Goal: Communication & Community: Ask a question

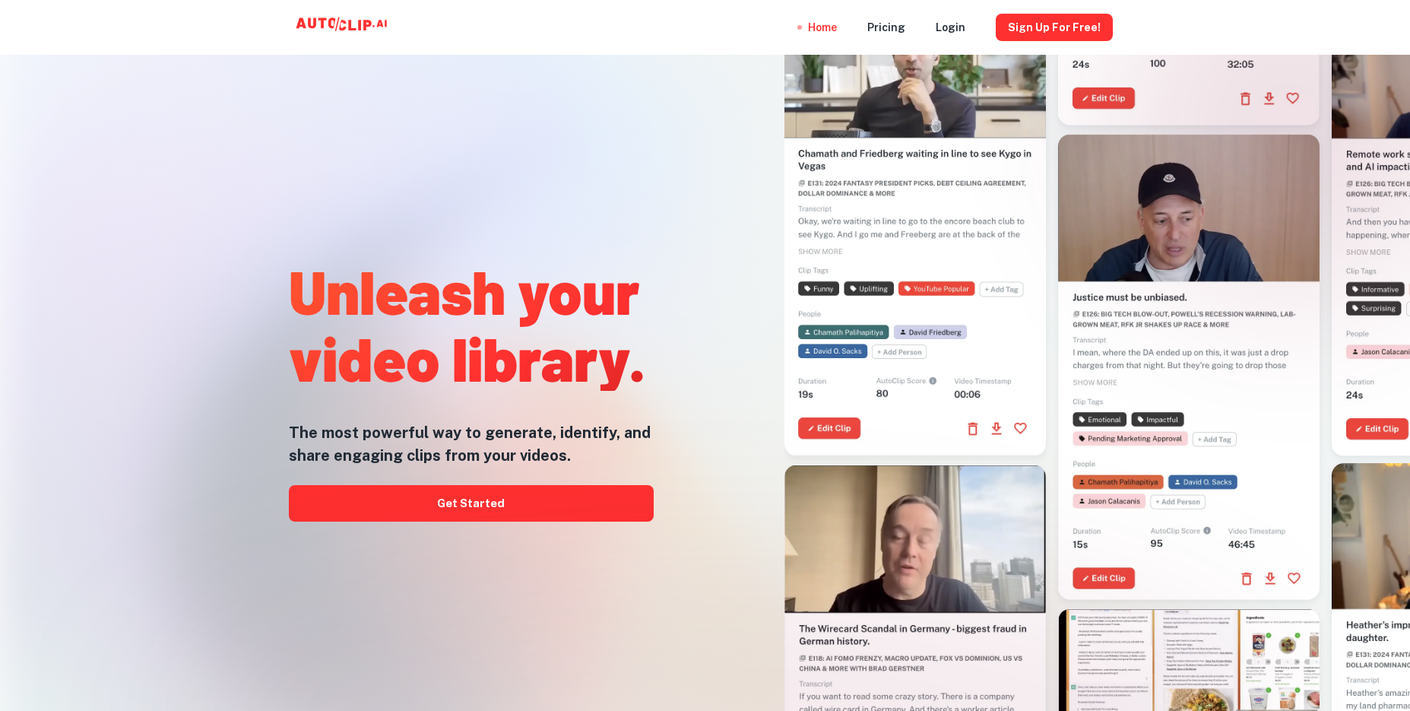
click at [659, 633] on div at bounding box center [705, 711] width 1128 height 304
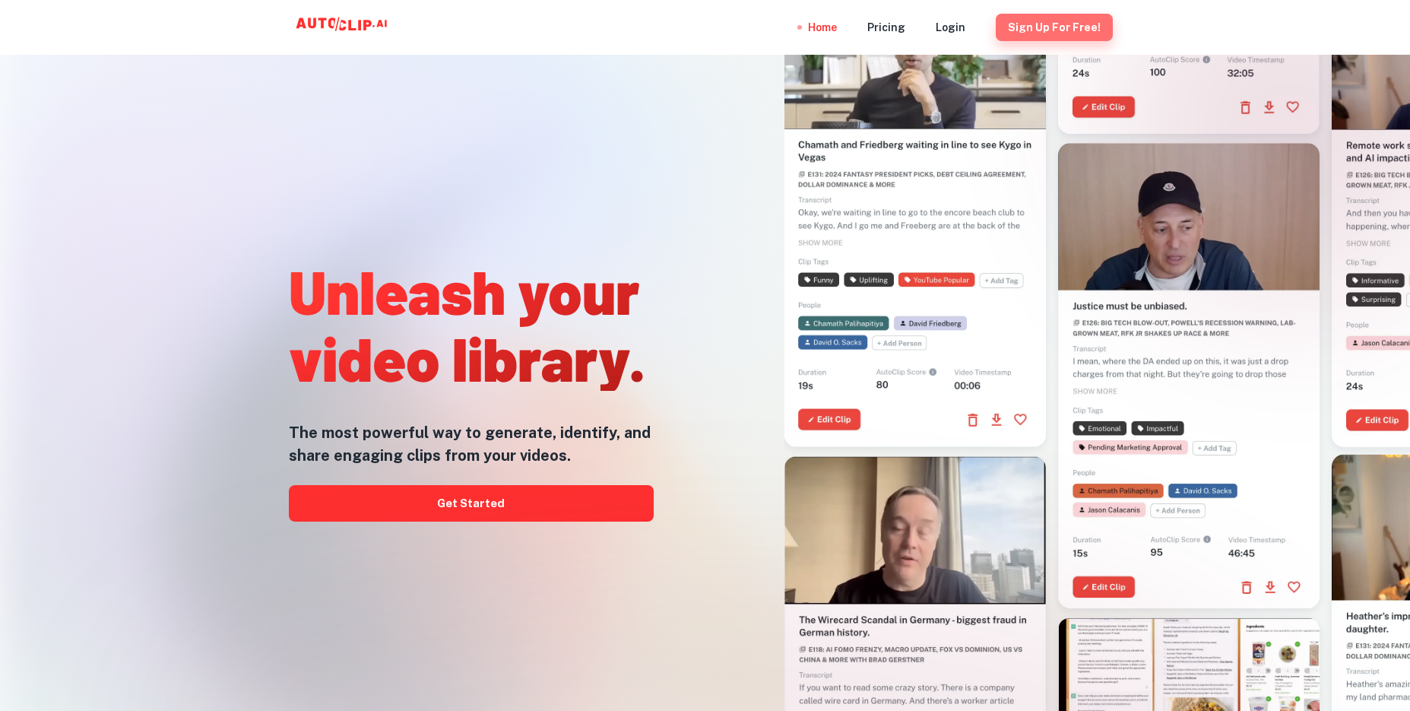
click at [1062, 22] on button "Sign Up for free!" at bounding box center [1054, 27] width 117 height 27
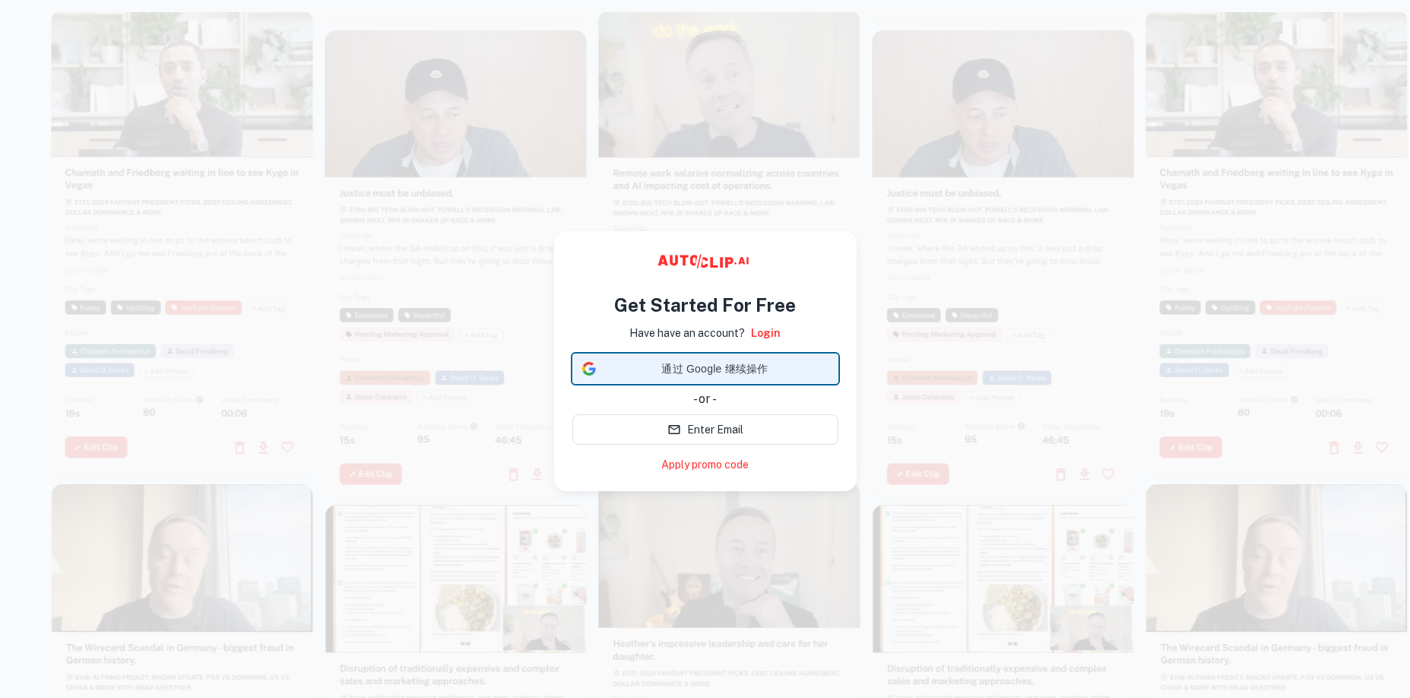
click at [692, 372] on span "通过 Google 继续操作" at bounding box center [715, 369] width 226 height 16
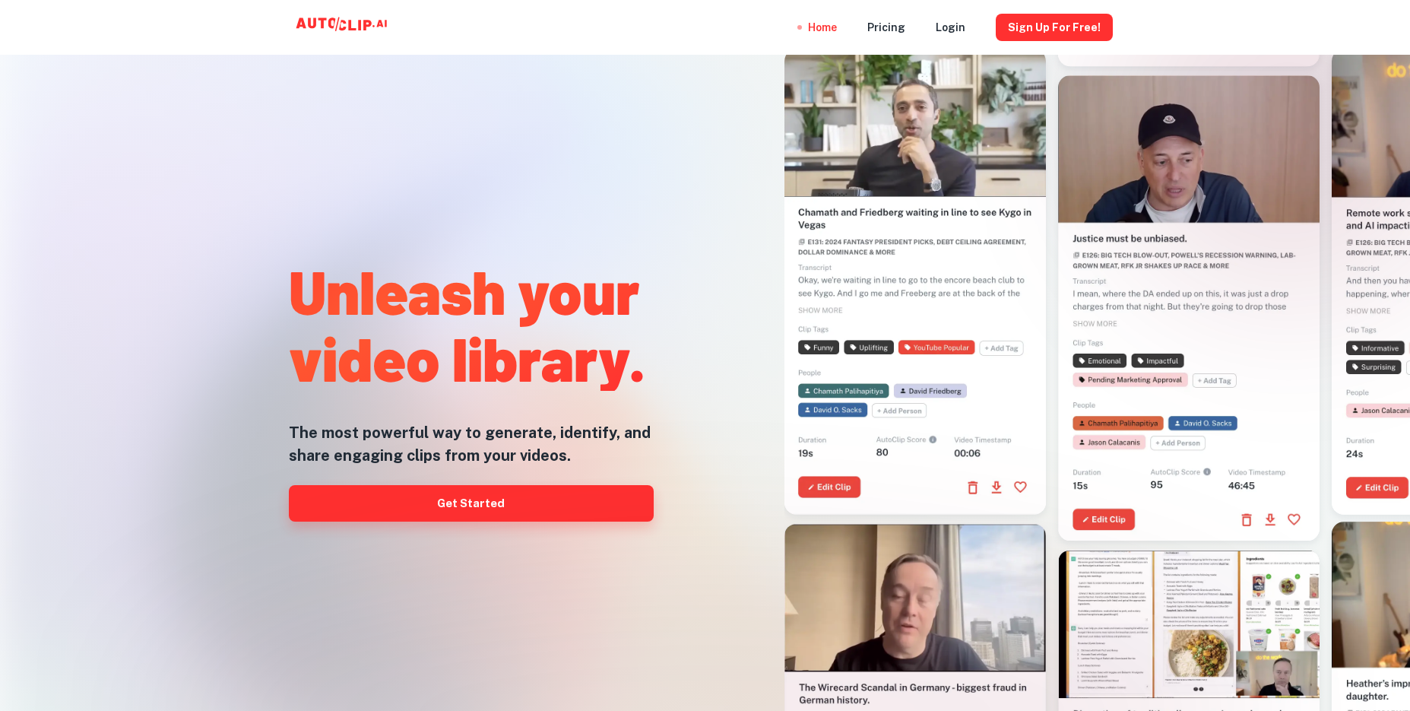
click at [521, 502] on link "Get Started" at bounding box center [471, 503] width 365 height 36
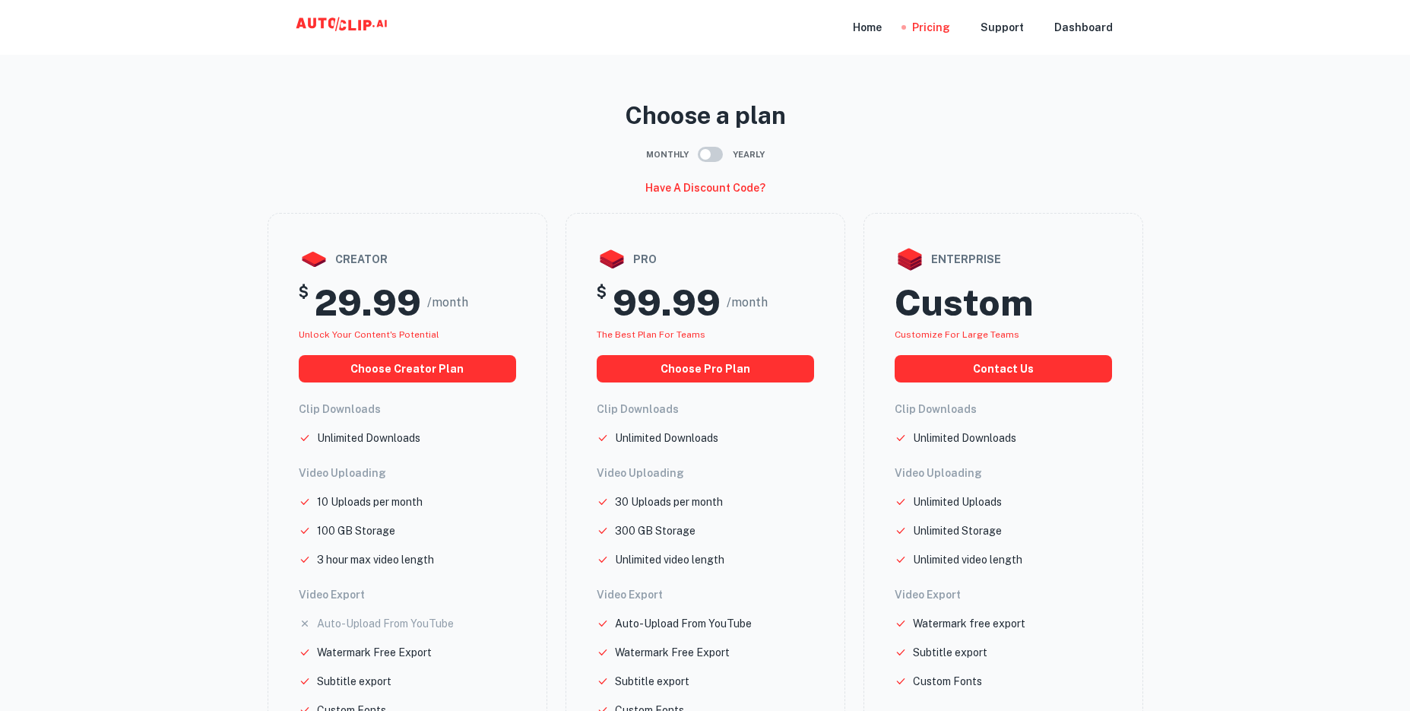
click at [366, 21] on icon at bounding box center [367, 25] width 8 height 11
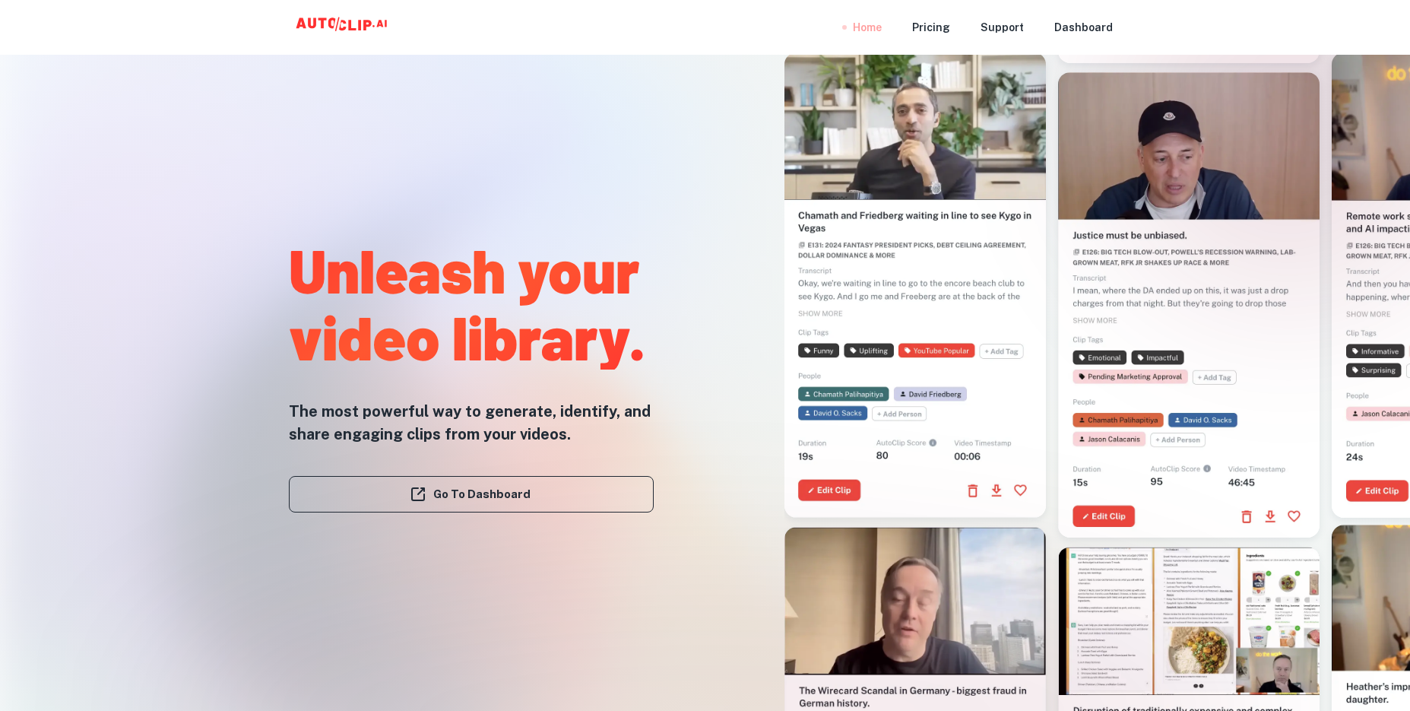
click at [879, 31] on div "Home" at bounding box center [867, 27] width 29 height 55
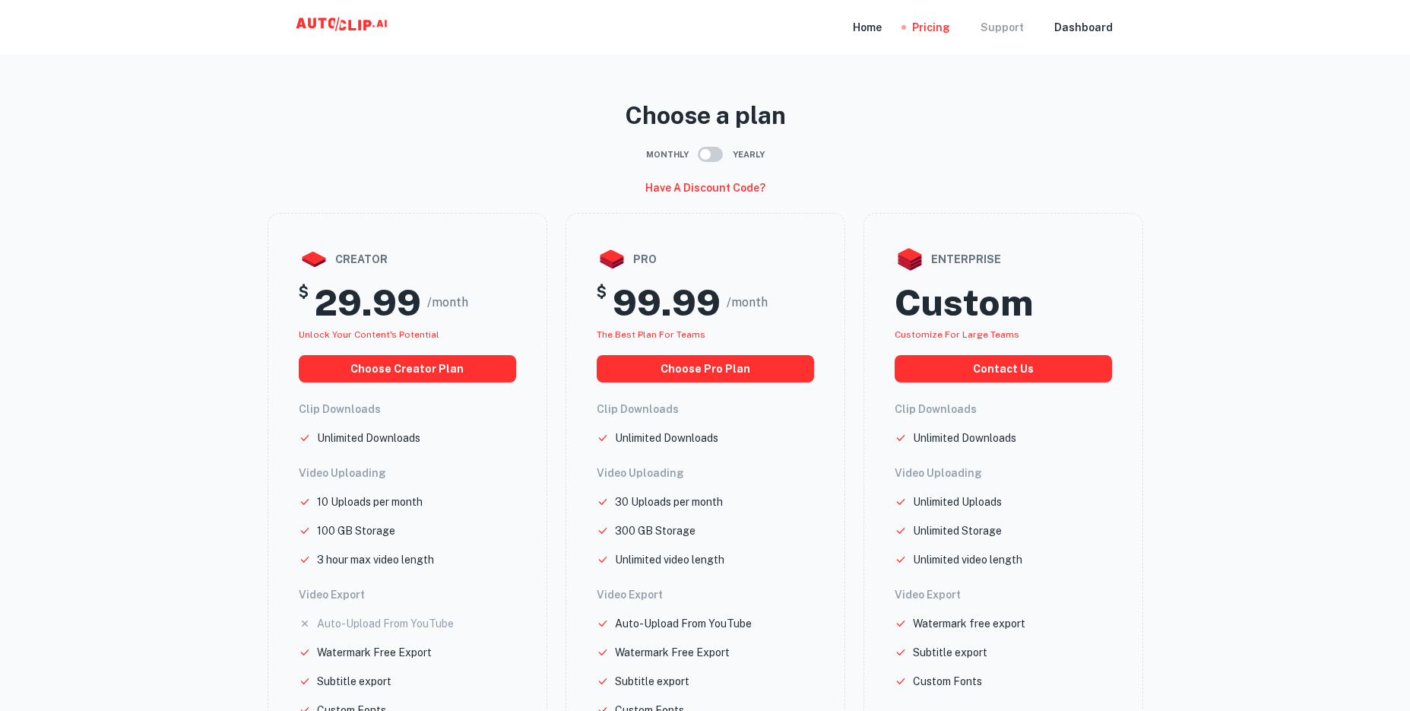
click at [1005, 28] on div "Support" at bounding box center [1001, 27] width 43 height 55
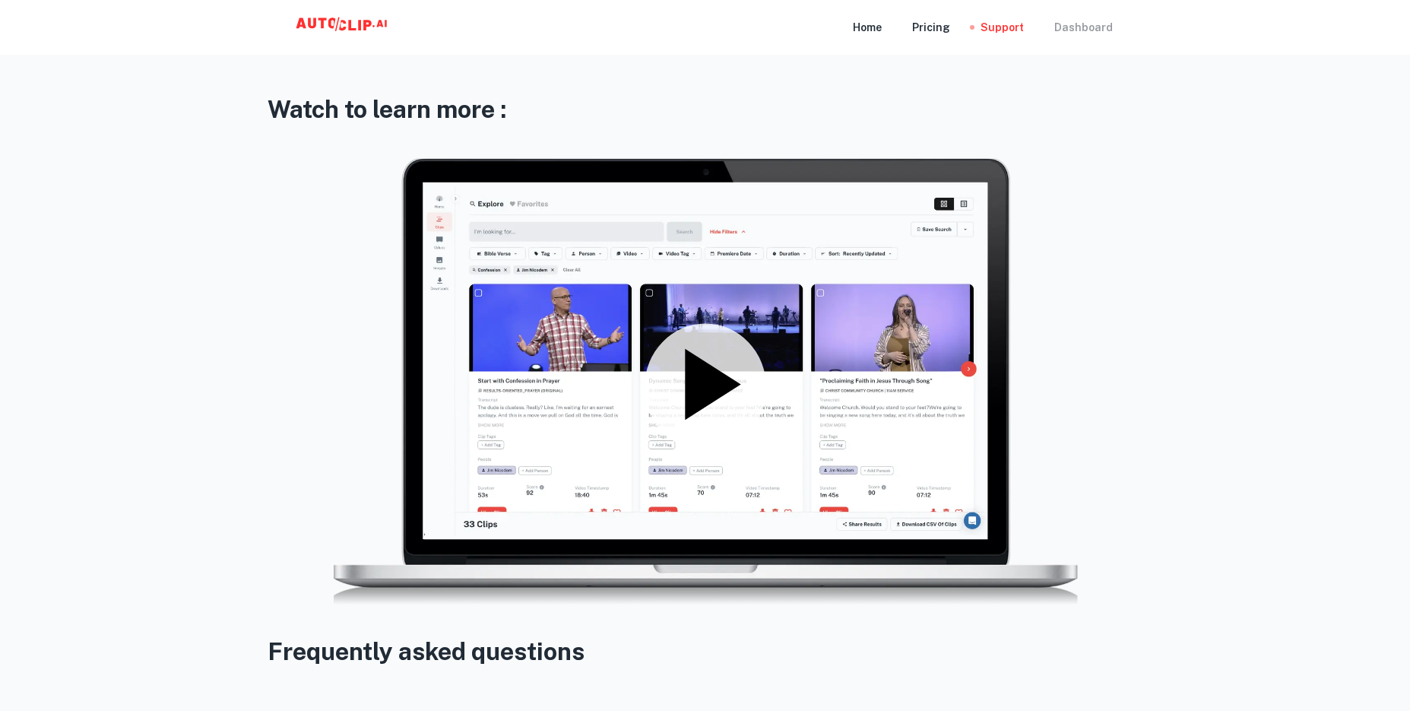
click at [1083, 31] on div "Dashboard" at bounding box center [1083, 27] width 59 height 55
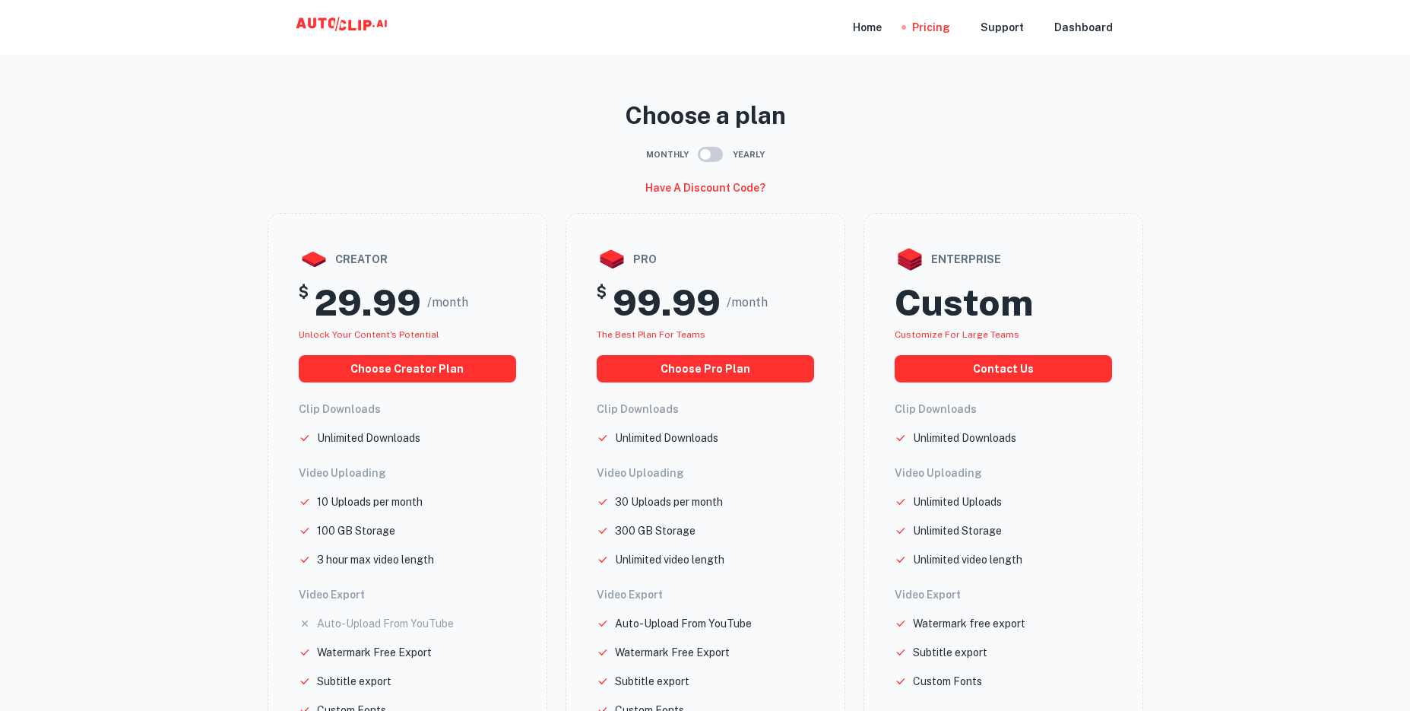
click at [709, 156] on input "checkbox" at bounding box center [705, 154] width 87 height 29
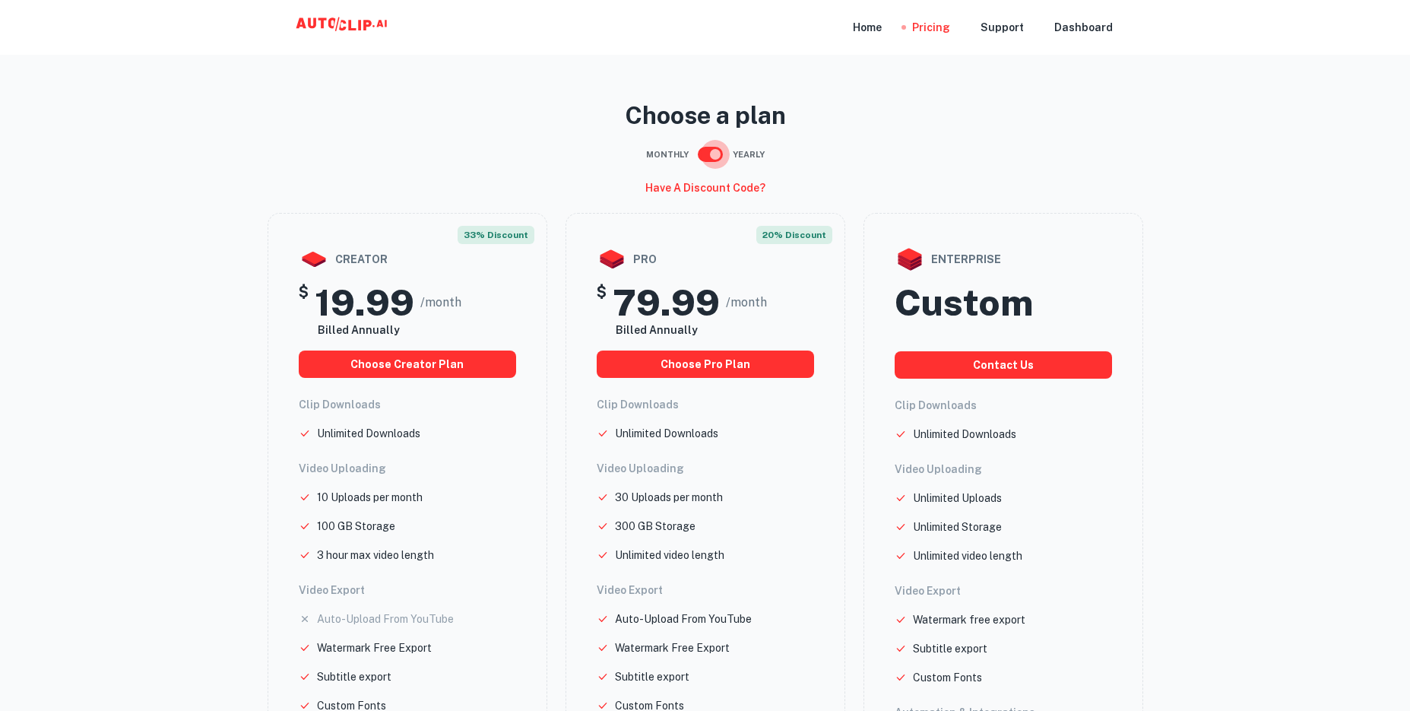
click at [713, 155] on input "checkbox" at bounding box center [715, 154] width 87 height 29
checkbox input "false"
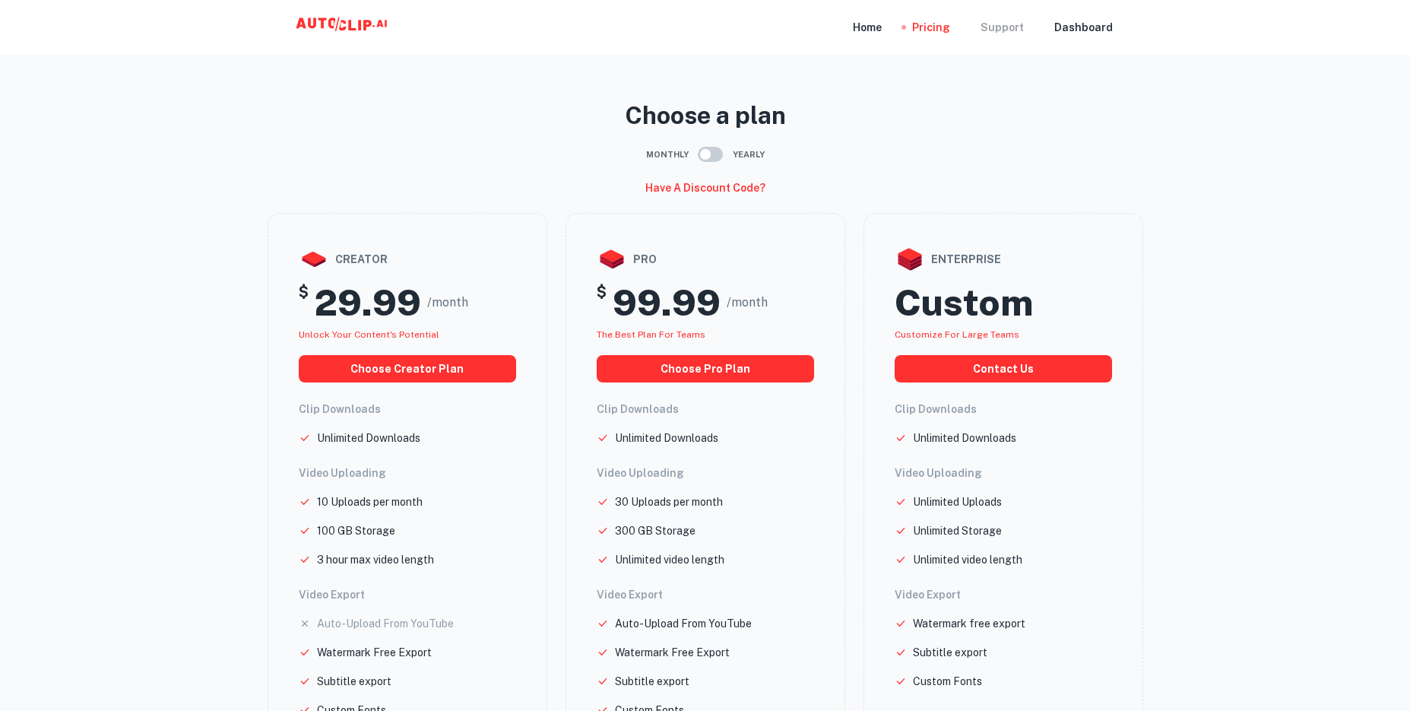
click at [1013, 37] on div "Support" at bounding box center [1001, 27] width 43 height 55
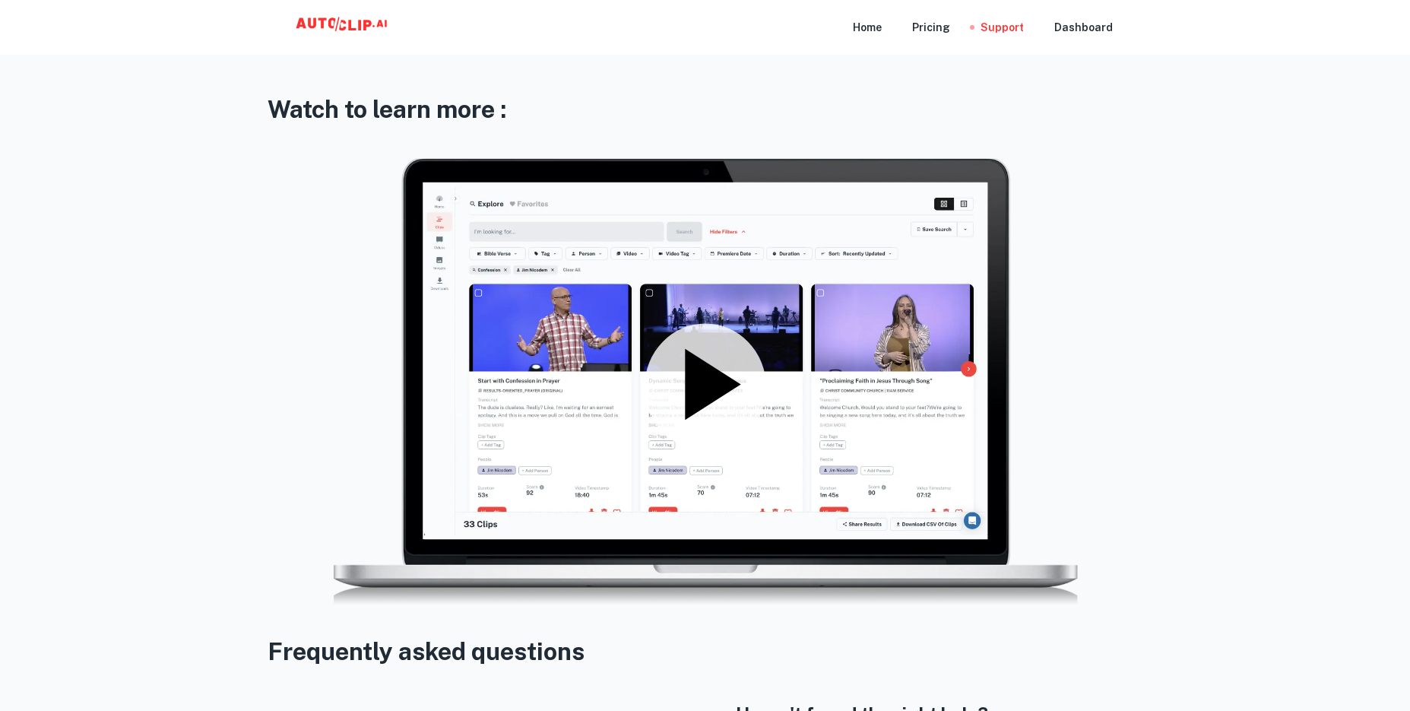
click at [717, 372] on icon at bounding box center [712, 383] width 55 height 71
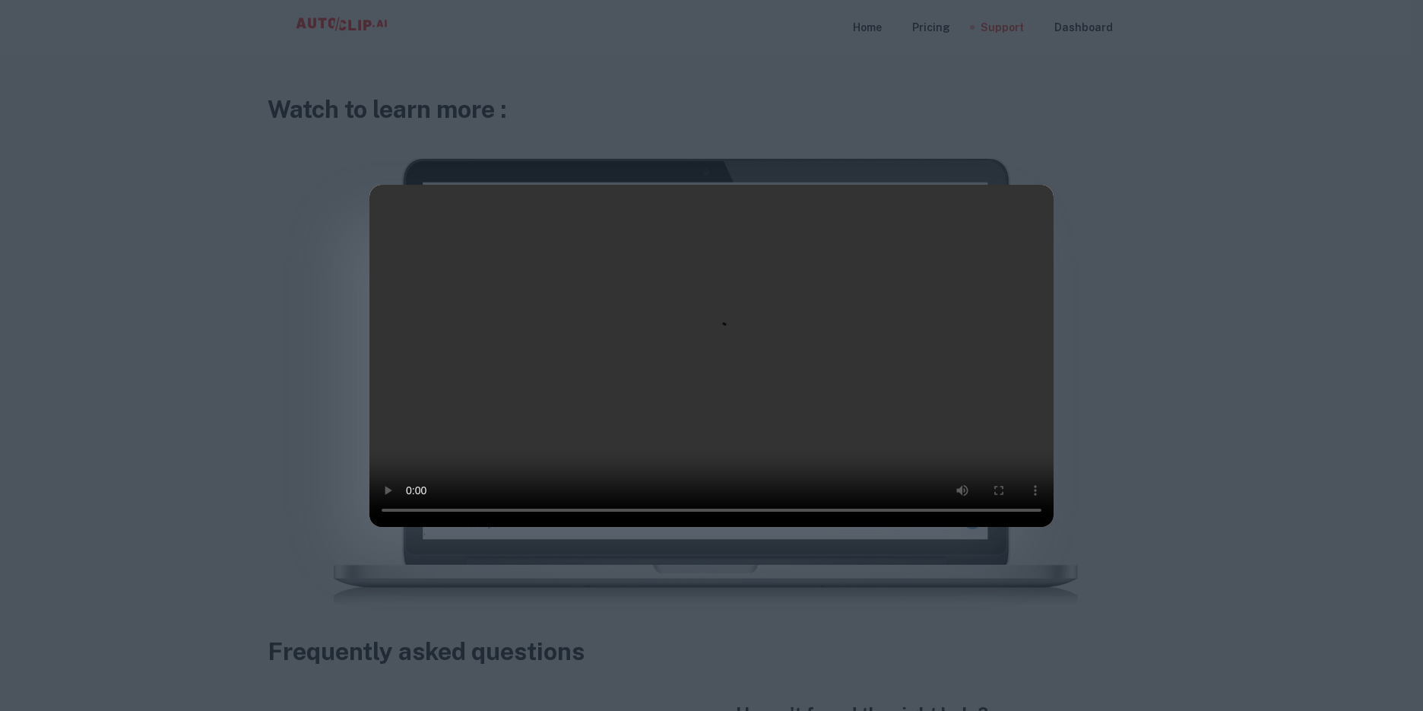
click at [649, 389] on video at bounding box center [711, 356] width 684 height 342
click at [1213, 533] on div at bounding box center [711, 355] width 1423 height 711
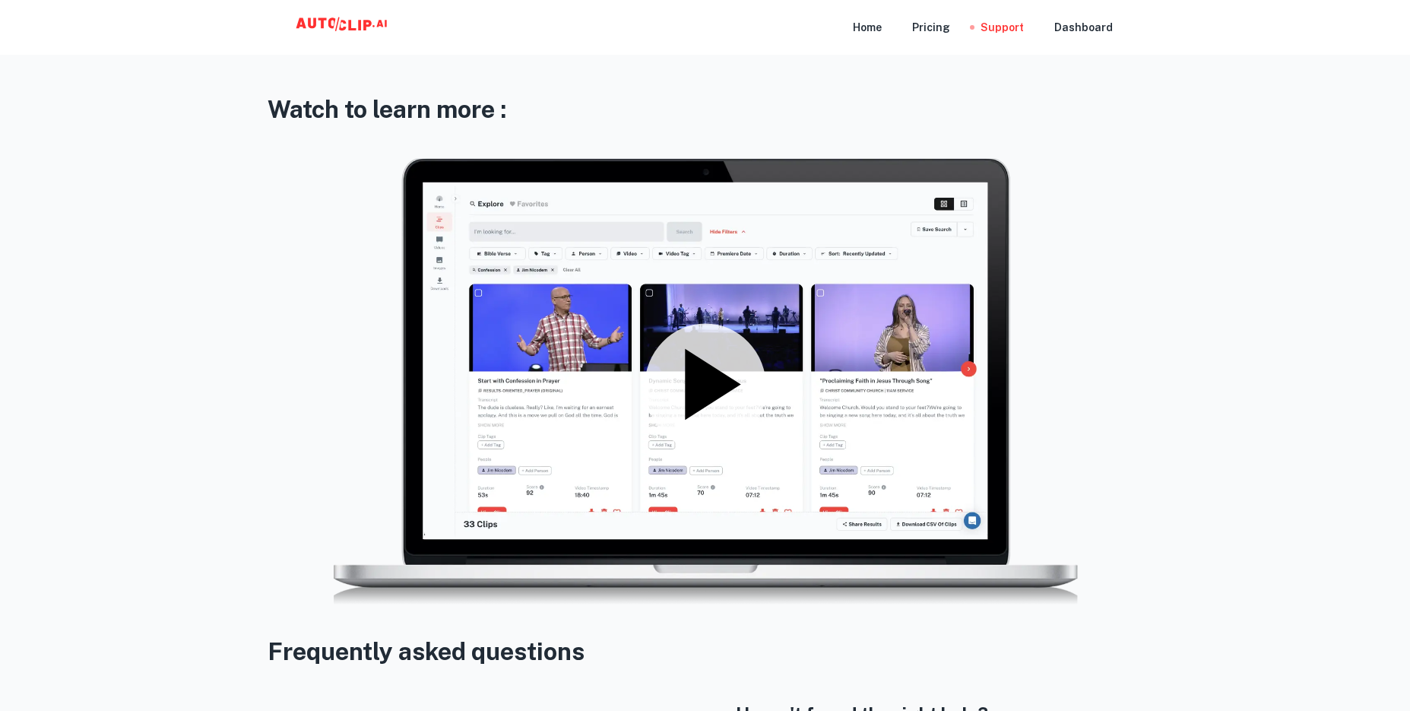
click at [338, 33] on icon at bounding box center [344, 27] width 152 height 30
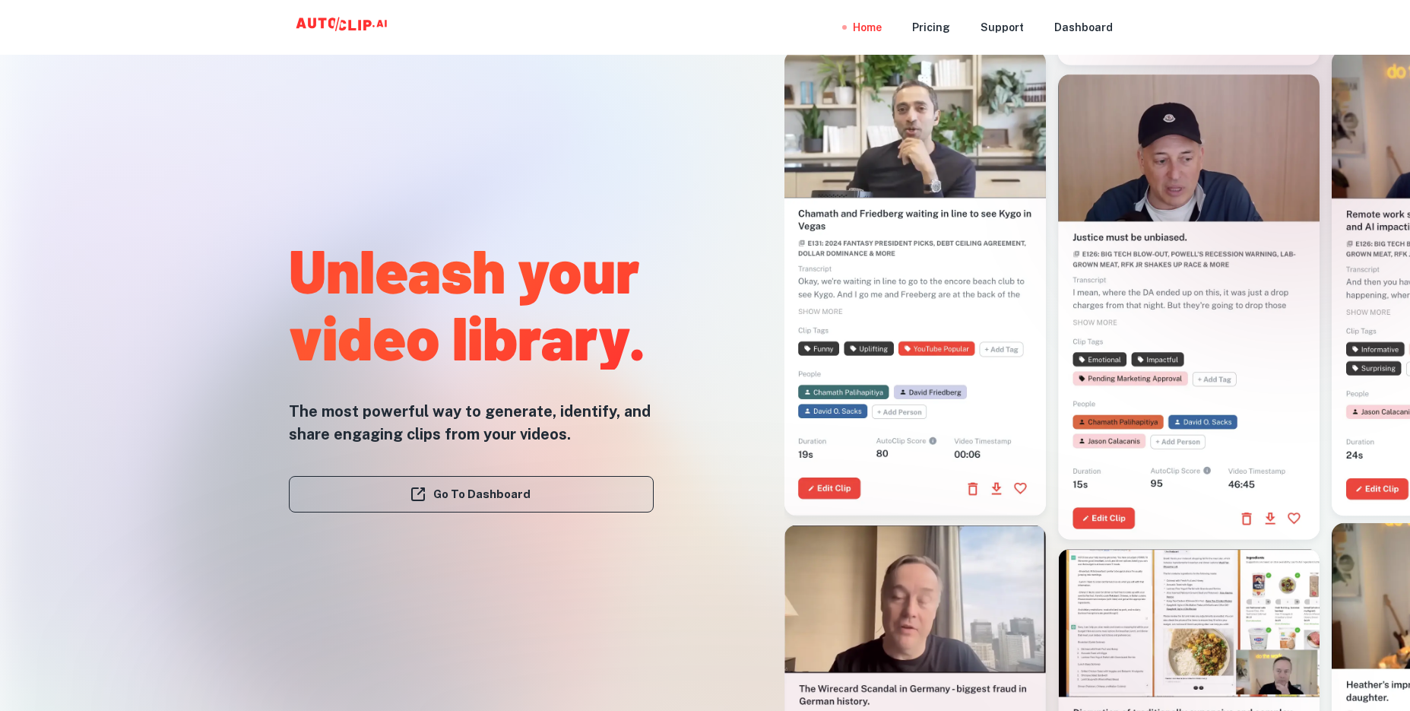
click at [505, 496] on link "Go To Dashboard" at bounding box center [471, 494] width 365 height 36
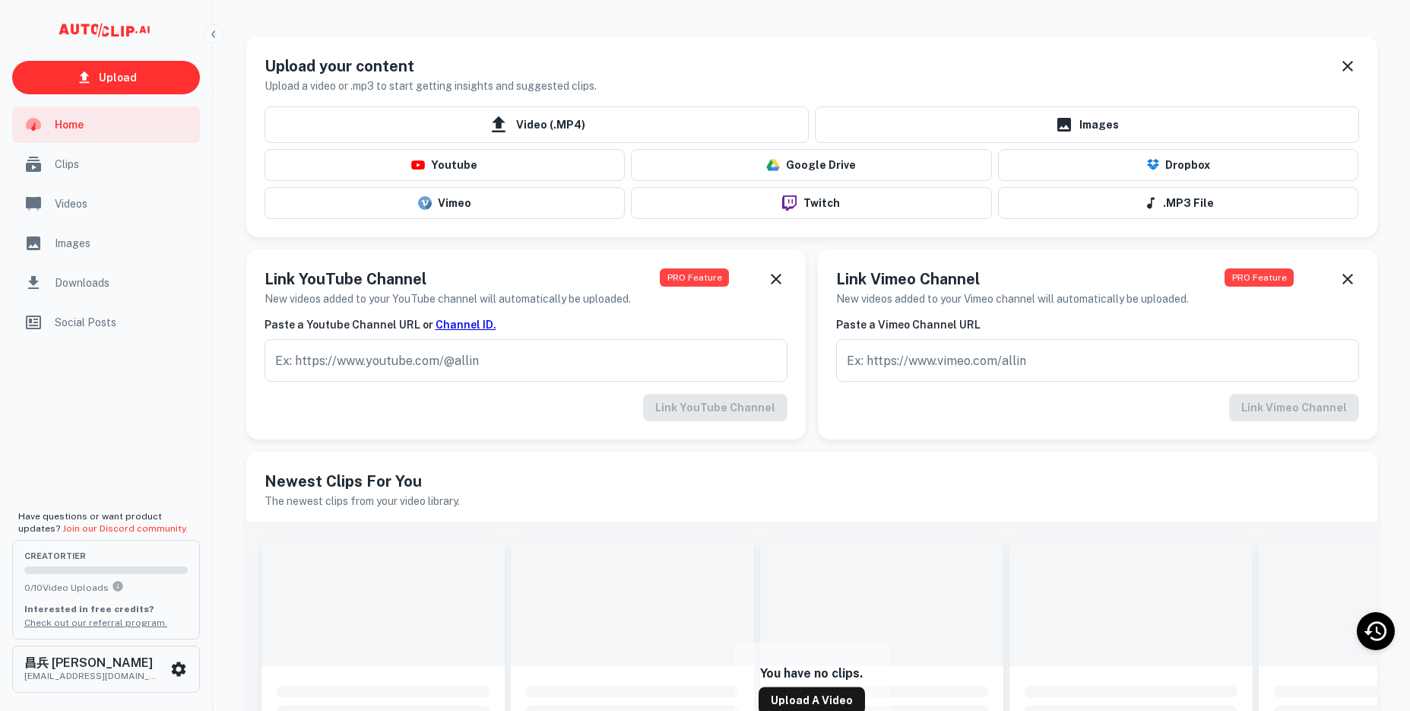
click at [26, 445] on div "scrollable content" at bounding box center [106, 423] width 212 height 160
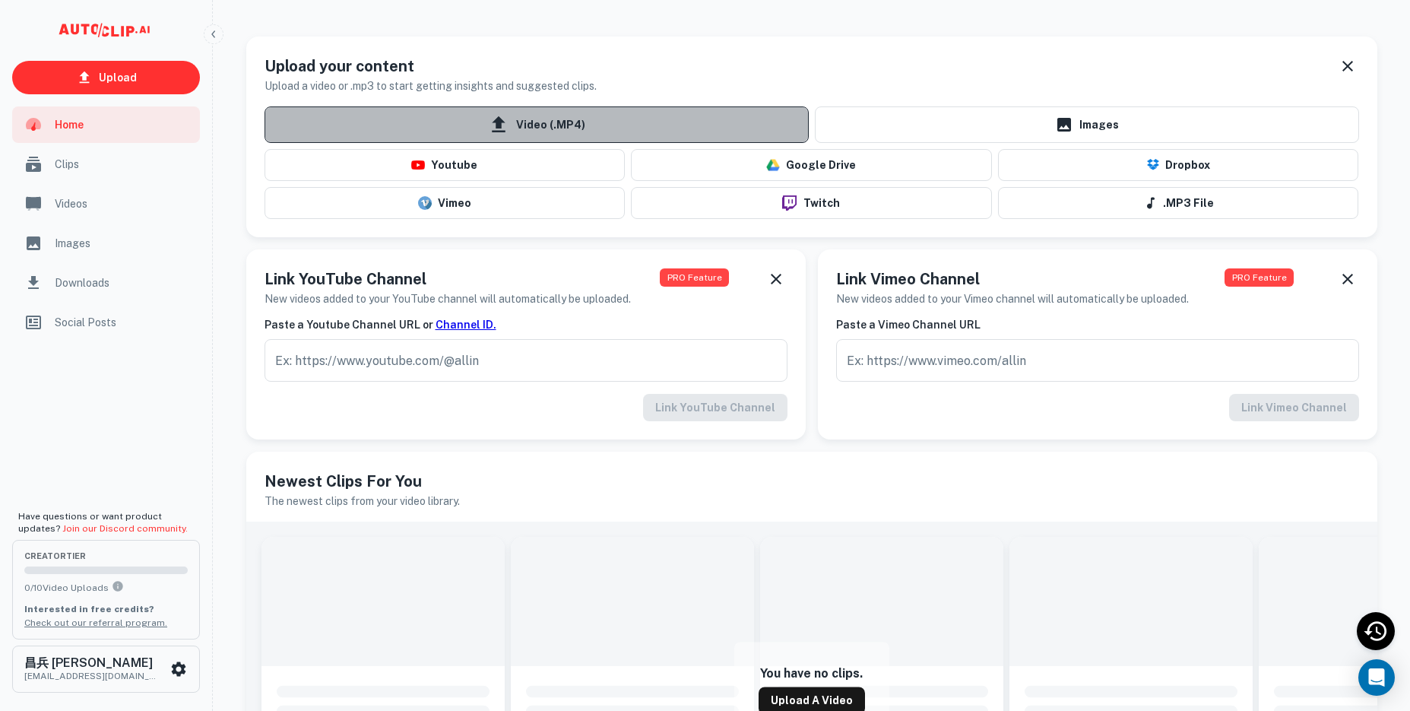
click at [533, 117] on span "Video (.MP4)" at bounding box center [536, 124] width 544 height 36
click at [0, 0] on input "Video (.MP4)" at bounding box center [0, 0] width 0 height 0
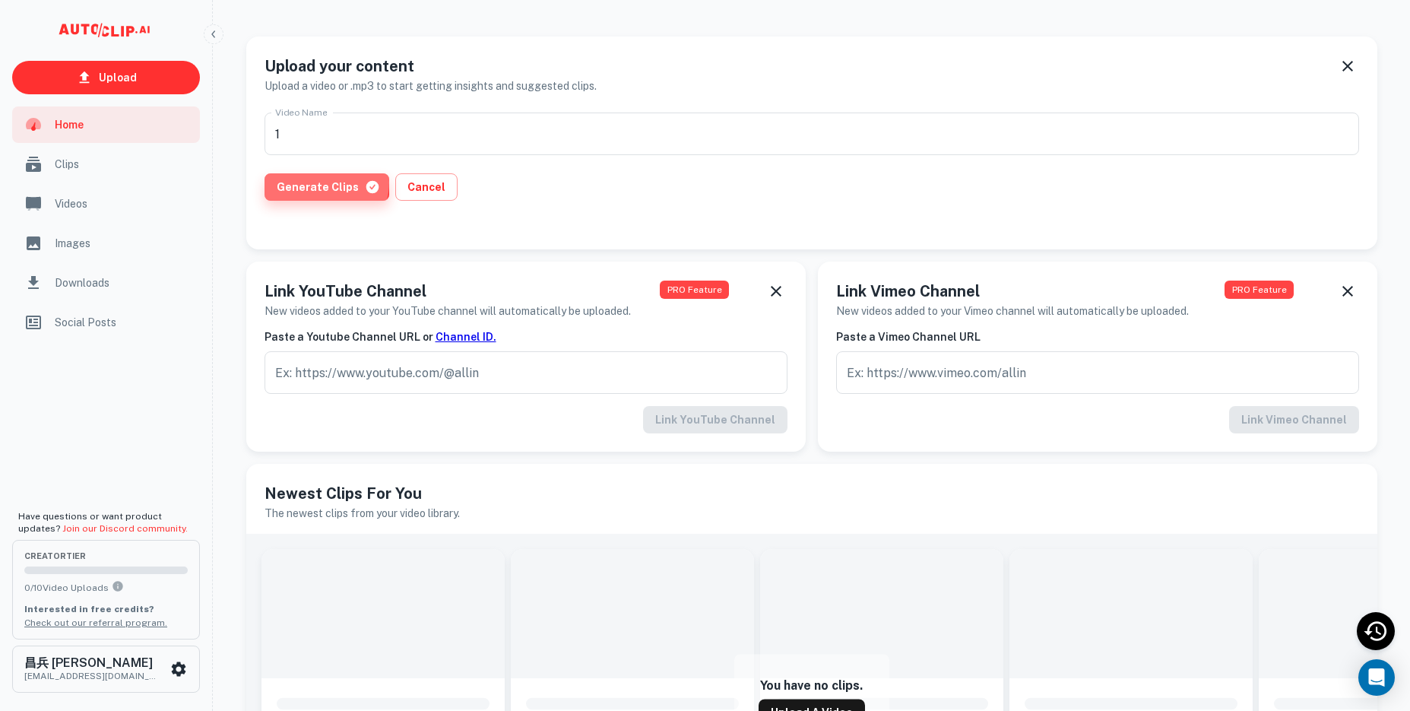
click at [324, 182] on button "Generate Clips" at bounding box center [326, 186] width 125 height 27
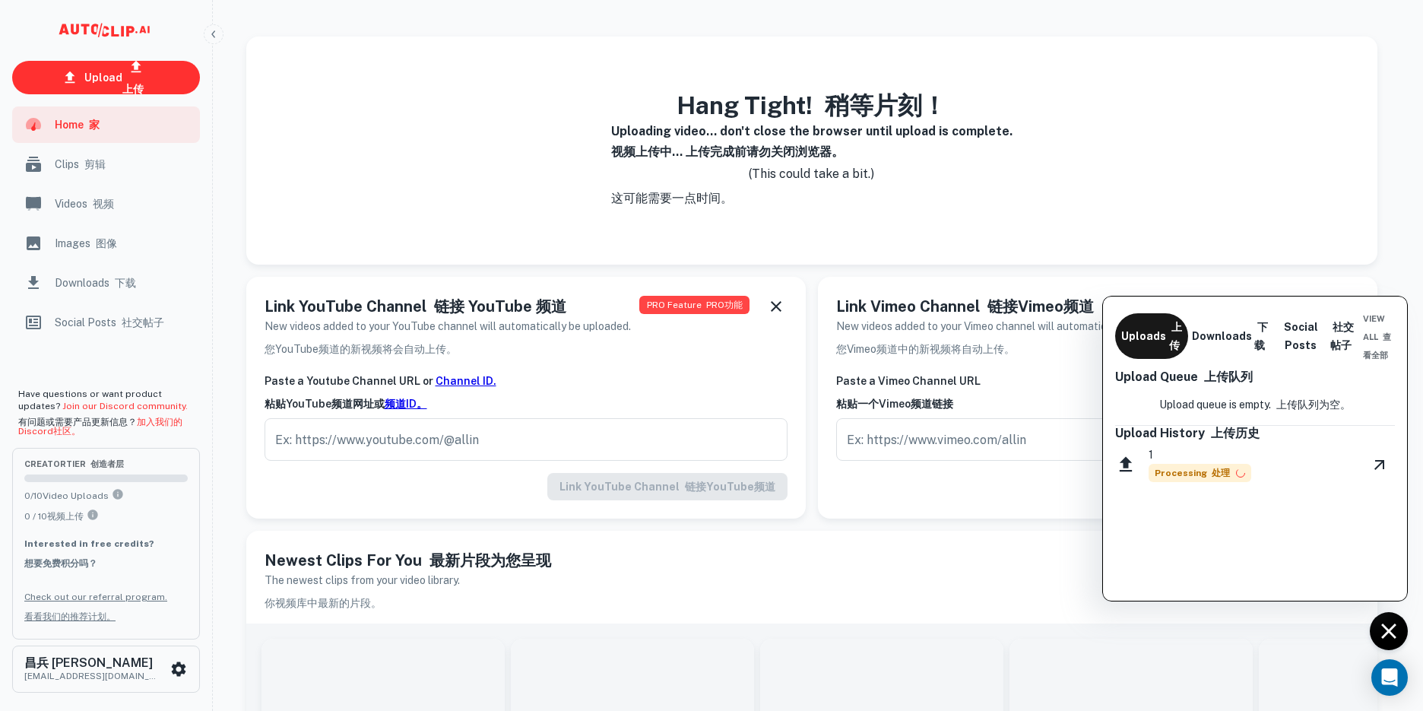
click at [89, 160] on div at bounding box center [711, 355] width 1423 height 711
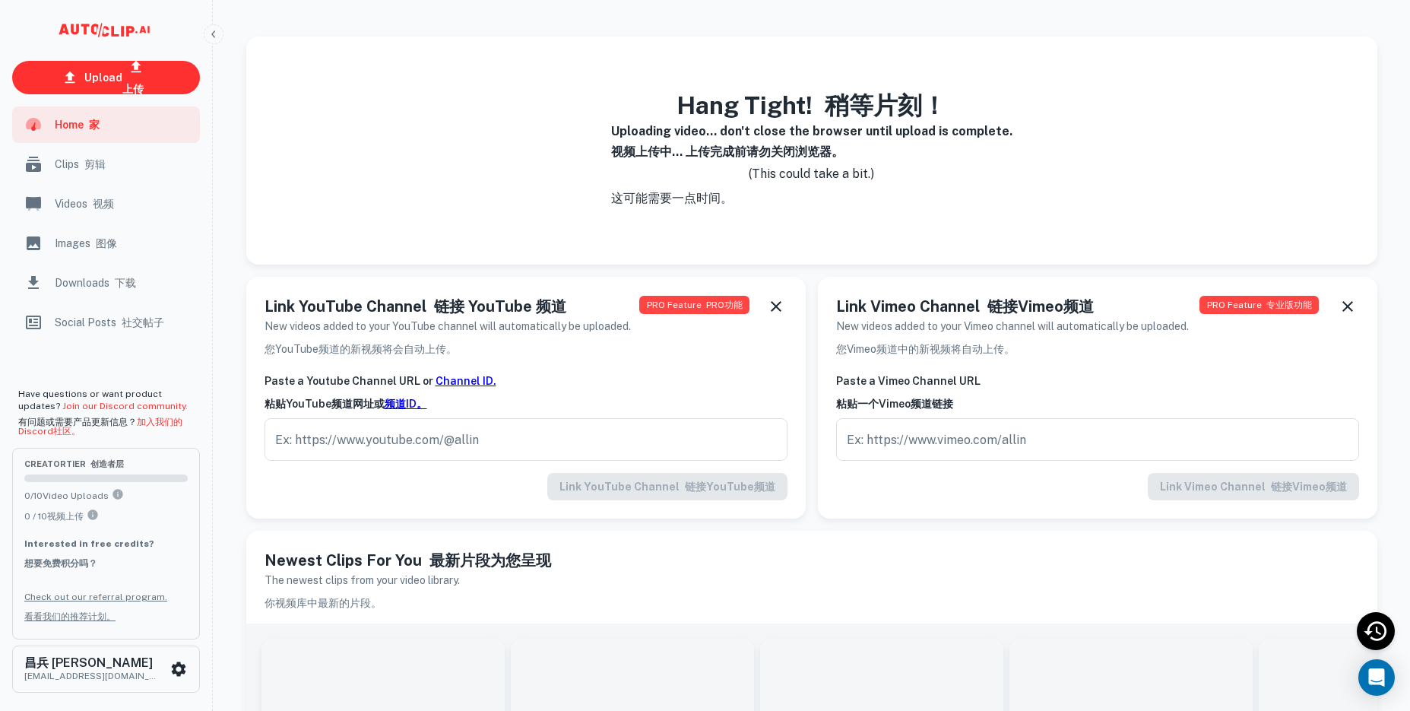
click at [95, 164] on font "剪辑" at bounding box center [94, 164] width 21 height 12
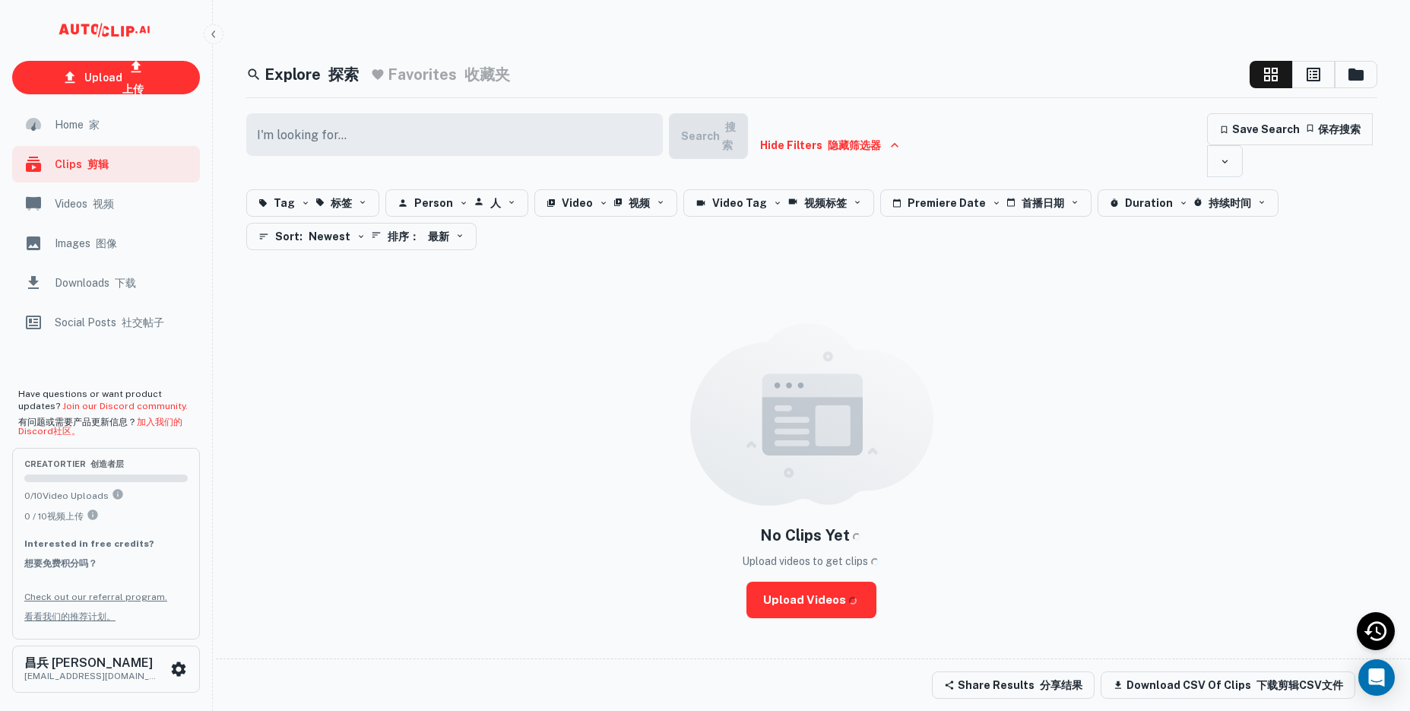
click at [352, 137] on input "text" at bounding box center [450, 134] width 408 height 43
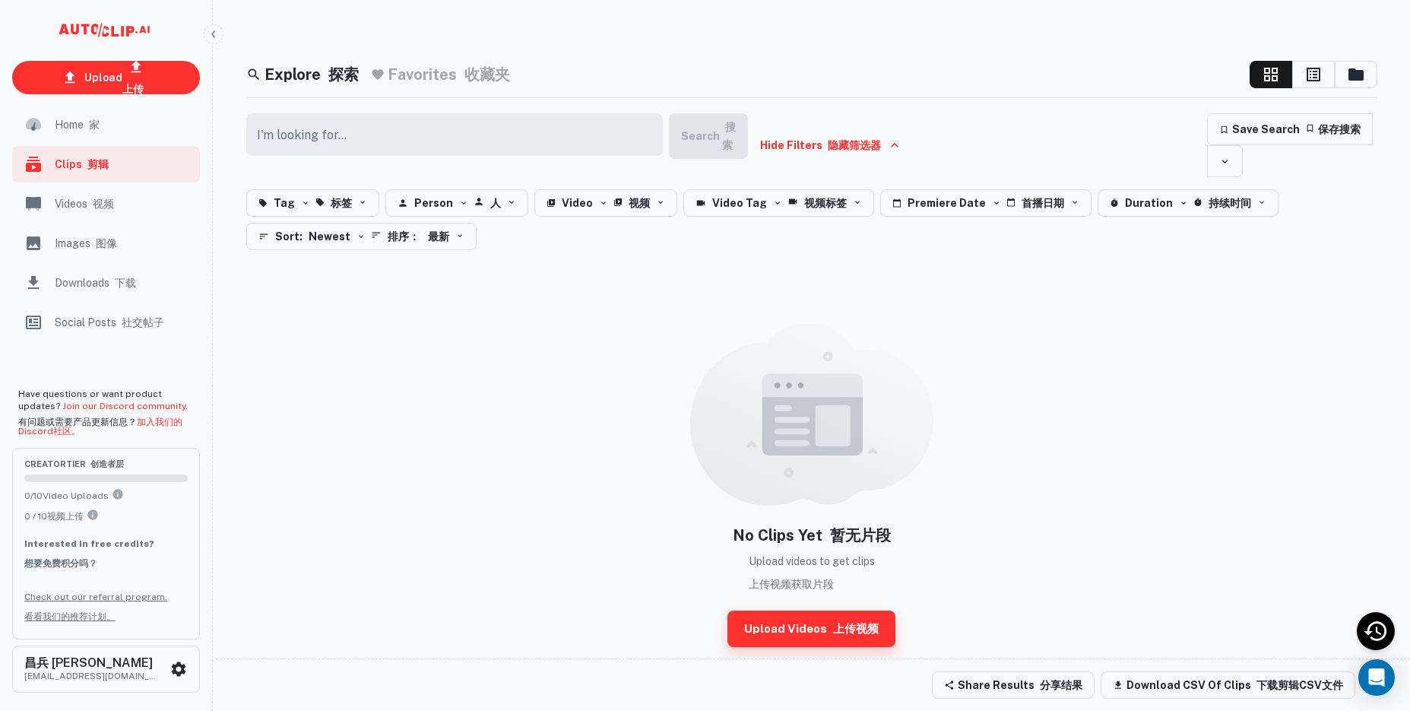
click at [830, 635] on font "上传视频" at bounding box center [853, 629] width 52 height 20
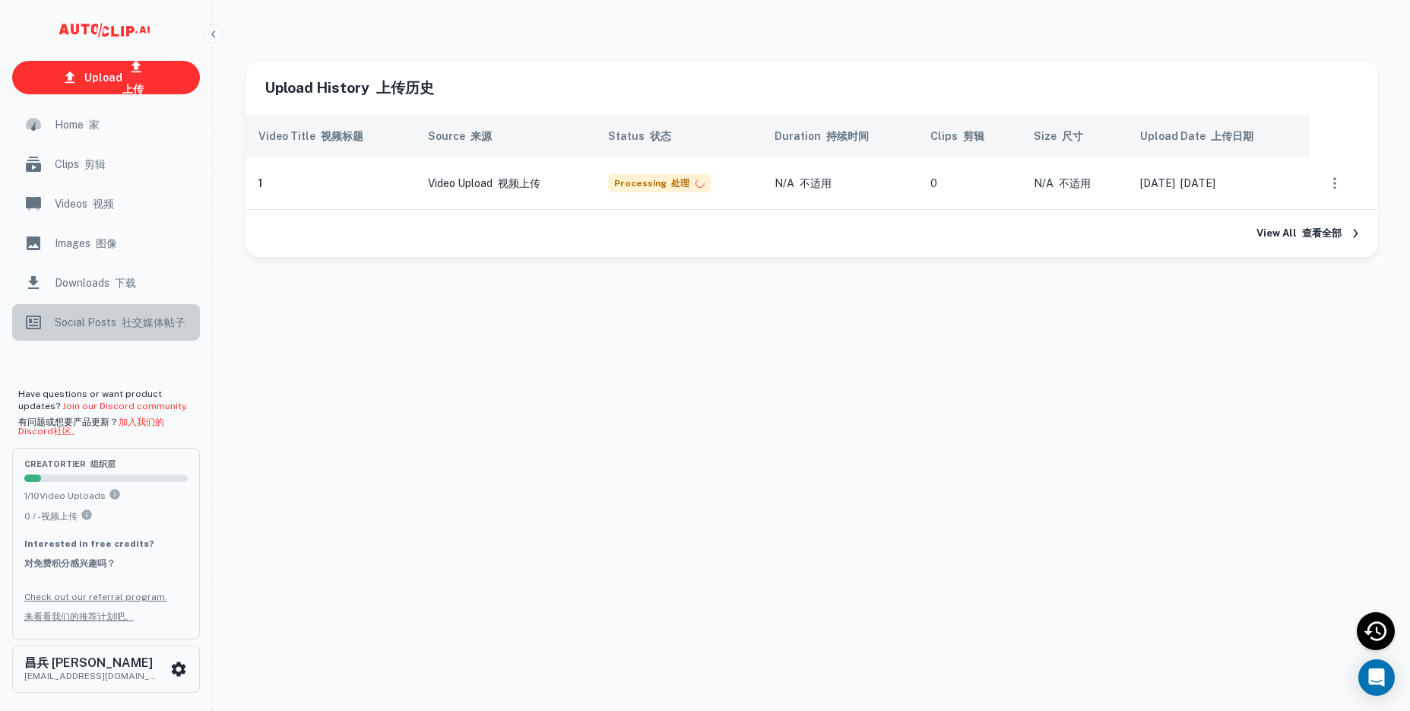
click at [106, 326] on span "Social Posts 社交媒体帖子" at bounding box center [123, 322] width 136 height 17
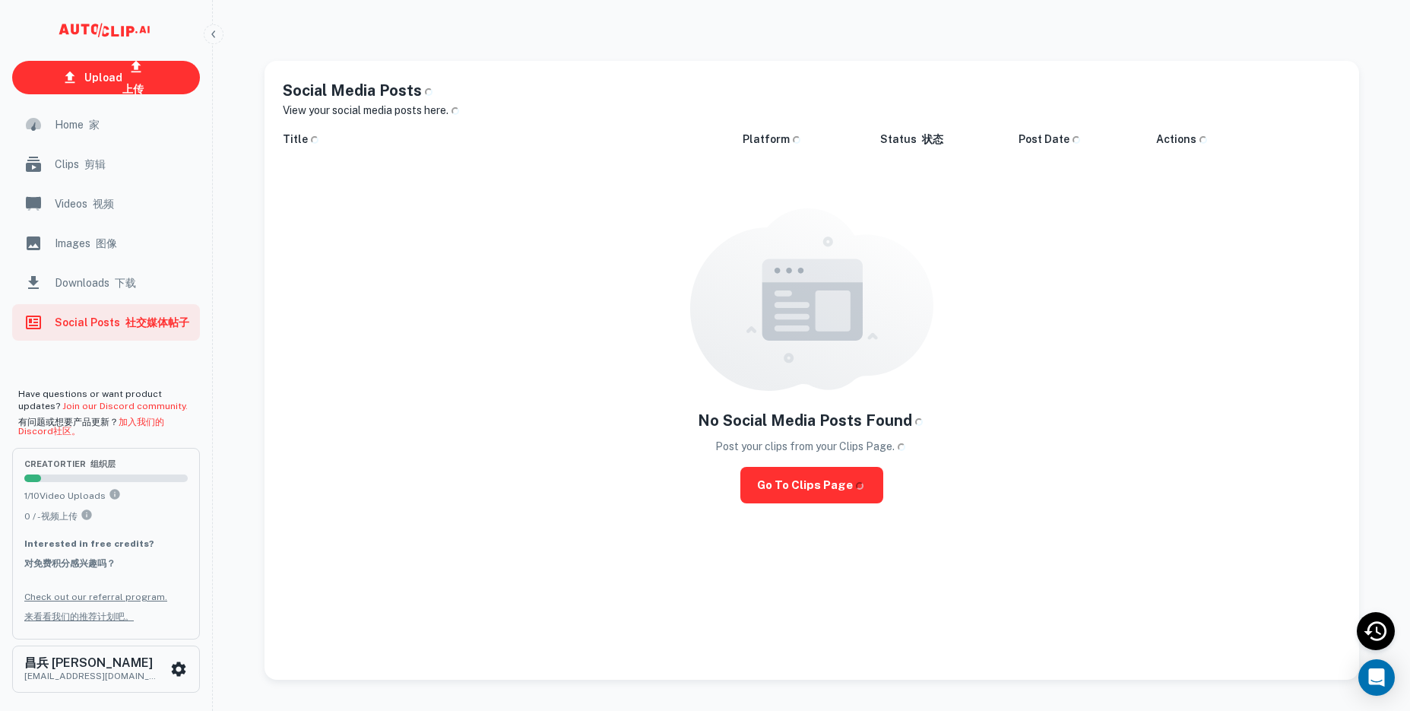
click at [69, 121] on span "Home 家" at bounding box center [123, 124] width 136 height 17
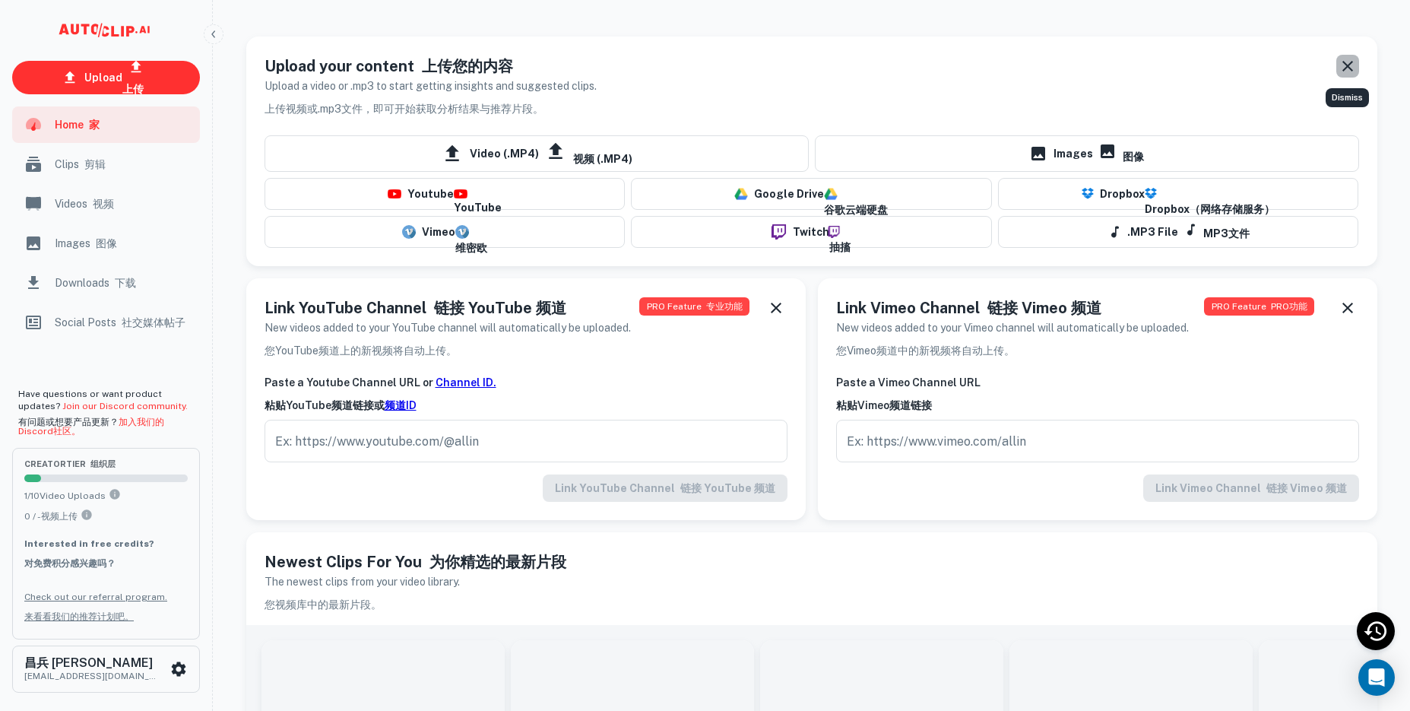
click at [1349, 66] on icon "Dismiss" at bounding box center [1347, 66] width 18 height 18
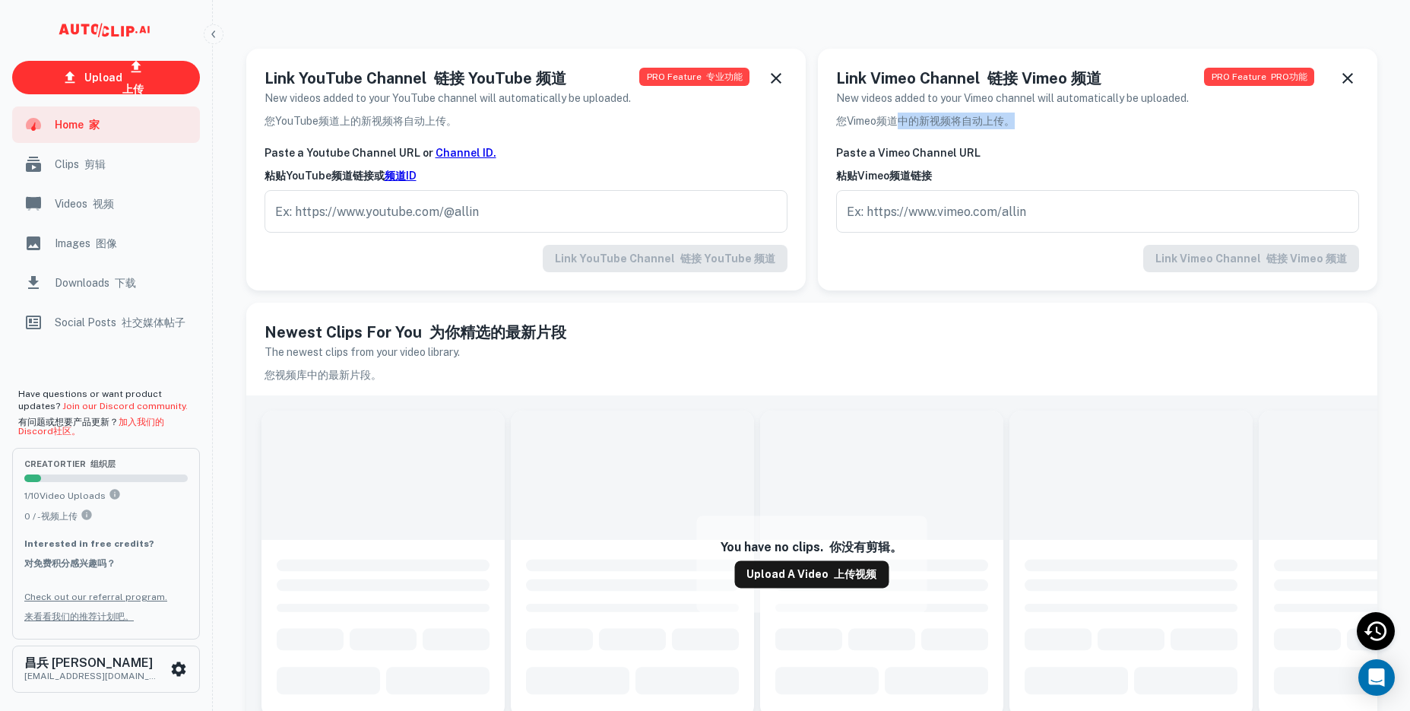
drag, startPoint x: 895, startPoint y: 119, endPoint x: 1049, endPoint y: 119, distance: 154.3
click at [1049, 119] on font "您Vimeo频道中的新视频将自动上传。" at bounding box center [1012, 120] width 353 height 17
copy font "中的新视频将自动上传。"
click at [927, 118] on font "您Vimeo频道中的新视频将自动上传。" at bounding box center [1012, 120] width 353 height 17
drag, startPoint x: 870, startPoint y: 116, endPoint x: 1024, endPoint y: 117, distance: 153.5
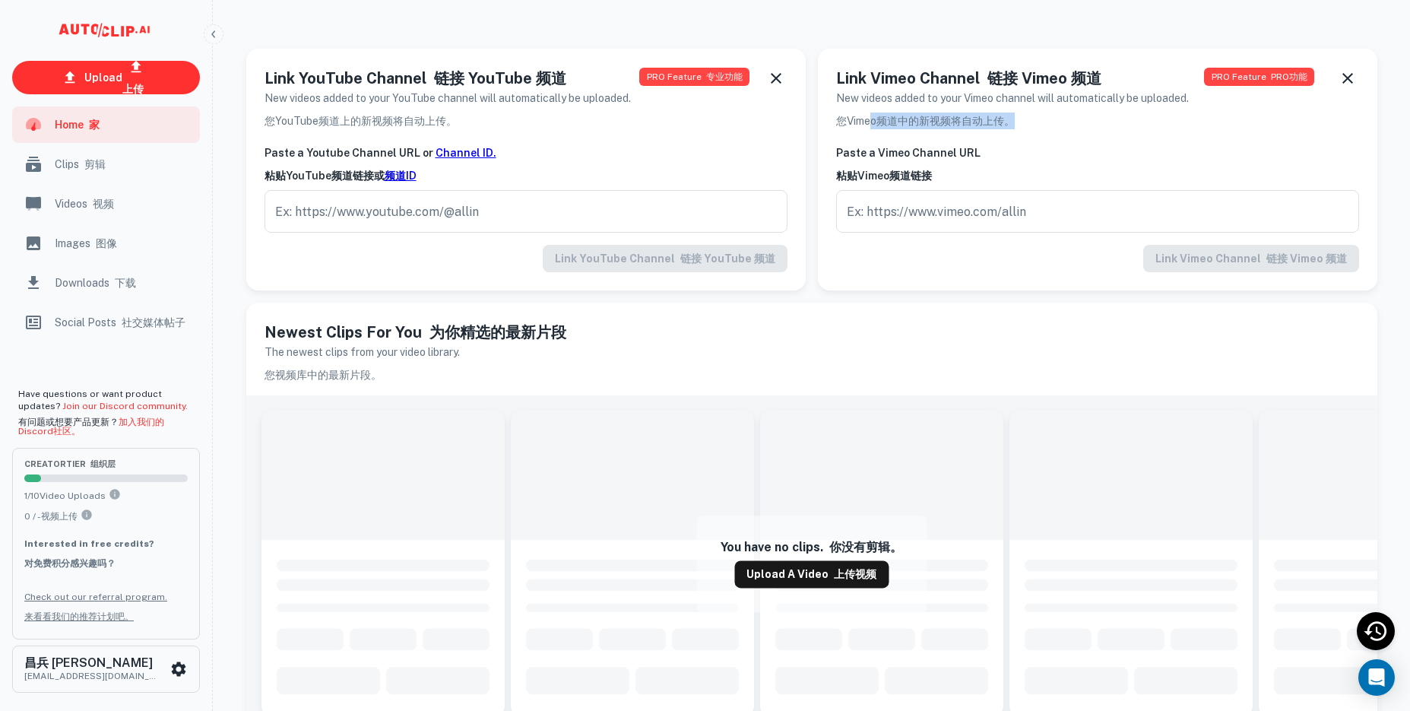
click at [1024, 117] on font "您Vimeo频道中的新视频将自动上传。" at bounding box center [1012, 120] width 353 height 17
copy font "o频道中的新视频将自动上传。"
click at [1024, 117] on font "您Vimeo频道中的新视频将自动上传。" at bounding box center [1012, 120] width 353 height 17
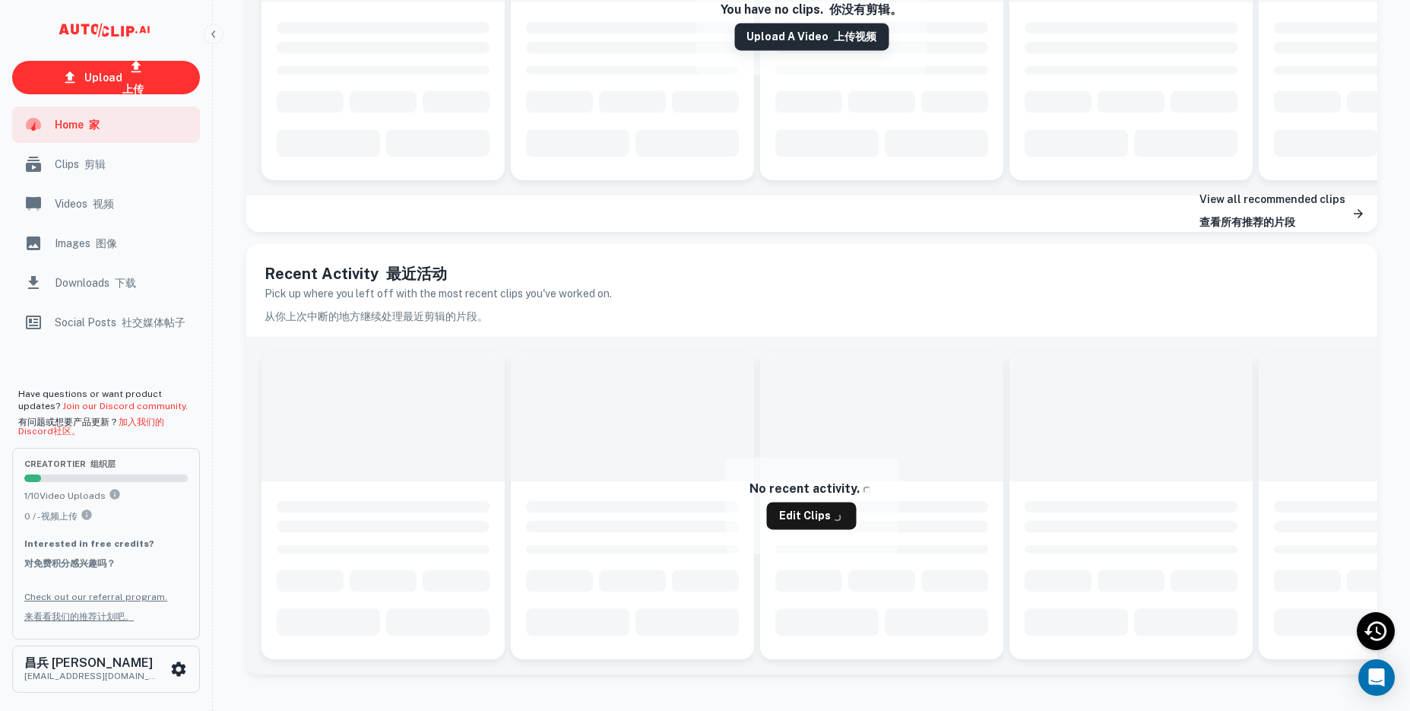
scroll to position [563, 0]
click at [796, 505] on link "Edit Clips 编辑片段" at bounding box center [811, 515] width 124 height 27
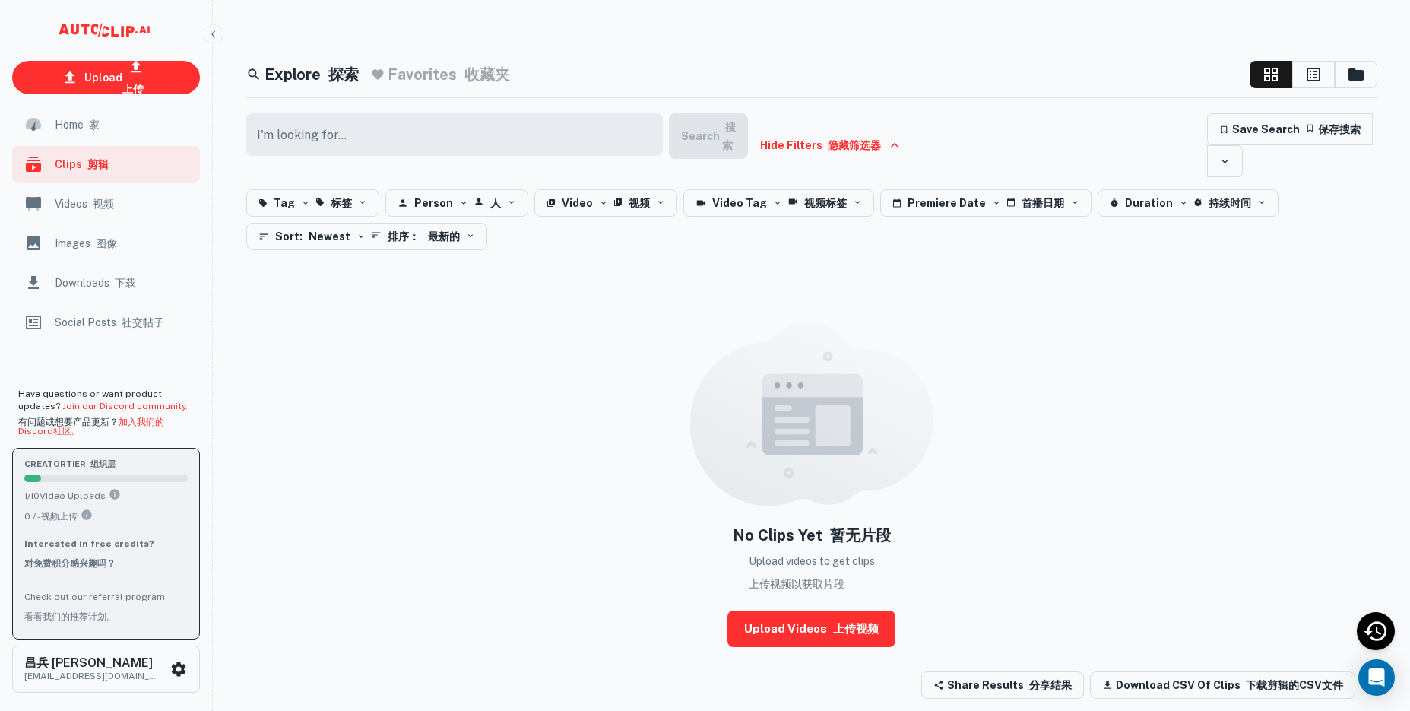
click at [144, 488] on p "1 / 10 Video Uploads 0 / -视频上传" at bounding box center [105, 508] width 163 height 41
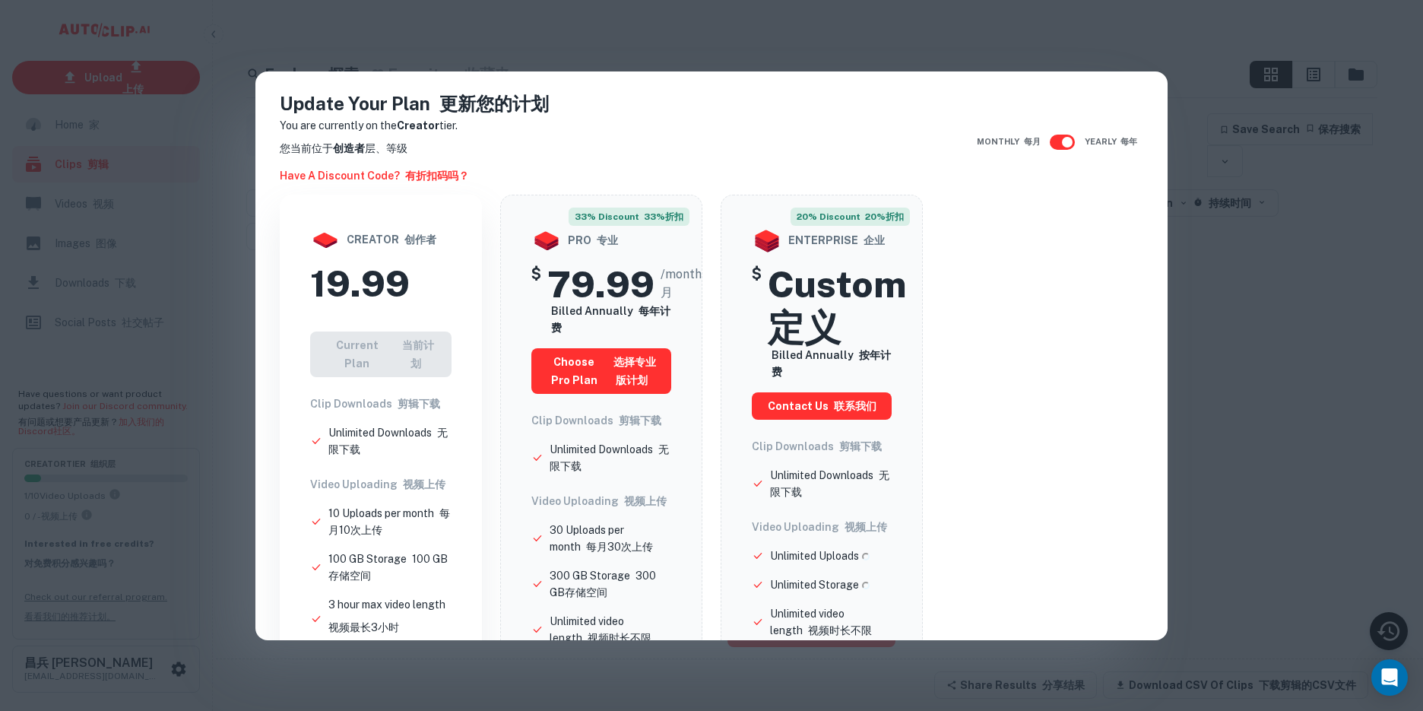
click at [1270, 218] on div "Update Your Plan 更新您的计划 You are currently on the Creator tier. 您当前位于 创造者 层、等级 H…" at bounding box center [711, 355] width 1423 height 711
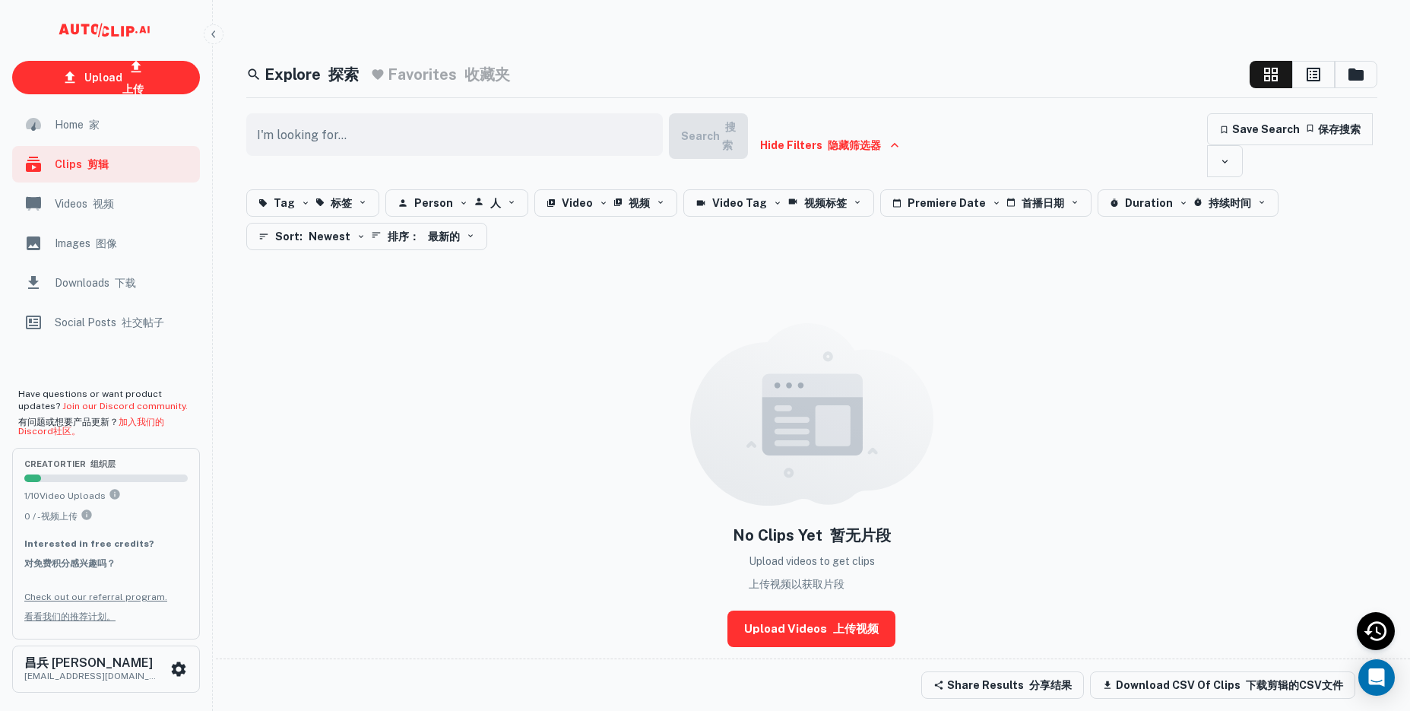
click at [100, 210] on span "Videos 视频" at bounding box center [123, 203] width 136 height 17
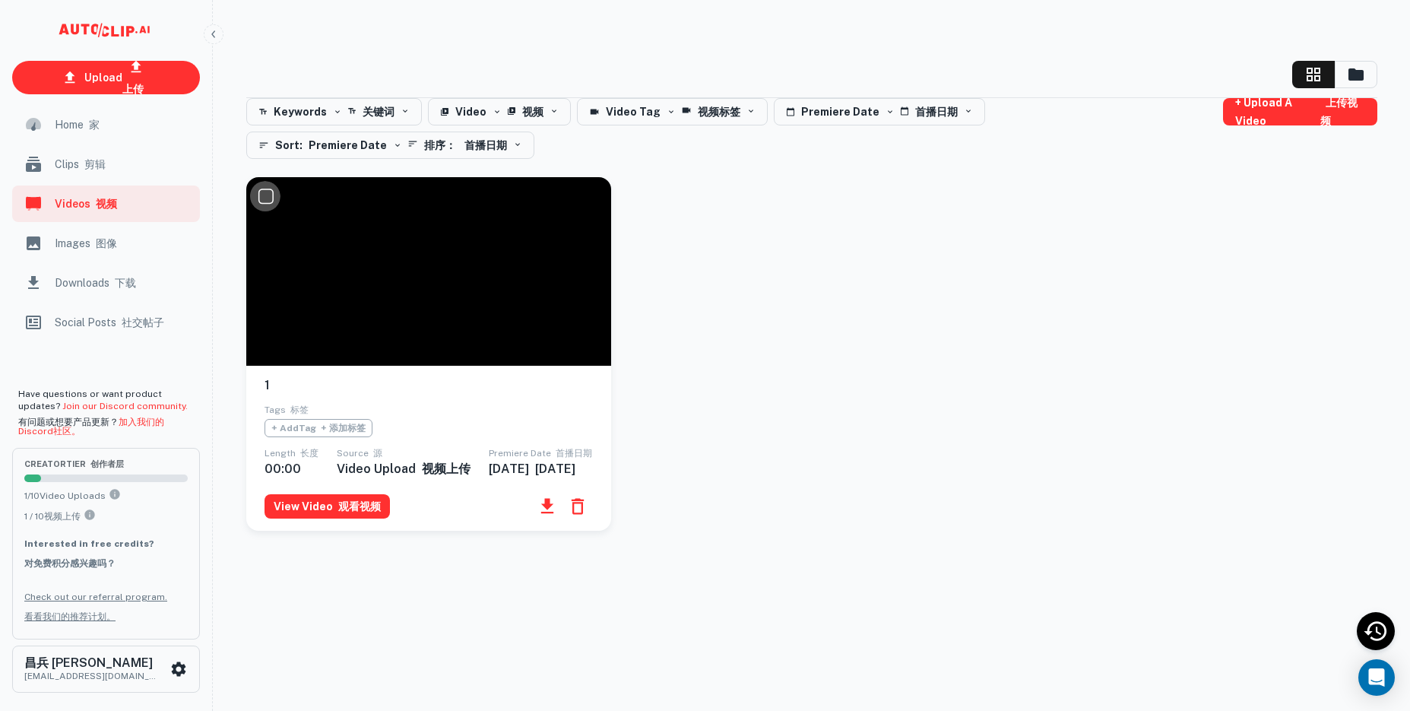
click at [268, 196] on input "checkbox" at bounding box center [265, 196] width 30 height 30
checkbox input "true"
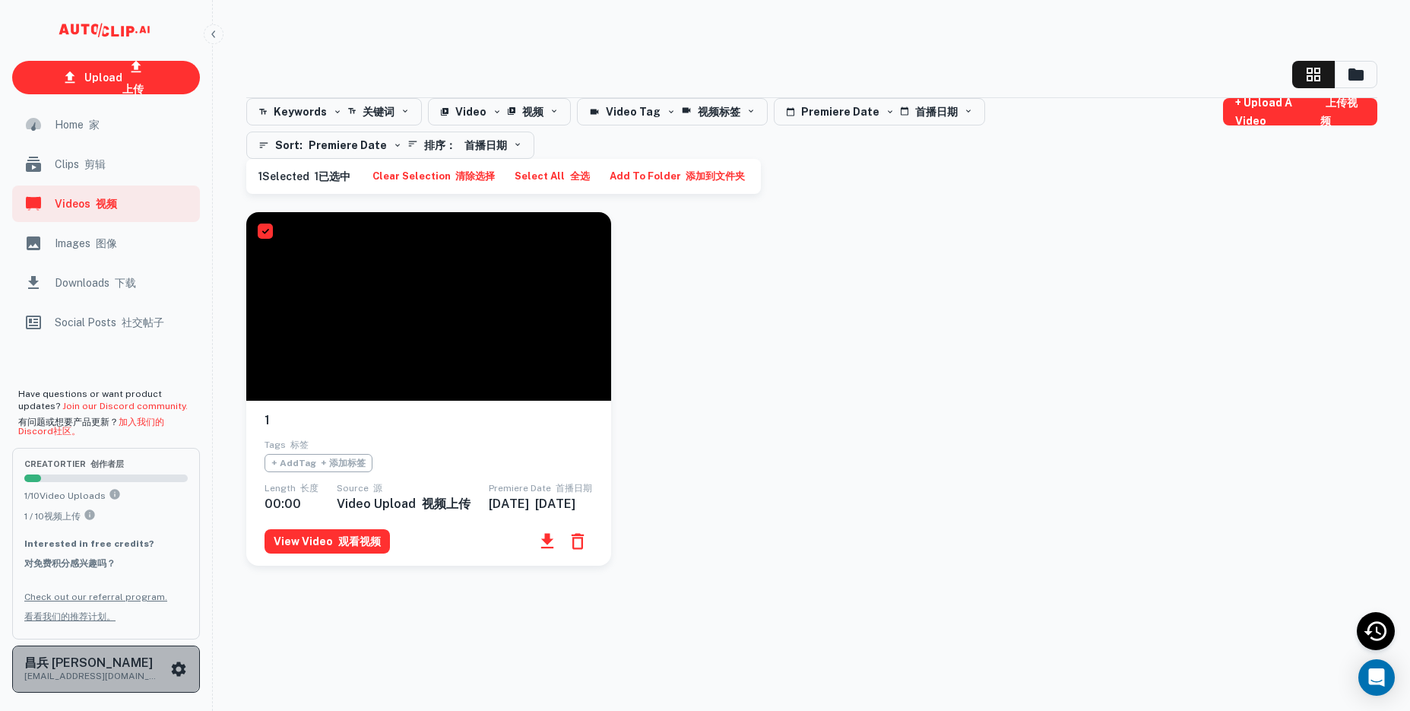
click at [178, 667] on icon "scrollable content" at bounding box center [178, 669] width 18 height 18
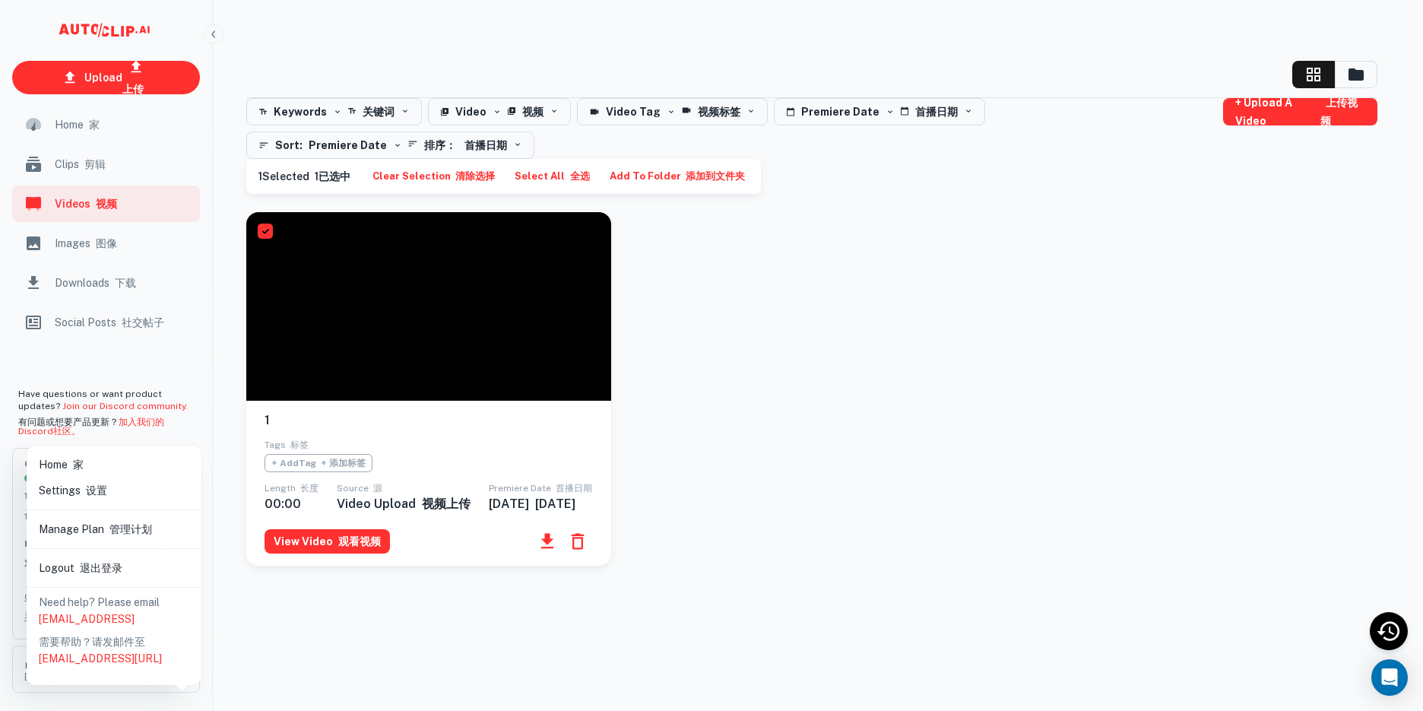
click at [981, 440] on div at bounding box center [711, 355] width 1423 height 711
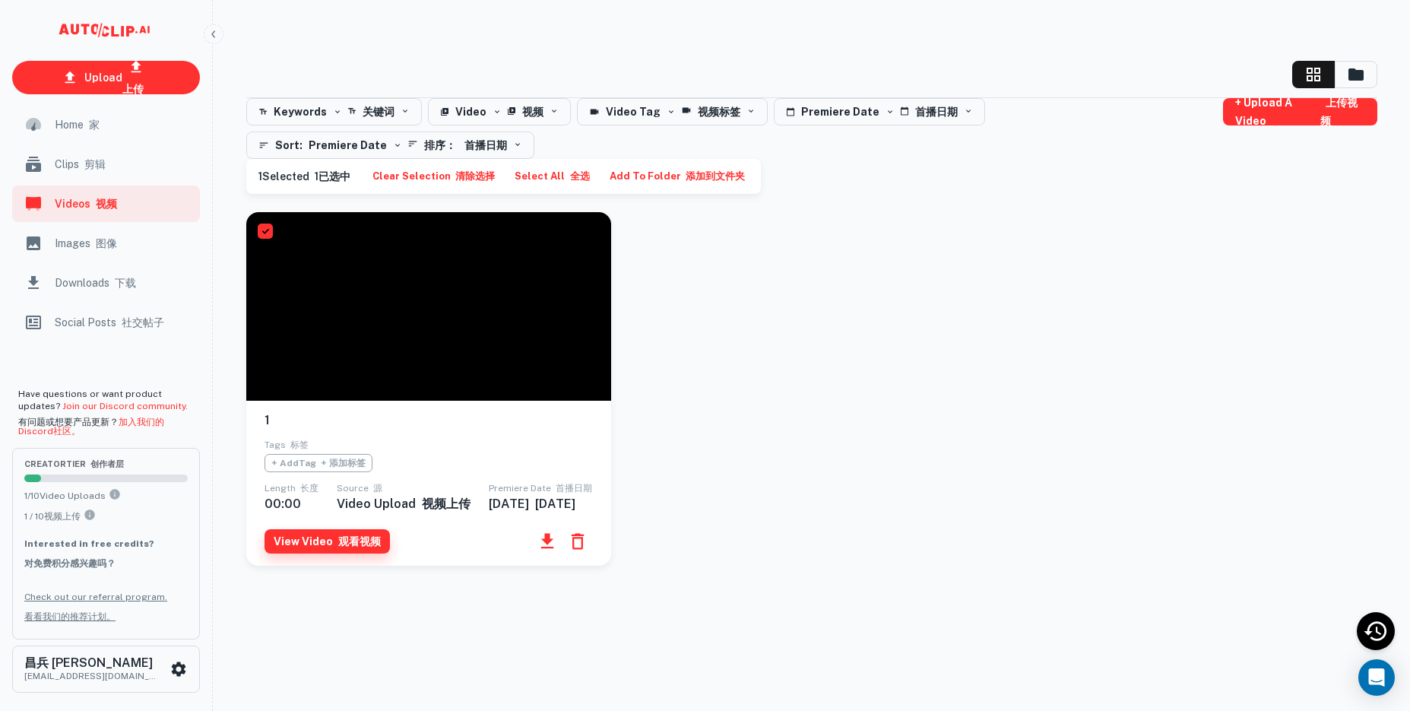
click at [333, 550] on font "观看视频" at bounding box center [357, 541] width 48 height 18
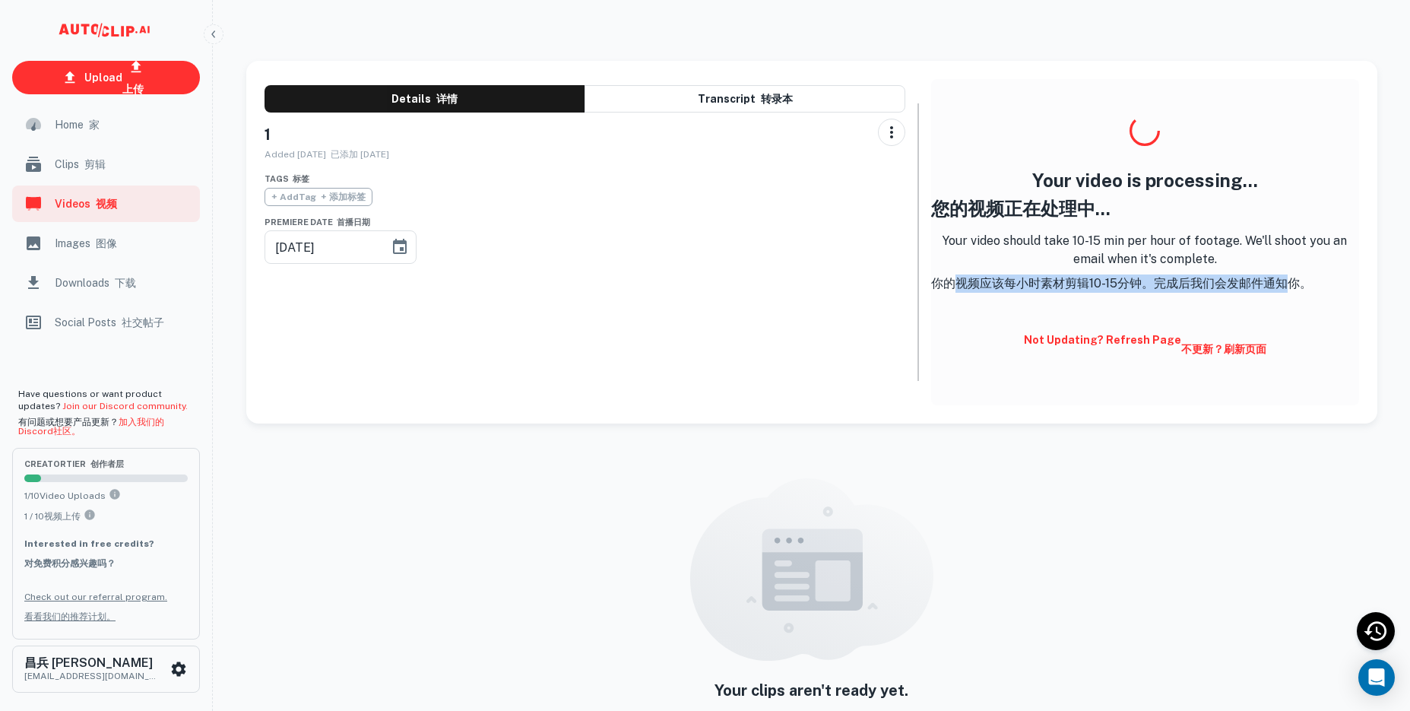
drag, startPoint x: 959, startPoint y: 283, endPoint x: 1284, endPoint y: 283, distance: 324.5
click at [1284, 283] on font "你的视频应该每小时素材剪辑10-15分钟。完成后我们会发邮件通知你。" at bounding box center [1144, 283] width 427 height 18
copy font "视频应该每小时素材剪辑10-15分钟。完成后我们会发邮件通知"
click at [1284, 283] on font "你的视频应该每小时素材剪辑10-15分钟。完成后我们会发邮件通知你。" at bounding box center [1144, 283] width 427 height 18
drag, startPoint x: 1116, startPoint y: 283, endPoint x: 1286, endPoint y: 280, distance: 170.3
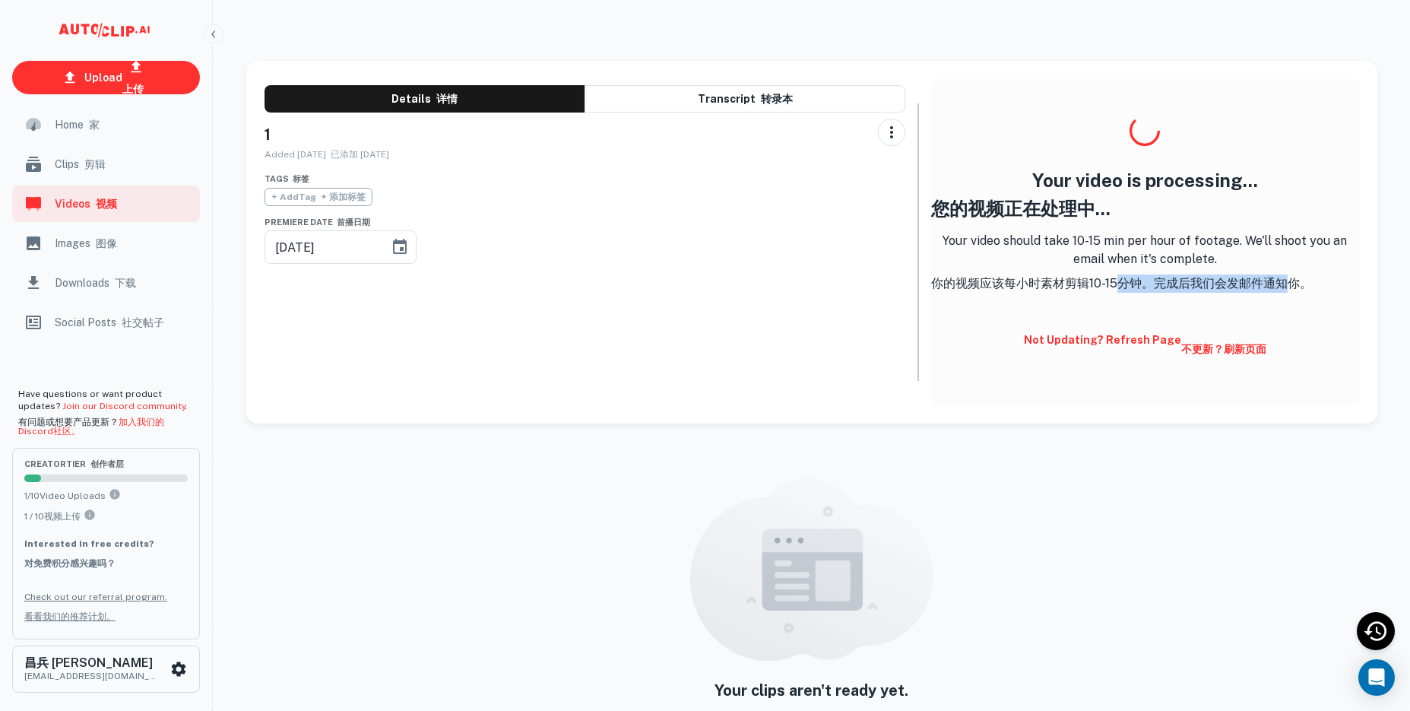
click at [1286, 280] on font "你的视频应该每小时素材剪辑10-15分钟。完成后我们会发邮件通知你。" at bounding box center [1144, 283] width 427 height 18
copy font "分钟。完成后我们会发邮件通知"
click at [1286, 280] on font "你的视频应该每小时素材剪辑10-15分钟。完成后我们会发邮件通知你。" at bounding box center [1144, 283] width 427 height 18
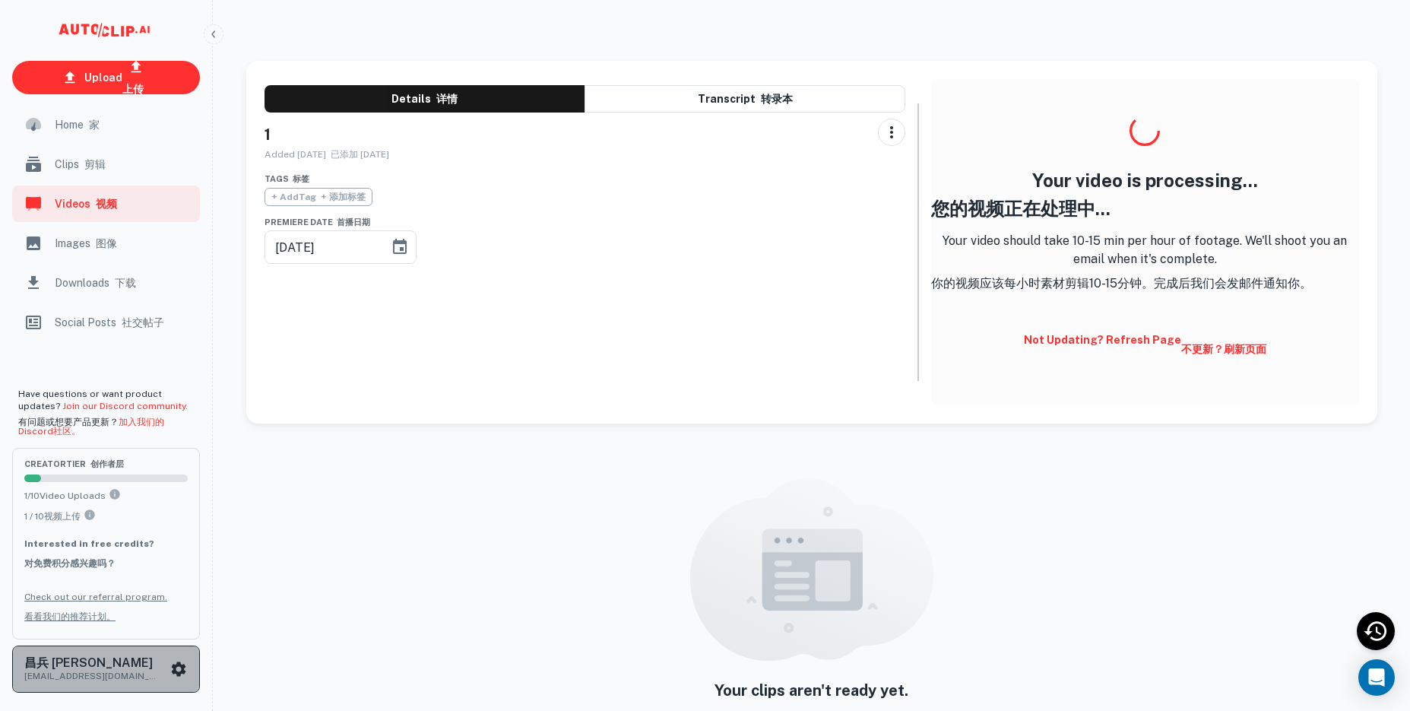
click at [177, 675] on icon "scrollable content" at bounding box center [179, 668] width 14 height 14
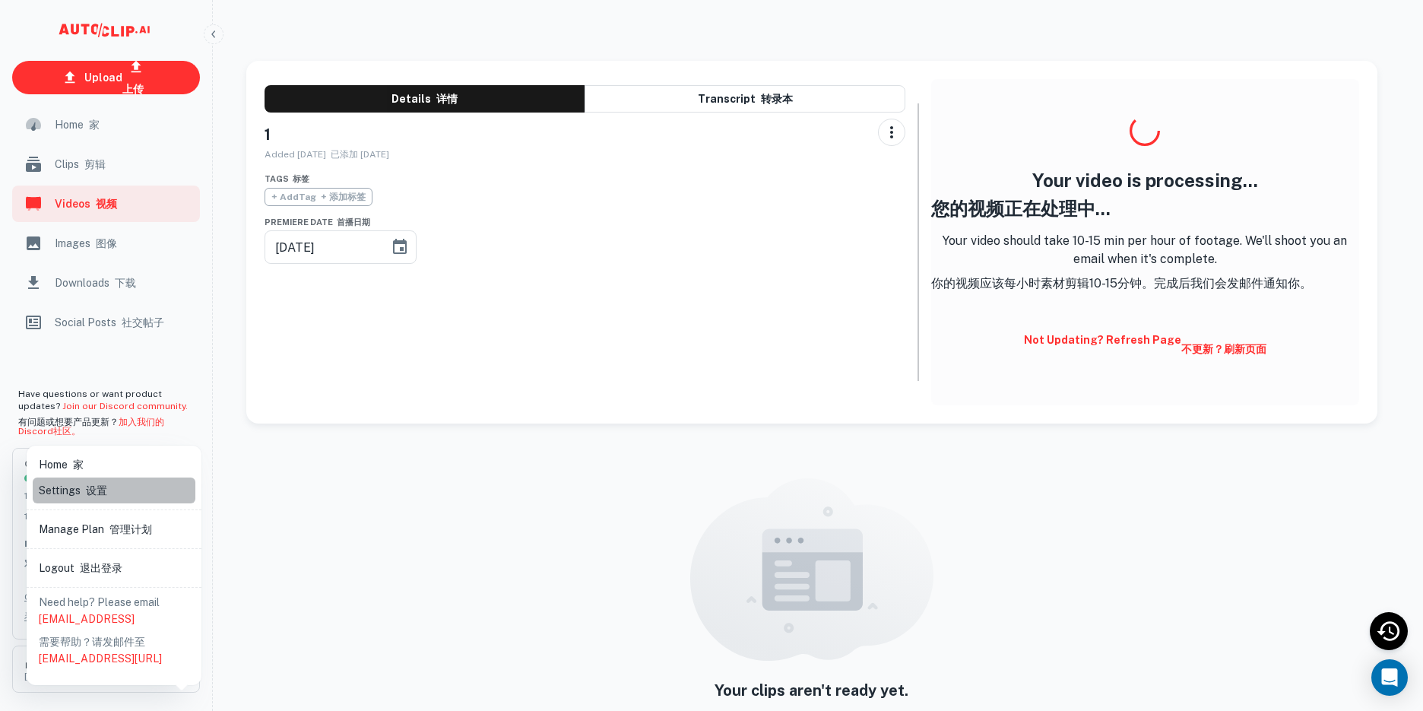
click at [105, 493] on font "设置" at bounding box center [96, 490] width 21 height 12
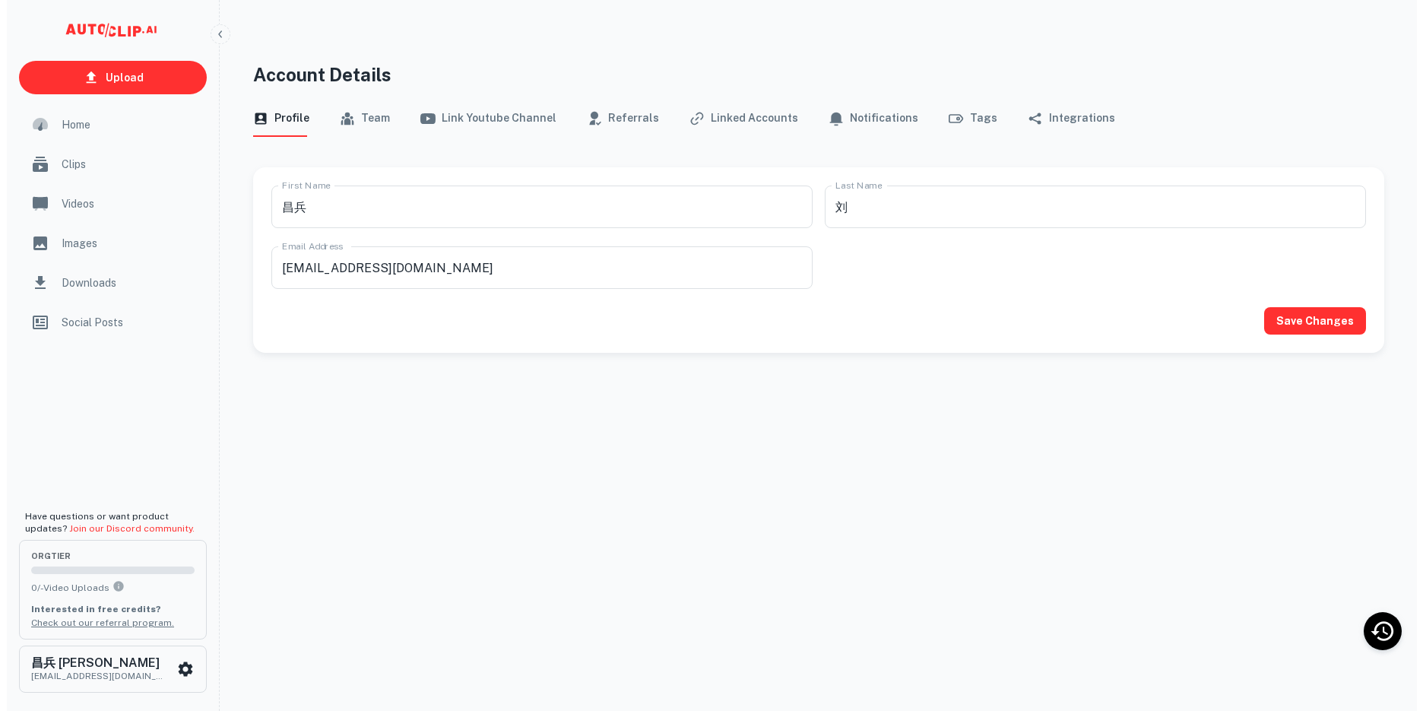
scroll to position [12, 0]
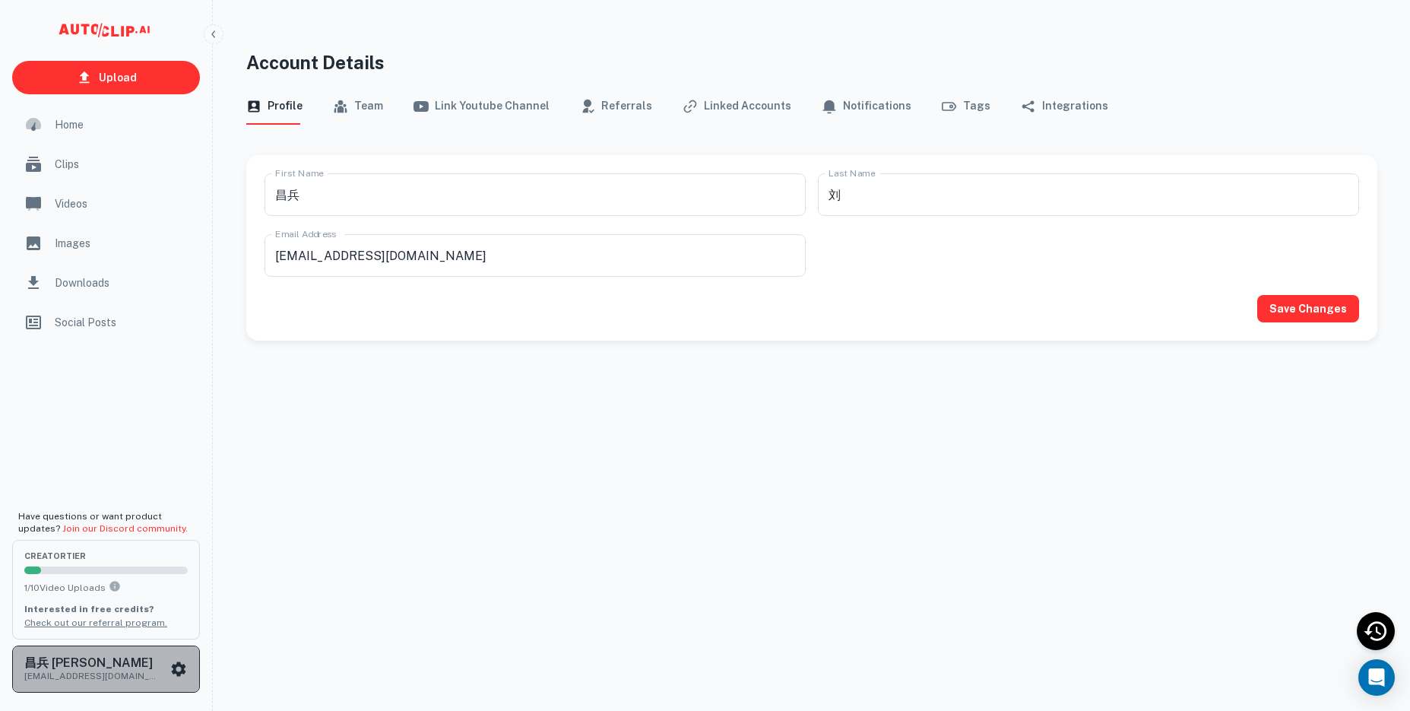
click at [176, 673] on icon "scrollable content" at bounding box center [179, 668] width 14 height 14
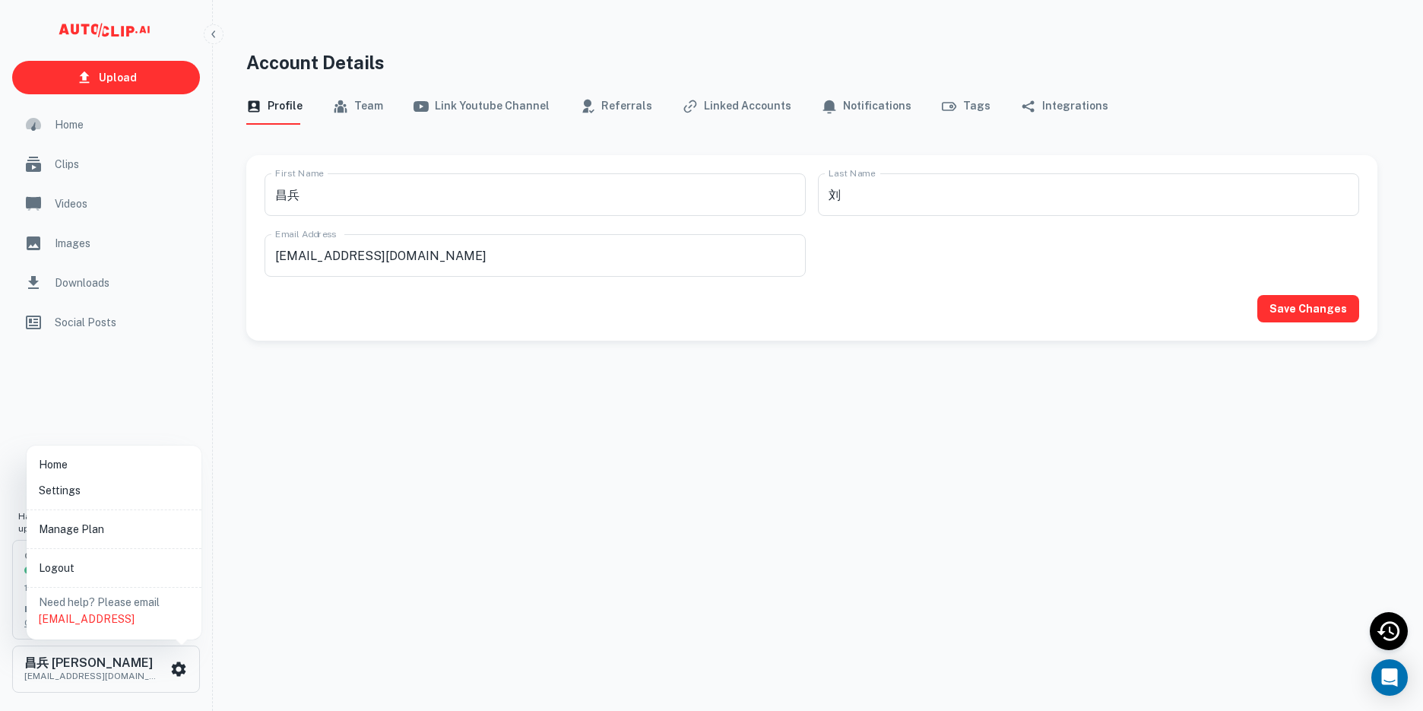
drag, startPoint x: 514, startPoint y: 468, endPoint x: 607, endPoint y: 406, distance: 111.7
click at [515, 468] on div at bounding box center [711, 355] width 1423 height 711
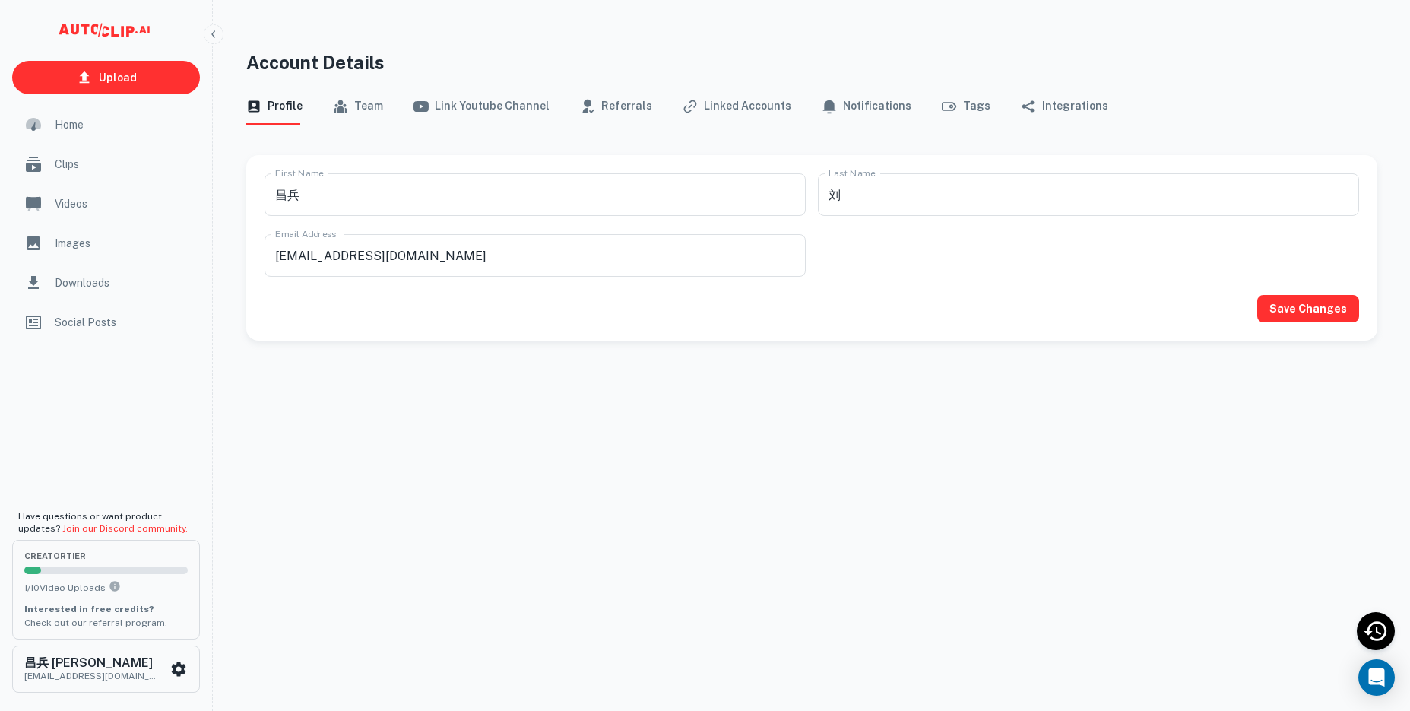
click at [356, 104] on button "Team" at bounding box center [358, 106] width 50 height 36
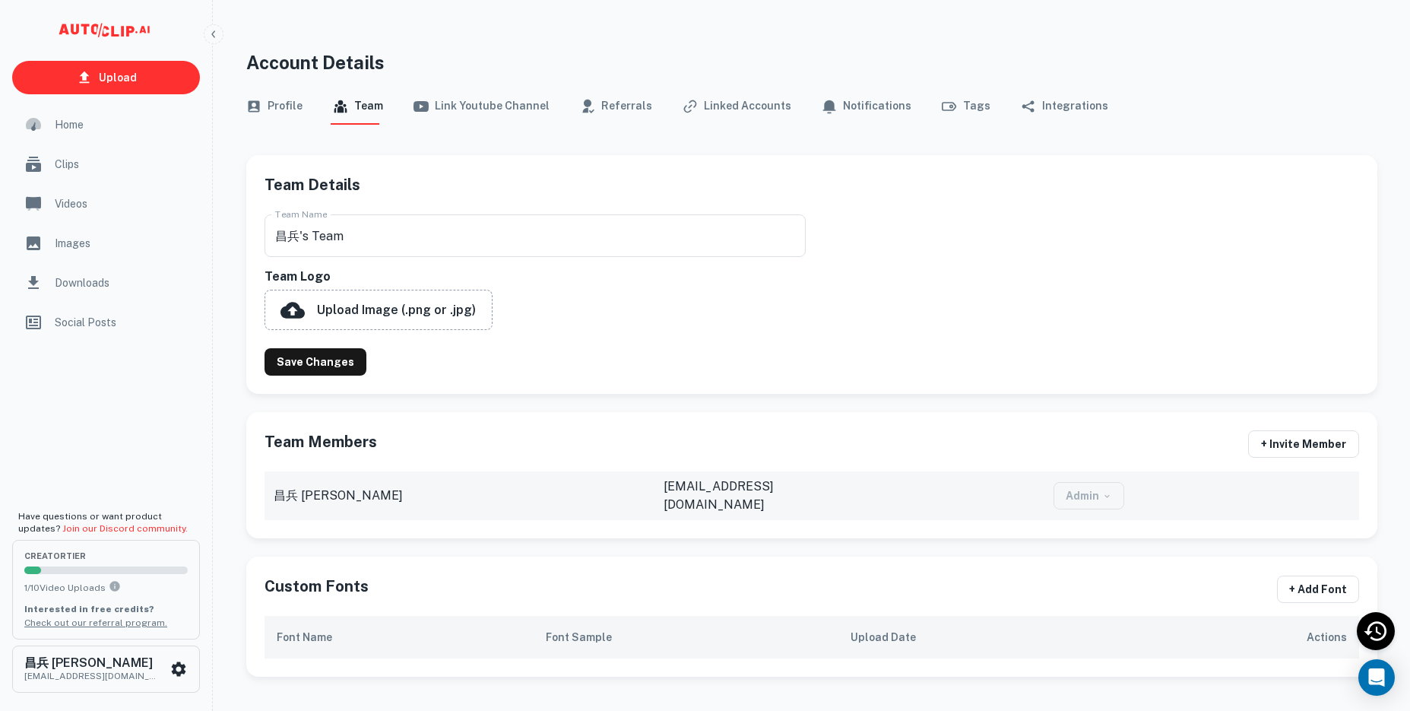
click at [469, 109] on button "Link Youtube Channel" at bounding box center [481, 106] width 136 height 36
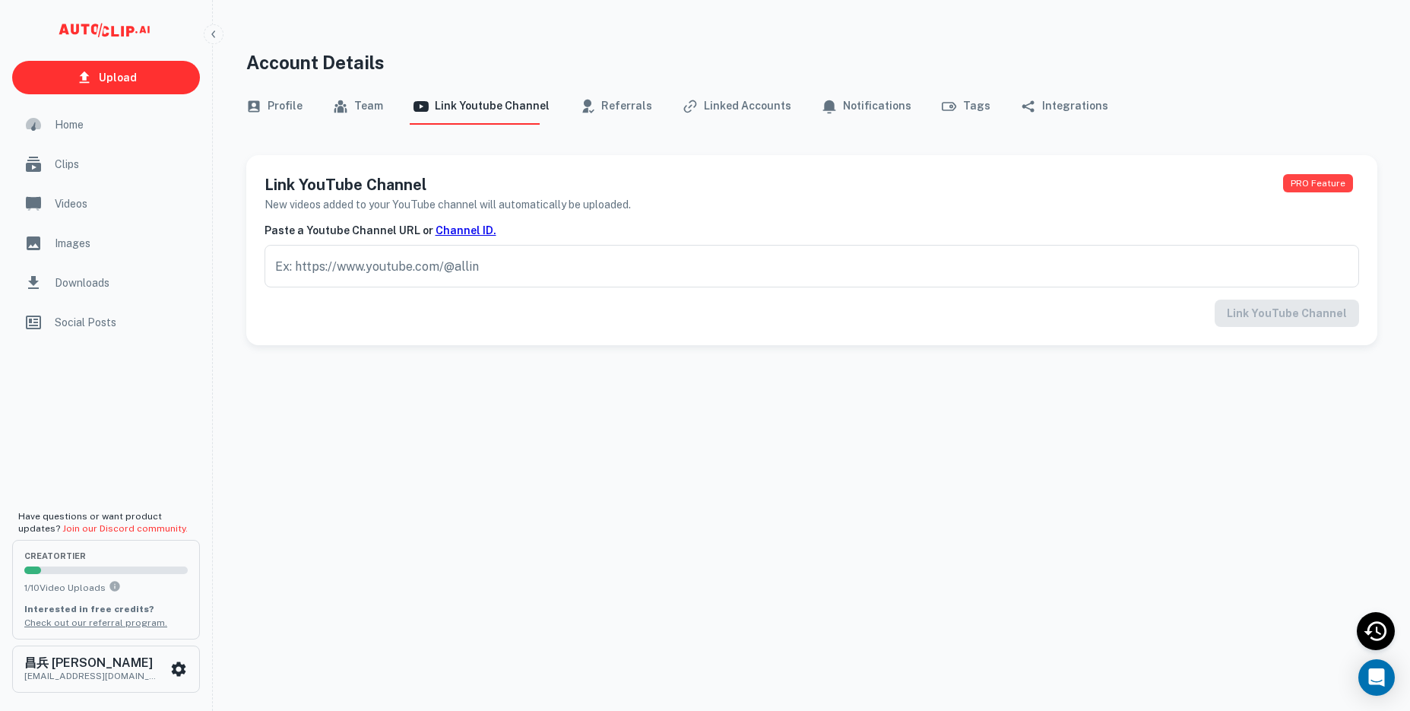
click at [714, 112] on button "Linked Accounts" at bounding box center [736, 106] width 109 height 36
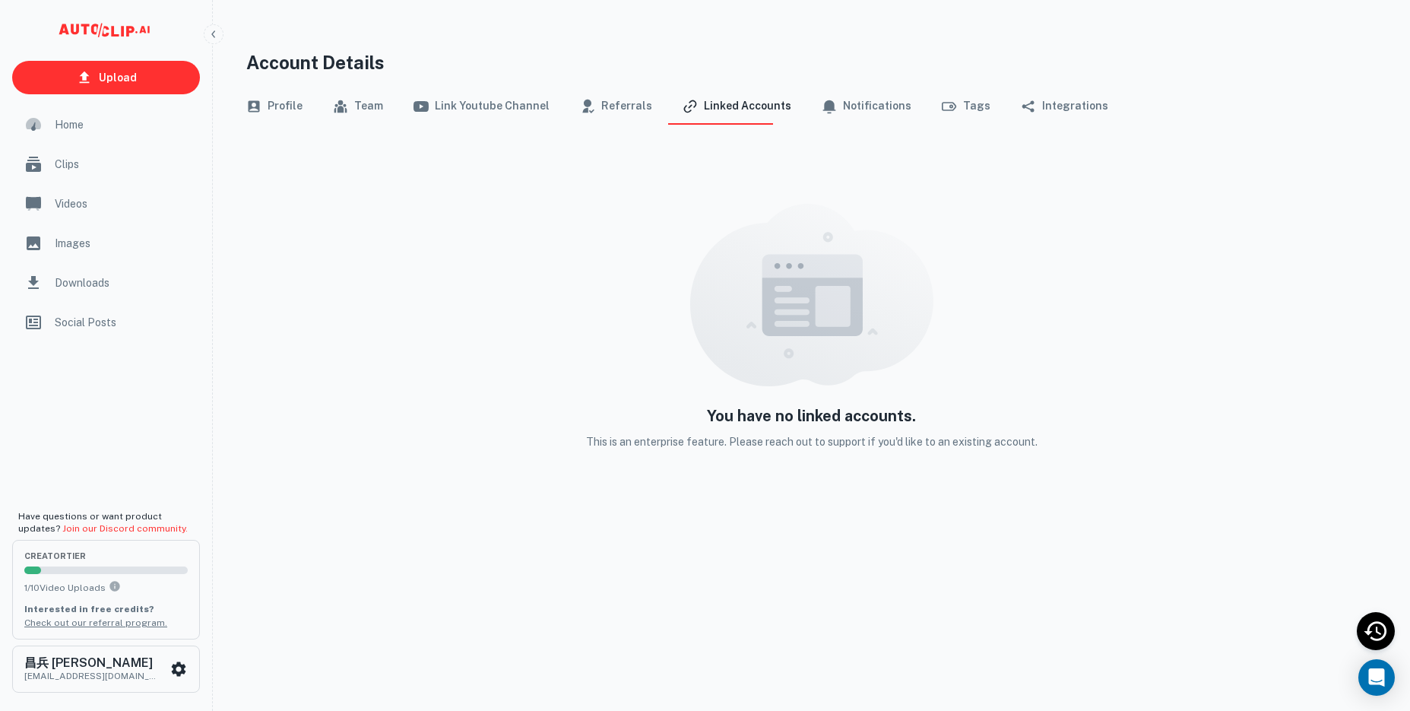
click at [950, 109] on button "Tags" at bounding box center [966, 106] width 49 height 36
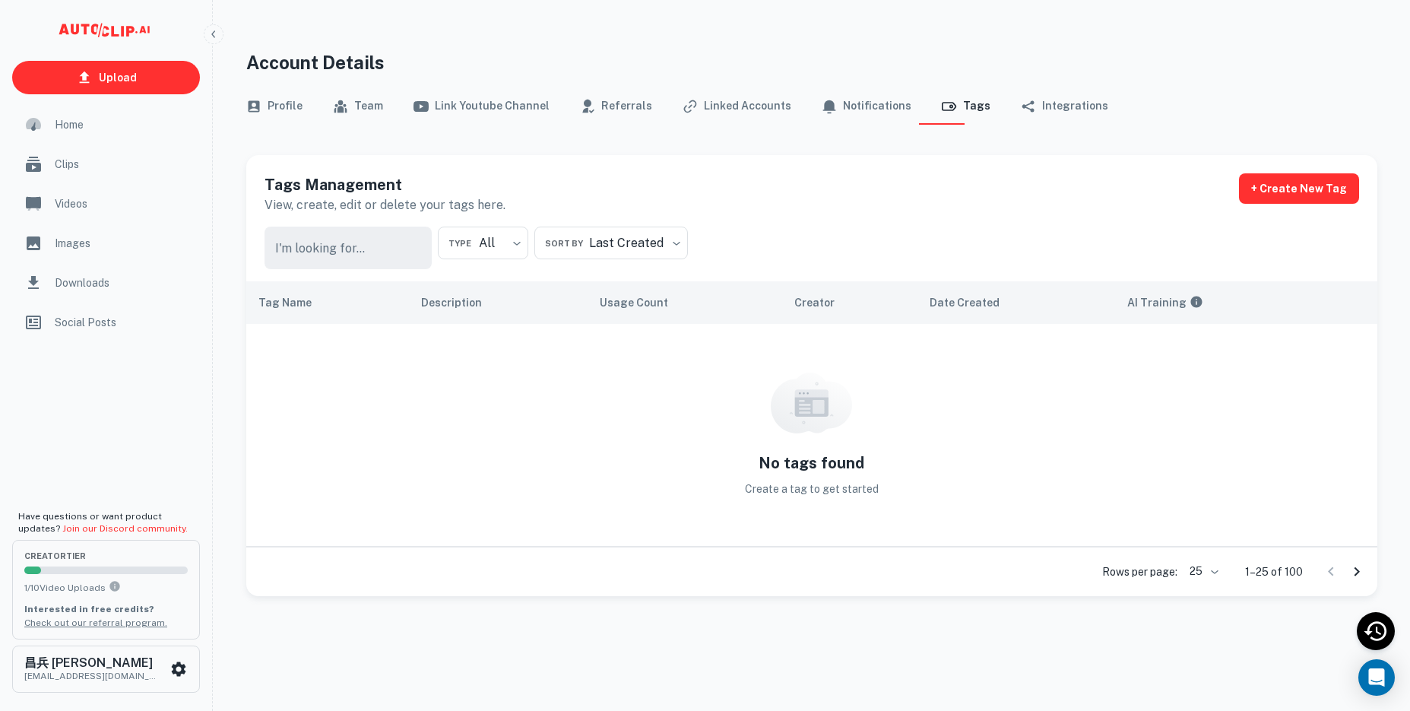
drag, startPoint x: 852, startPoint y: 108, endPoint x: 879, endPoint y: 108, distance: 27.4
click at [852, 108] on button "Notifications" at bounding box center [867, 106] width 90 height 36
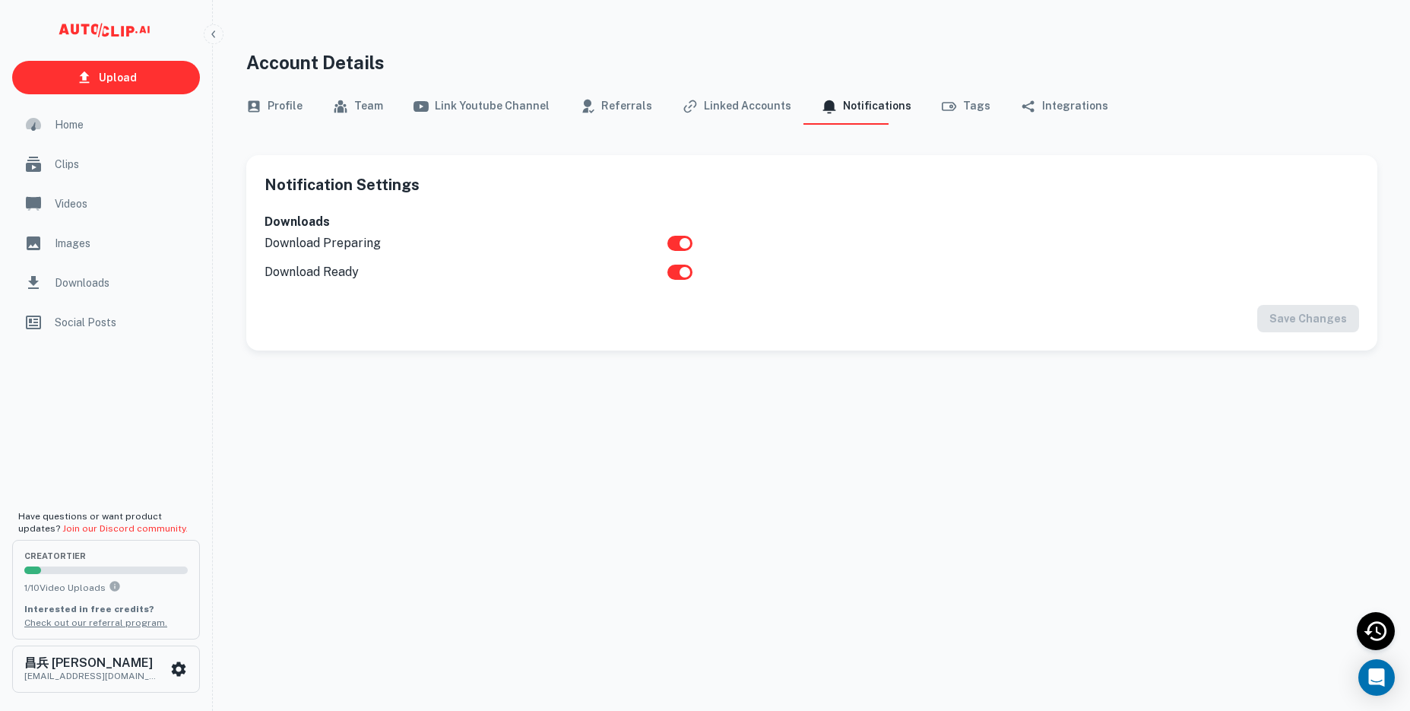
click at [1043, 108] on button "Integrations" at bounding box center [1064, 106] width 87 height 36
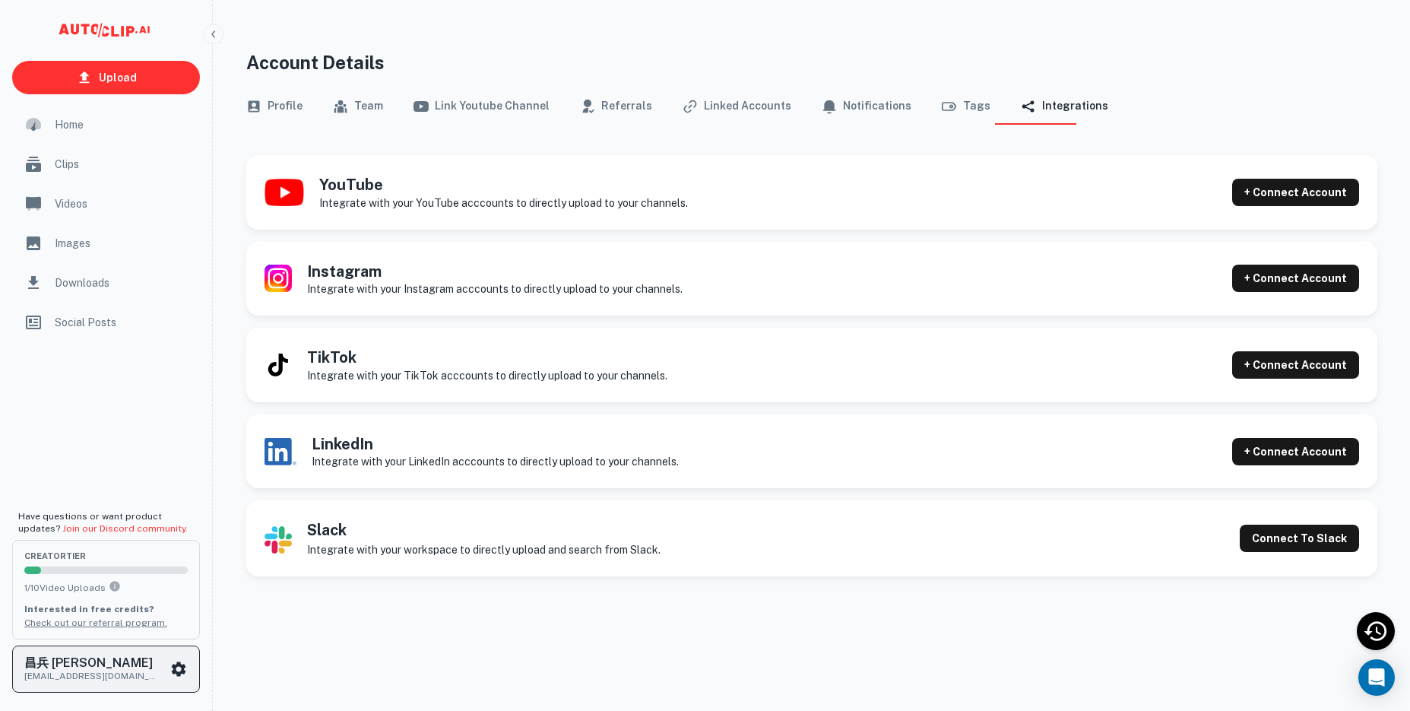
click at [180, 672] on icon "scrollable content" at bounding box center [179, 668] width 14 height 14
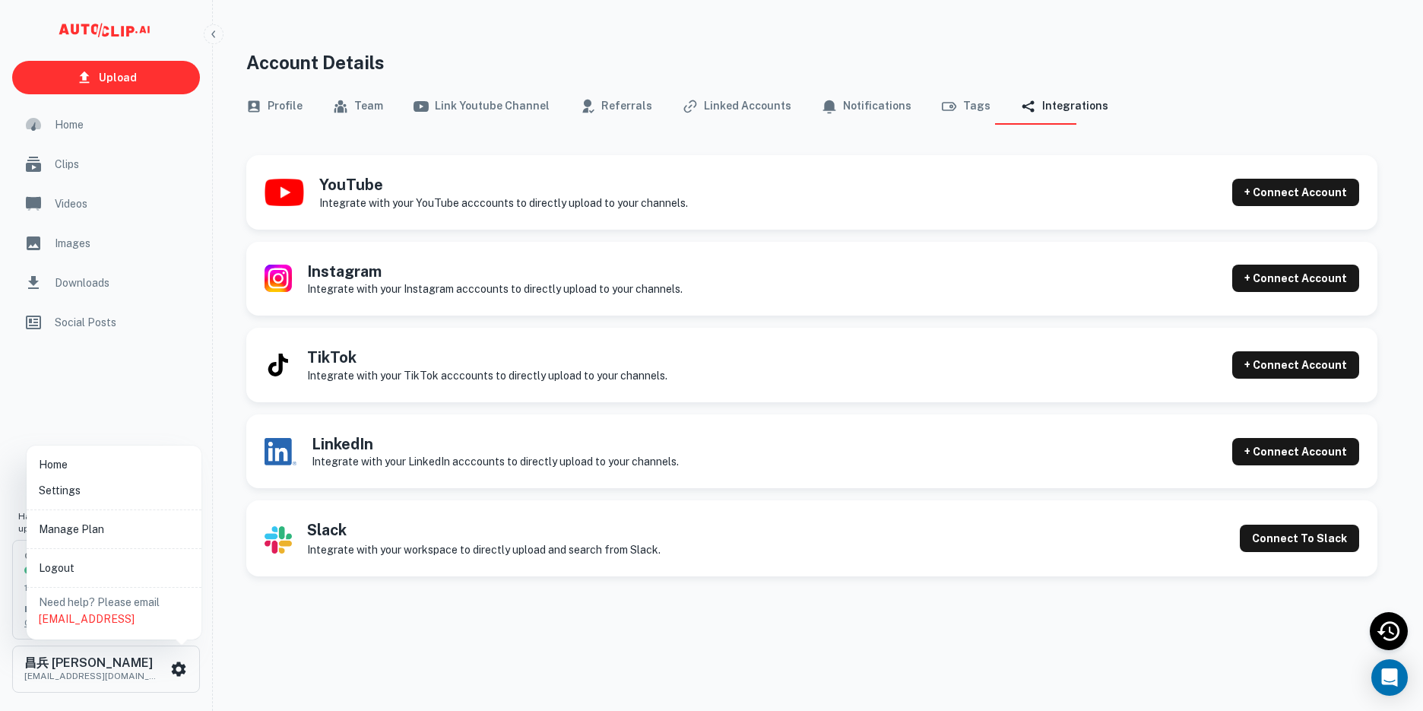
click at [84, 461] on li "Home" at bounding box center [114, 464] width 163 height 26
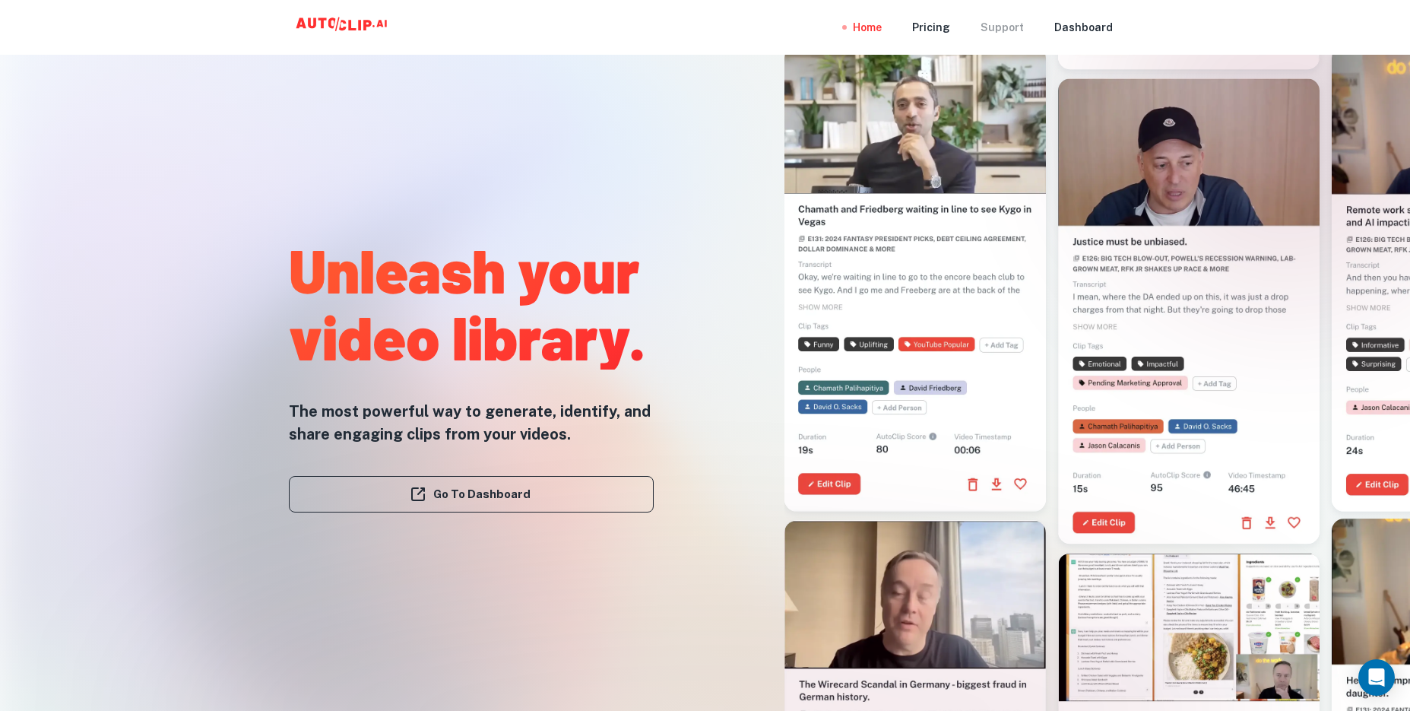
click at [1010, 30] on div "Support" at bounding box center [1001, 27] width 43 height 55
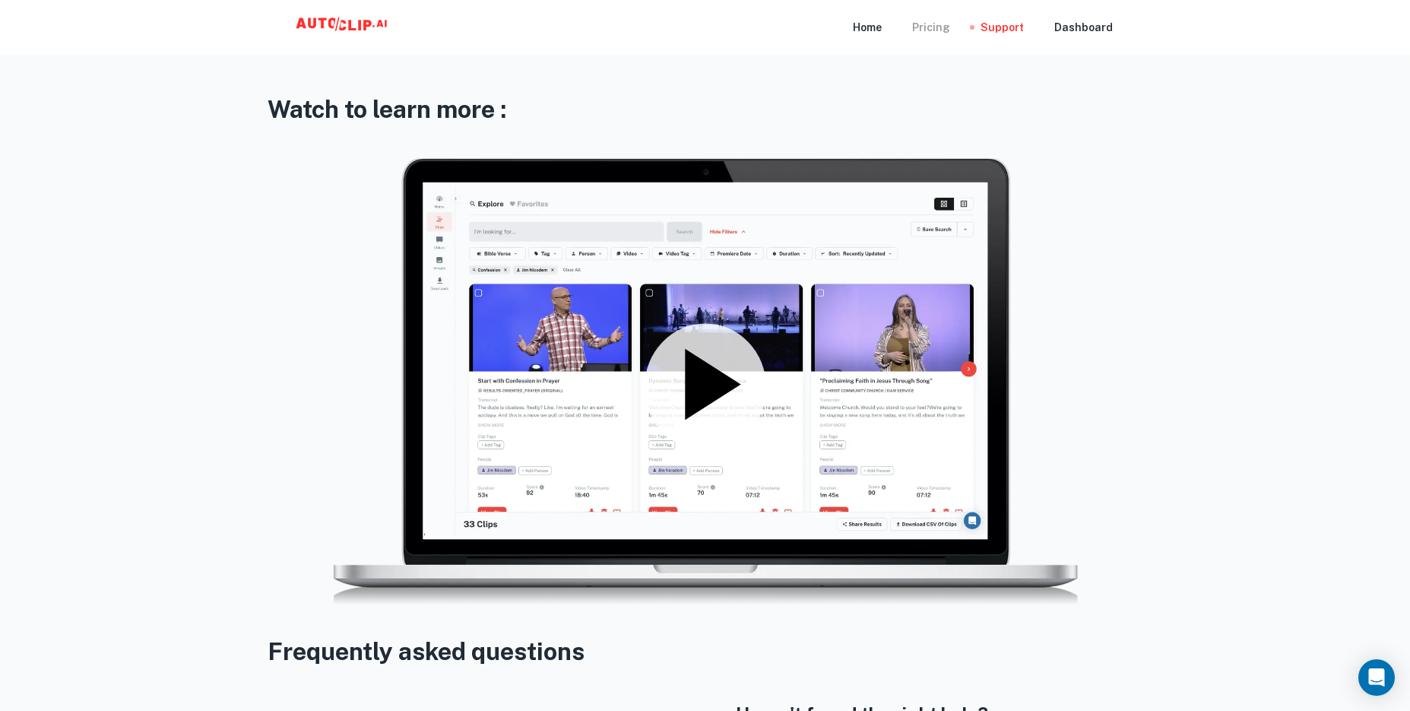
click at [935, 37] on div "Pricing" at bounding box center [931, 27] width 38 height 55
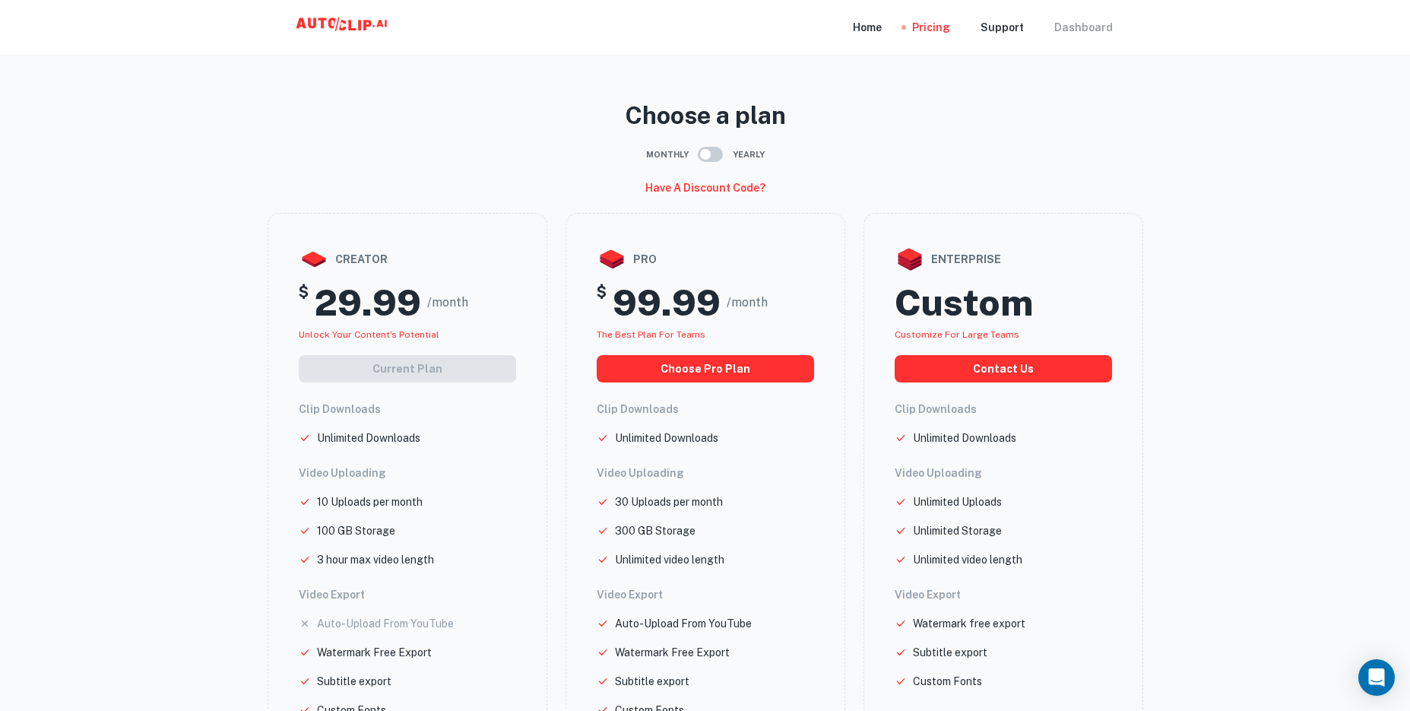
click at [1068, 22] on div "Dashboard" at bounding box center [1083, 27] width 59 height 55
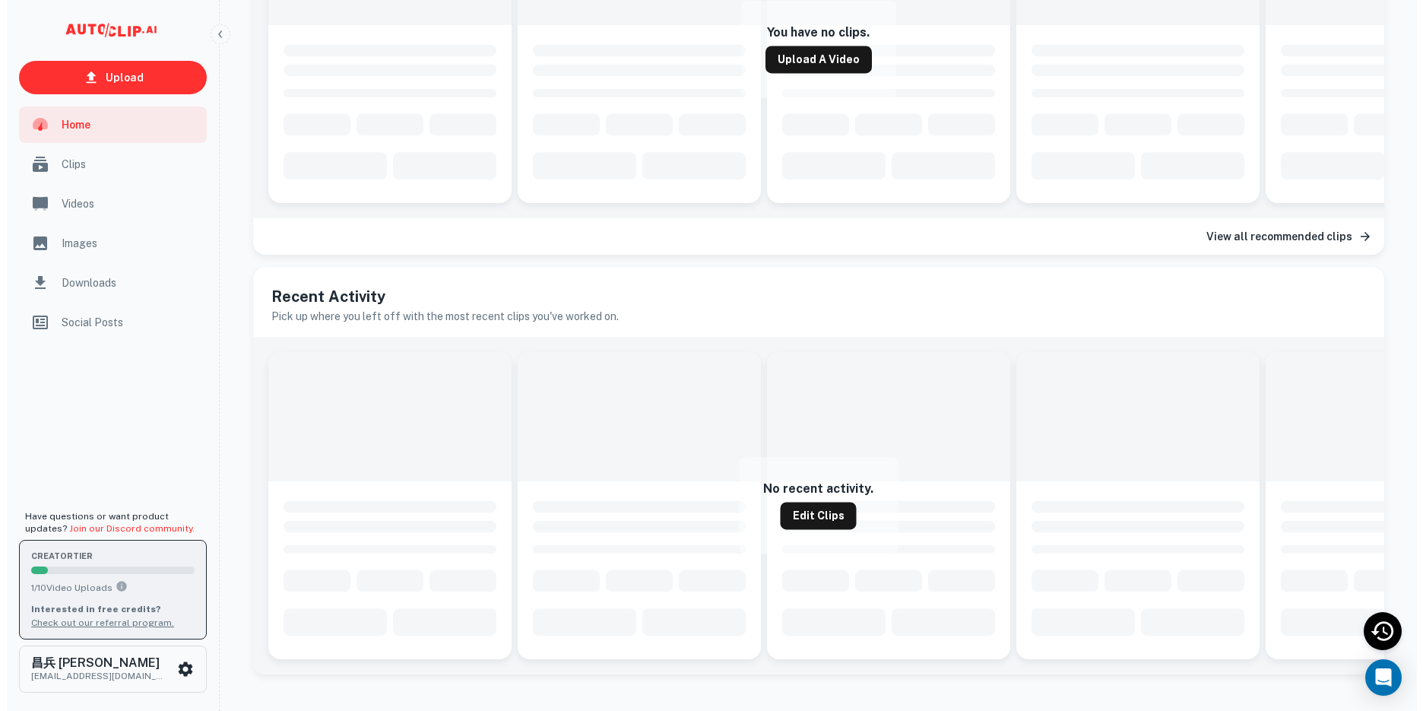
scroll to position [466, 0]
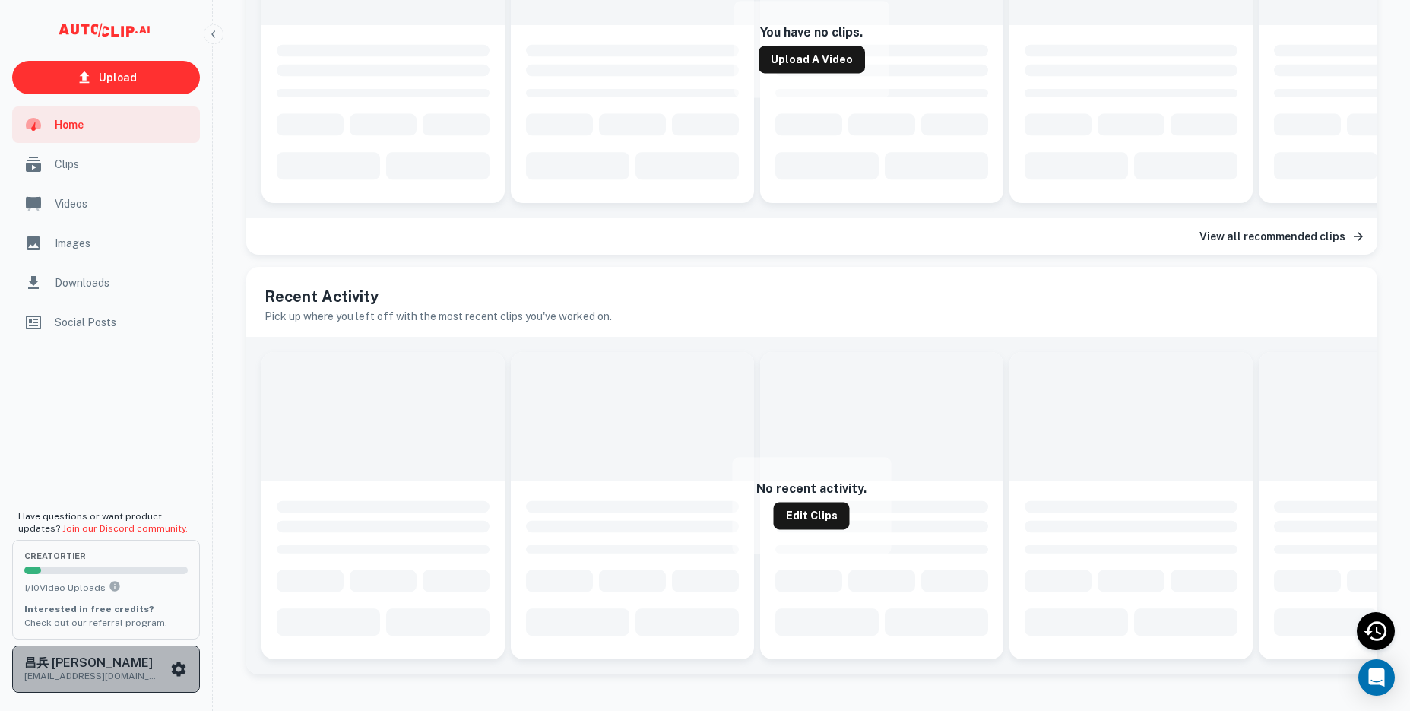
click at [138, 674] on p "[EMAIL_ADDRESS][DOMAIN_NAME]" at bounding box center [92, 676] width 137 height 14
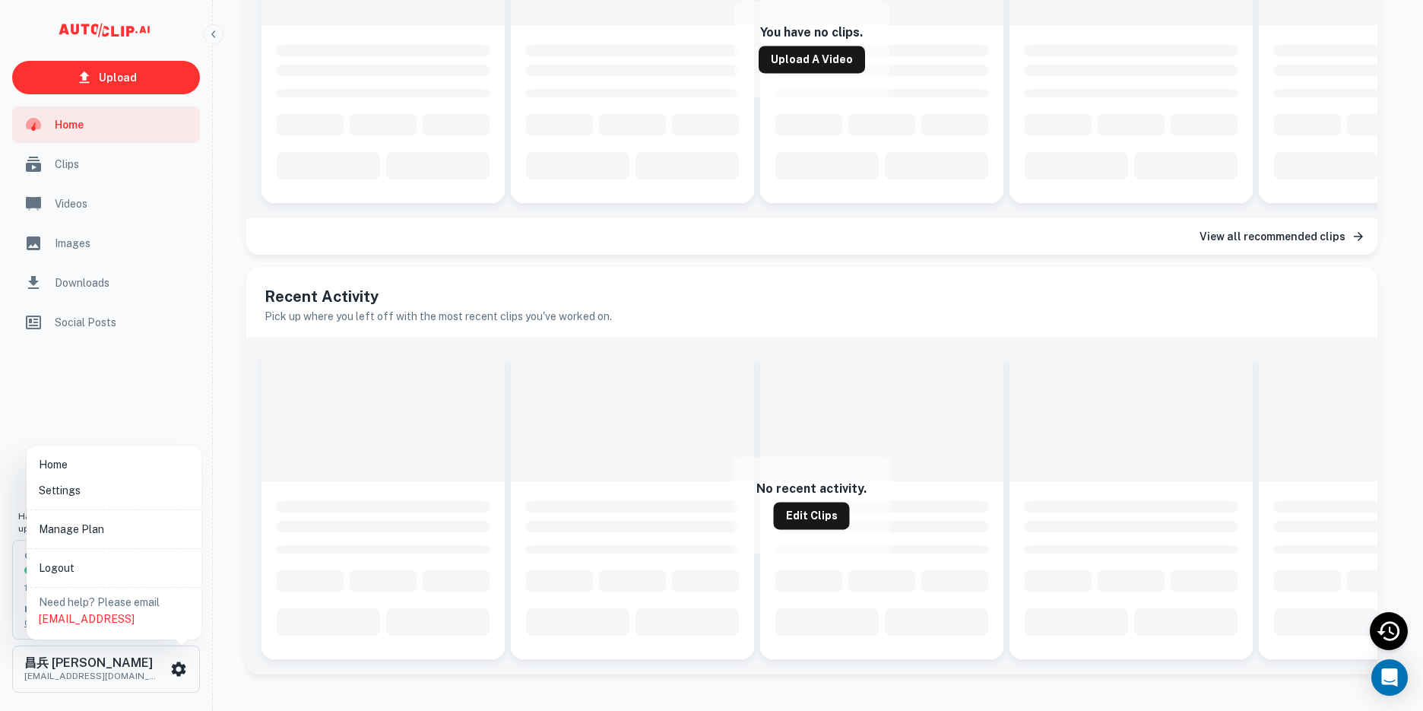
click at [87, 534] on li "Manage Plan" at bounding box center [114, 529] width 163 height 26
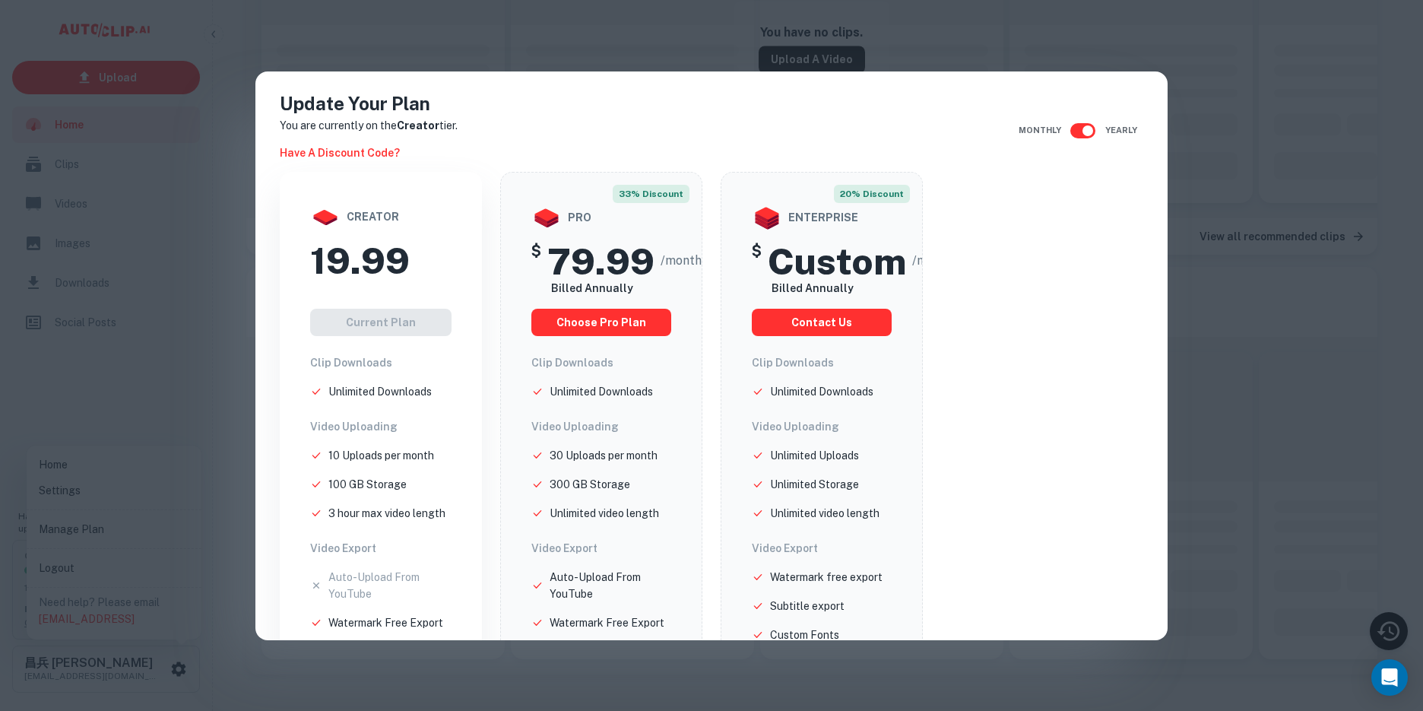
click at [434, 184] on div "creator 19.99 Current Plan Clip Downloads Unlimited Downloads Video Uploading 1…" at bounding box center [381, 539] width 202 height 734
click at [1062, 128] on input "checkbox" at bounding box center [1087, 130] width 87 height 29
checkbox input "false"
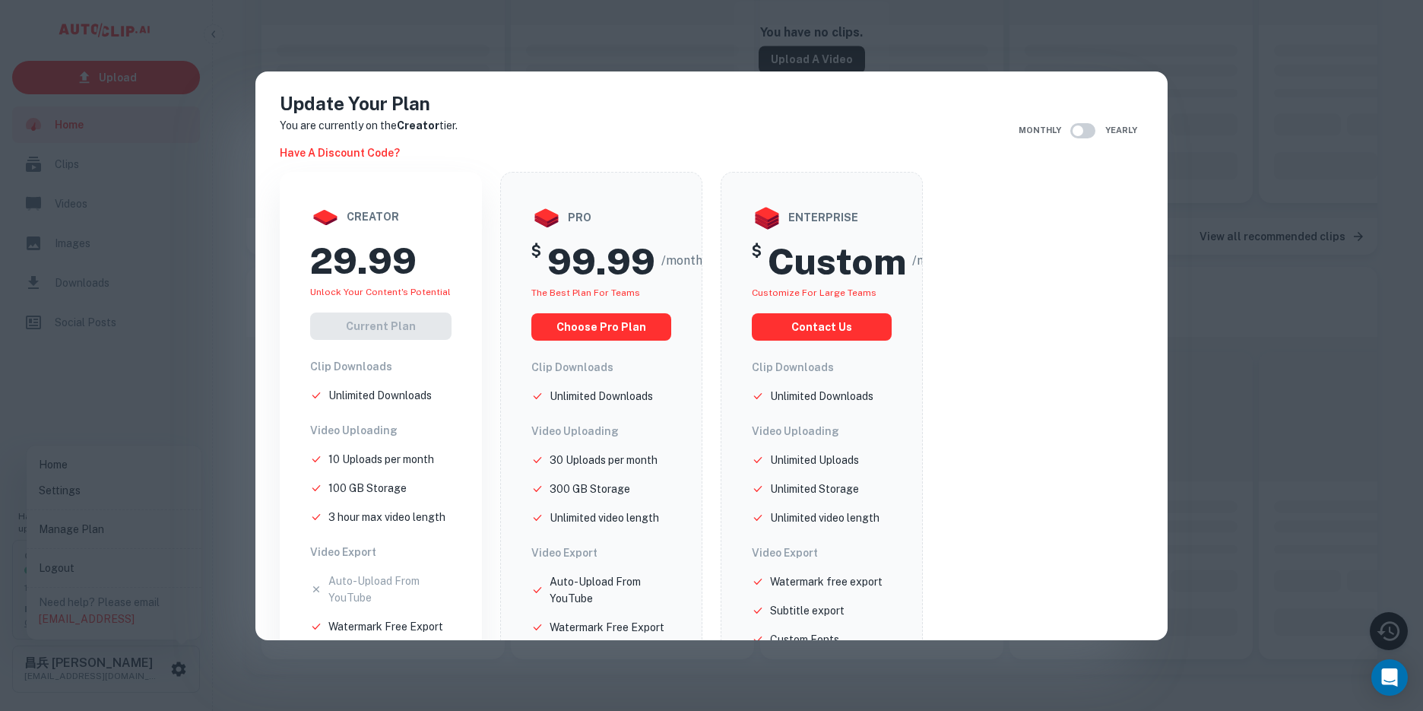
click at [1257, 194] on div "Update Your Plan You are currently on the Creator tier. Have a discount code? M…" at bounding box center [711, 355] width 1423 height 711
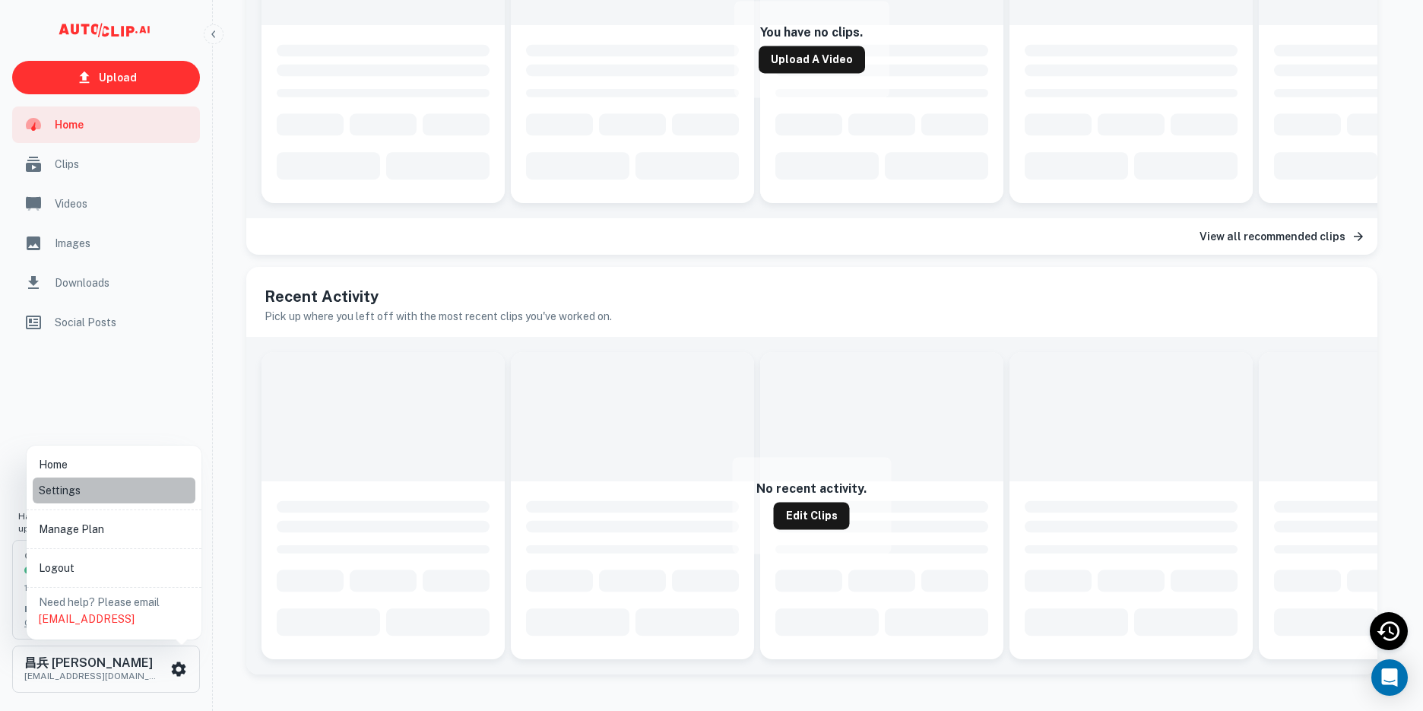
click at [73, 492] on li "Settings" at bounding box center [114, 490] width 163 height 26
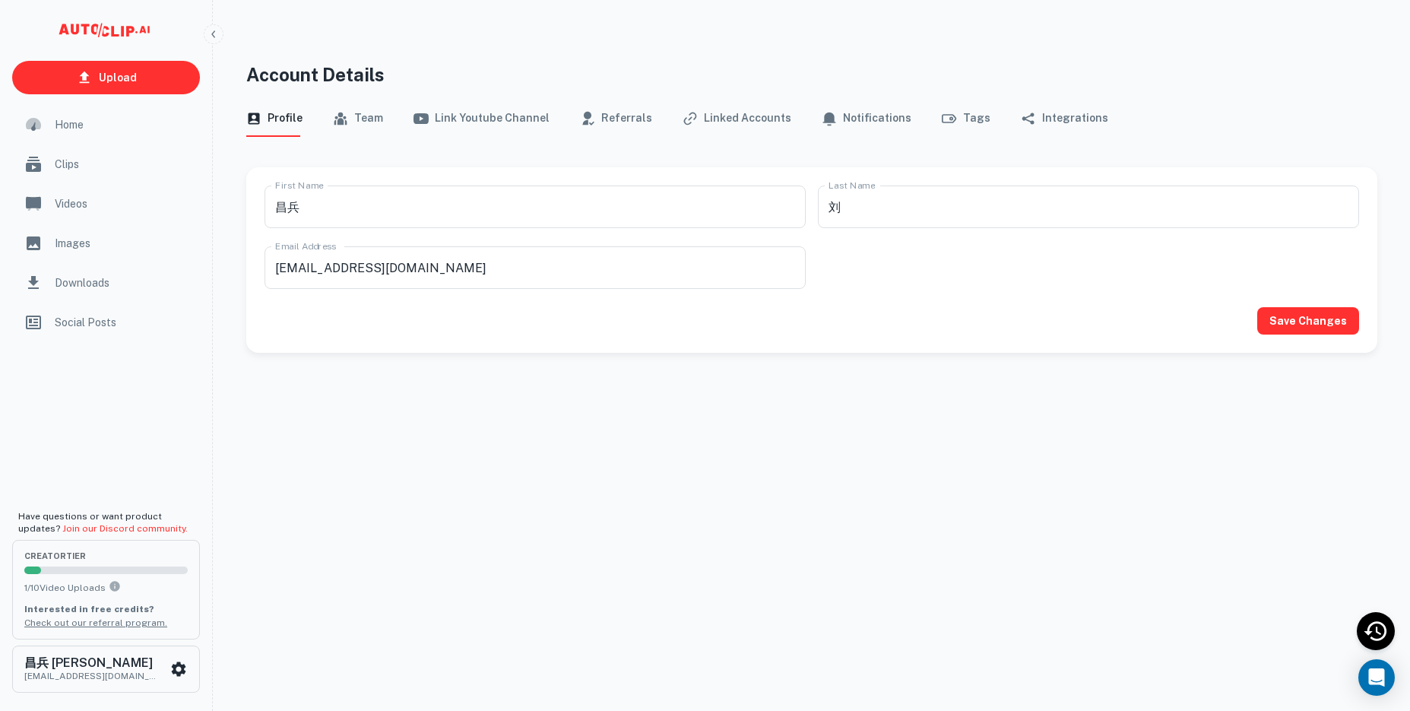
click at [349, 127] on button "Team" at bounding box center [358, 118] width 50 height 36
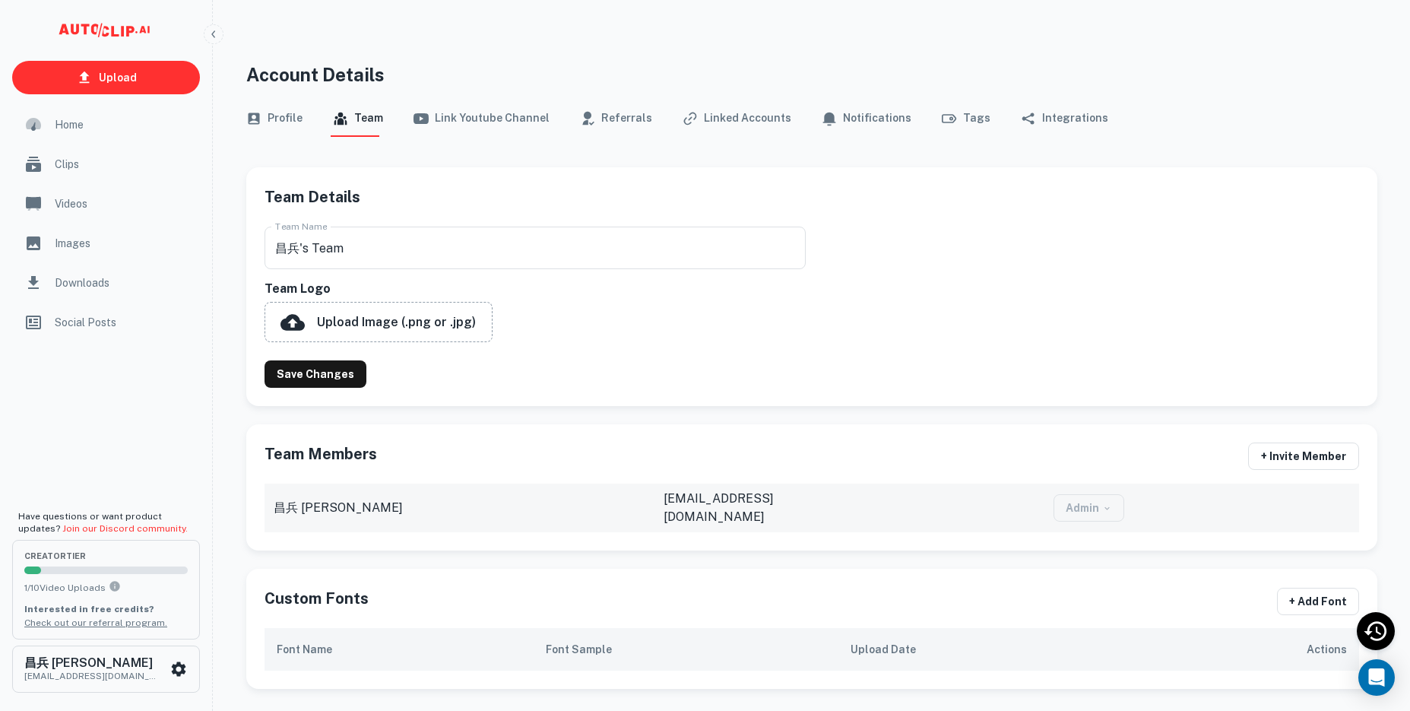
click at [489, 116] on button "Link Youtube Channel" at bounding box center [481, 118] width 136 height 36
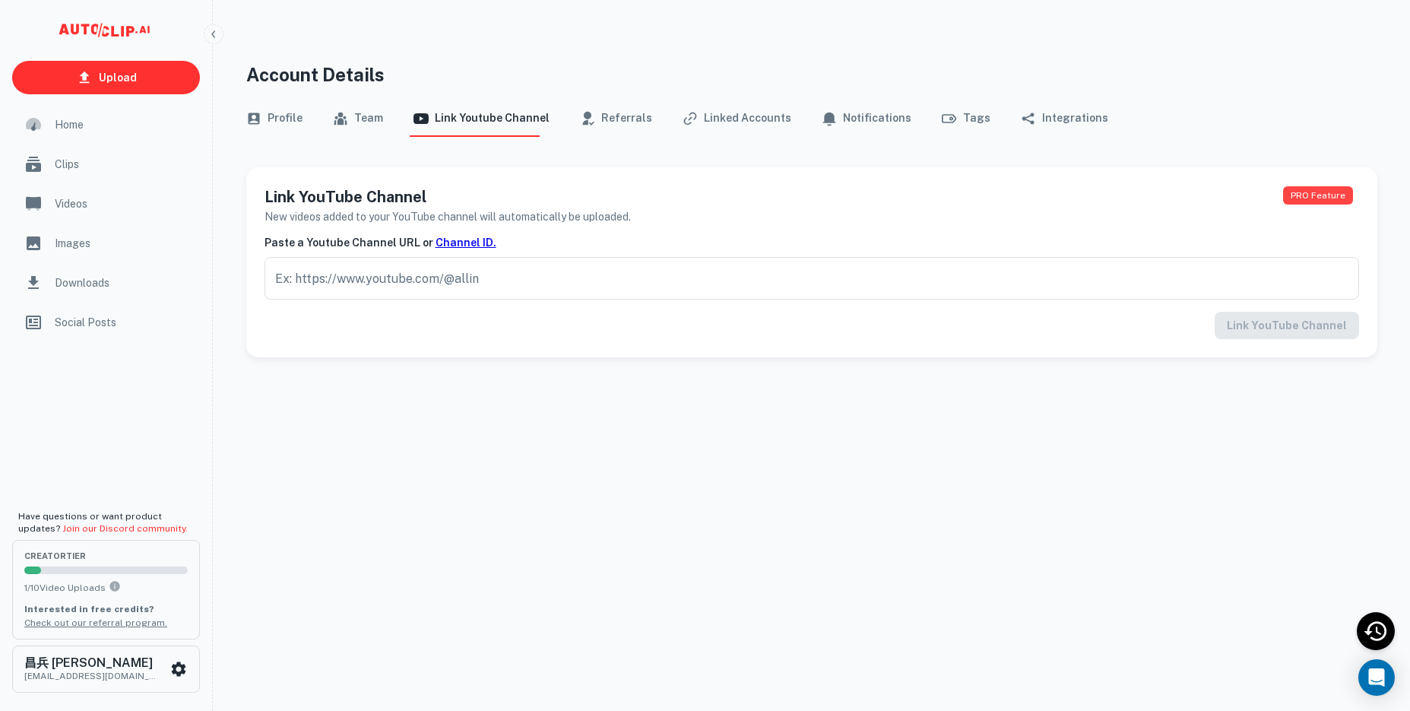
click at [646, 115] on div "Profile Team Link Youtube Channel Referrals Linked Accounts Notifications Tags …" at bounding box center [811, 118] width 1131 height 36
click at [607, 118] on button "Referrals" at bounding box center [616, 118] width 72 height 36
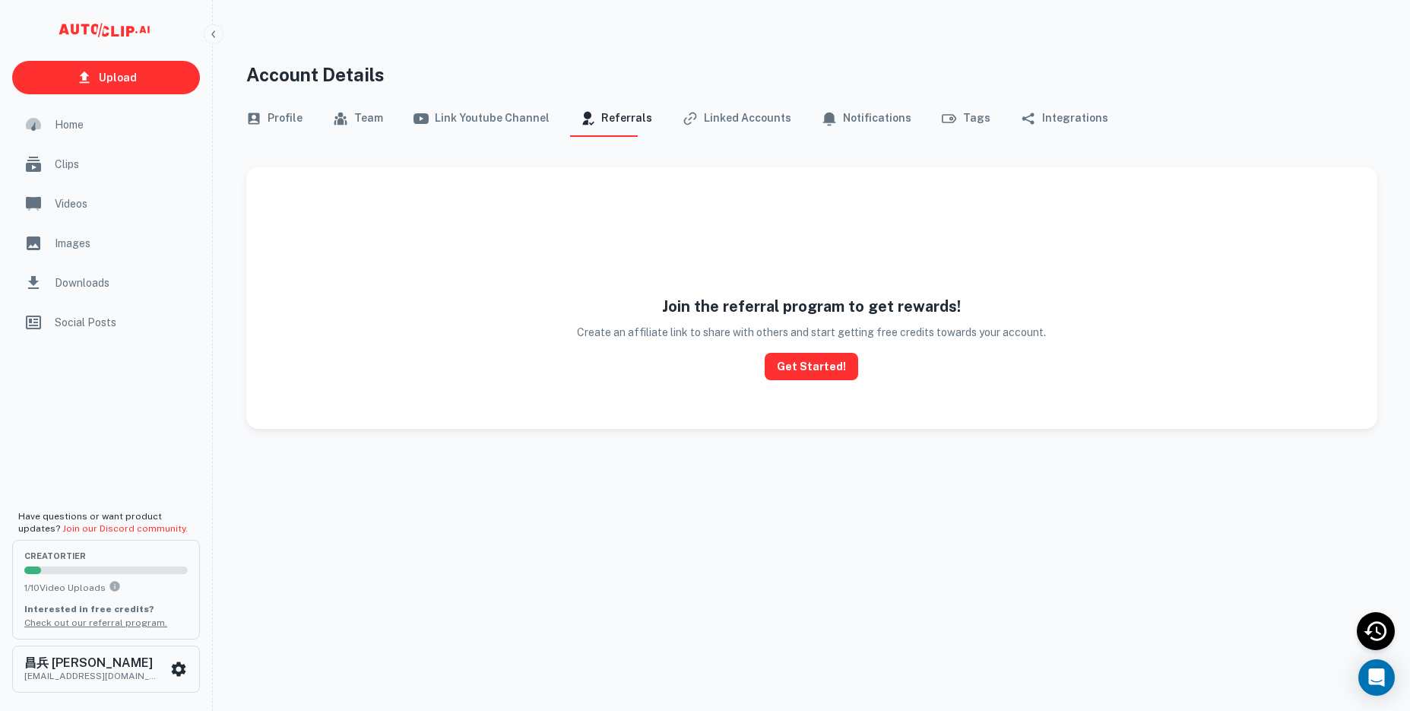
click at [711, 119] on button "Linked Accounts" at bounding box center [736, 118] width 109 height 36
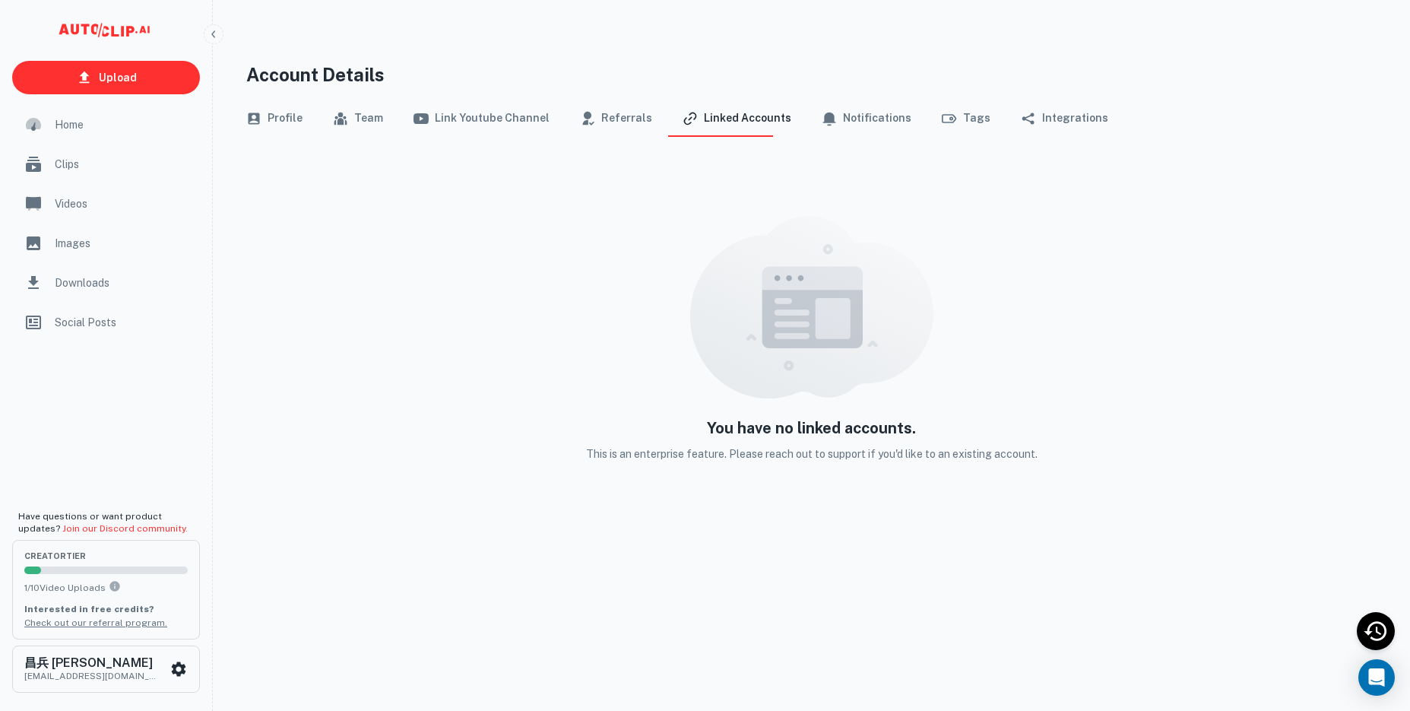
click at [616, 635] on div "Account Details Profile Team Link Youtube Channel Referrals Linked Accounts Not…" at bounding box center [811, 392] width 1167 height 662
click at [85, 131] on span "Home" at bounding box center [123, 124] width 136 height 17
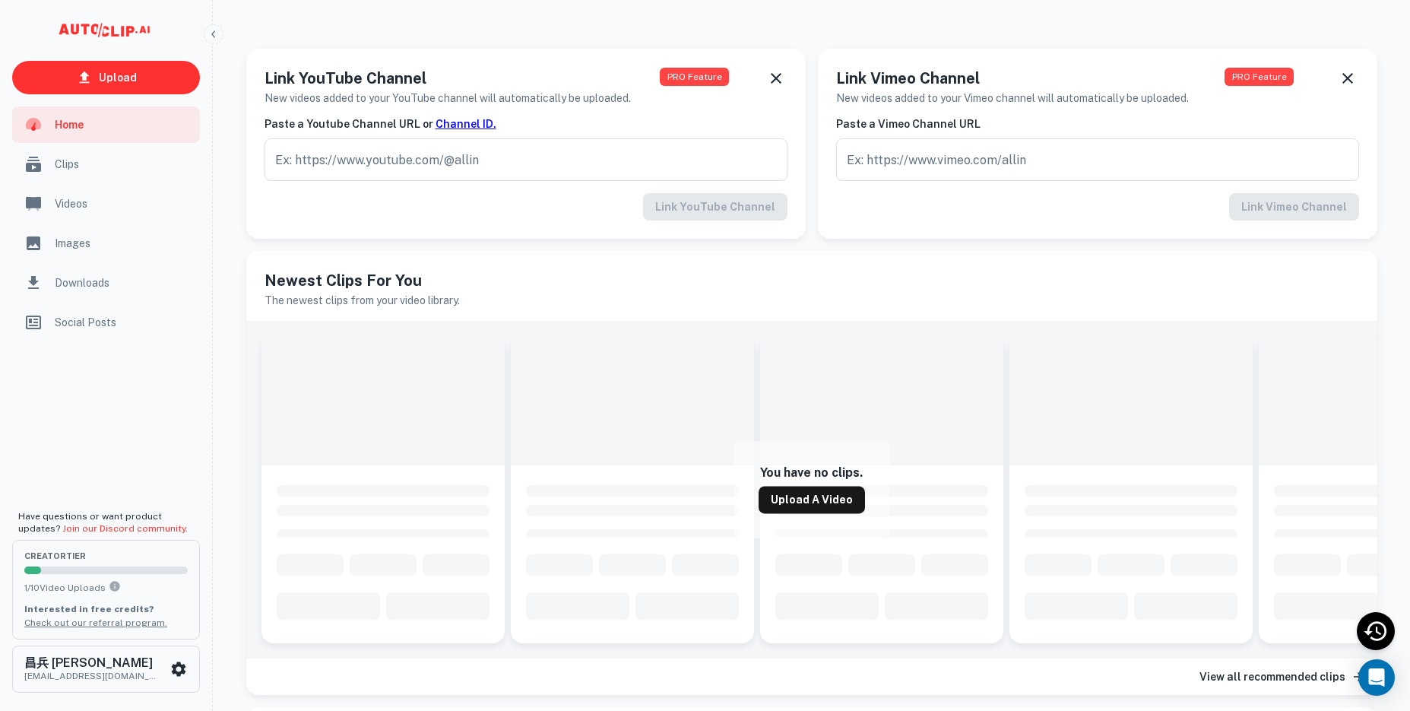
click at [79, 278] on span "Downloads" at bounding box center [123, 282] width 136 height 17
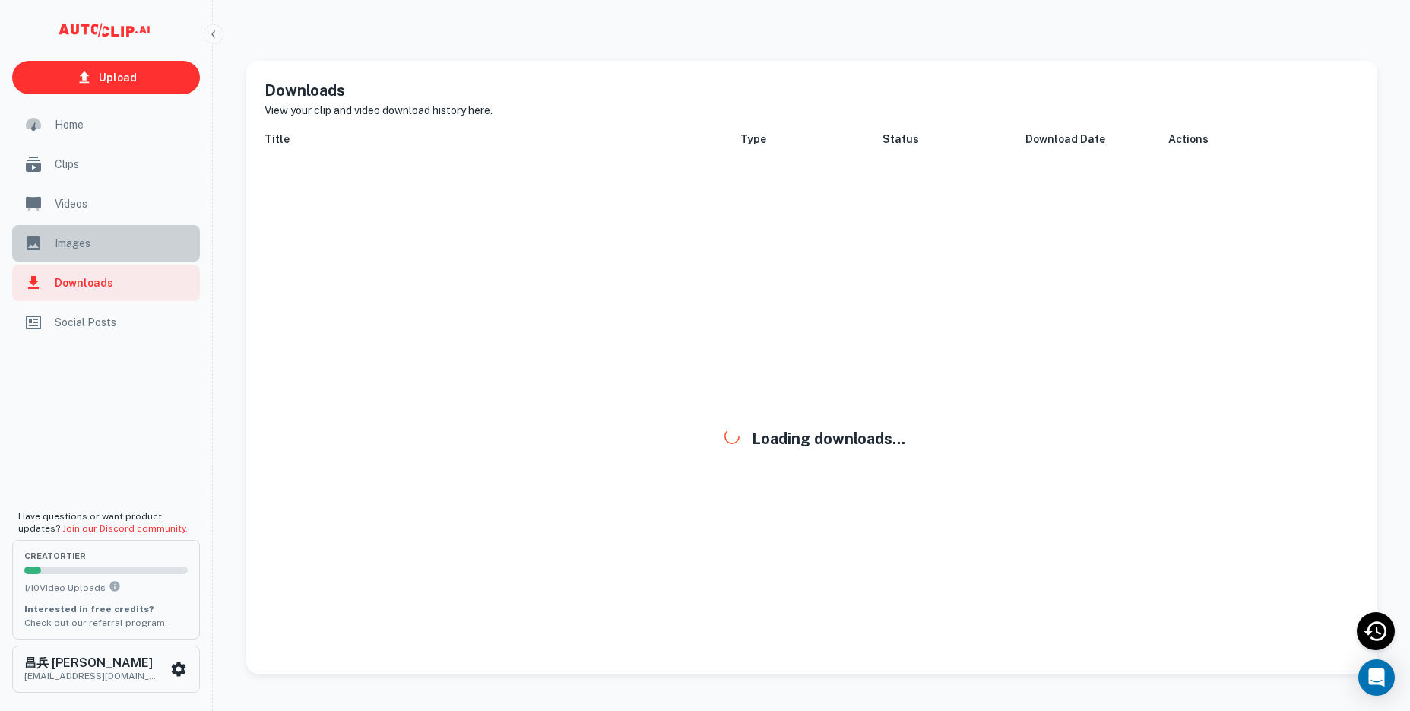
click at [69, 248] on span "Images" at bounding box center [123, 243] width 136 height 17
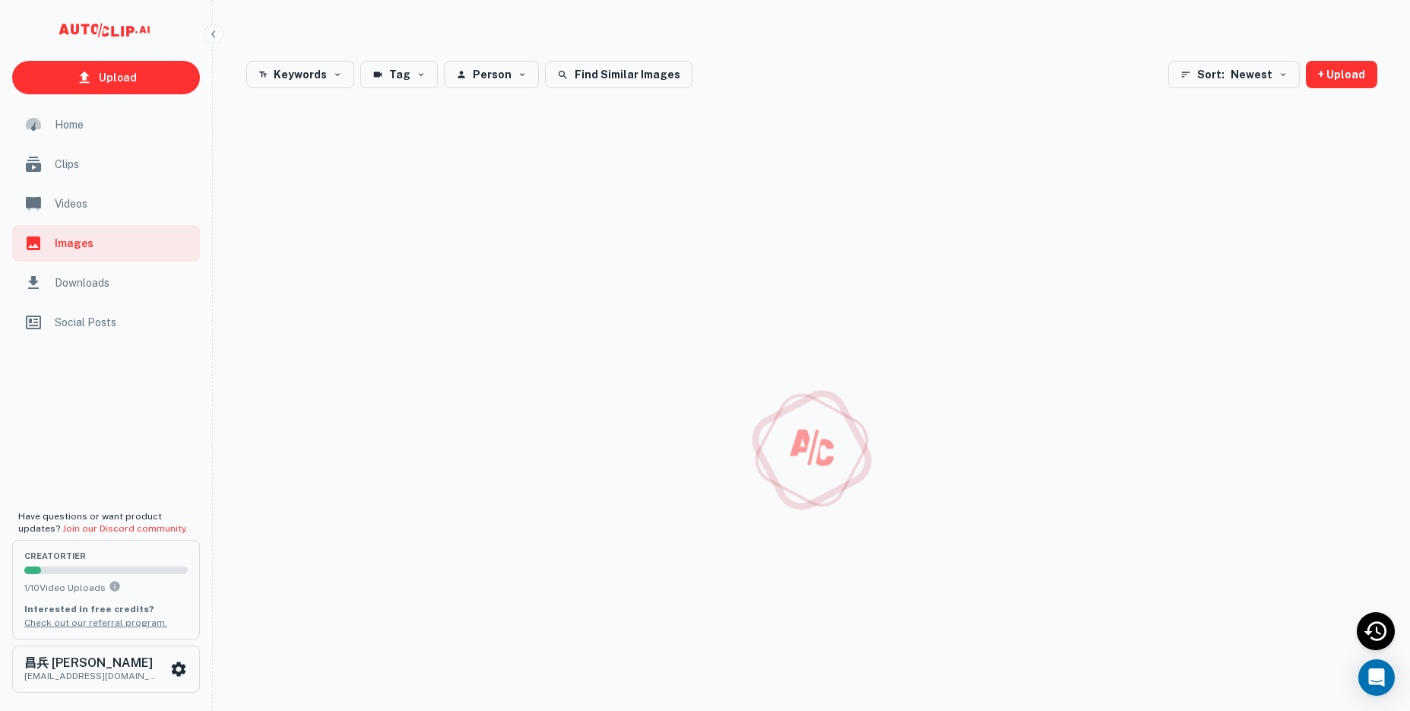
click at [68, 204] on span "Videos" at bounding box center [123, 203] width 136 height 17
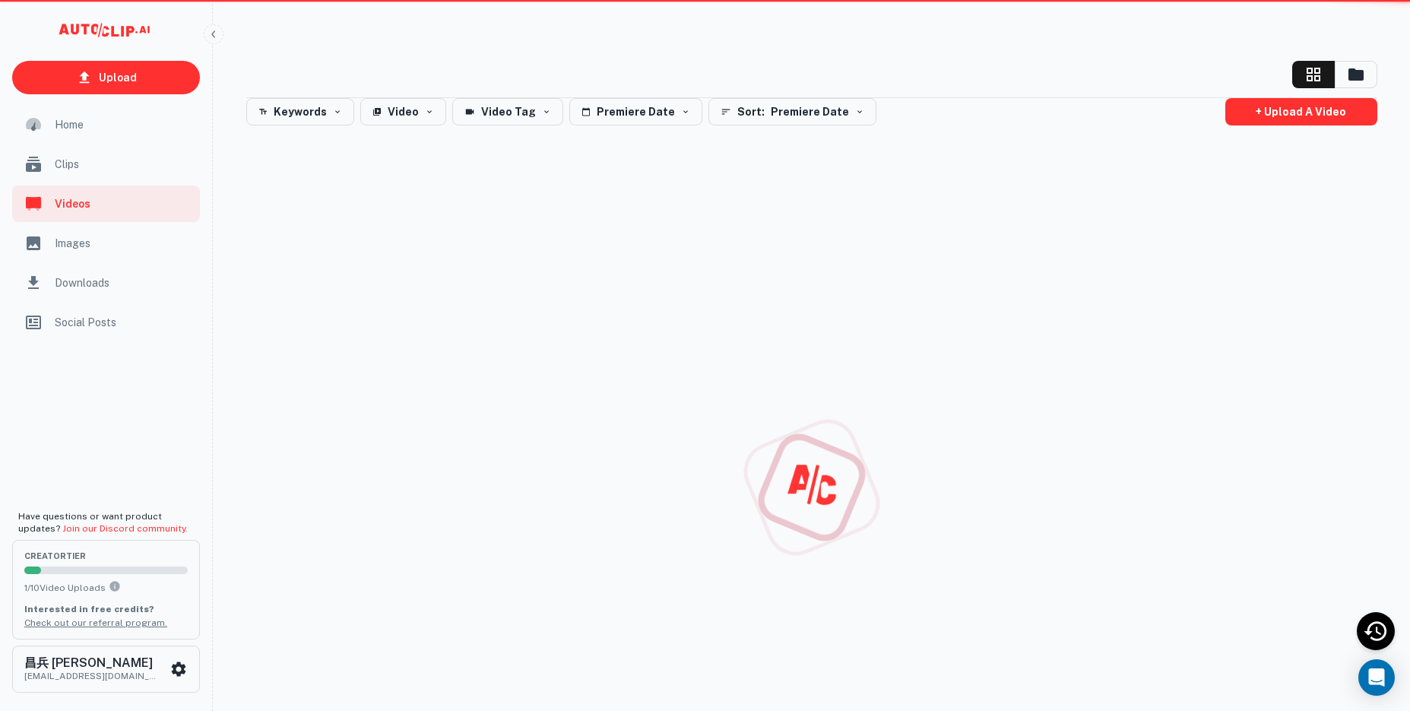
click at [76, 138] on div "Home" at bounding box center [106, 124] width 188 height 36
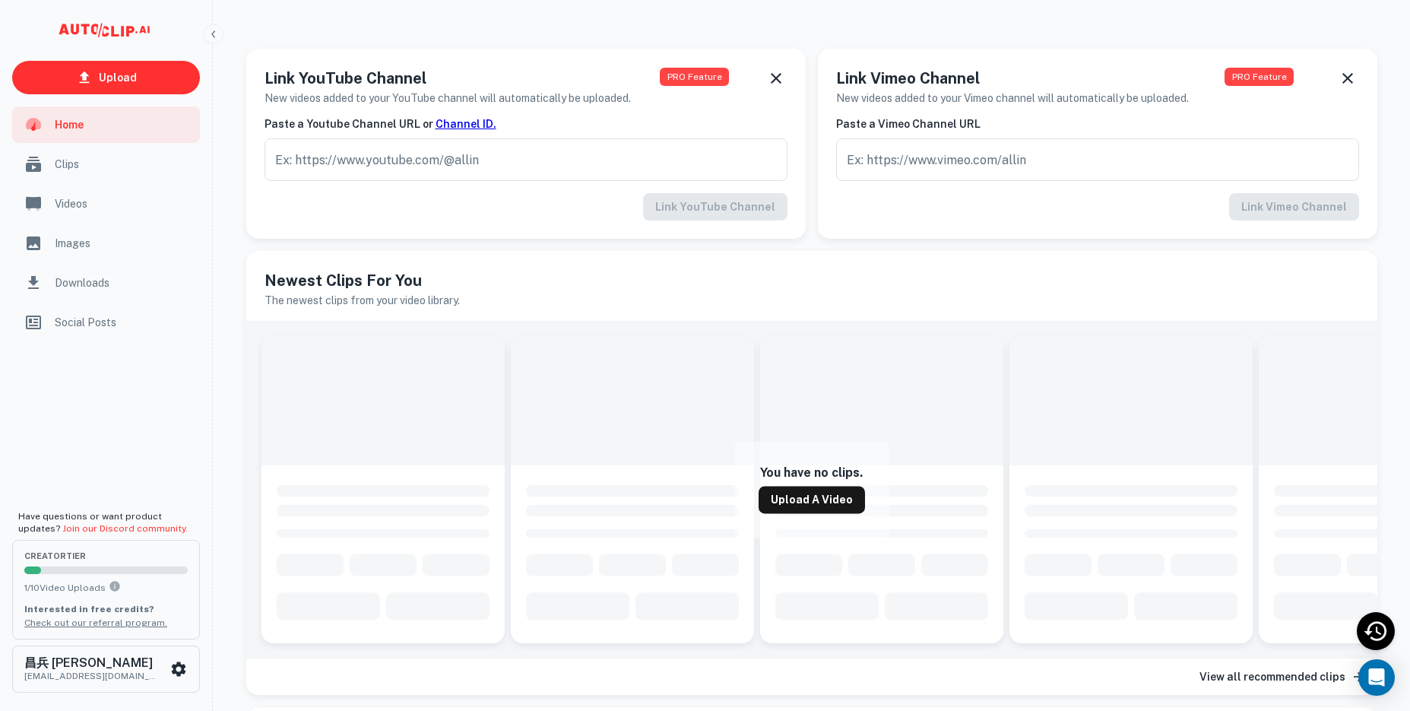
click at [76, 150] on div "Clips" at bounding box center [106, 164] width 188 height 36
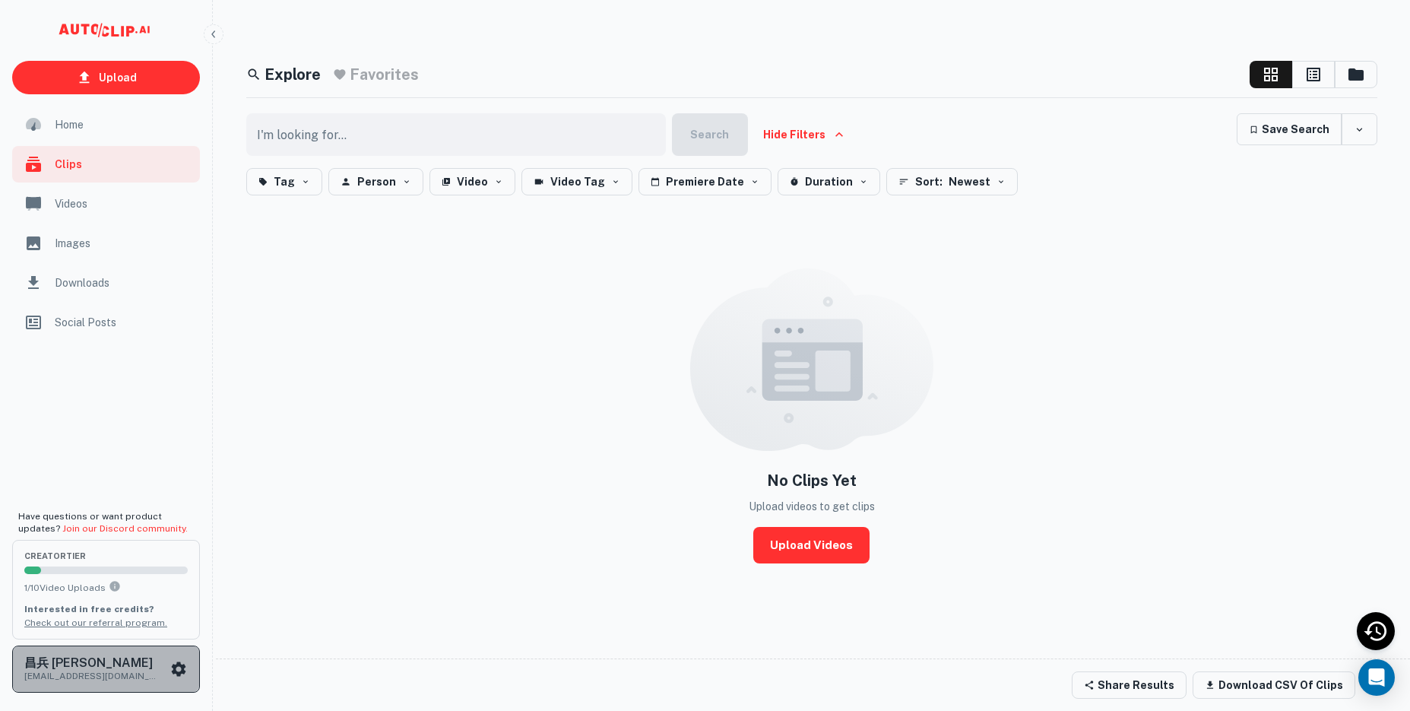
click at [174, 665] on icon "scrollable content" at bounding box center [179, 668] width 14 height 14
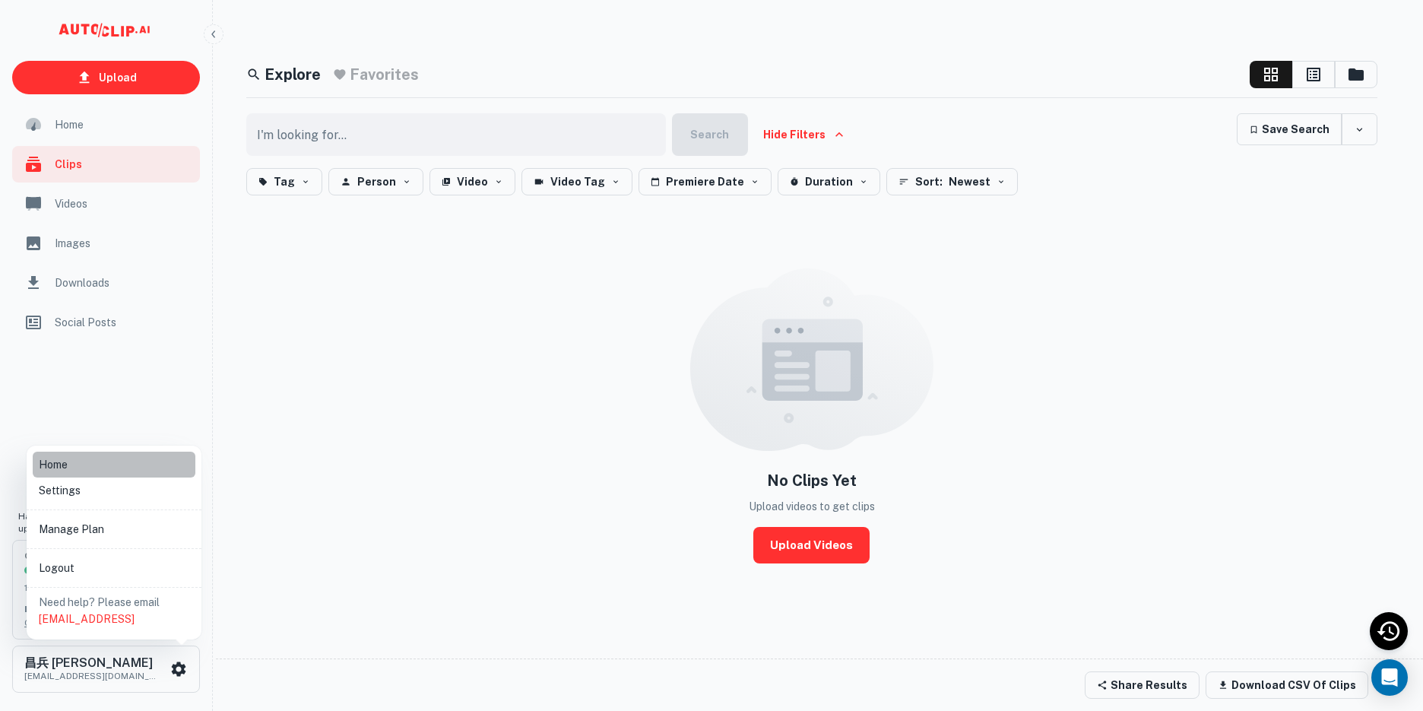
click at [93, 473] on li "Home" at bounding box center [114, 464] width 163 height 26
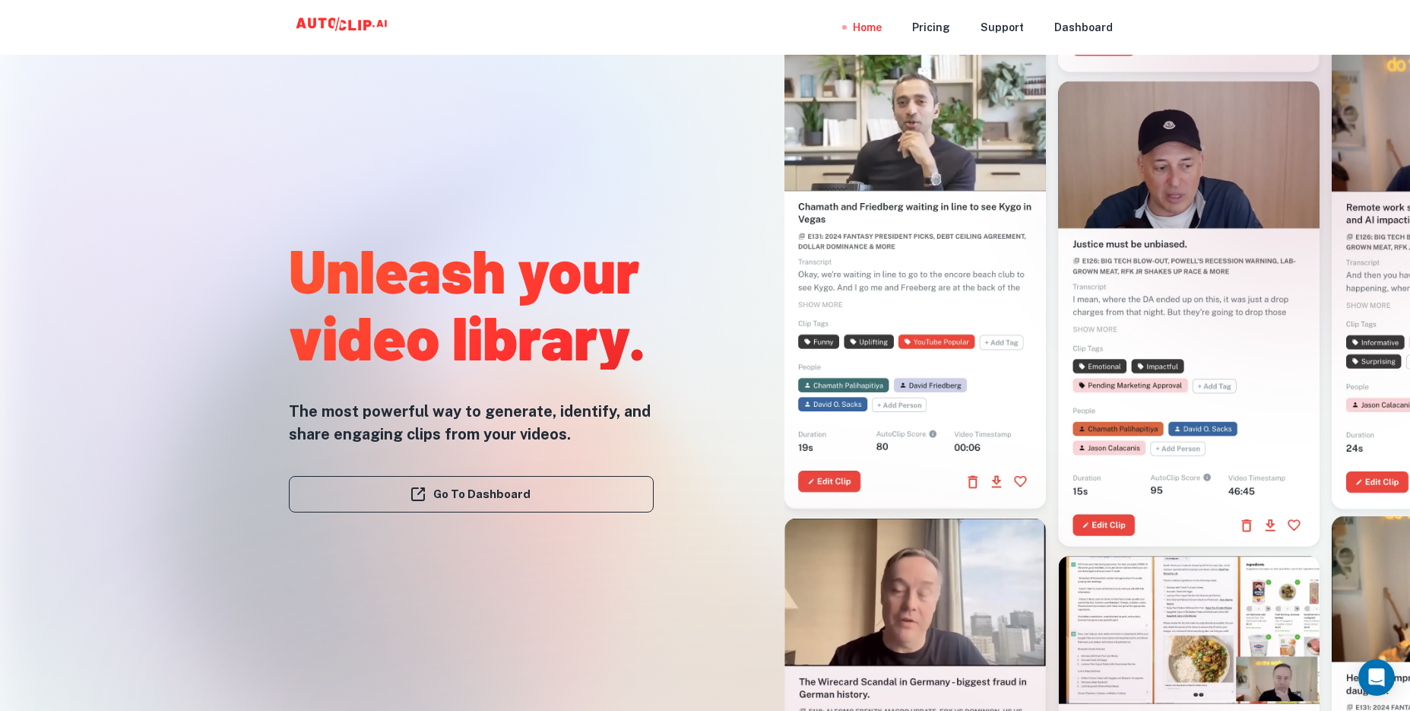
click at [368, 619] on div at bounding box center [705, 711] width 1128 height 304
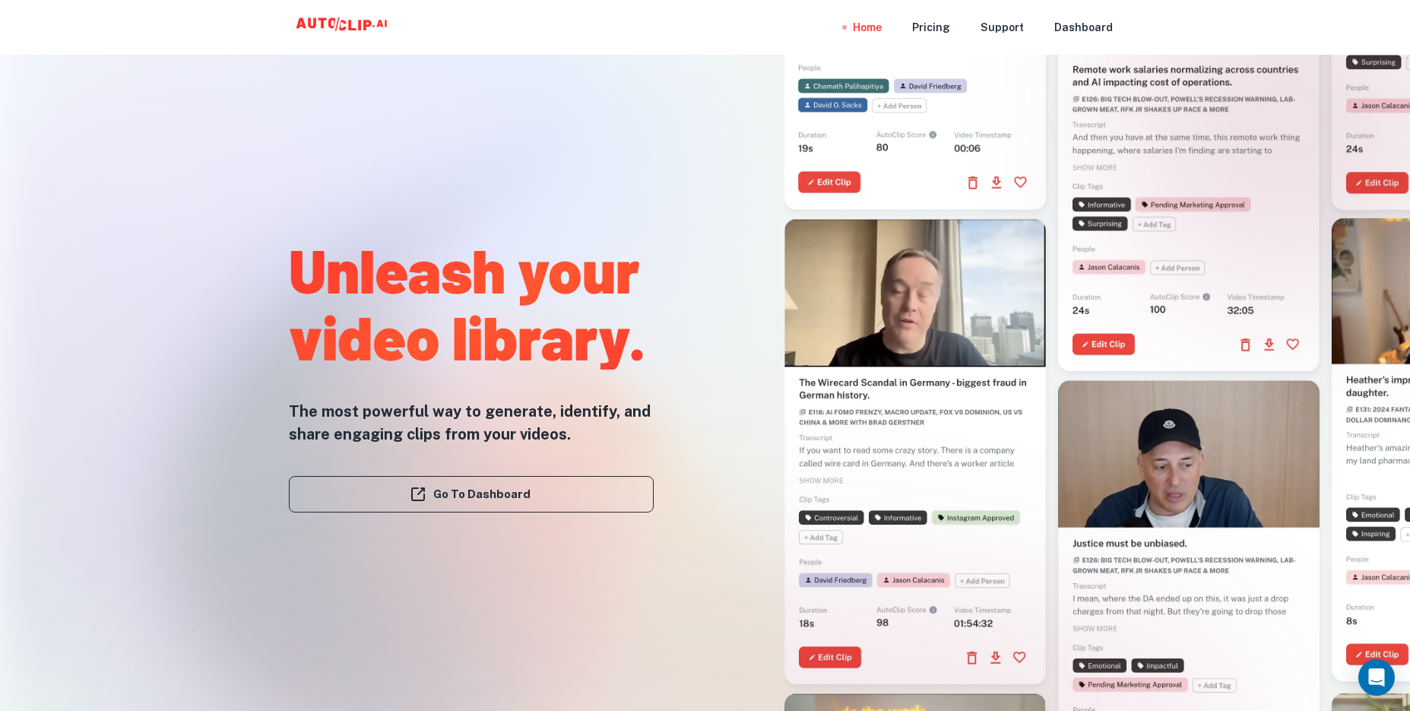
click at [317, 635] on div at bounding box center [705, 711] width 1128 height 304
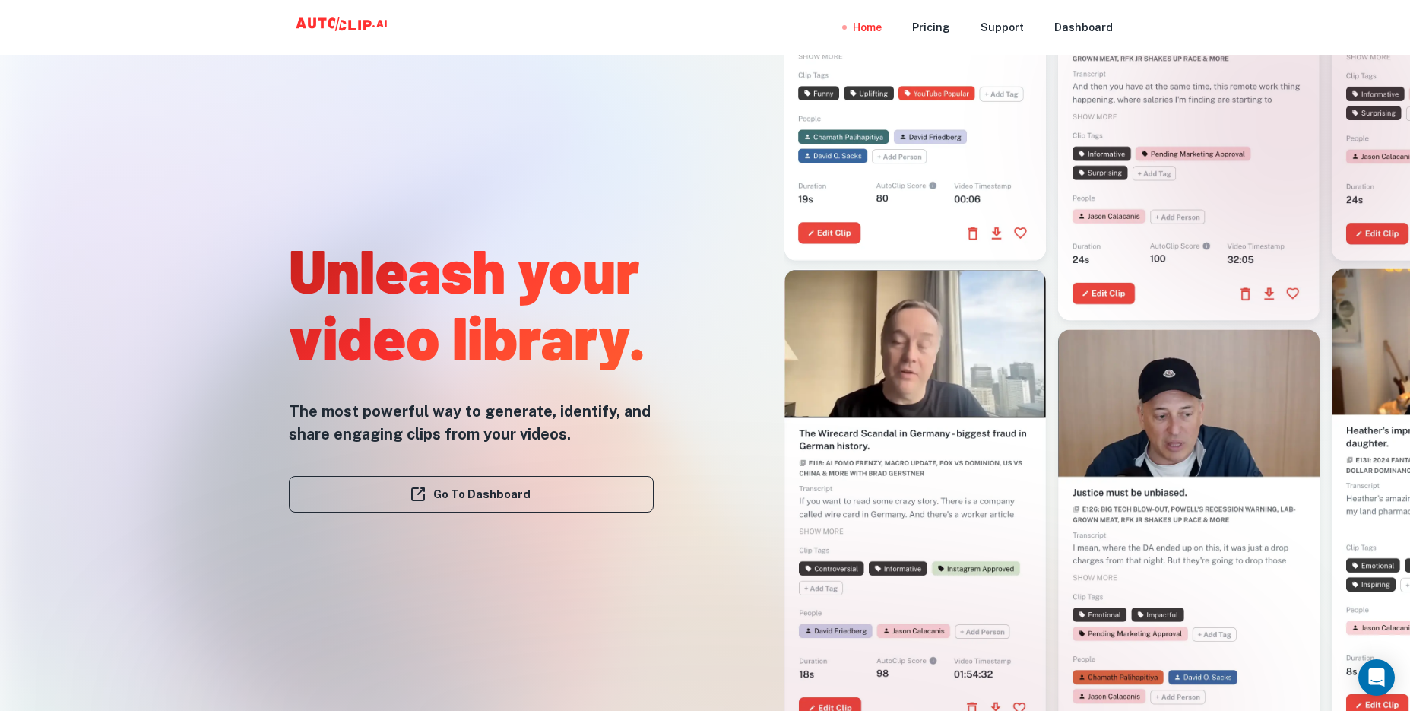
click at [557, 617] on div at bounding box center [705, 711] width 1128 height 304
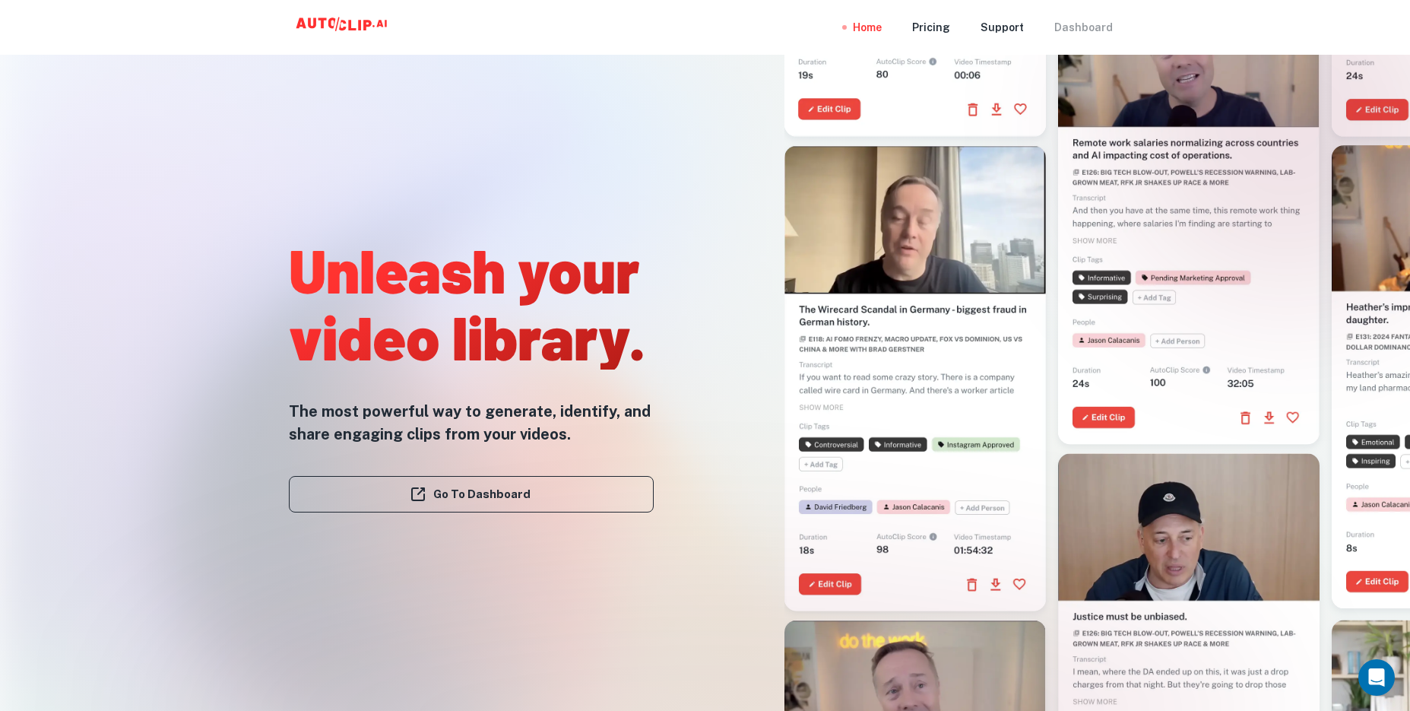
click at [1091, 25] on div "Dashboard" at bounding box center [1083, 27] width 59 height 55
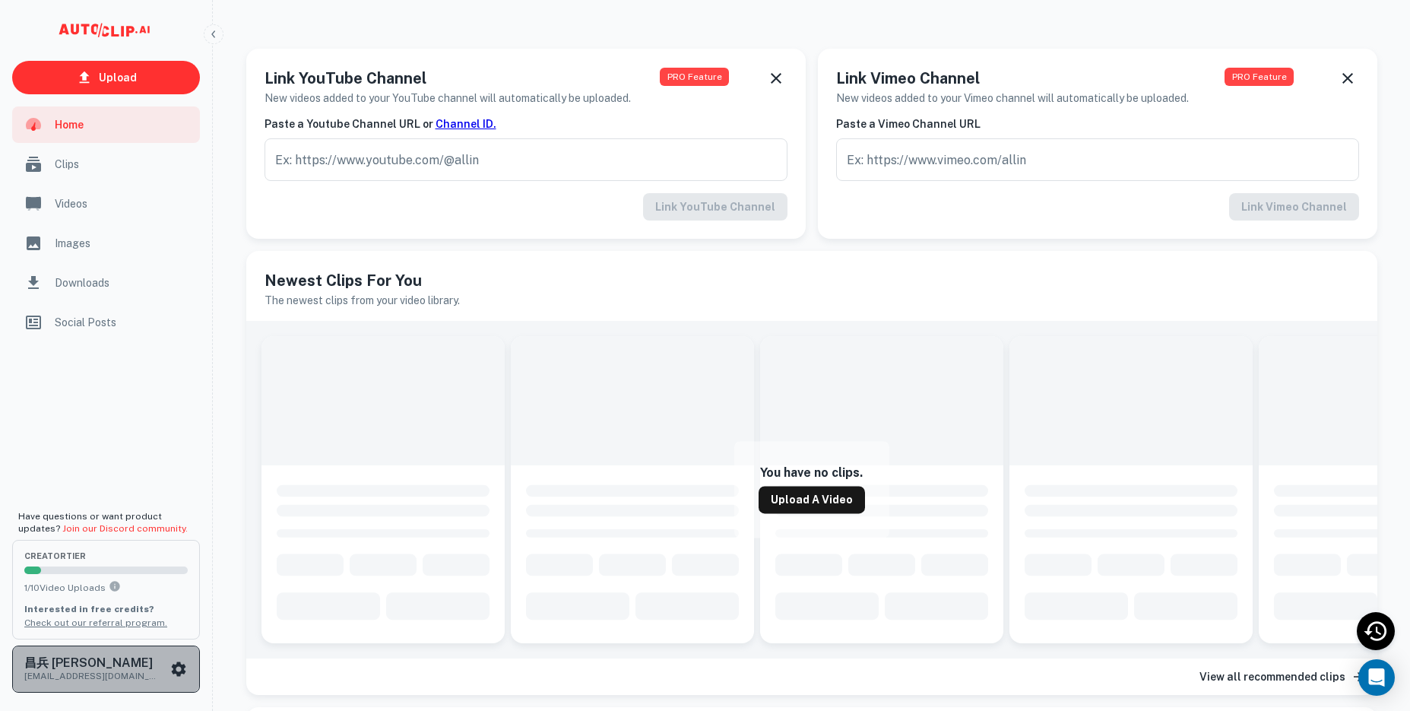
click at [182, 670] on icon "scrollable content" at bounding box center [179, 668] width 14 height 14
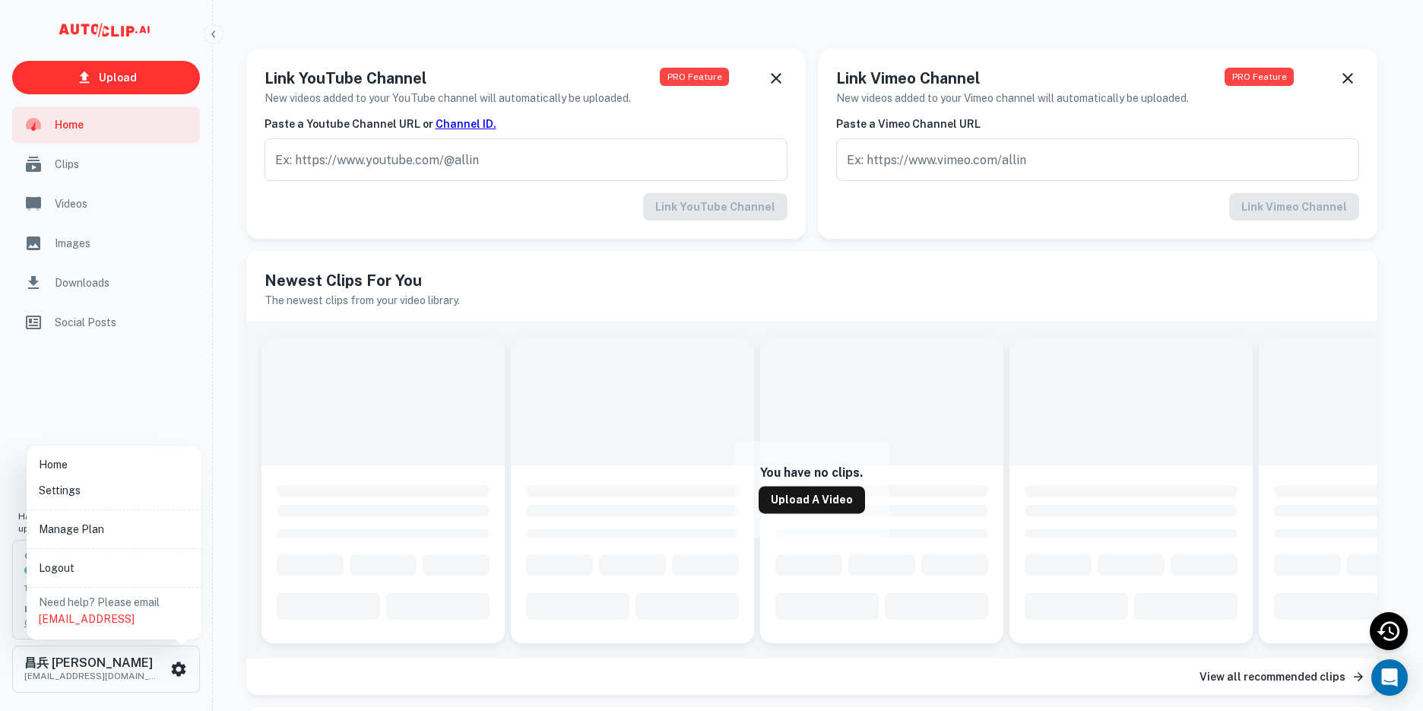
click at [127, 490] on li "Settings" at bounding box center [114, 490] width 163 height 26
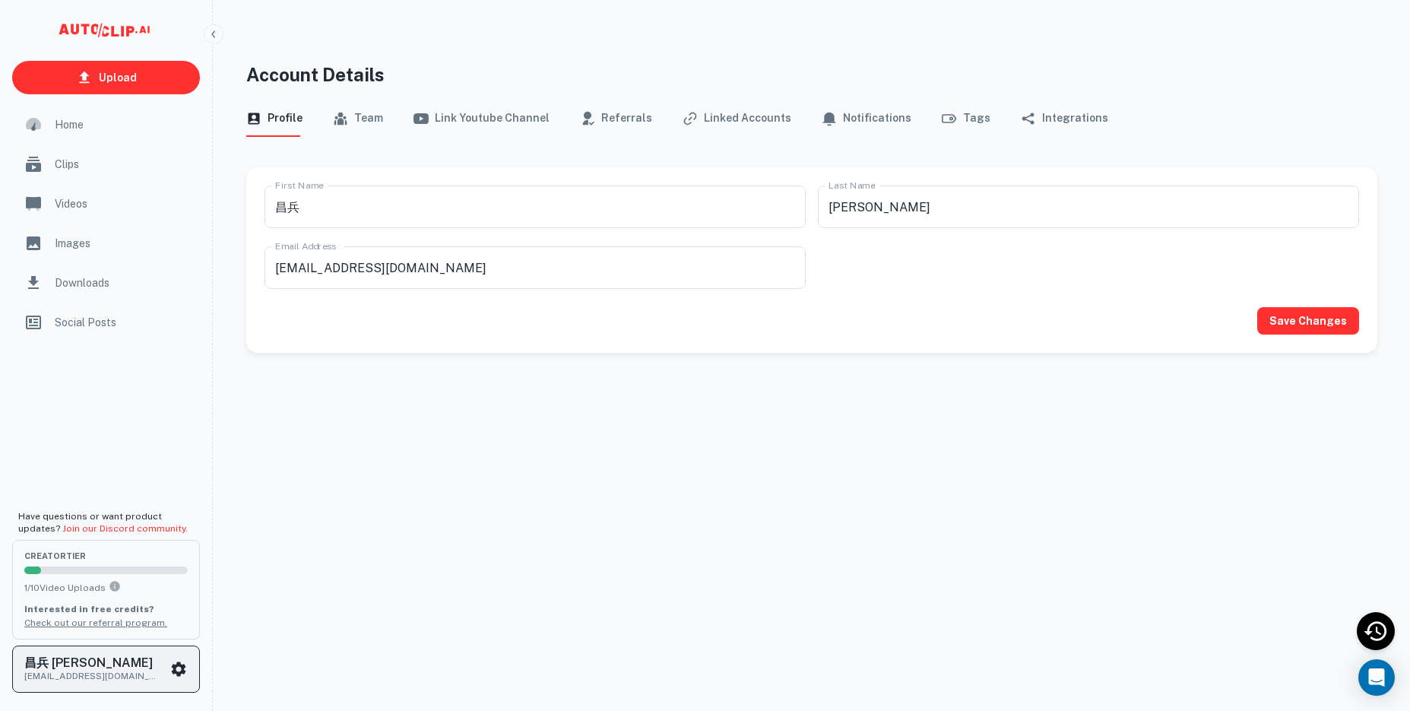
click at [182, 666] on icon "scrollable content" at bounding box center [179, 668] width 14 height 14
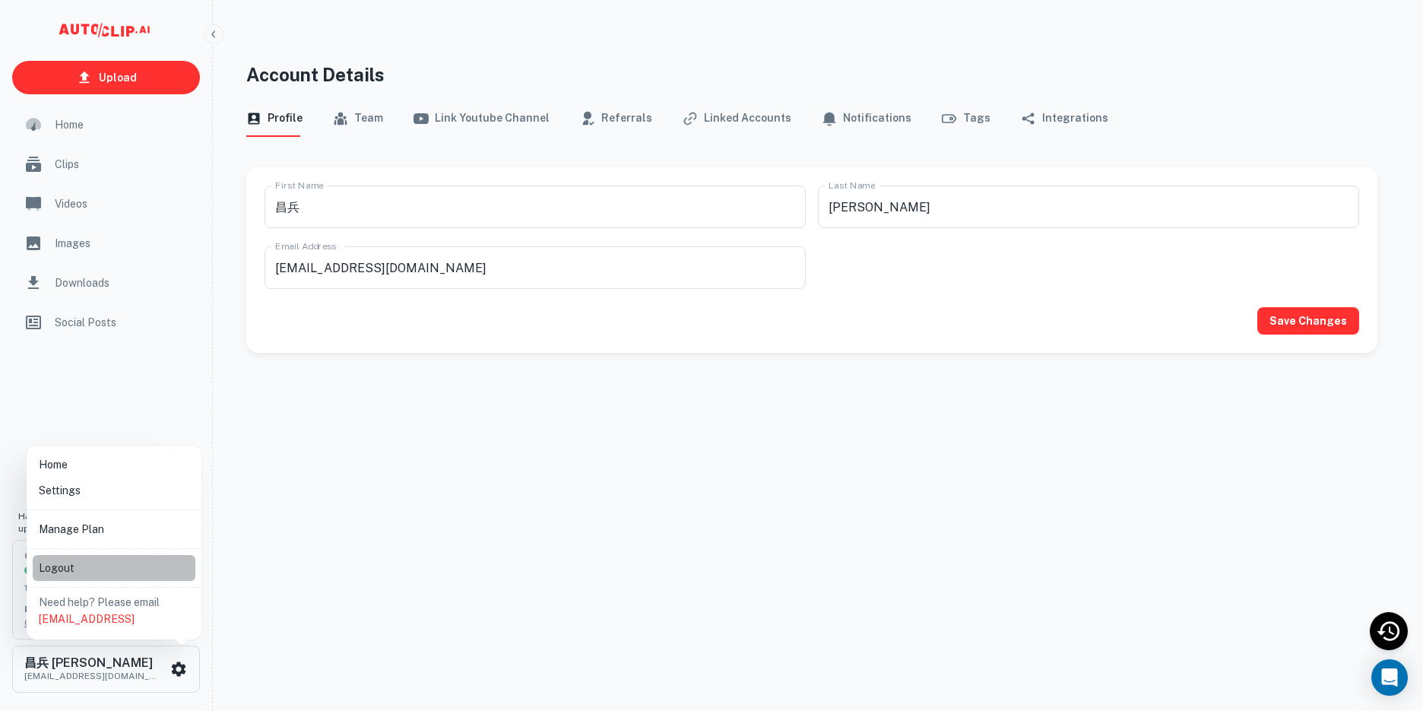
click at [96, 567] on li "Logout" at bounding box center [114, 568] width 163 height 26
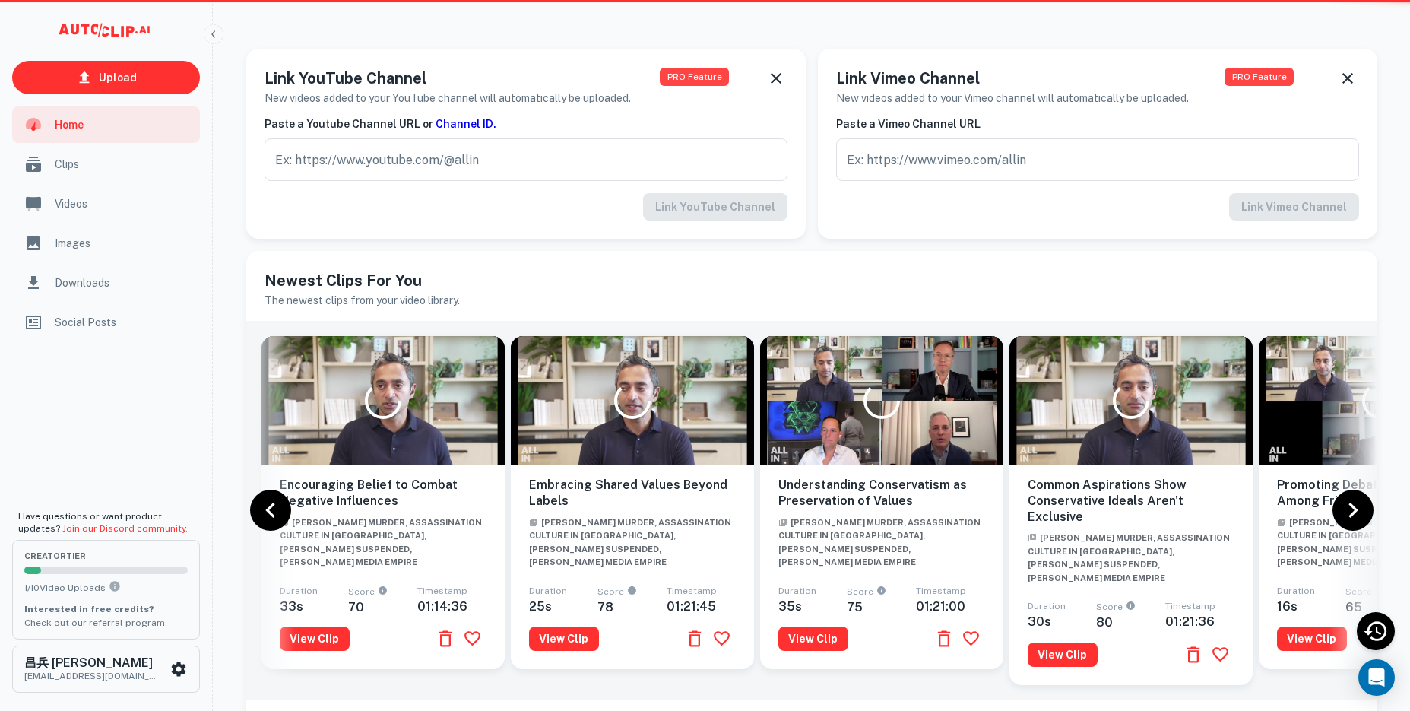
click at [700, 518] on span "[PERSON_NAME] Murder, Assassination Culture in [GEOGRAPHIC_DATA], [PERSON_NAME]…" at bounding box center [630, 542] width 202 height 49
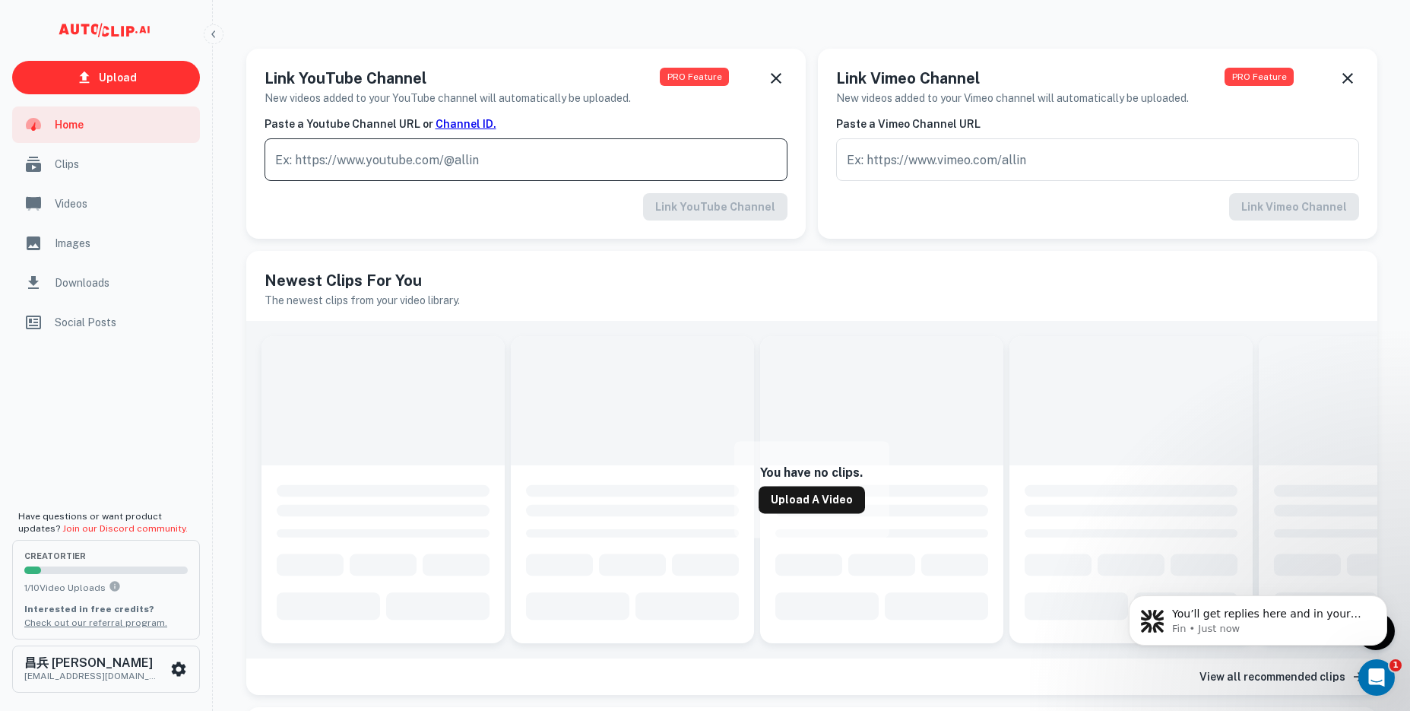
click at [461, 157] on input "text" at bounding box center [525, 159] width 523 height 43
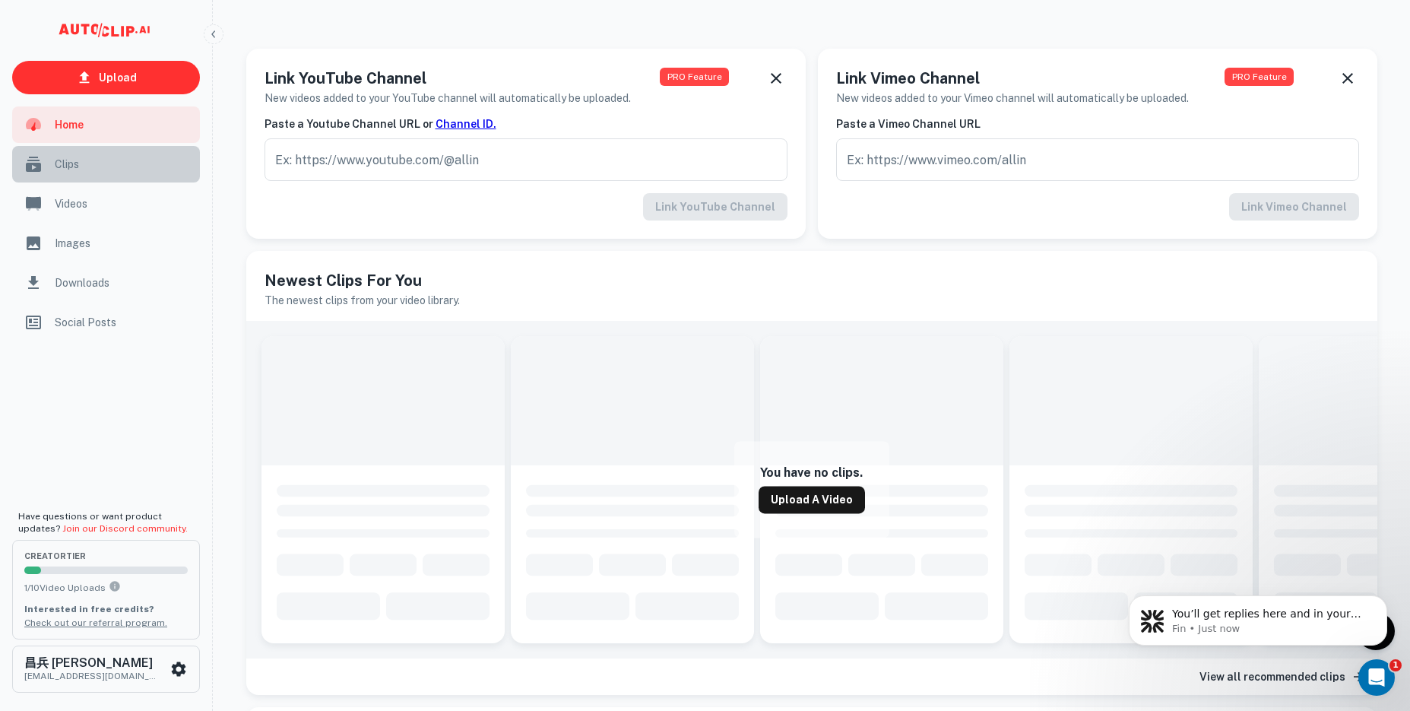
click at [80, 169] on span "Clips" at bounding box center [123, 164] width 136 height 17
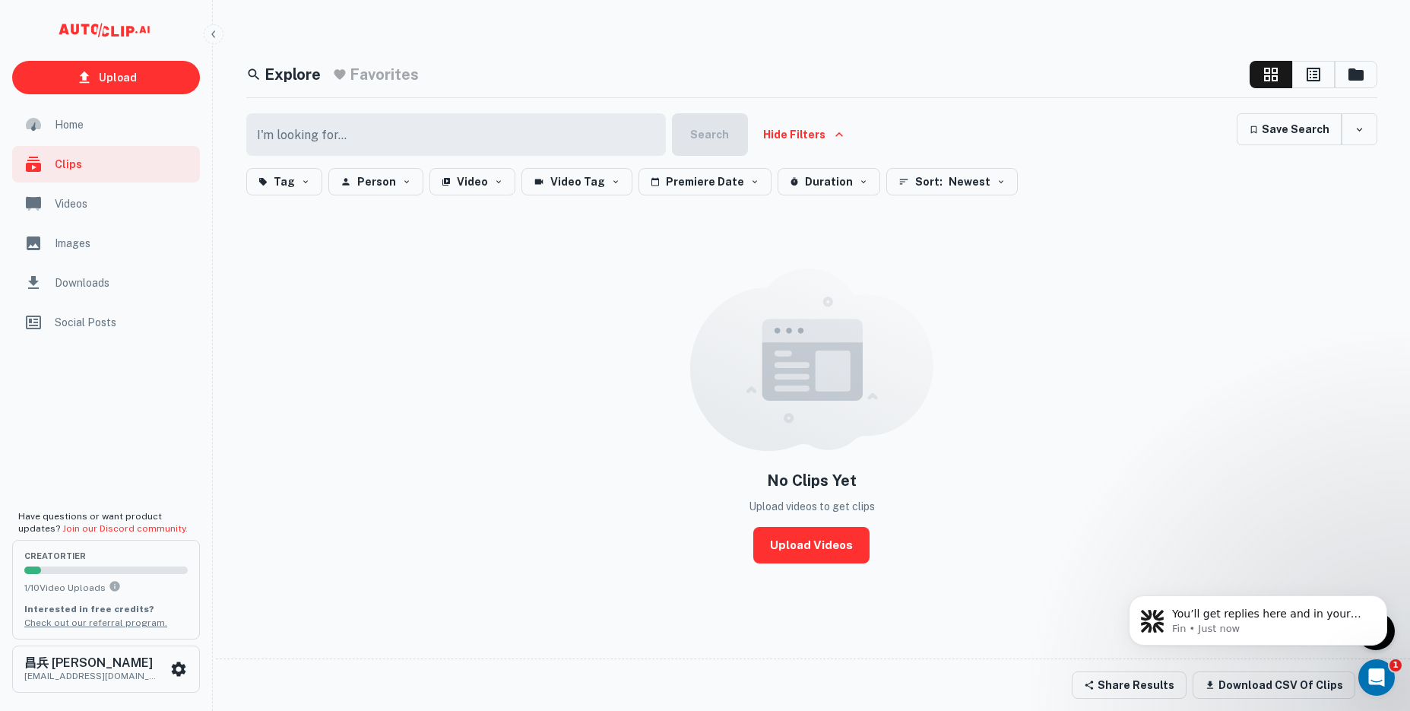
click at [108, 116] on div "Home" at bounding box center [106, 124] width 188 height 36
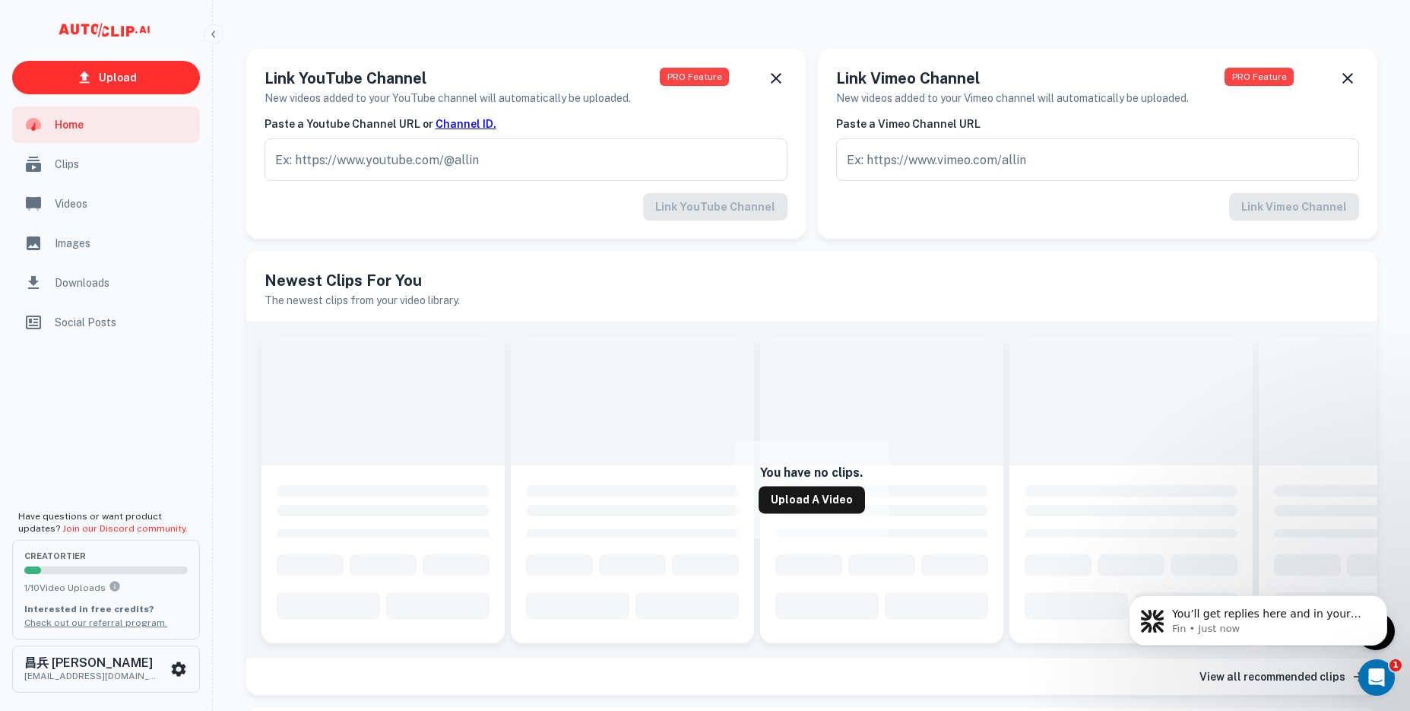
click at [90, 288] on span "Downloads" at bounding box center [123, 282] width 136 height 17
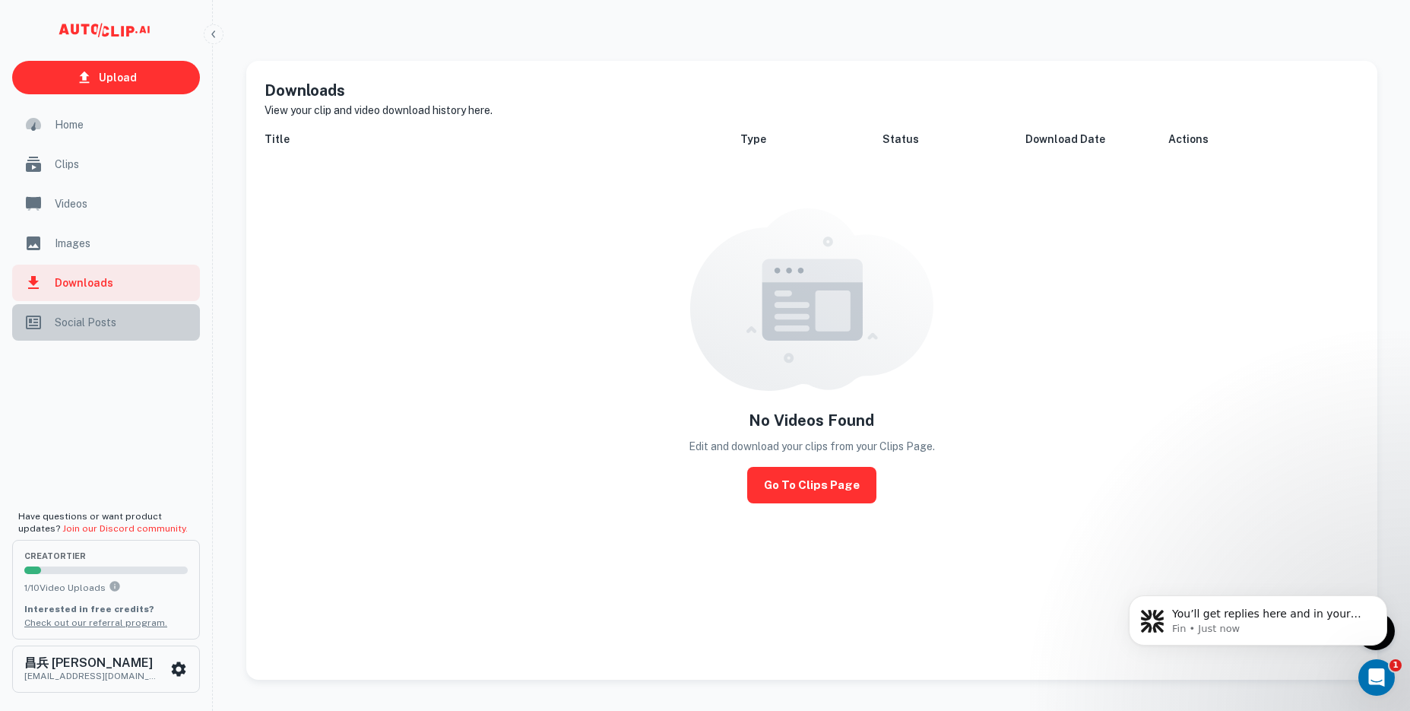
click at [91, 324] on span "Social Posts" at bounding box center [123, 322] width 136 height 17
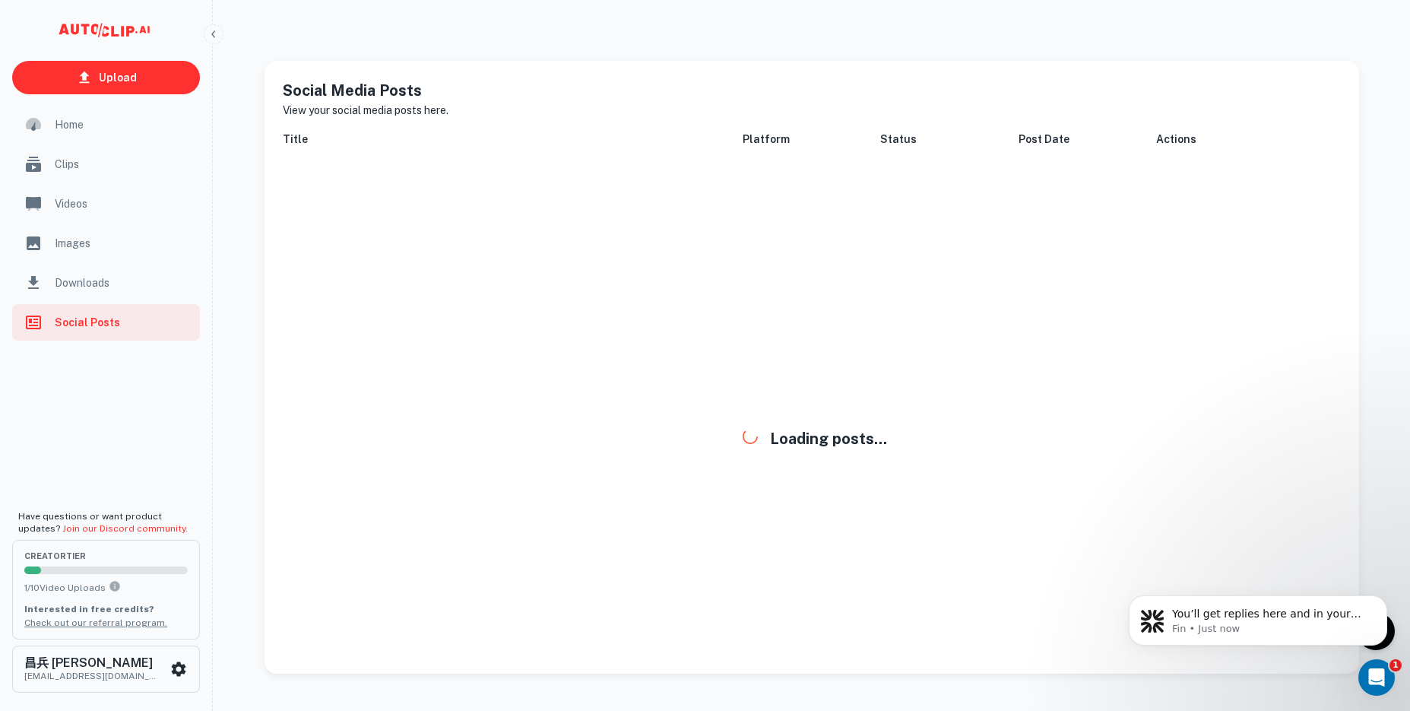
click at [87, 244] on span "Images" at bounding box center [123, 243] width 136 height 17
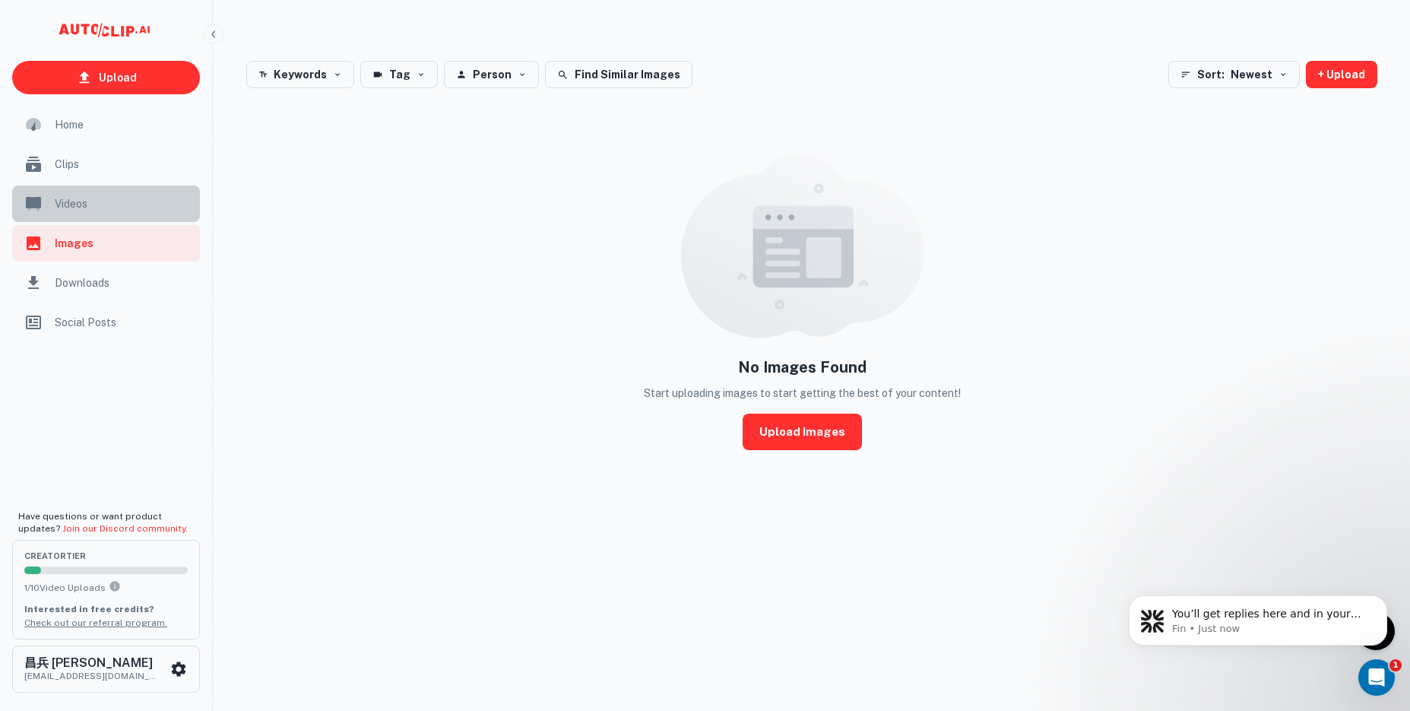
click at [101, 204] on span "Videos" at bounding box center [123, 203] width 136 height 17
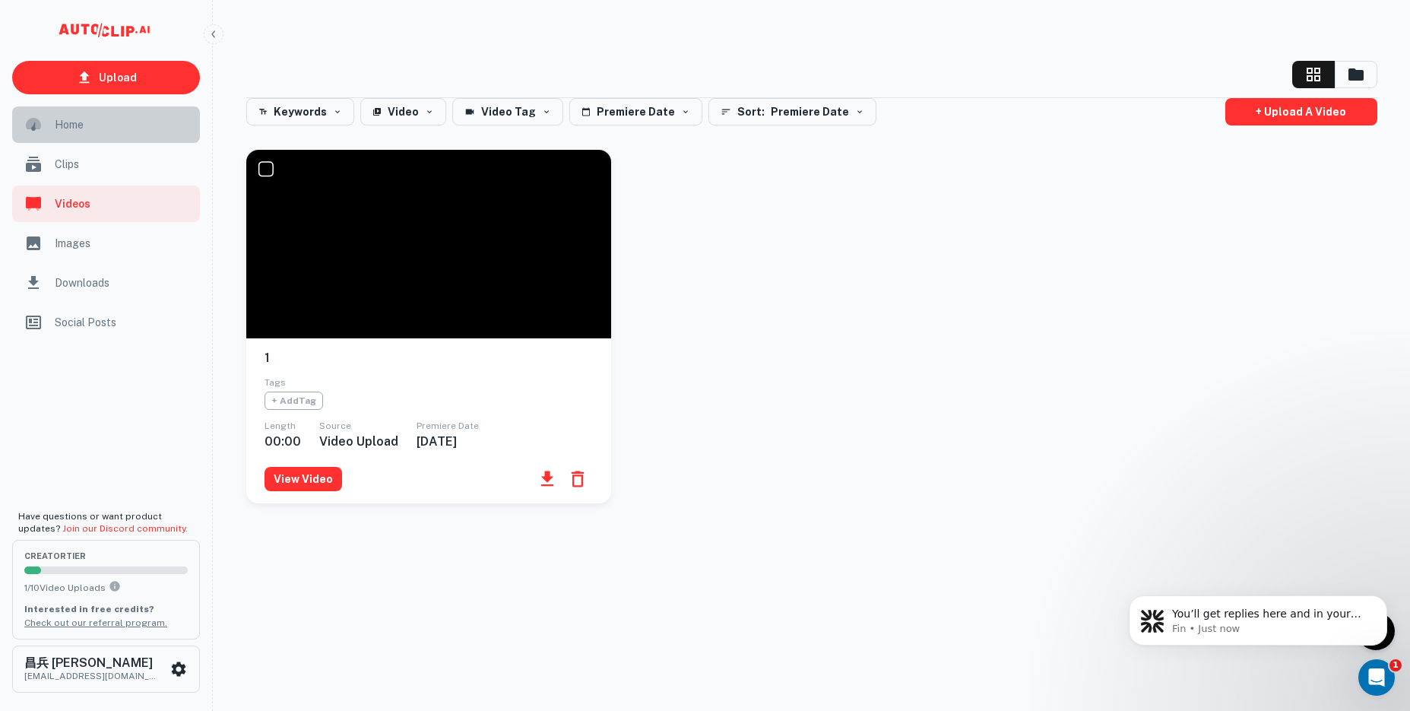
click at [84, 135] on div "Home" at bounding box center [106, 124] width 188 height 36
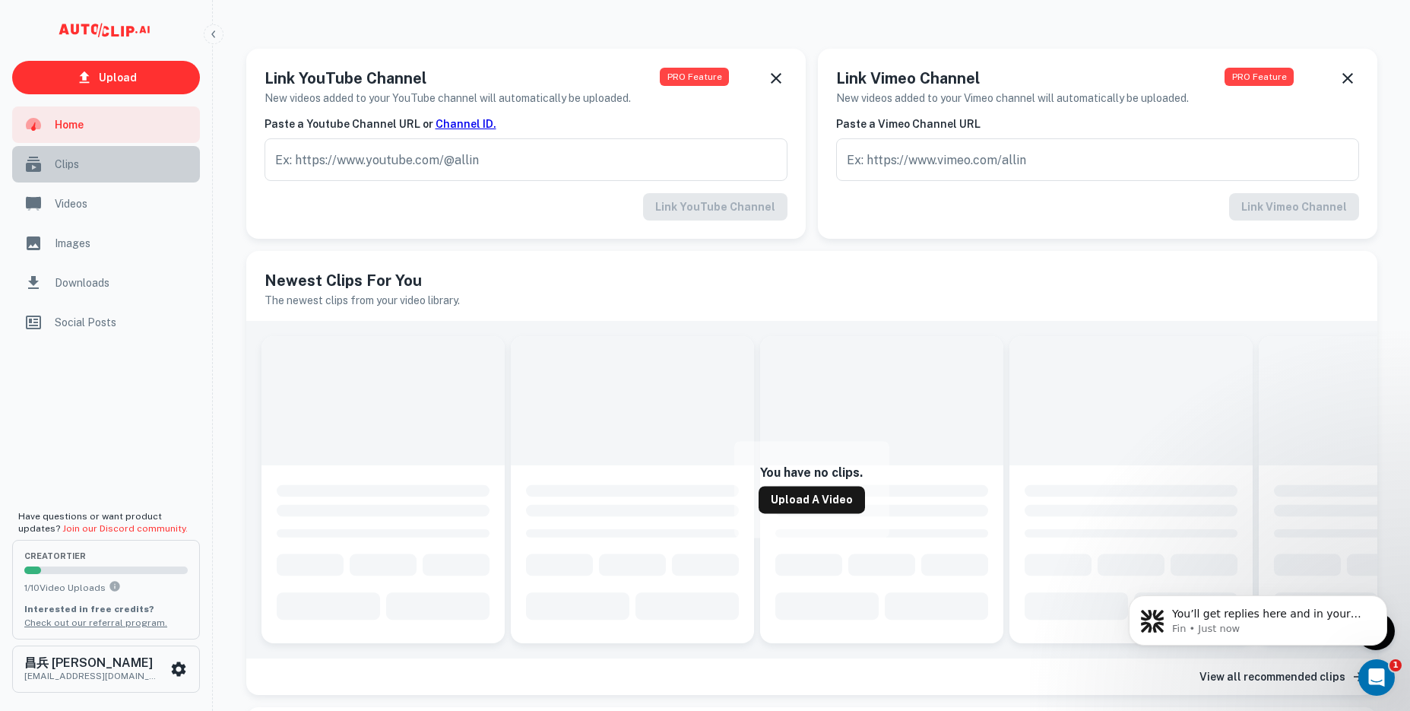
click at [89, 167] on span "Clips" at bounding box center [123, 164] width 136 height 17
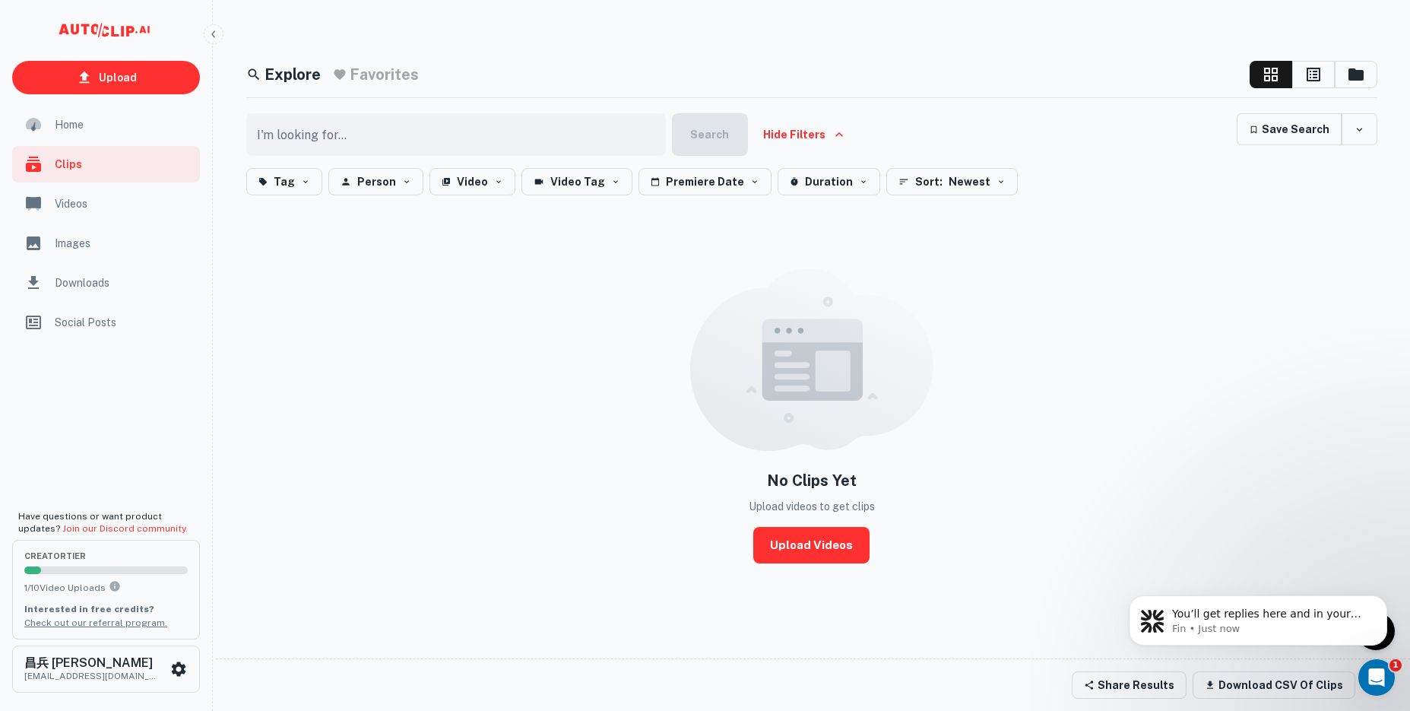
click at [541, 664] on footer "Share Results Download CSV of clips" at bounding box center [813, 684] width 1195 height 52
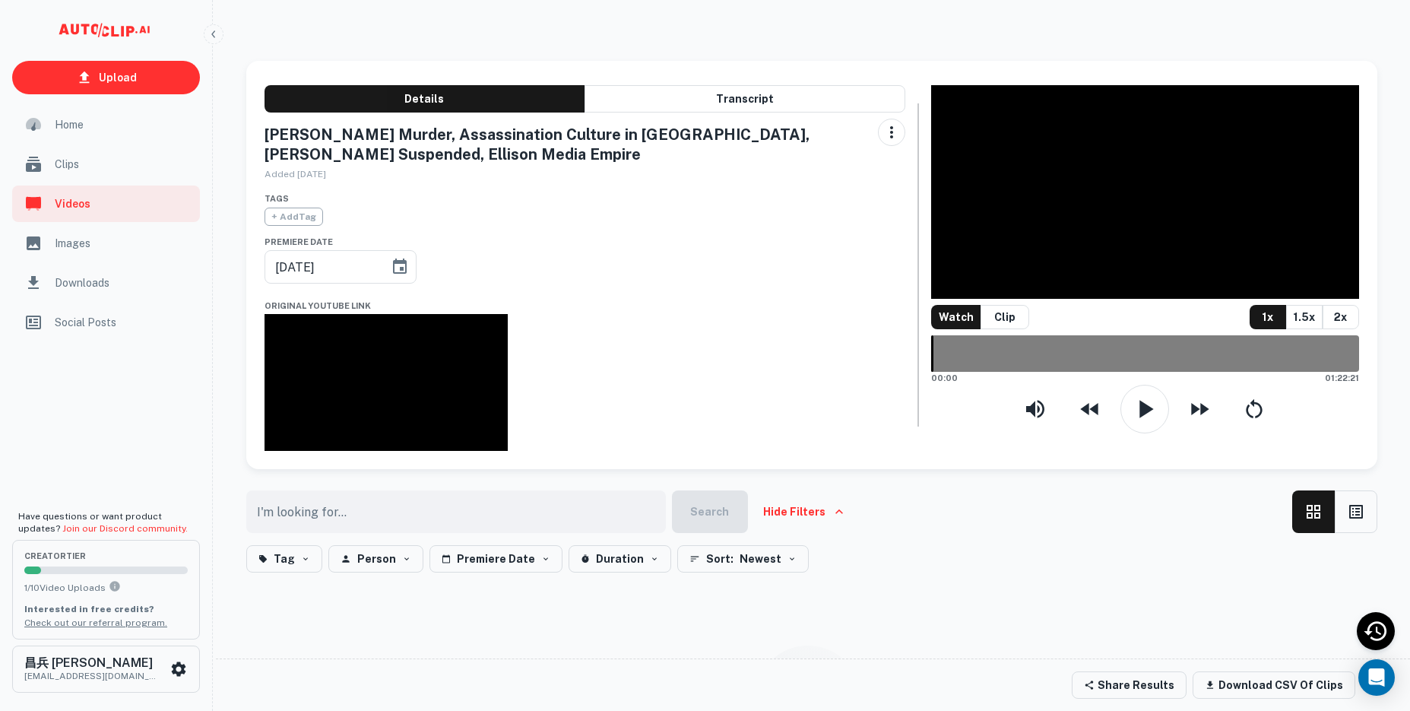
click at [81, 177] on div "Clips" at bounding box center [106, 164] width 188 height 36
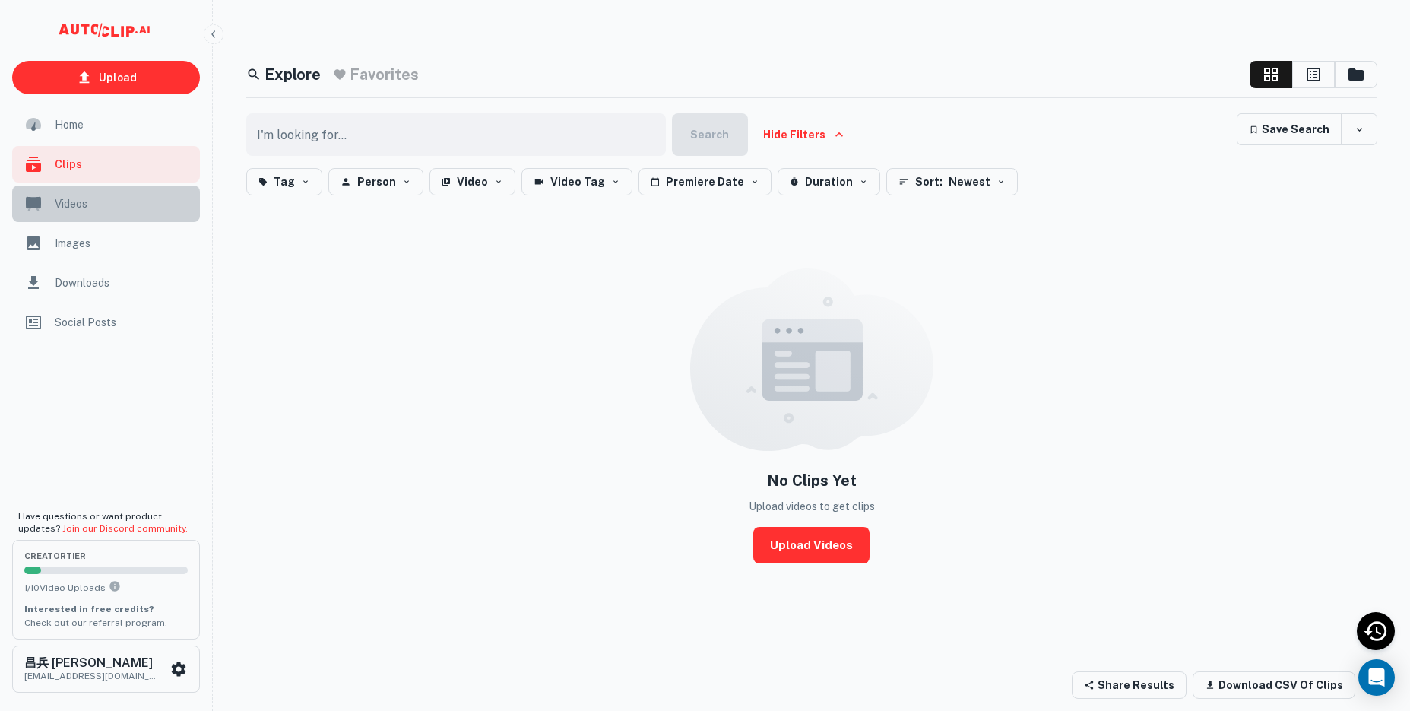
click at [75, 207] on span "Videos" at bounding box center [123, 203] width 136 height 17
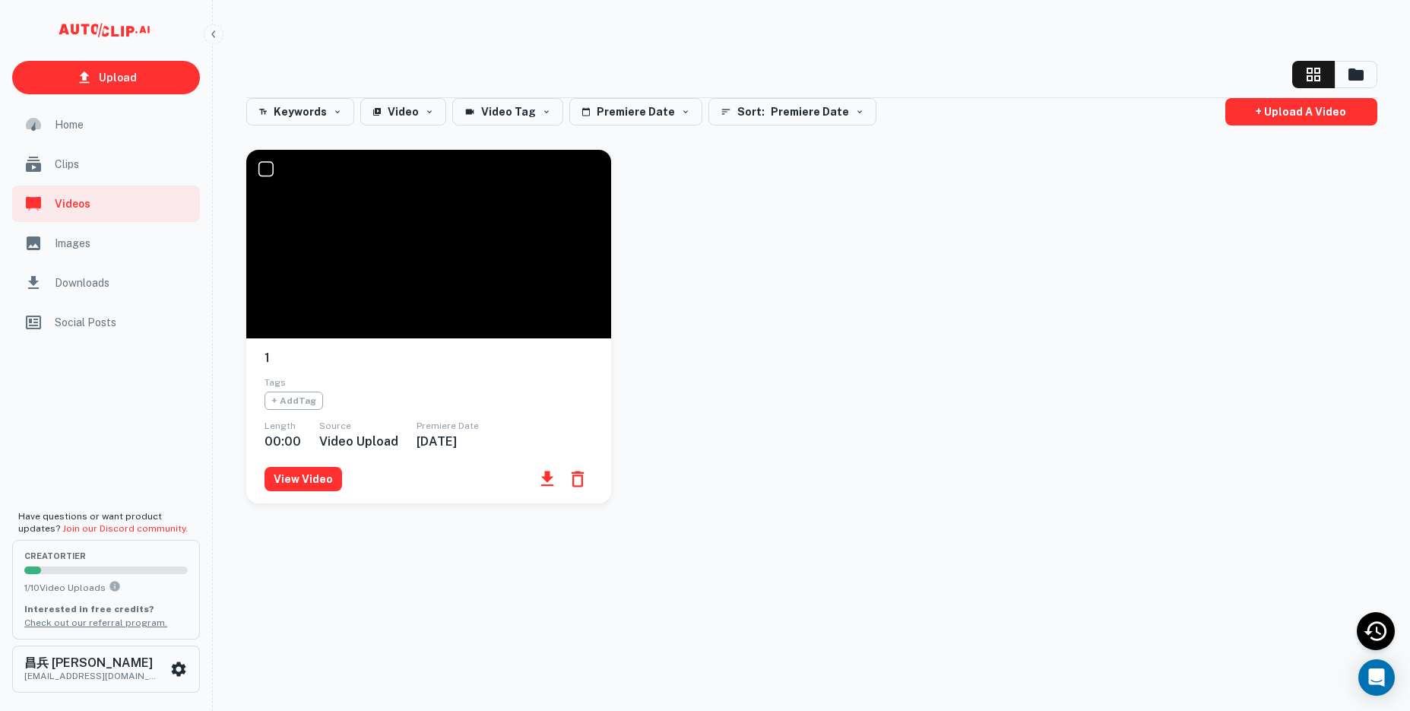
drag, startPoint x: 648, startPoint y: 652, endPoint x: 533, endPoint y: 416, distance: 262.4
click at [648, 651] on div "Keywords Video Video Tag Premiere Date Sort: Premiere Date + Upload a video 1 T…" at bounding box center [811, 392] width 1167 height 662
click at [364, 276] on div at bounding box center [428, 244] width 365 height 188
click at [299, 486] on button "View Video" at bounding box center [303, 479] width 78 height 24
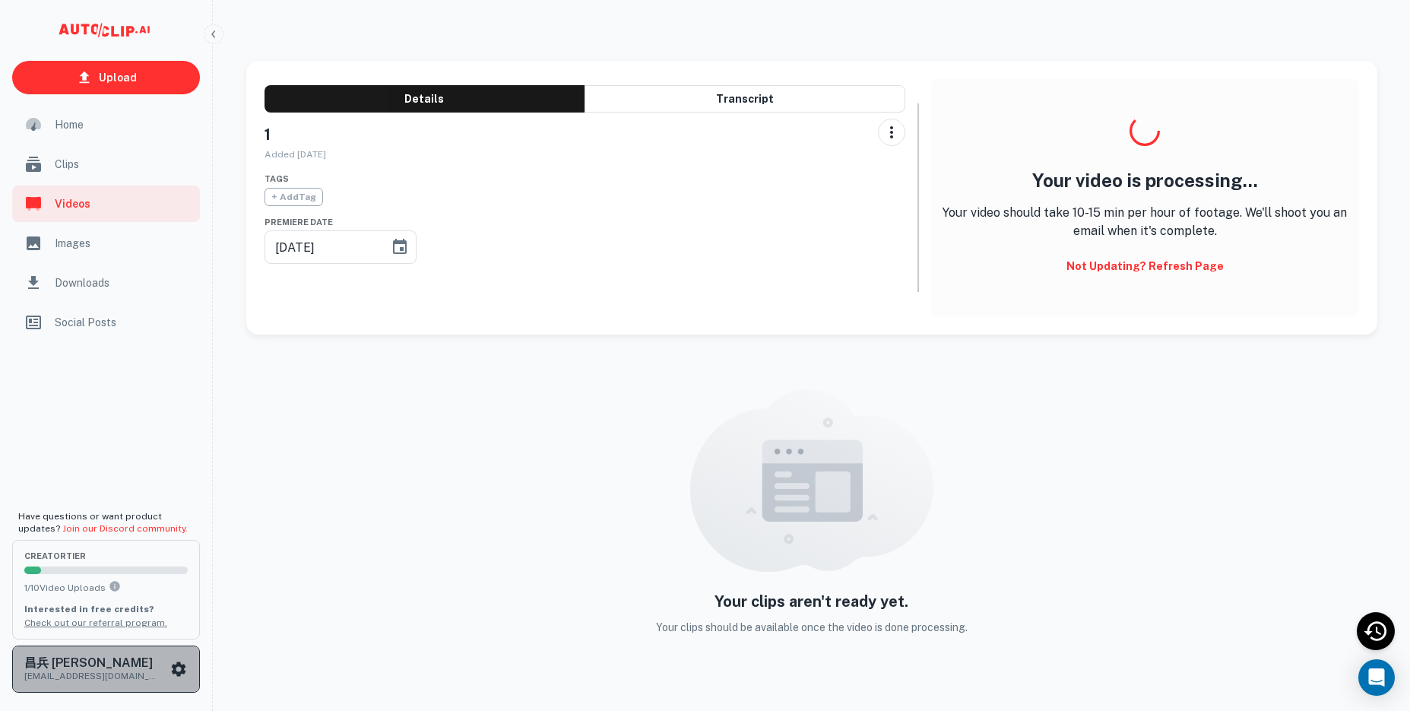
click at [179, 664] on icon "scrollable content" at bounding box center [179, 668] width 14 height 14
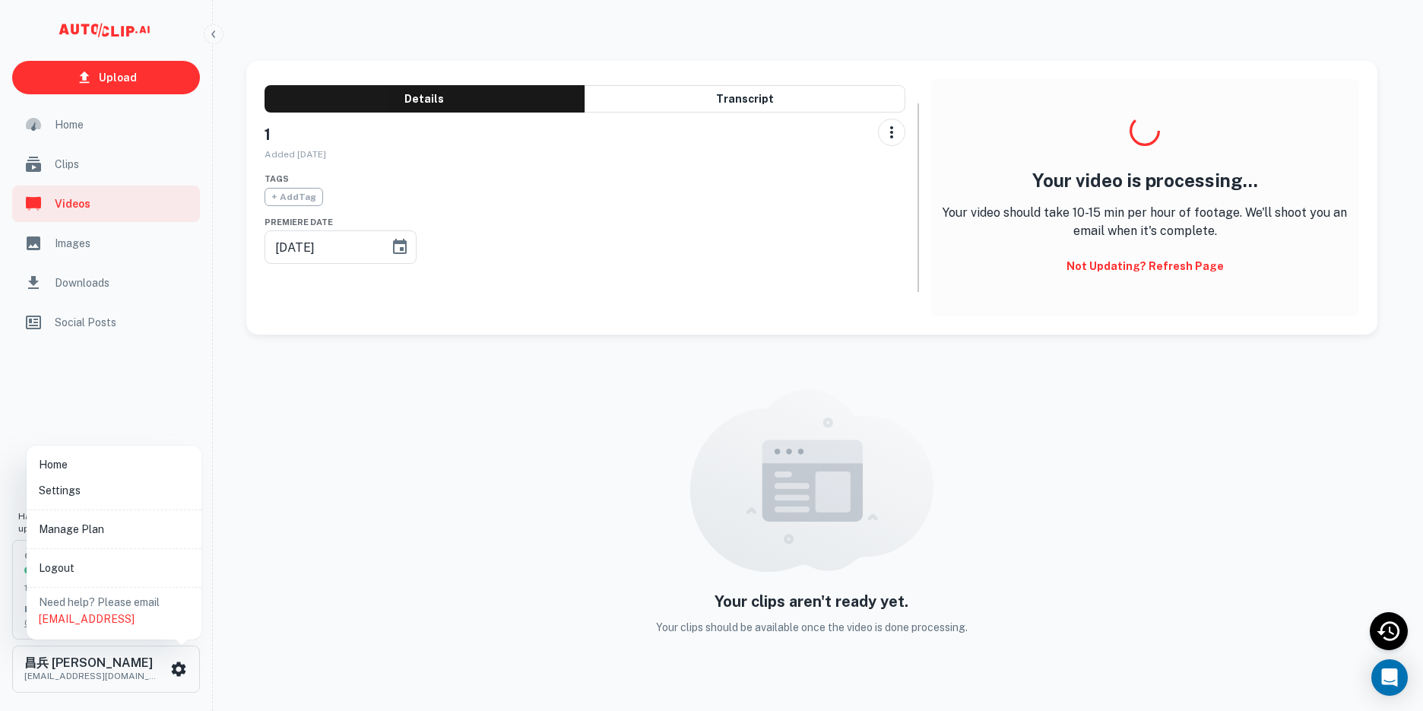
click at [117, 485] on li "Settings" at bounding box center [114, 490] width 163 height 26
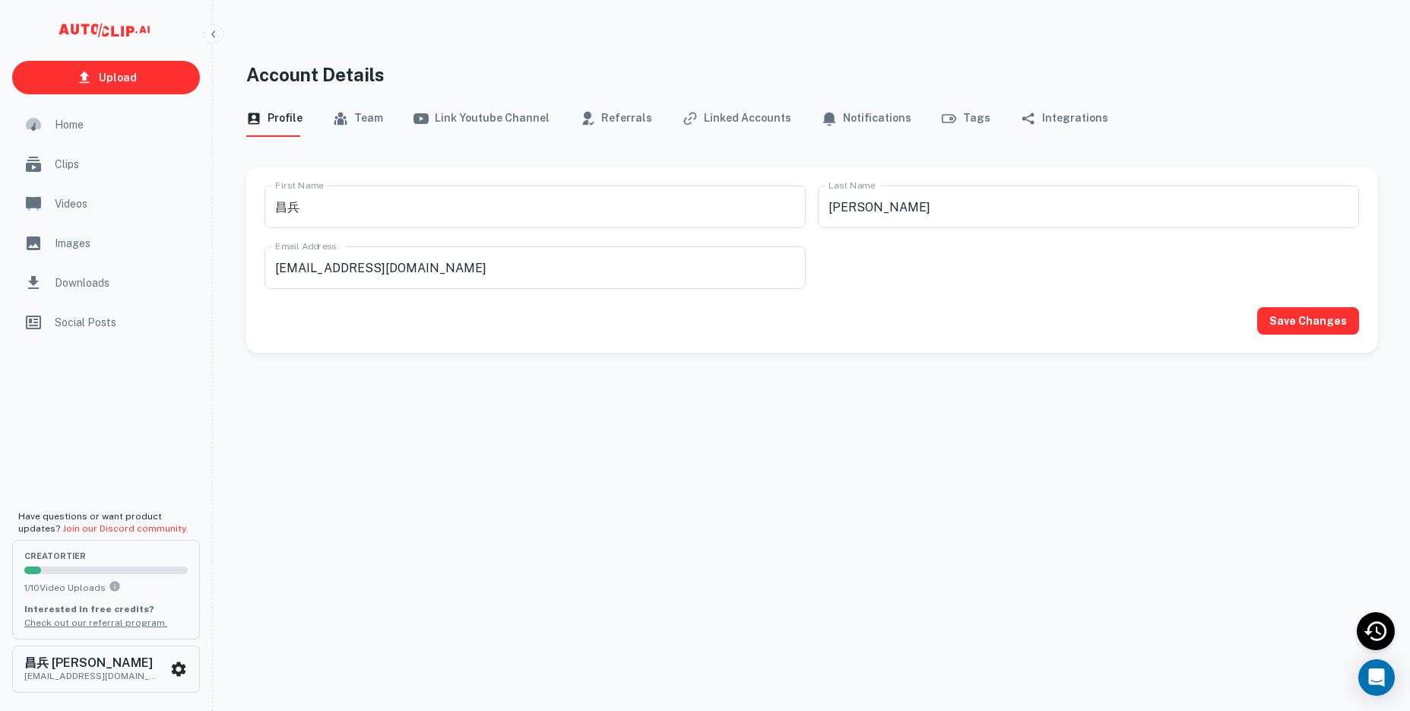
click at [357, 114] on button "Team" at bounding box center [358, 118] width 50 height 36
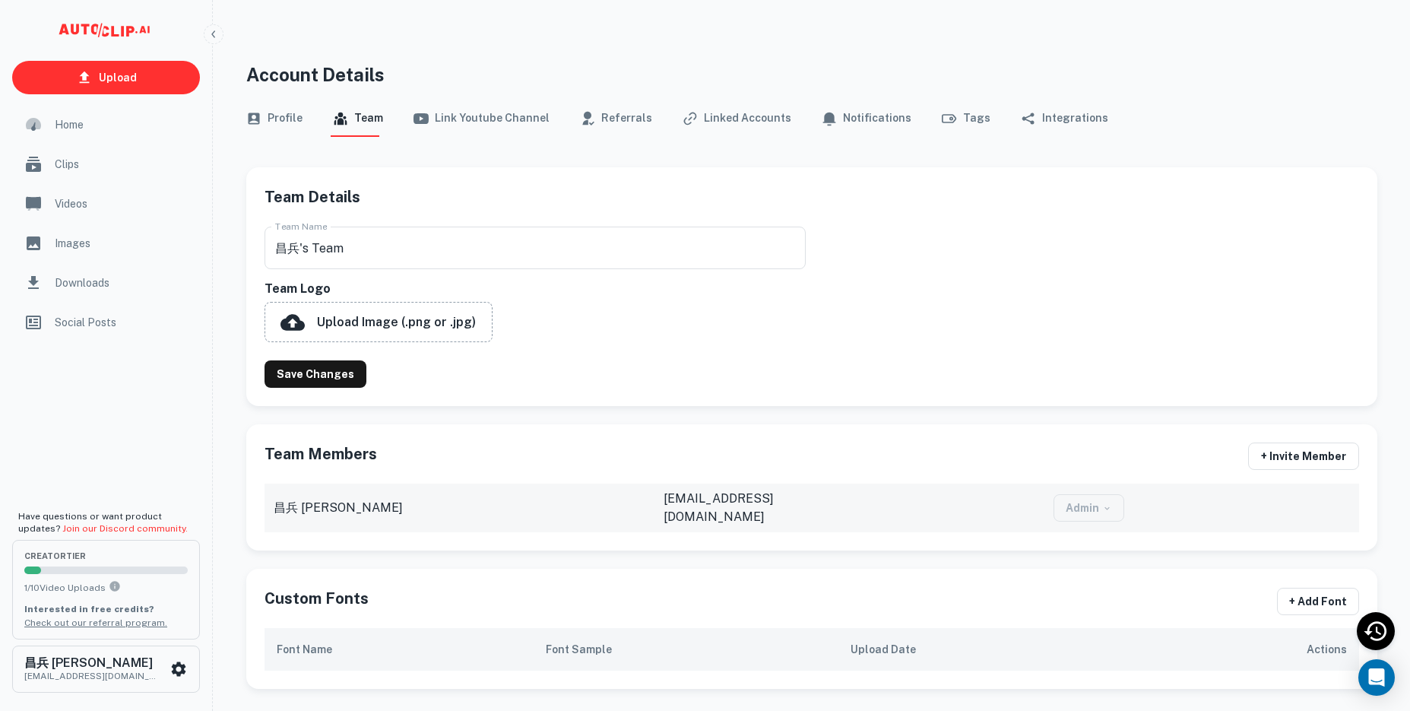
click at [505, 111] on button "Link Youtube Channel" at bounding box center [481, 118] width 136 height 36
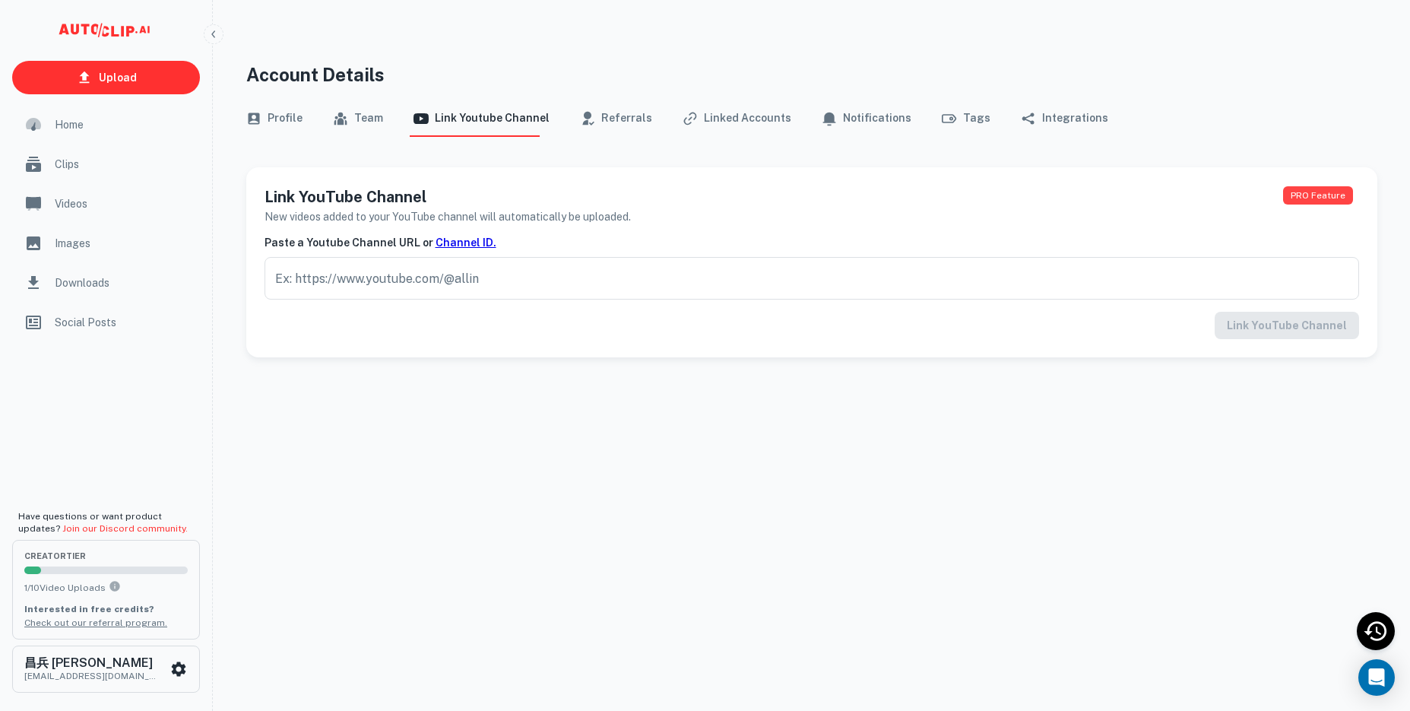
click at [603, 114] on button "Referrals" at bounding box center [616, 118] width 72 height 36
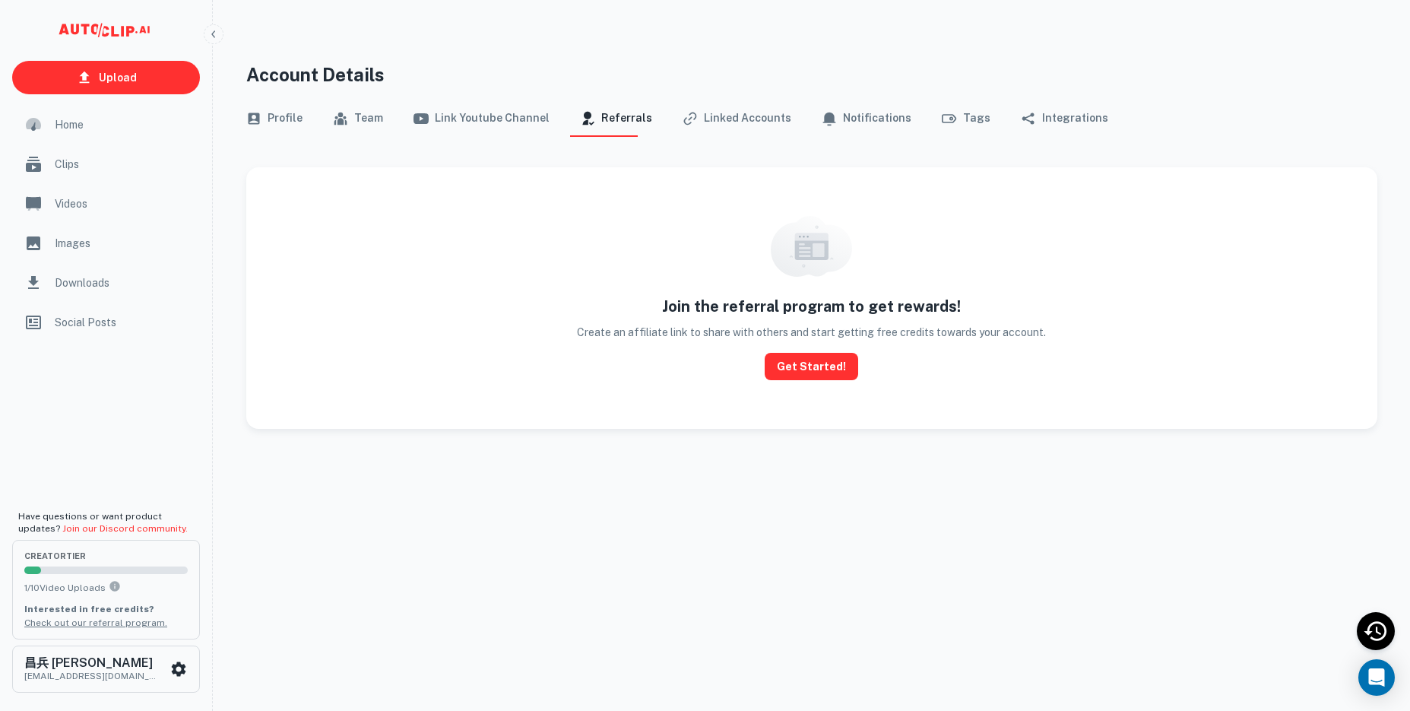
click at [750, 121] on button "Linked Accounts" at bounding box center [736, 118] width 109 height 36
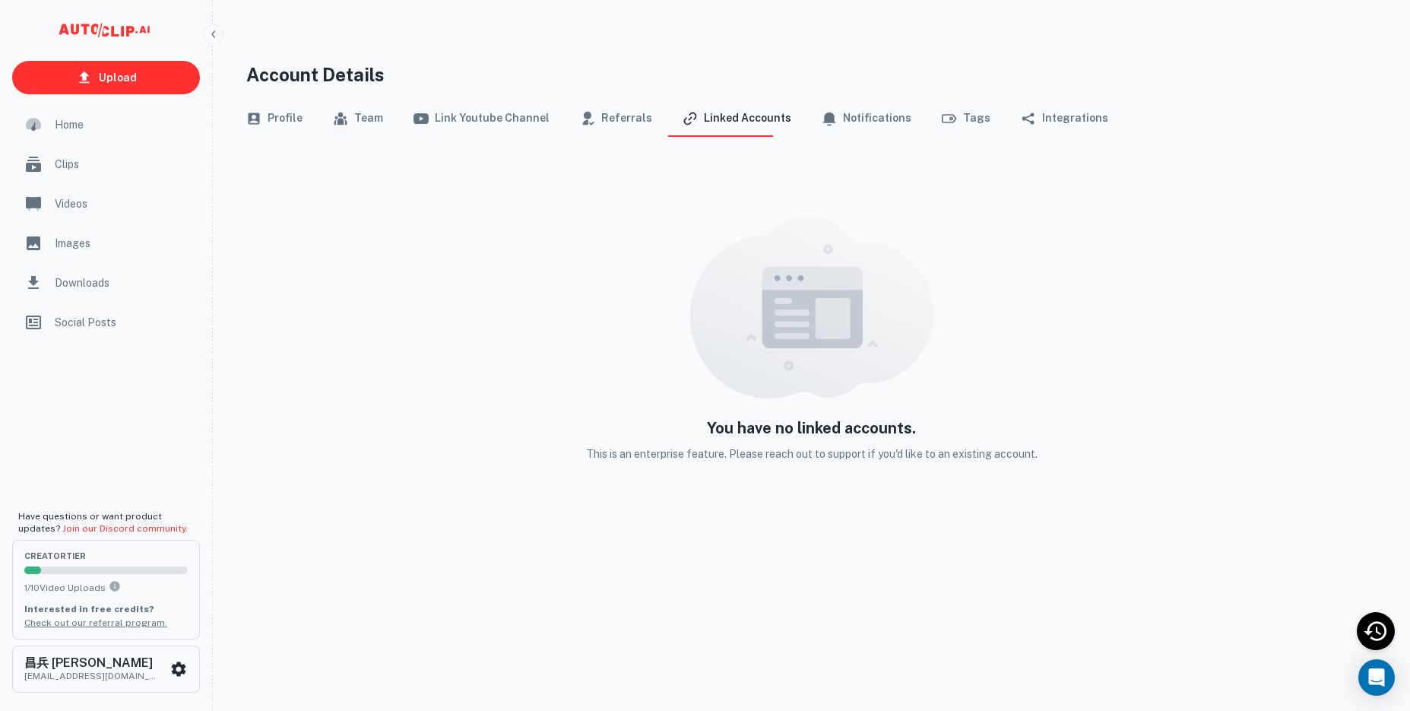
click at [856, 115] on button "Notifications" at bounding box center [867, 118] width 90 height 36
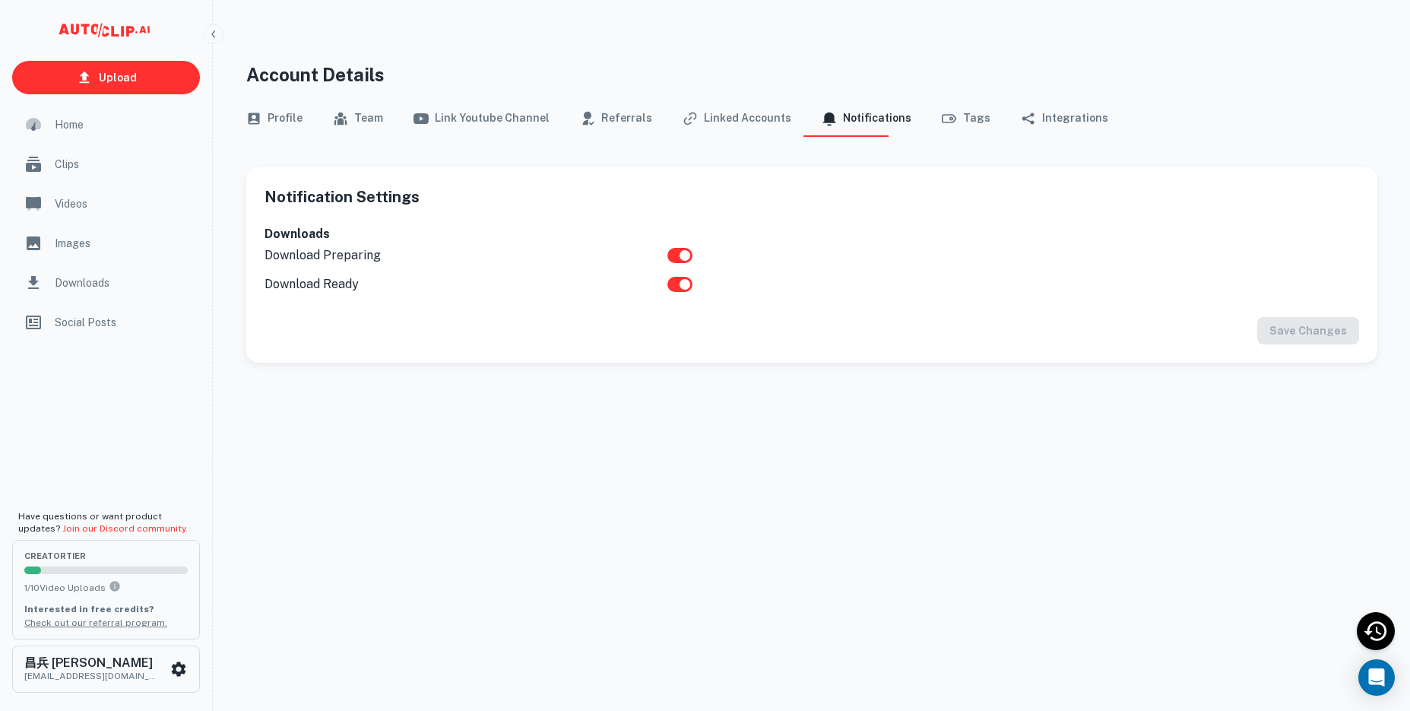
click at [951, 115] on button "Tags" at bounding box center [966, 118] width 49 height 36
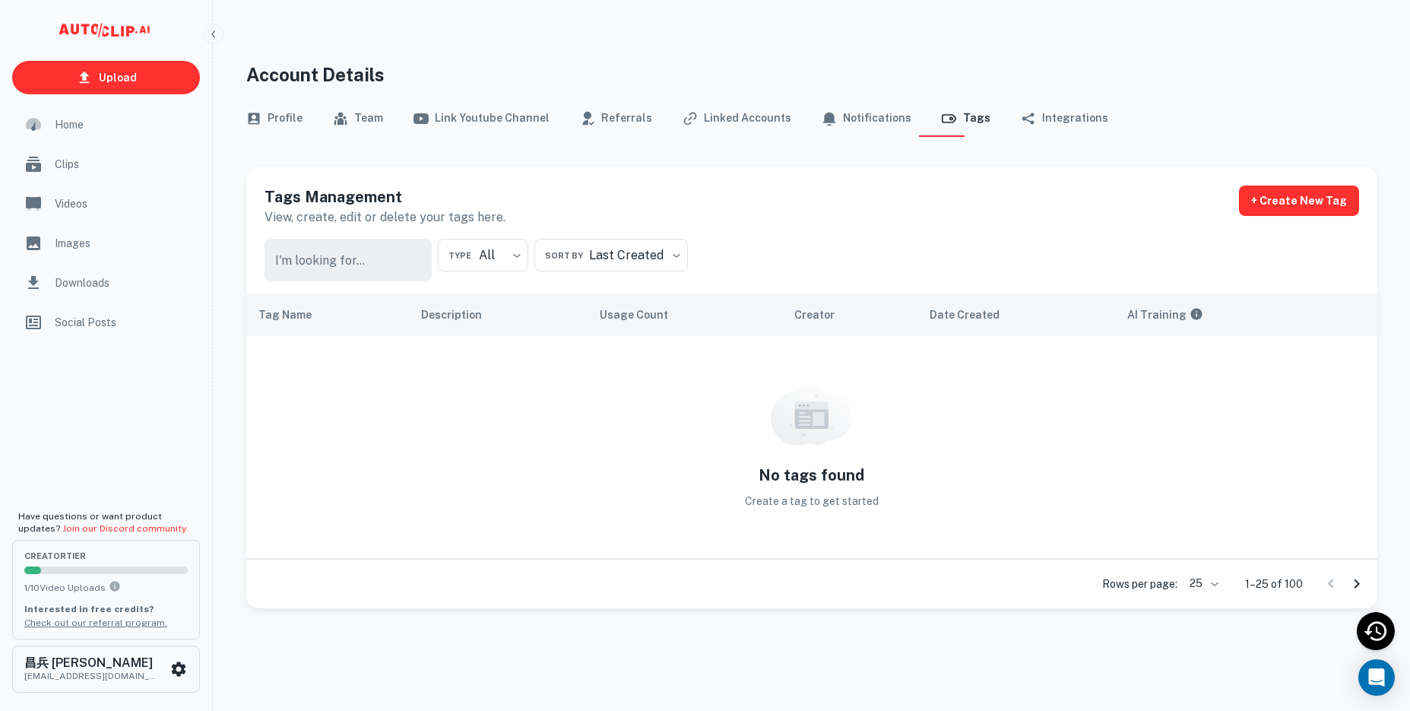
click at [1022, 119] on button "Integrations" at bounding box center [1064, 118] width 87 height 36
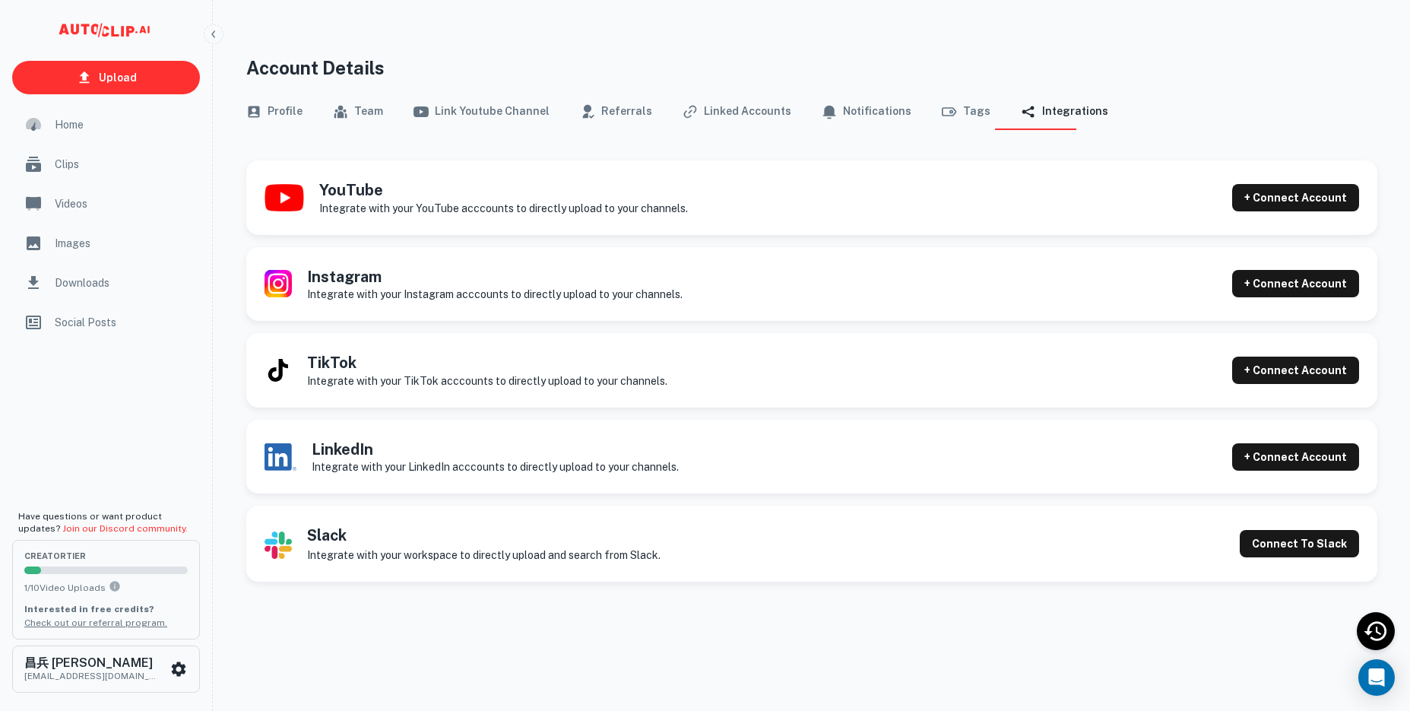
scroll to position [12, 0]
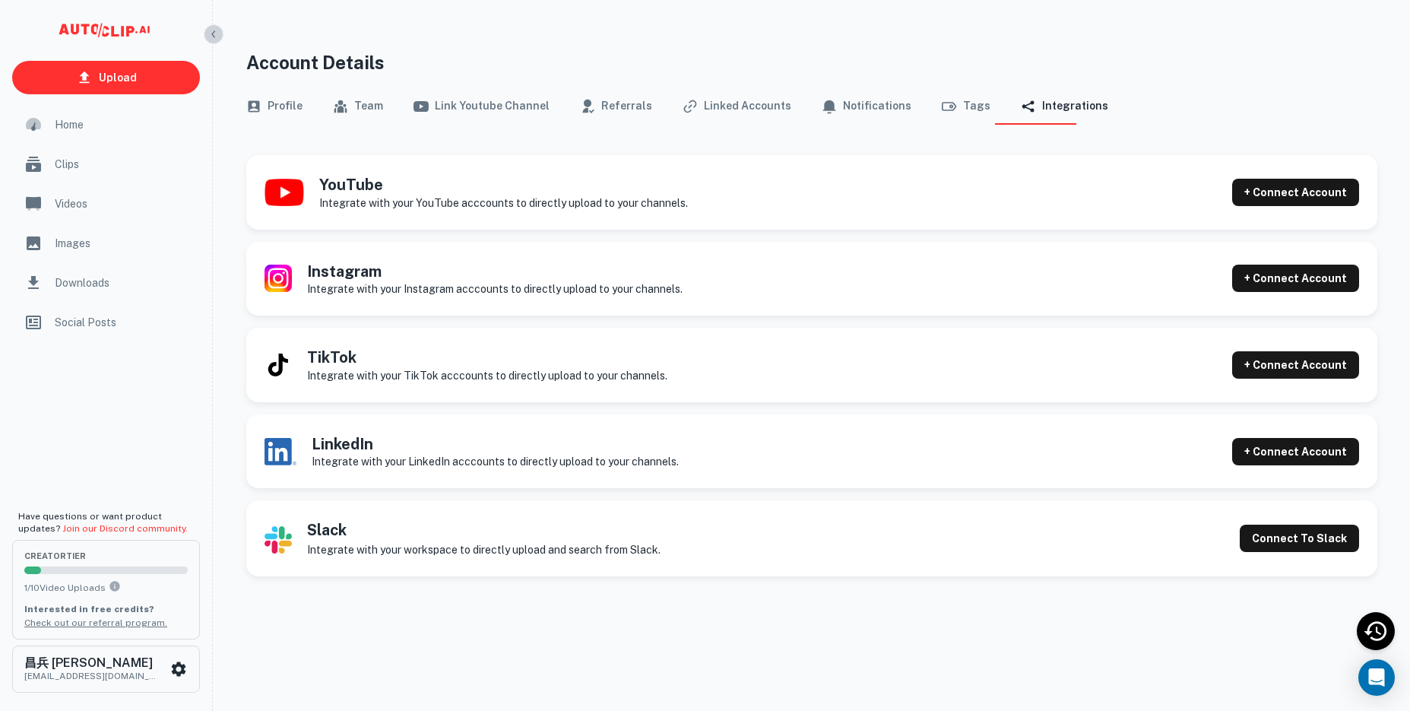
click at [212, 33] on icon "button" at bounding box center [213, 34] width 12 height 12
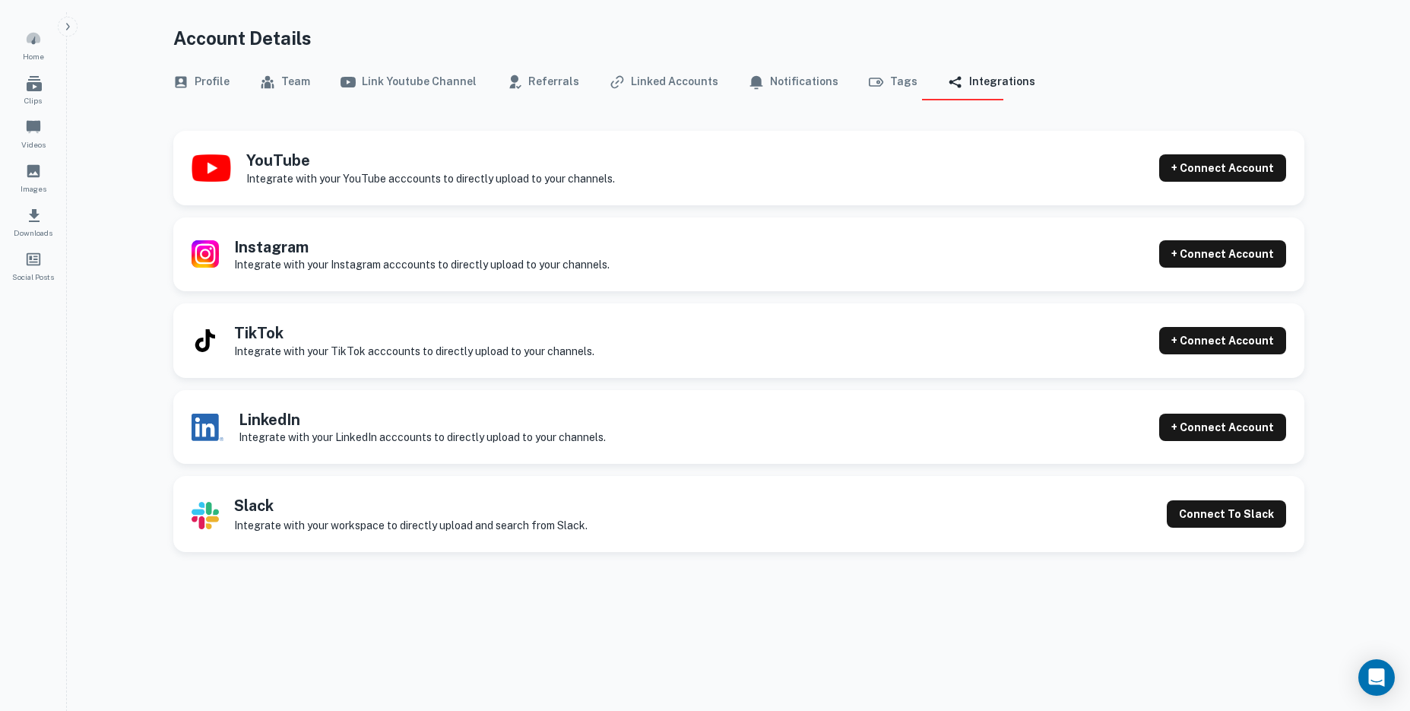
click at [70, 23] on icon "button" at bounding box center [68, 27] width 12 height 12
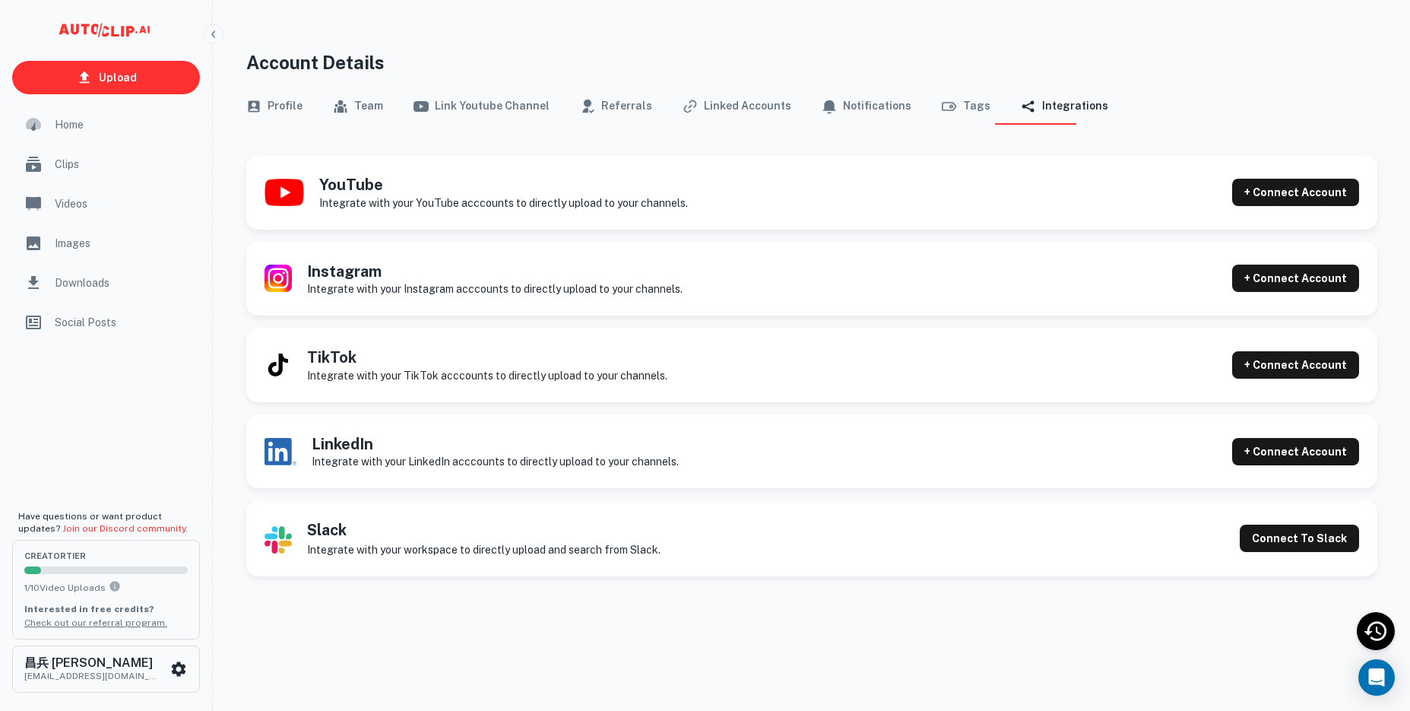
click at [112, 122] on span "Home" at bounding box center [123, 124] width 136 height 17
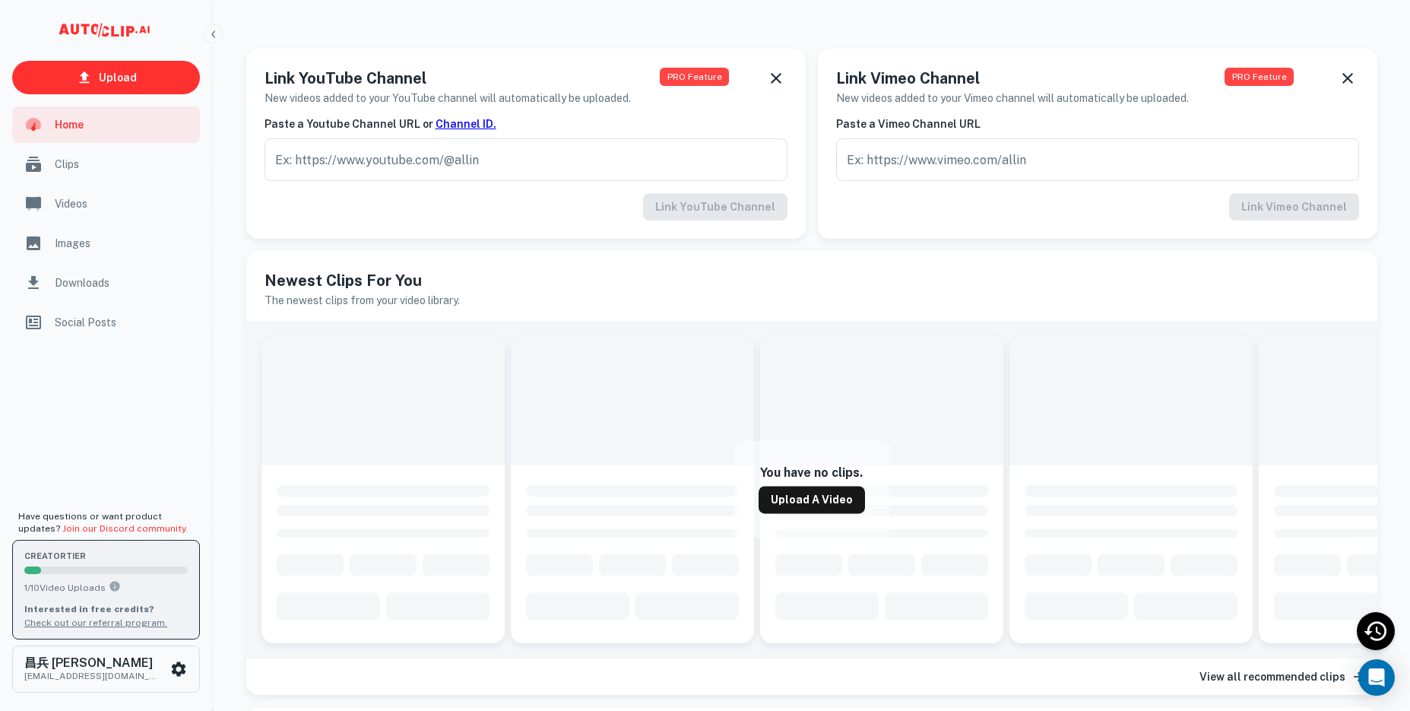
click at [78, 595] on div "creator Tier 1 / 10 Video Uploads Interested in free credits? Check out our ref…" at bounding box center [105, 588] width 163 height 79
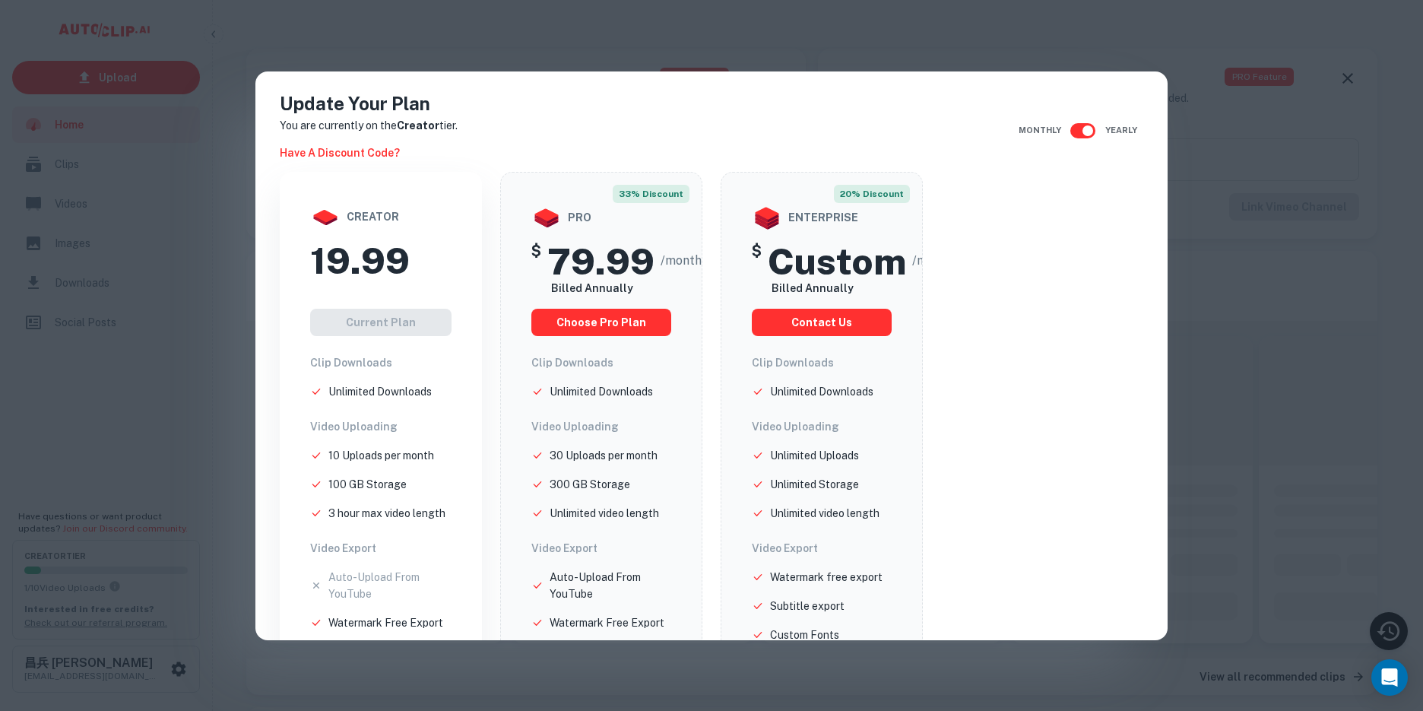
click at [341, 147] on h6 "Have a discount code?" at bounding box center [340, 152] width 120 height 17
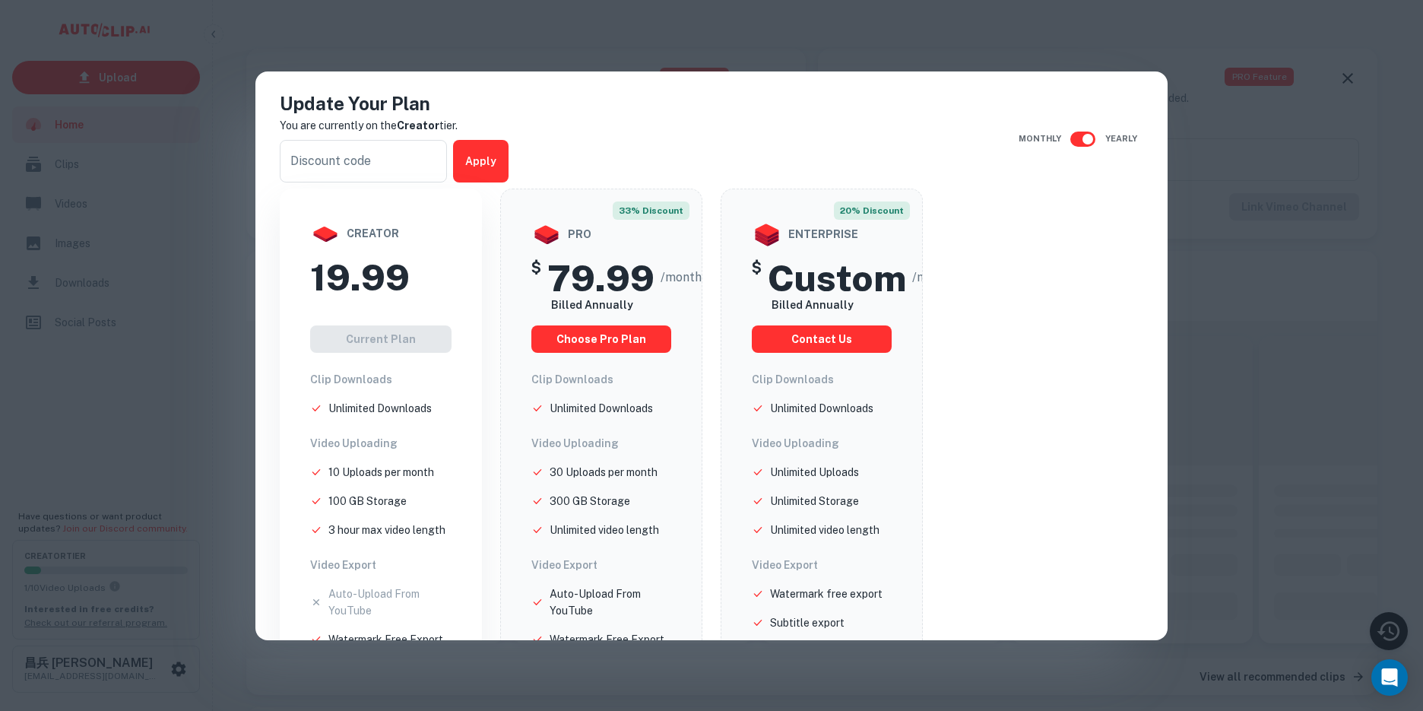
click at [1064, 145] on input "checkbox" at bounding box center [1087, 139] width 87 height 29
checkbox input "false"
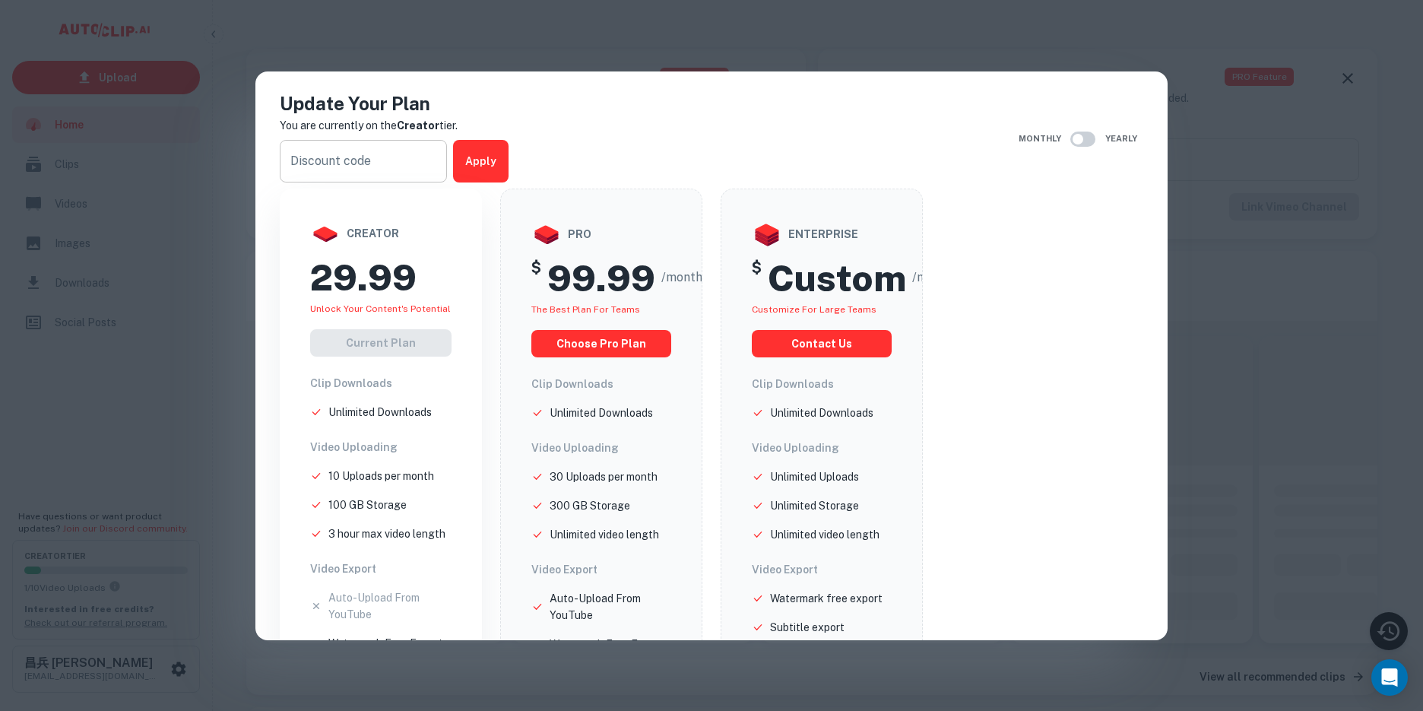
click at [379, 157] on input "text" at bounding box center [363, 161] width 167 height 43
drag, startPoint x: 386, startPoint y: 337, endPoint x: 386, endPoint y: 346, distance: 8.4
click at [386, 337] on div "Current Plan" at bounding box center [380, 342] width 141 height 27
click at [381, 337] on div "Current Plan" at bounding box center [380, 342] width 141 height 27
click at [361, 347] on div "Current Plan" at bounding box center [380, 342] width 141 height 27
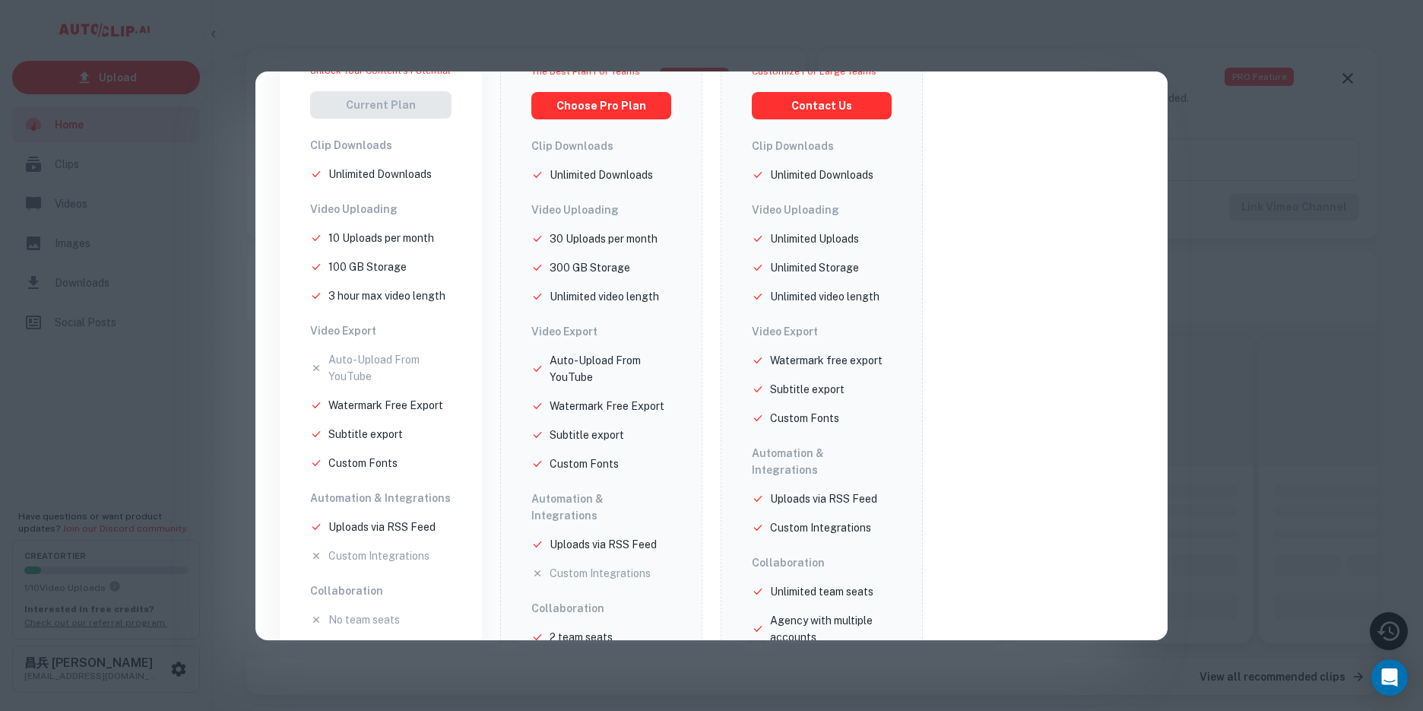
scroll to position [282, 0]
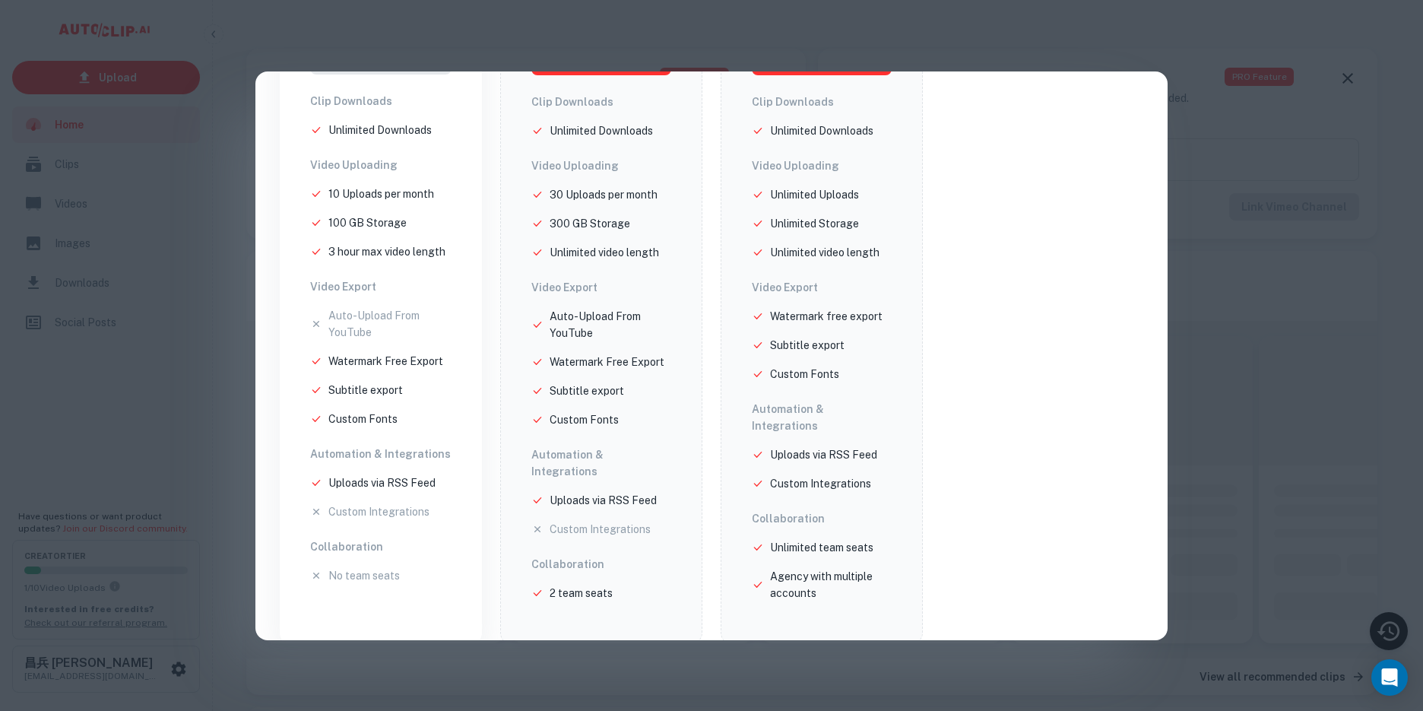
click at [370, 578] on p "No team seats" at bounding box center [363, 575] width 71 height 17
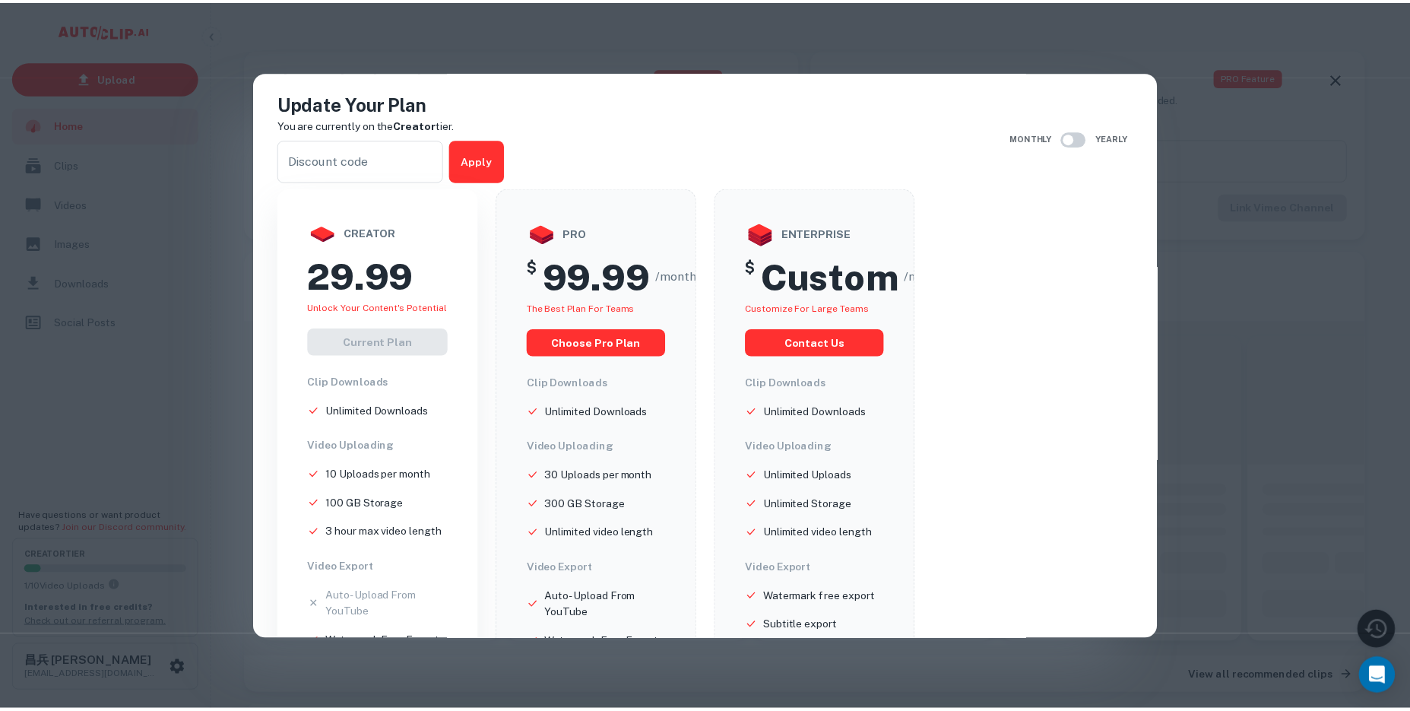
scroll to position [0, 0]
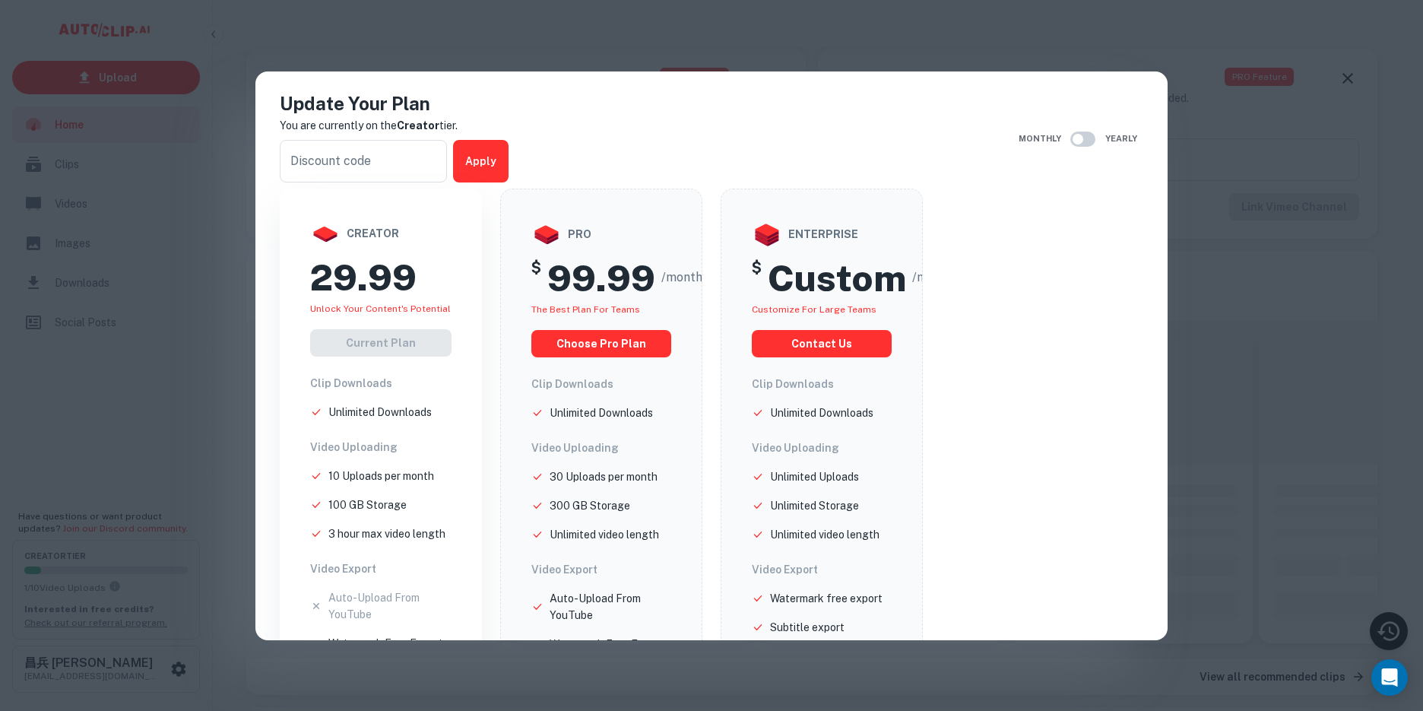
click at [355, 419] on p "Unlimited Downloads" at bounding box center [379, 412] width 103 height 17
click at [374, 514] on ul "10 Uploads per month 100 GB Storage 3 hour [PERSON_NAME] video length" at bounding box center [380, 504] width 141 height 74
drag, startPoint x: 393, startPoint y: 540, endPoint x: 401, endPoint y: 543, distance: 9.2
click at [394, 540] on p "3 hour max video length" at bounding box center [386, 533] width 117 height 17
click at [1239, 467] on div "Update Your Plan You are currently on the Creator tier. ​ Apply Monthly Yearly …" at bounding box center [711, 355] width 1423 height 711
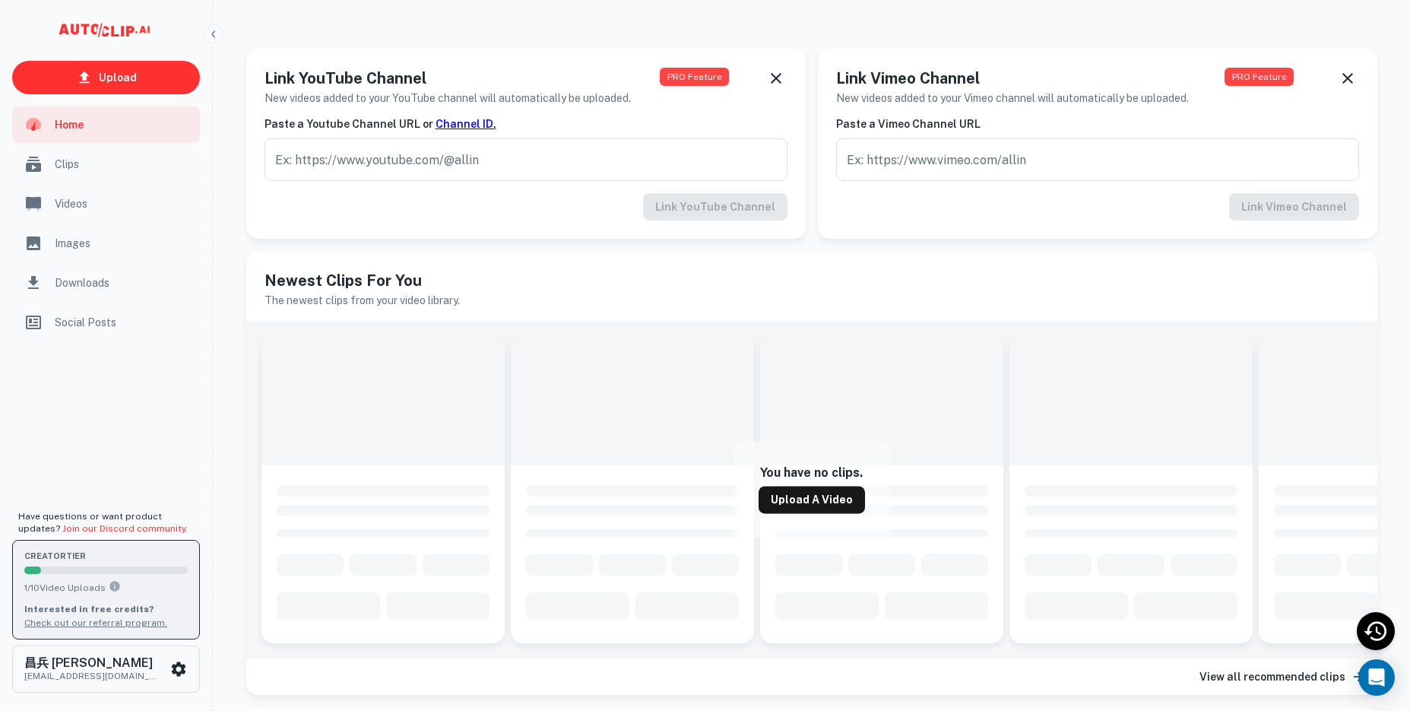
click at [128, 575] on div "creator Tier 1 / 10 Video Uploads Interested in free credits? Check out our ref…" at bounding box center [105, 588] width 163 height 79
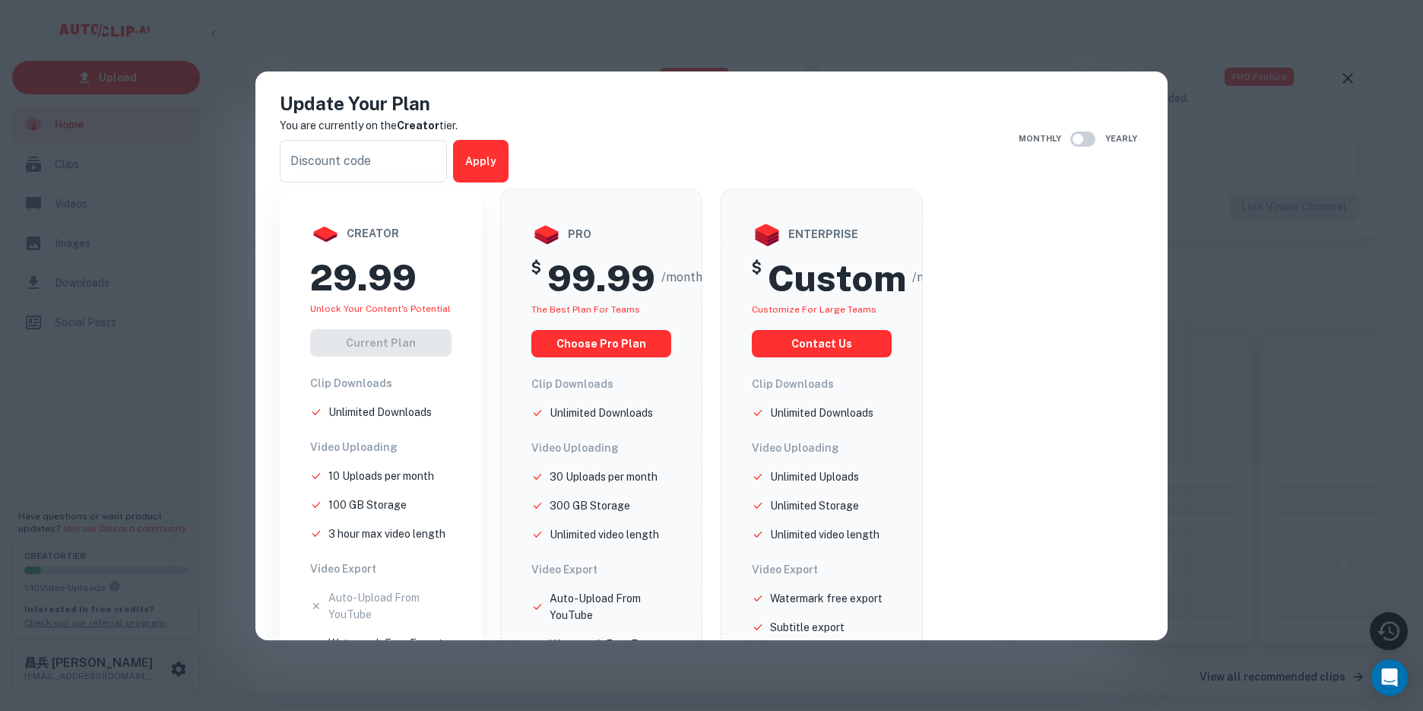
click at [141, 550] on div "Update Your Plan You are currently on the Creator tier. ​ Apply Monthly Yearly …" at bounding box center [711, 355] width 1423 height 711
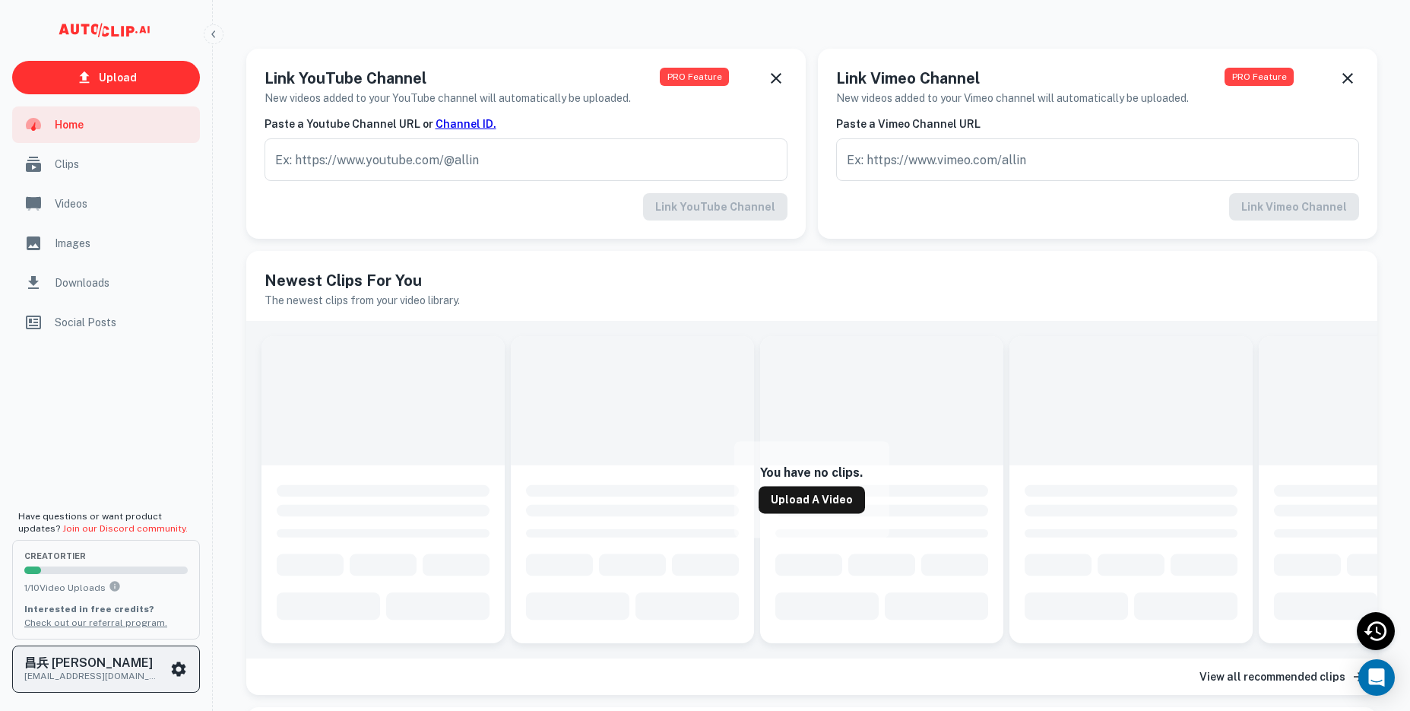
click at [106, 681] on p "[EMAIL_ADDRESS][DOMAIN_NAME]" at bounding box center [92, 676] width 137 height 14
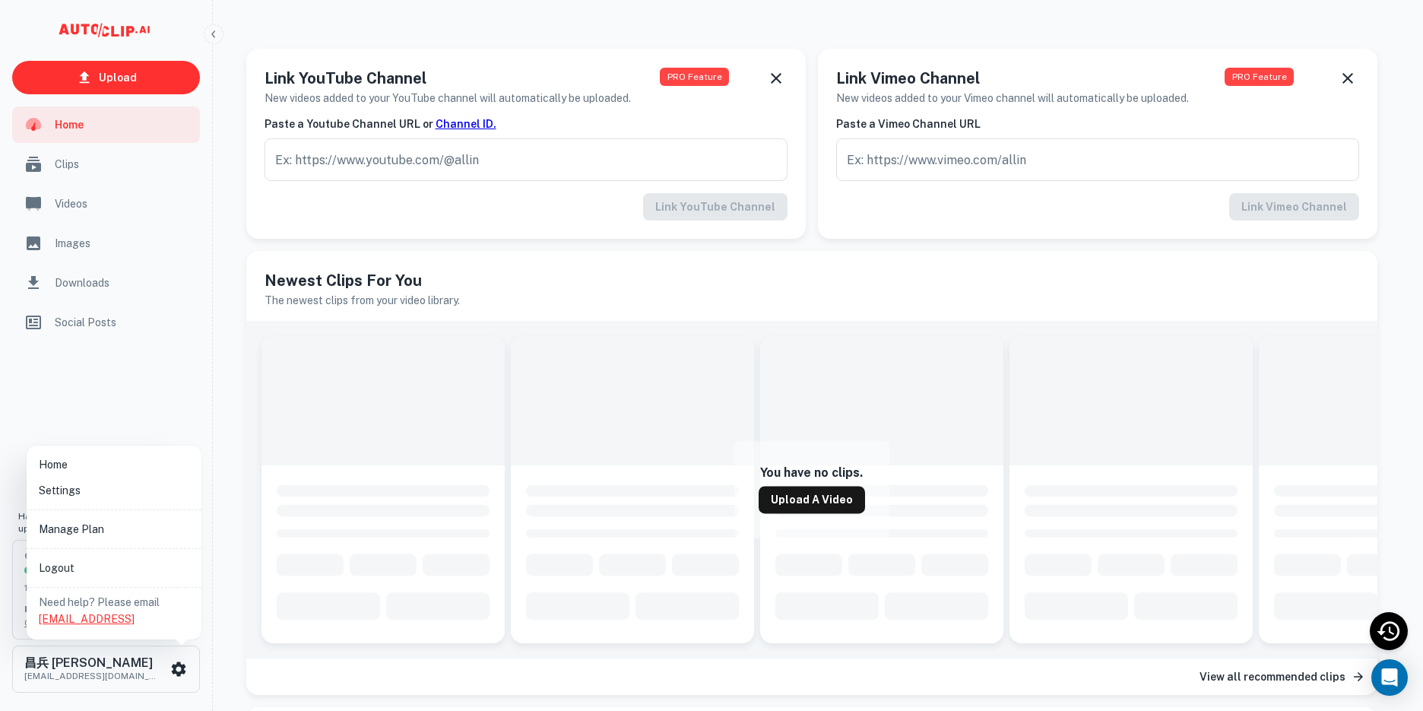
click at [80, 620] on link "[EMAIL_ADDRESS]" at bounding box center [87, 619] width 96 height 12
click at [89, 324] on div at bounding box center [711, 355] width 1423 height 711
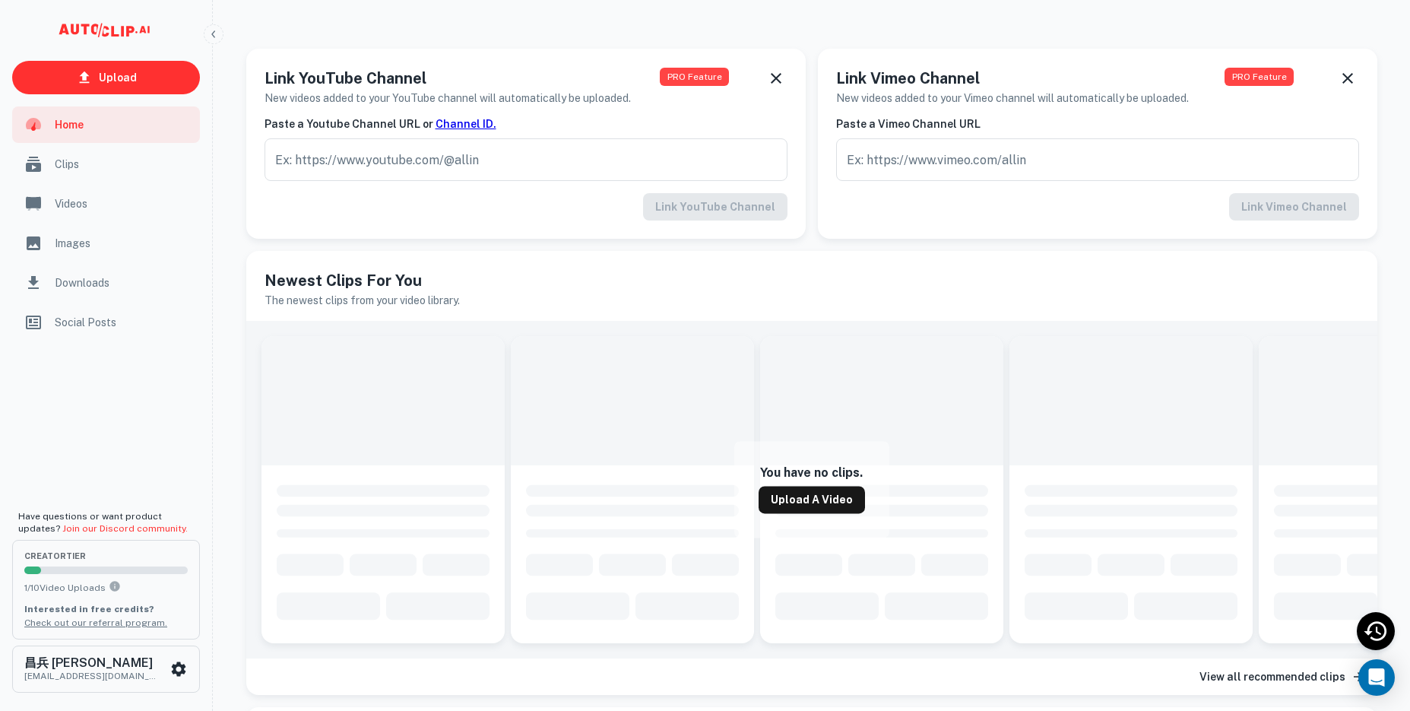
click at [97, 324] on span "Social Posts" at bounding box center [123, 322] width 136 height 17
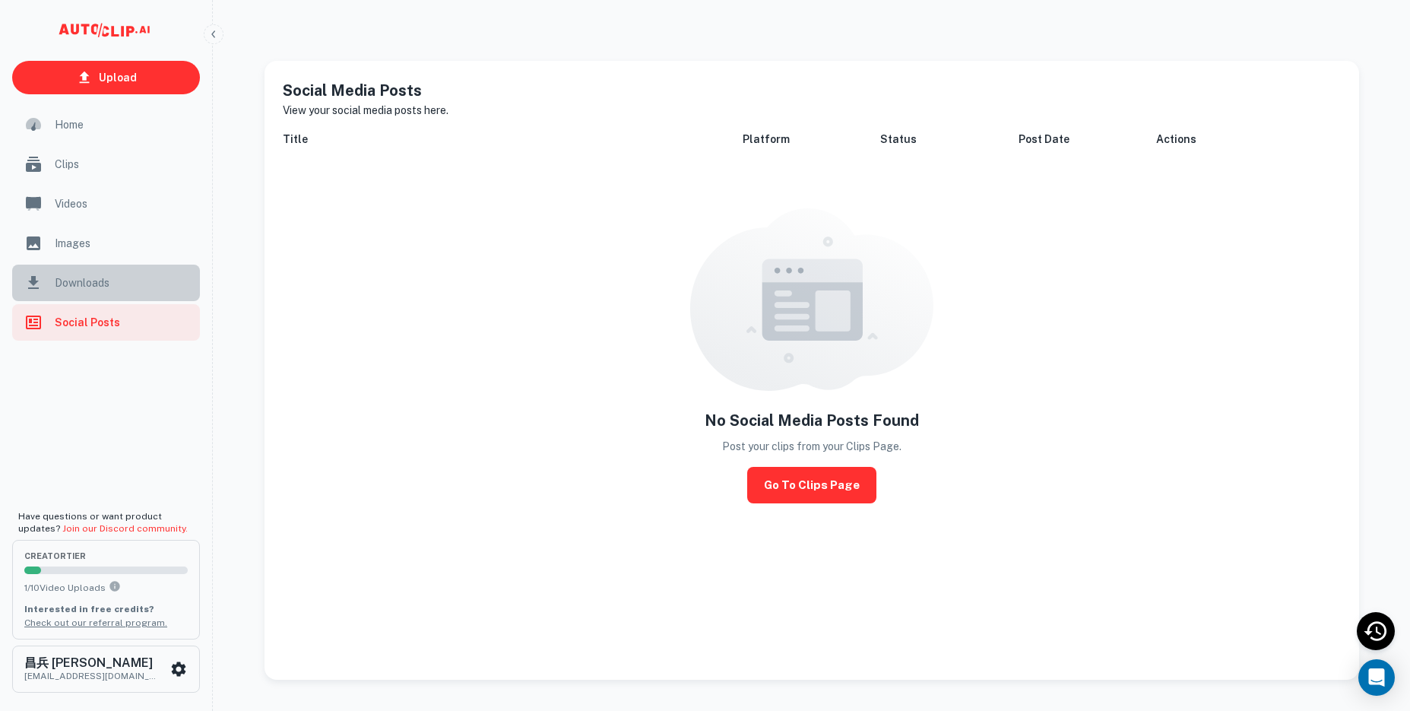
click at [86, 291] on div "Downloads" at bounding box center [106, 282] width 188 height 36
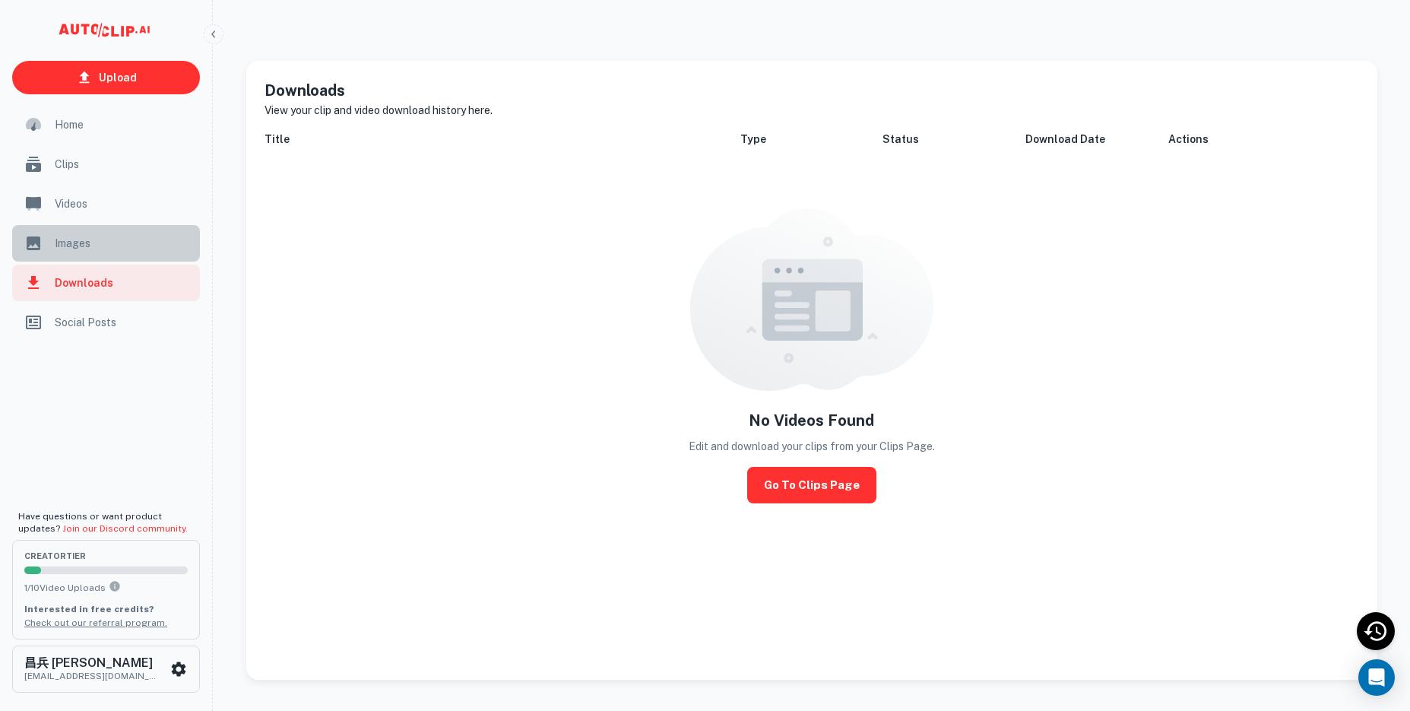
click at [80, 256] on div "Images" at bounding box center [106, 243] width 188 height 36
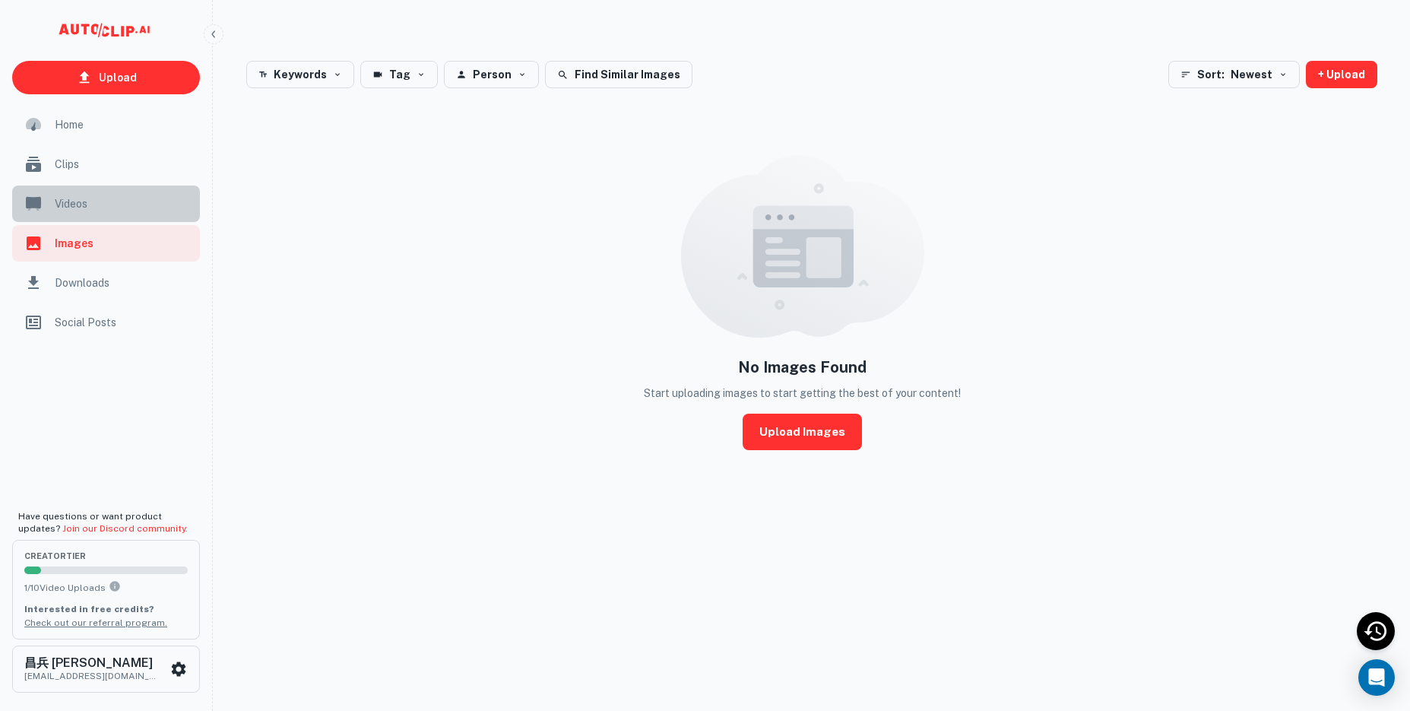
click at [59, 202] on span "Videos" at bounding box center [123, 203] width 136 height 17
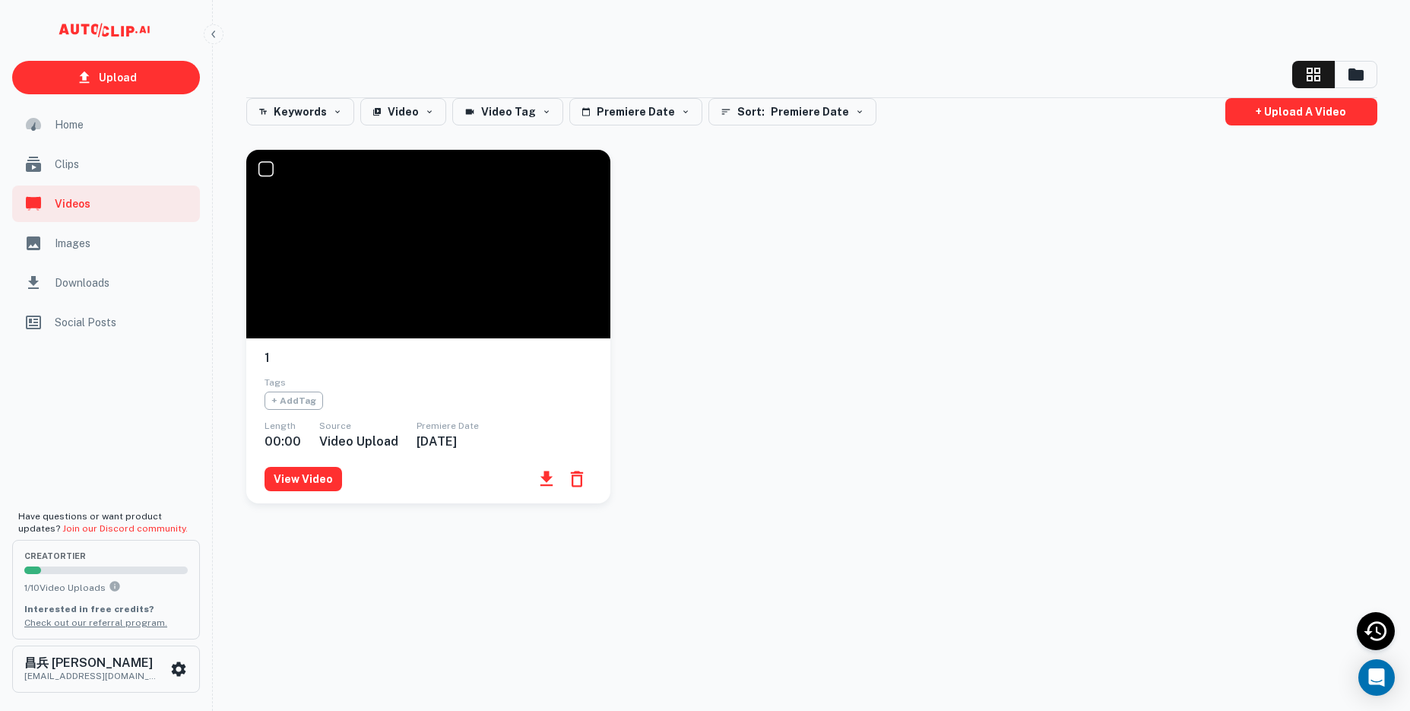
click at [64, 165] on span "Clips" at bounding box center [123, 164] width 136 height 17
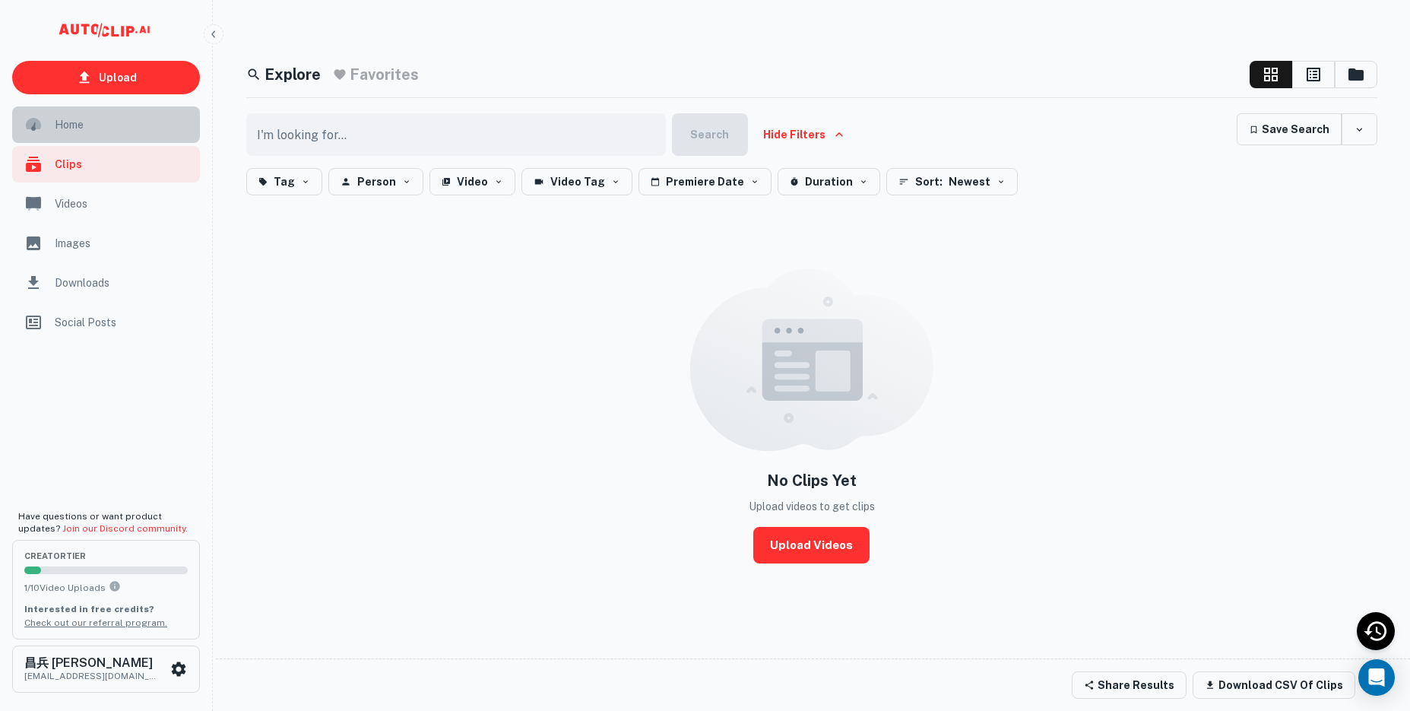
click at [69, 141] on div "Home" at bounding box center [106, 124] width 188 height 36
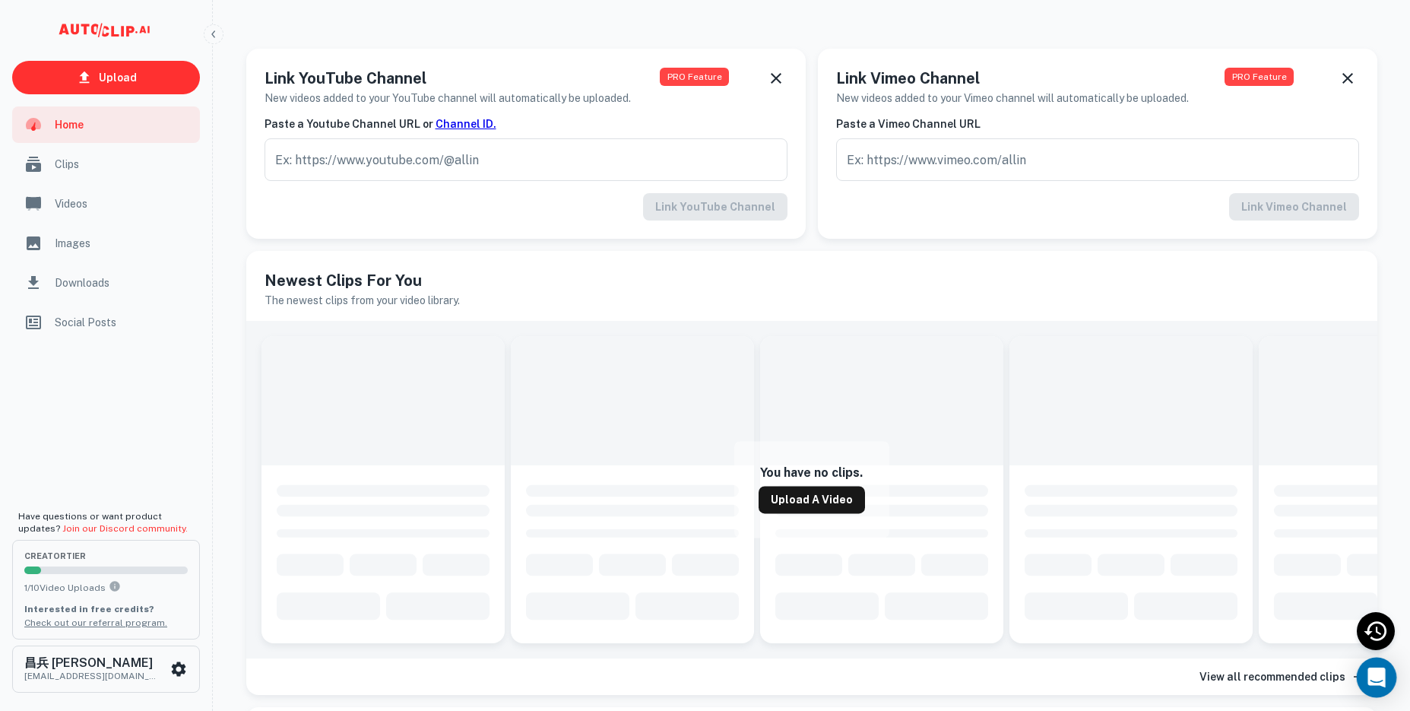
click at [1379, 675] on icon "Open Intercom Messenger" at bounding box center [1375, 677] width 17 height 20
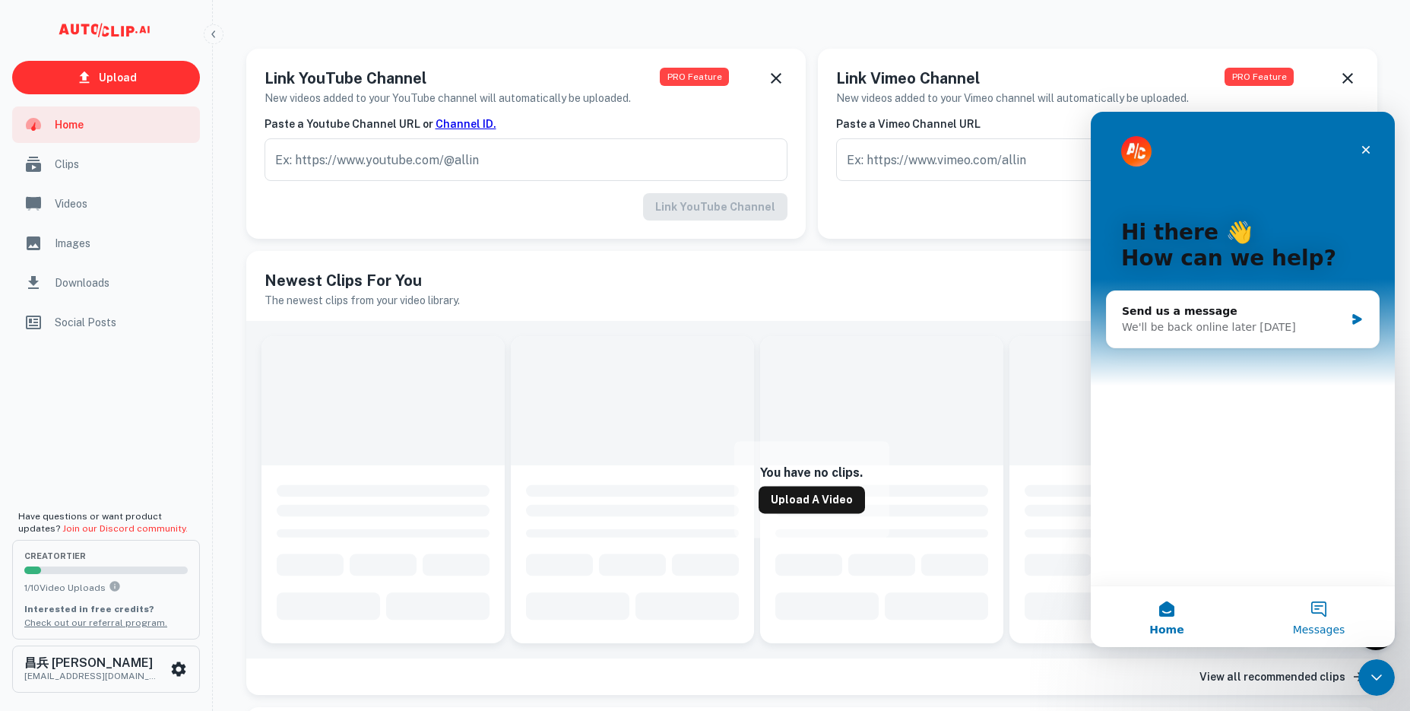
click at [1326, 615] on button "Messages" at bounding box center [1319, 616] width 152 height 61
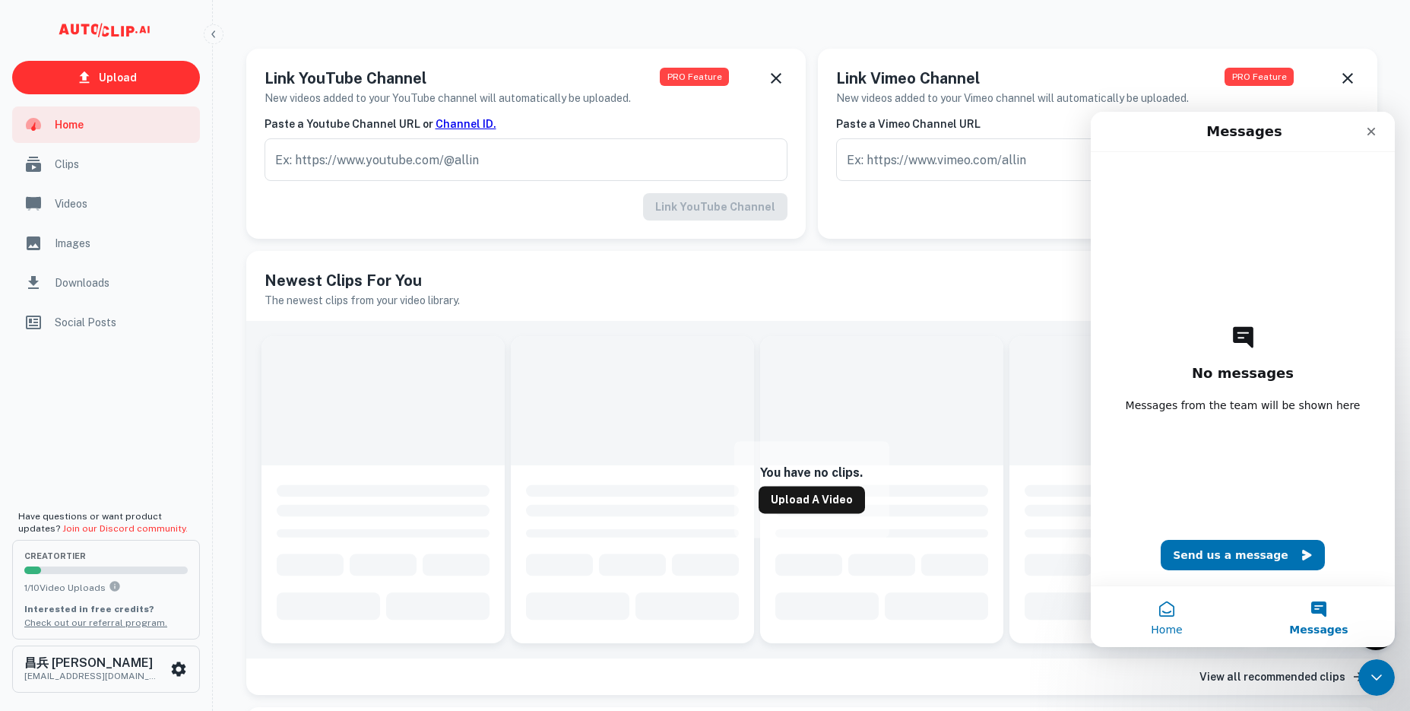
click at [1171, 615] on button "Home" at bounding box center [1167, 616] width 152 height 61
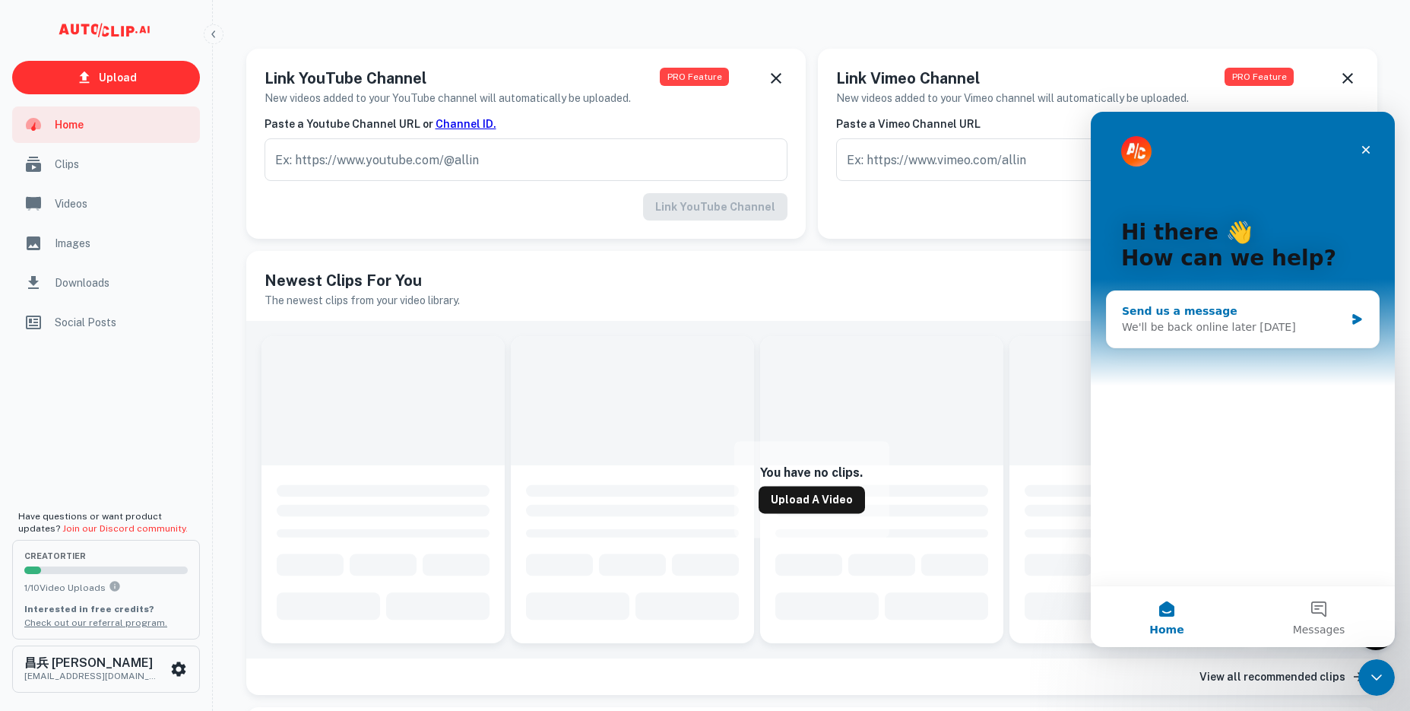
click at [1322, 324] on div "We'll be back online later [DATE]" at bounding box center [1233, 327] width 223 height 16
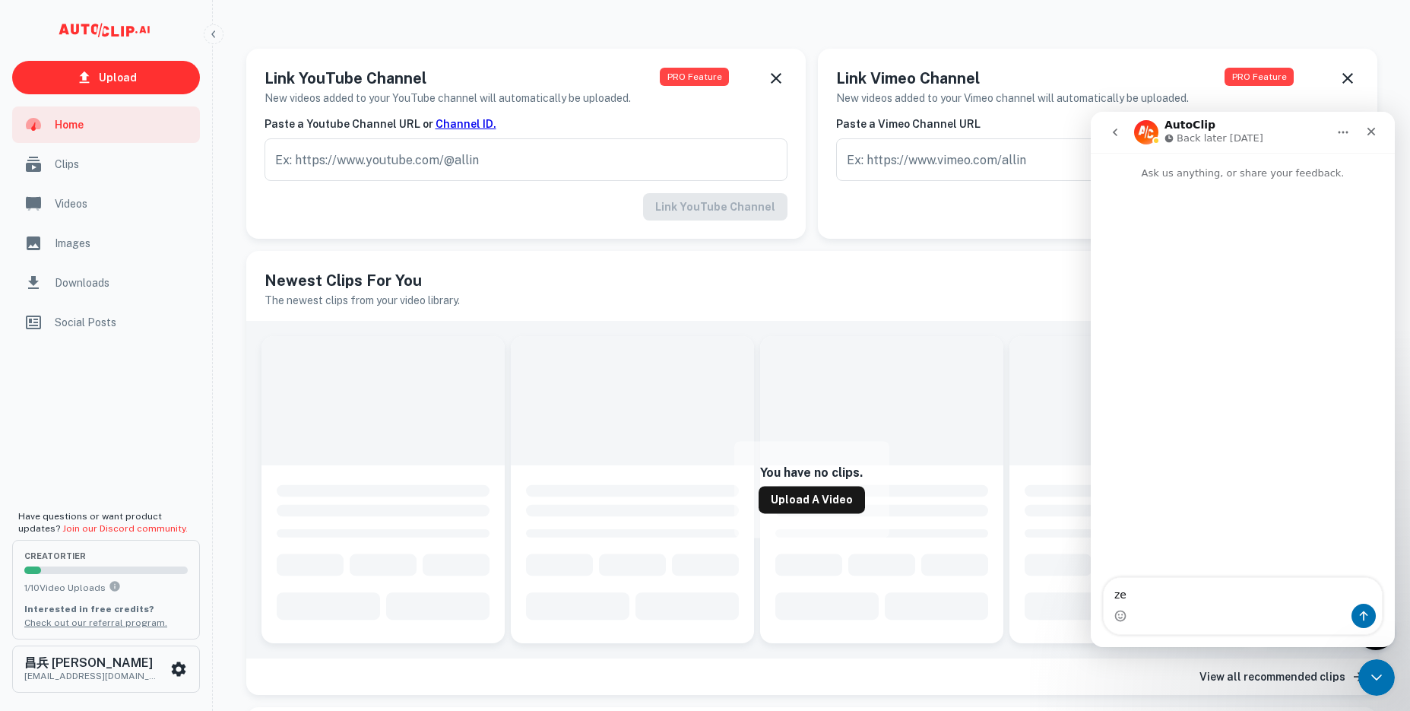
type textarea "z"
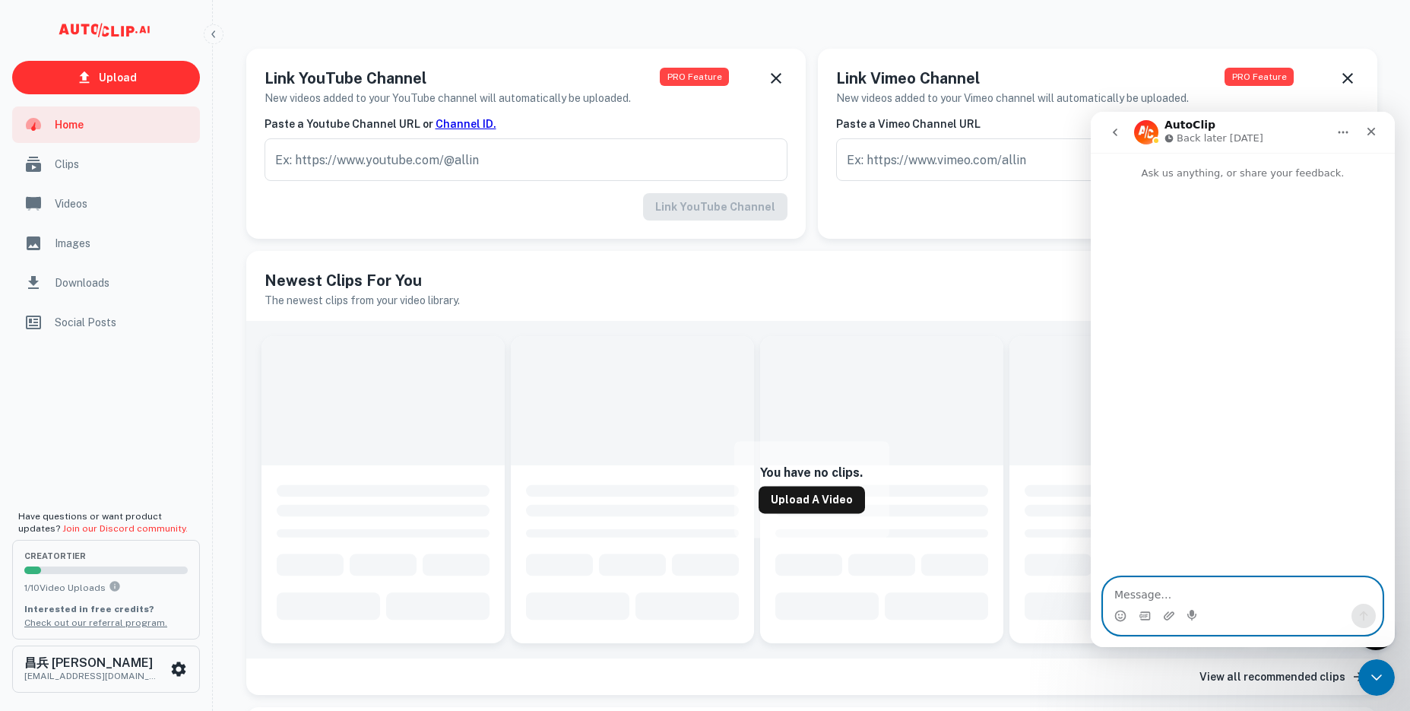
paste textarea "How do I cancel my subscription, I'm on a free trial now, so will I be charged …"
type textarea "How do I cancel my subscription, I'm on a free trial now, so will I be charged …"
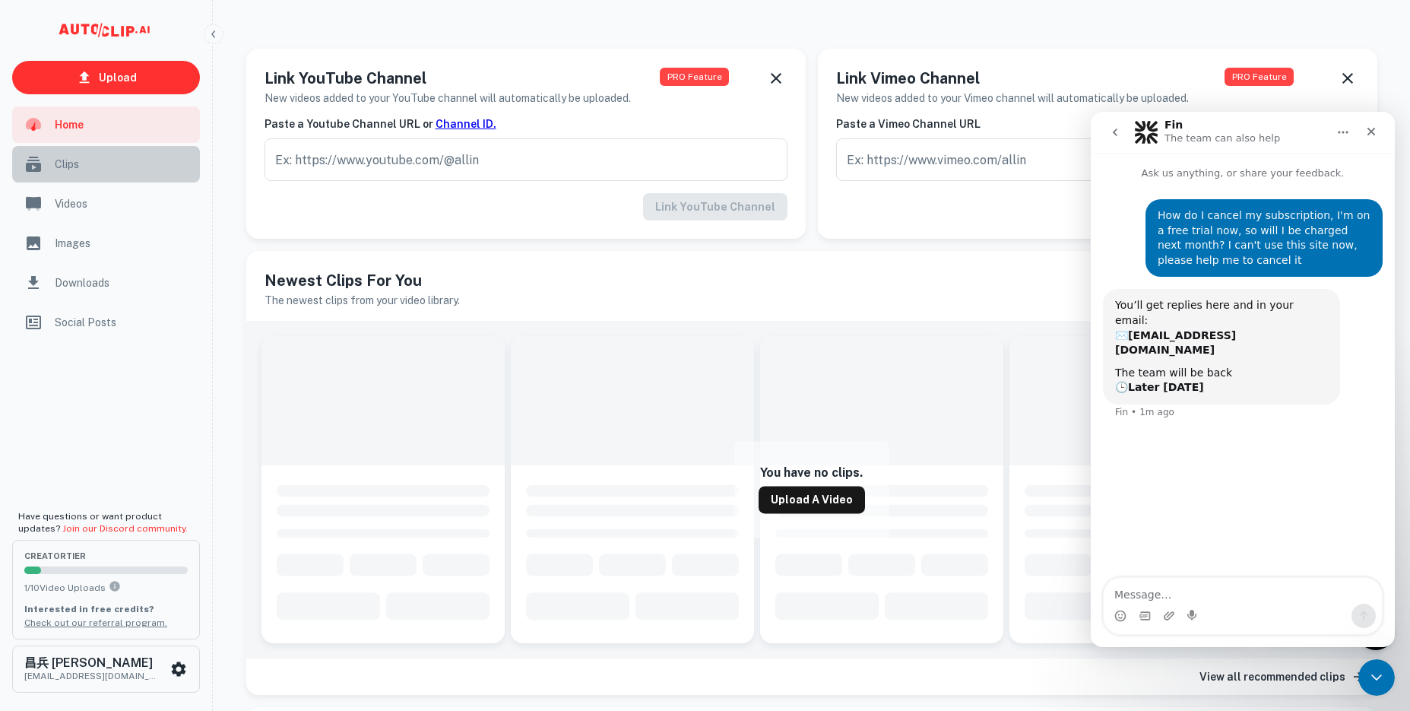
click at [84, 161] on span "Clips" at bounding box center [123, 164] width 136 height 17
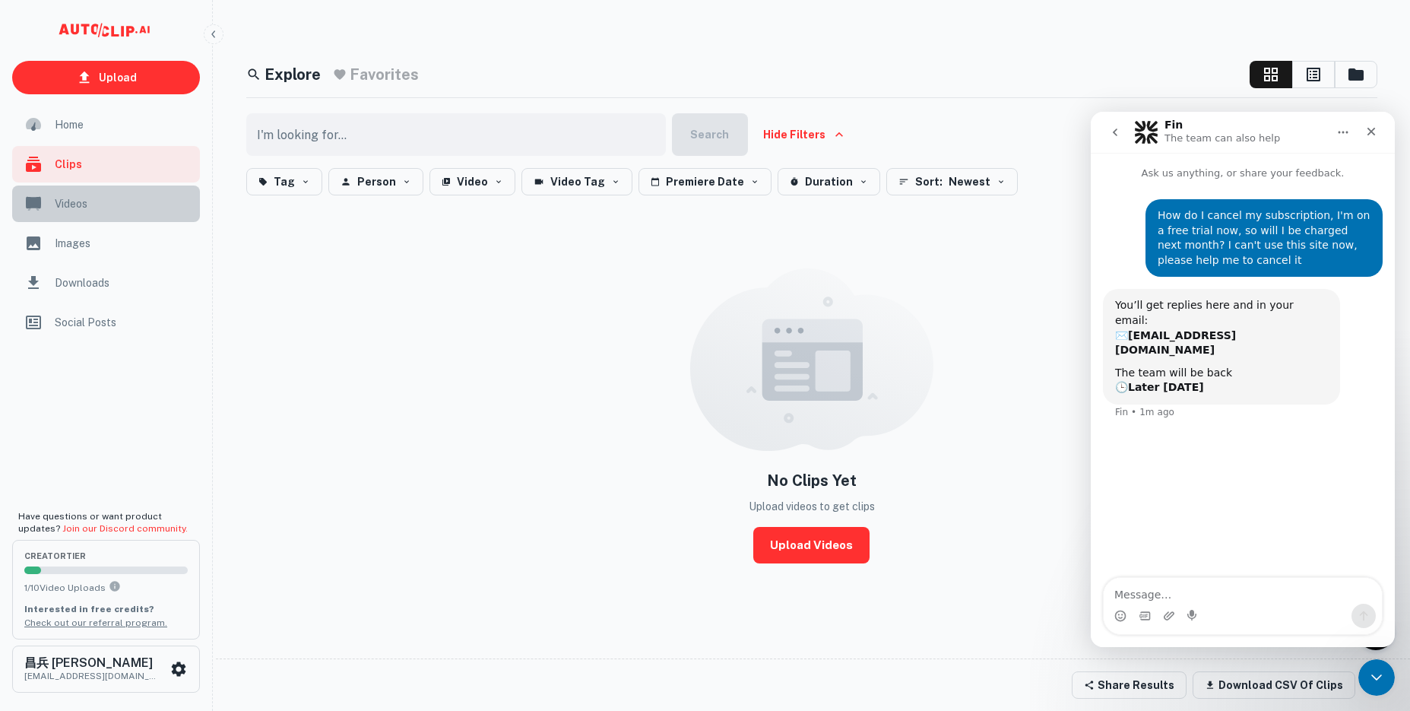
click at [87, 212] on div "Videos" at bounding box center [106, 203] width 188 height 36
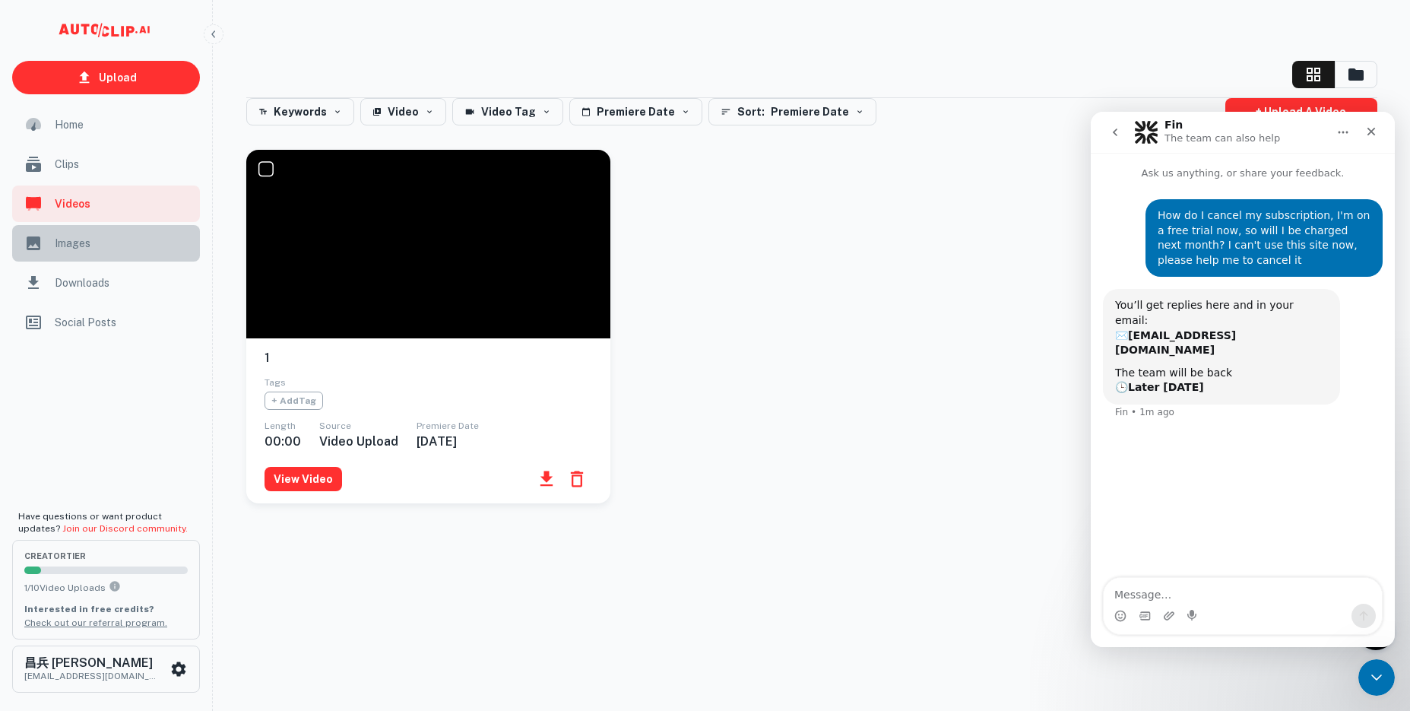
click at [88, 245] on span "Images" at bounding box center [123, 243] width 136 height 17
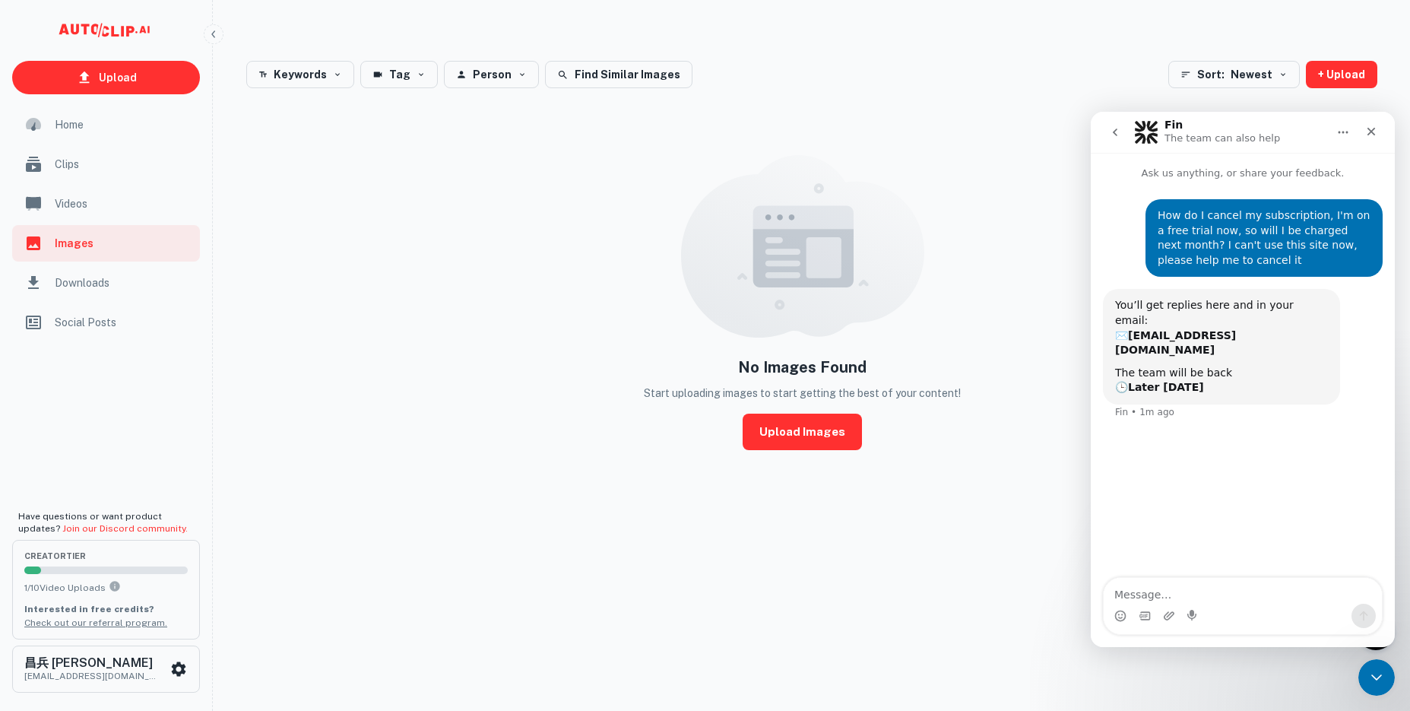
click at [97, 283] on span "Downloads" at bounding box center [123, 282] width 136 height 17
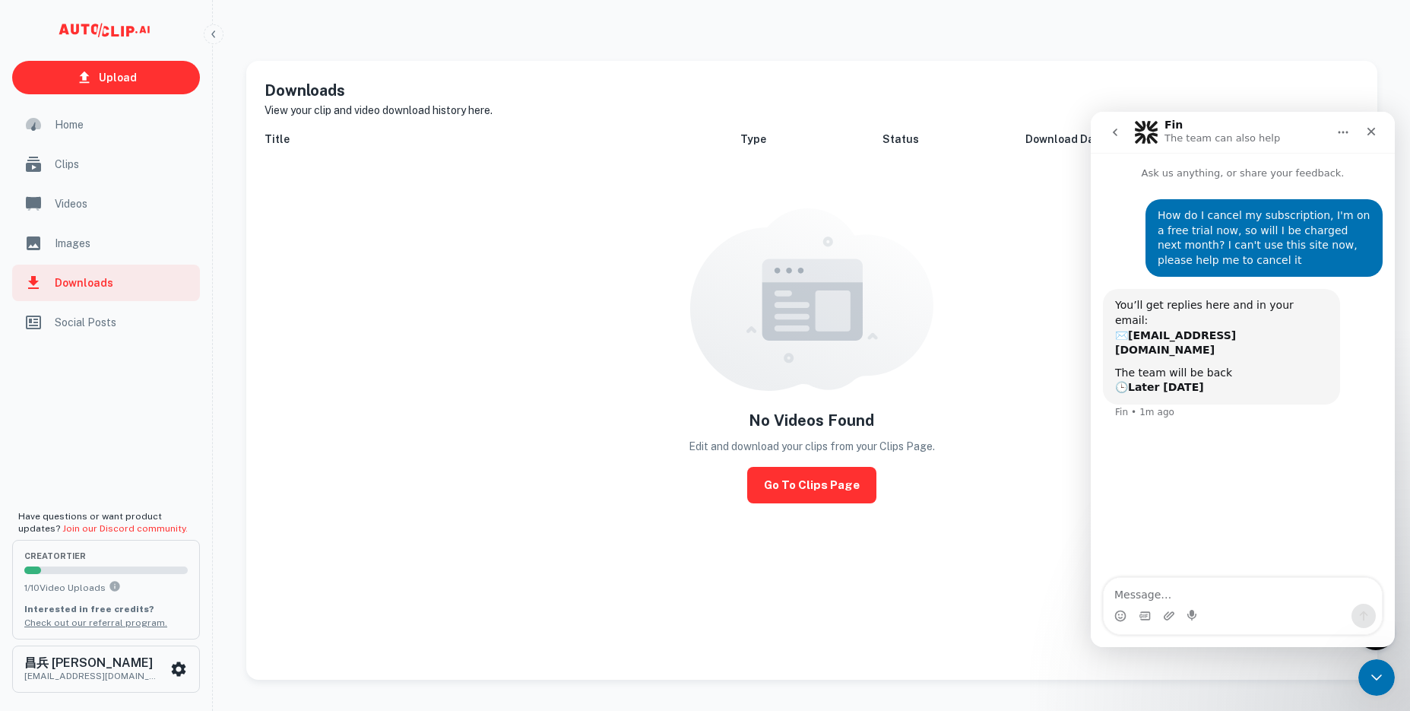
click at [102, 328] on span "Social Posts" at bounding box center [123, 322] width 136 height 17
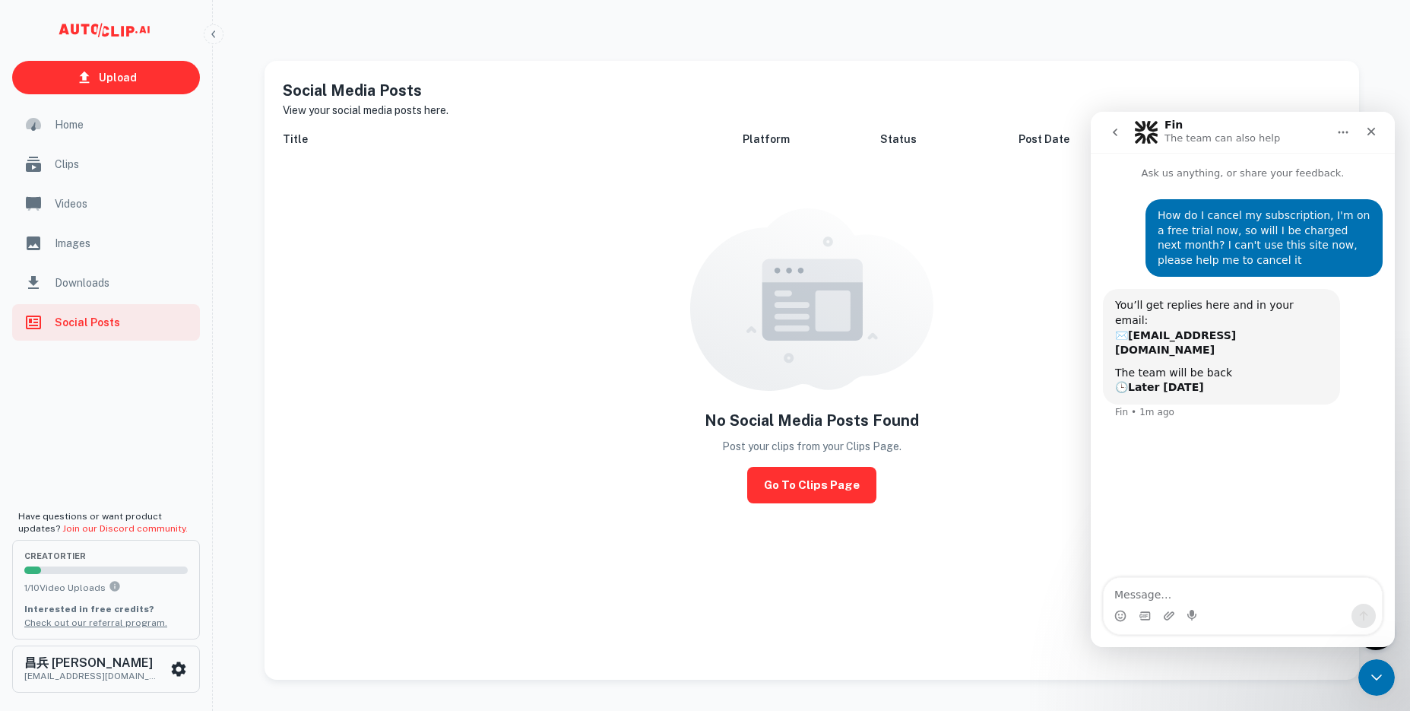
click at [74, 133] on div "Home" at bounding box center [106, 124] width 188 height 36
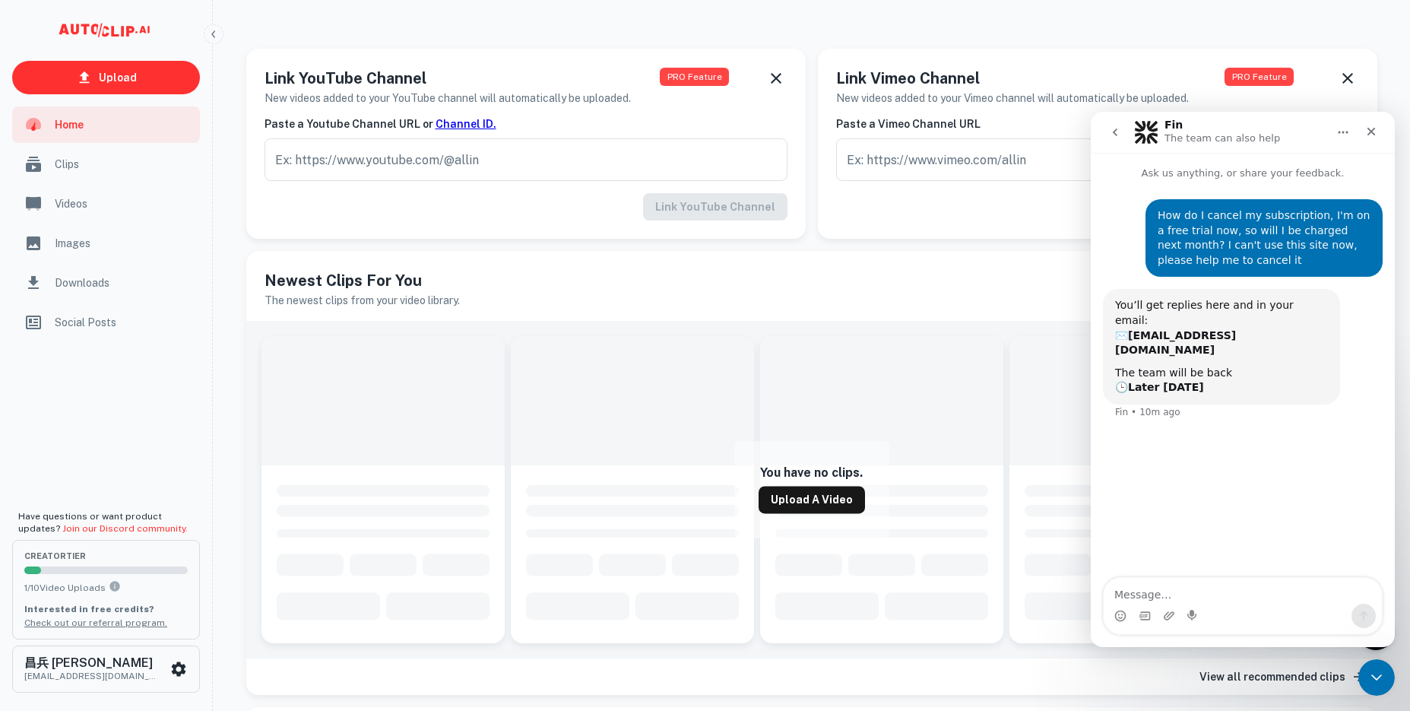
click at [1203, 329] on b "[EMAIL_ADDRESS][DOMAIN_NAME]" at bounding box center [1175, 342] width 121 height 27
click at [1223, 366] on div "The team will be back 🕒 Later [DATE]" at bounding box center [1221, 381] width 213 height 30
click at [1151, 381] on b "Later [DATE]" at bounding box center [1166, 387] width 76 height 12
